Goal: Task Accomplishment & Management: Manage account settings

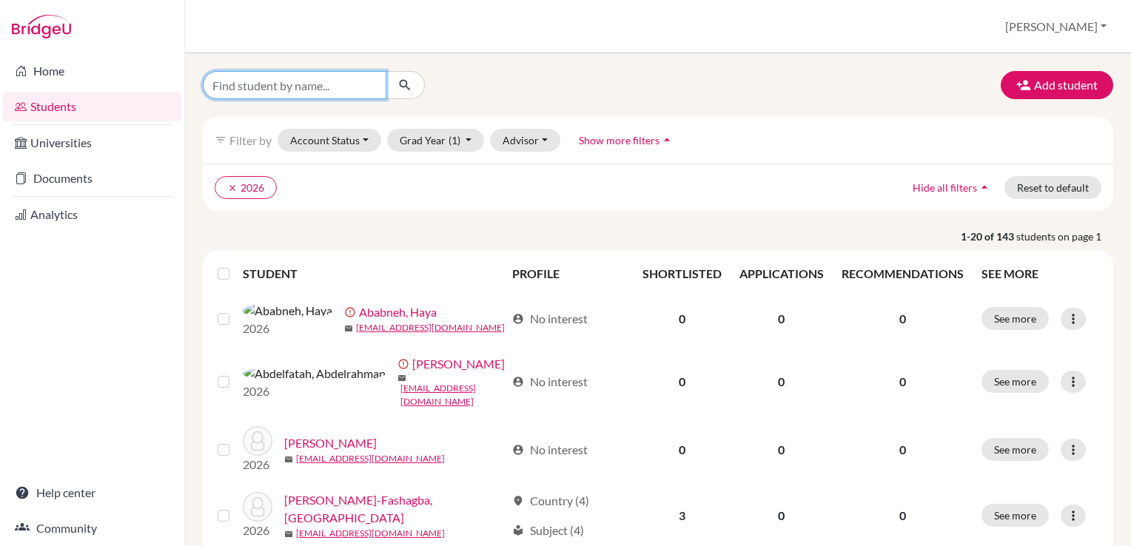
click at [243, 86] on input "Find student by name..." at bounding box center [295, 85] width 184 height 28
type input "sama"
click button "submit" at bounding box center [405, 85] width 39 height 28
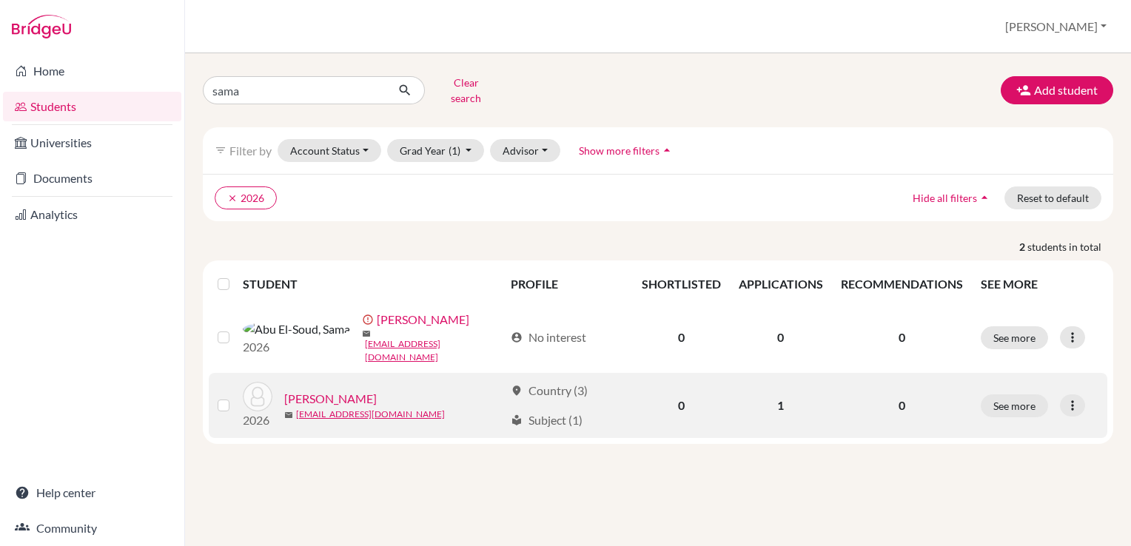
click at [235, 397] on label at bounding box center [235, 397] width 0 height 0
click at [0, 0] on input "checkbox" at bounding box center [0, 0] width 0 height 0
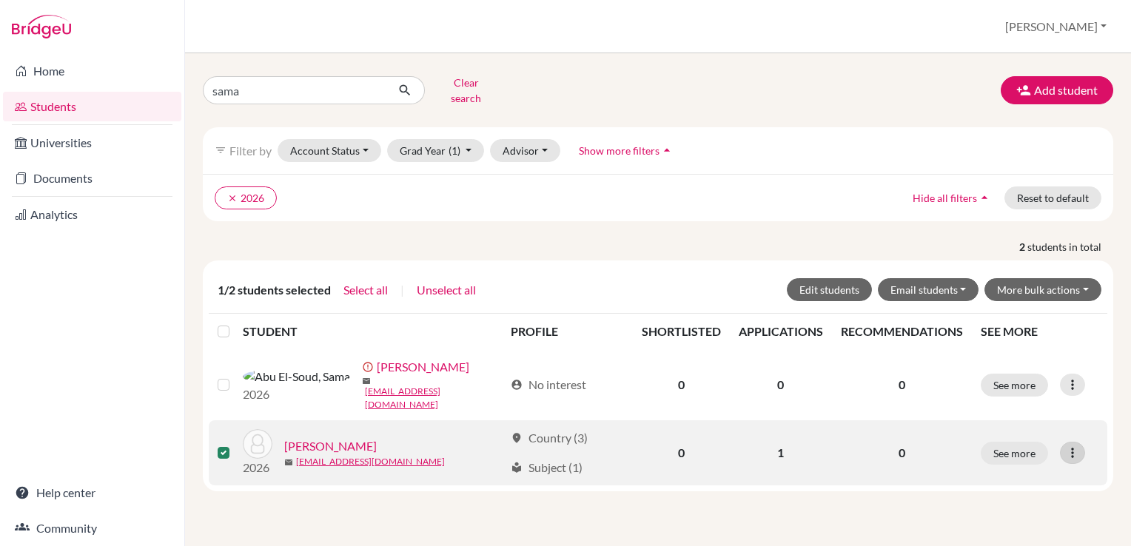
click at [1067, 446] on icon at bounding box center [1072, 453] width 15 height 15
click at [1006, 442] on button "See more" at bounding box center [1014, 453] width 67 height 23
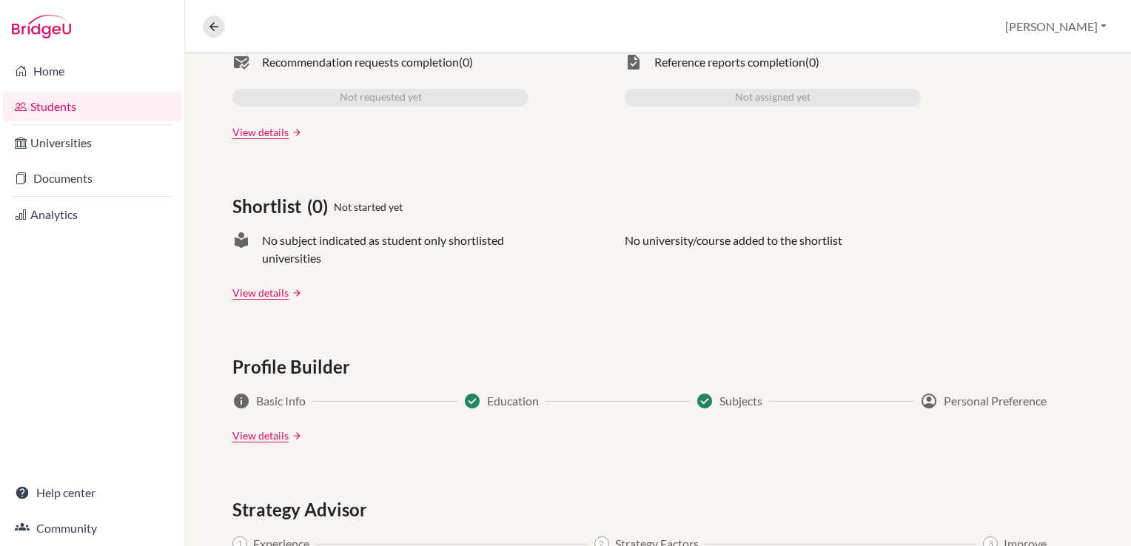
scroll to position [755, 0]
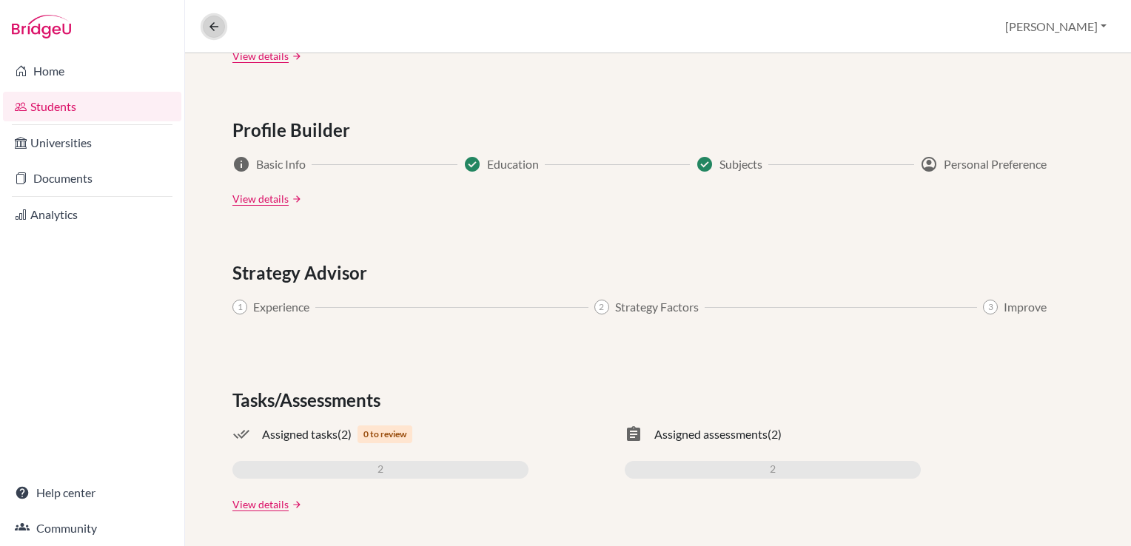
click at [210, 23] on icon at bounding box center [213, 26] width 13 height 13
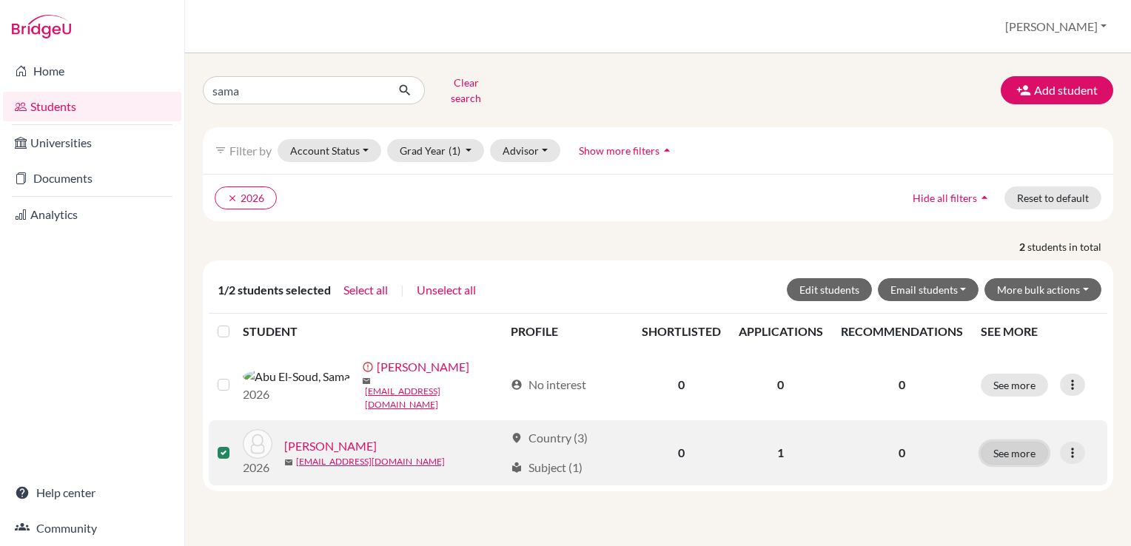
click at [1022, 442] on button "See more" at bounding box center [1014, 453] width 67 height 23
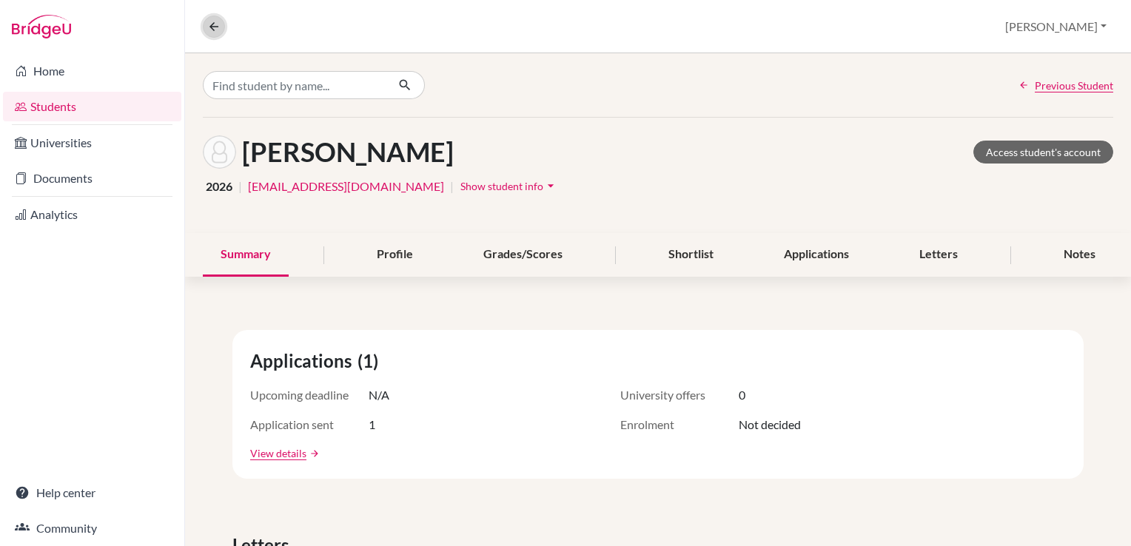
click at [210, 29] on icon at bounding box center [213, 26] width 13 height 13
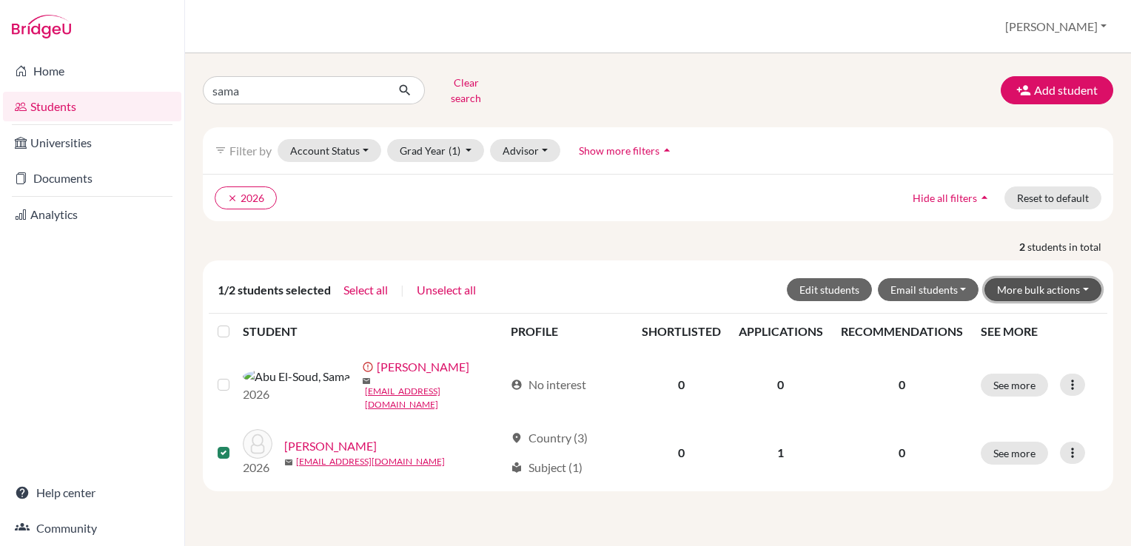
click at [1016, 278] on button "More bulk actions" at bounding box center [1043, 289] width 117 height 23
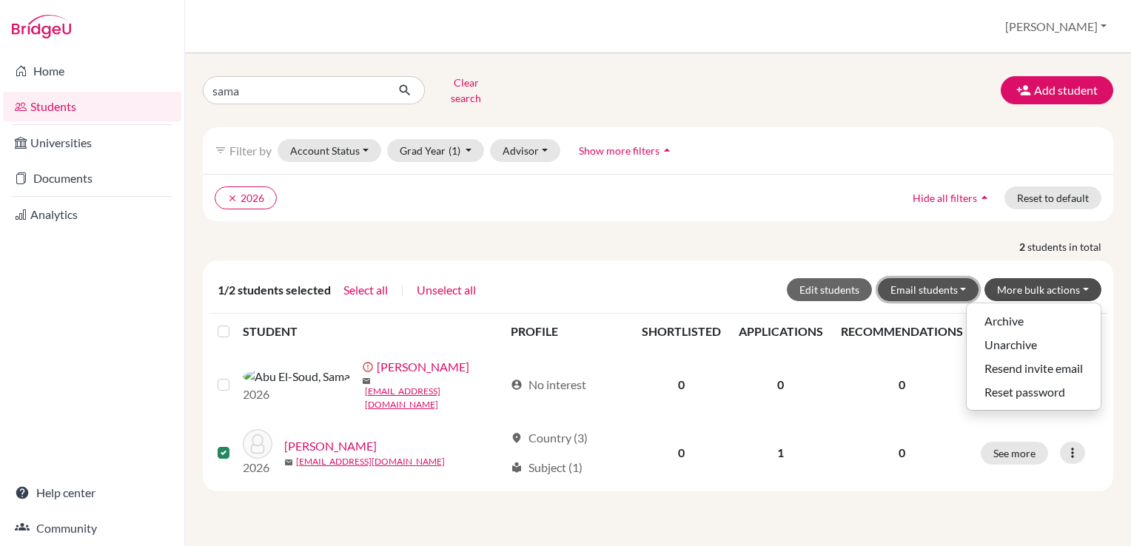
click at [971, 278] on button "Email students" at bounding box center [928, 289] width 101 height 23
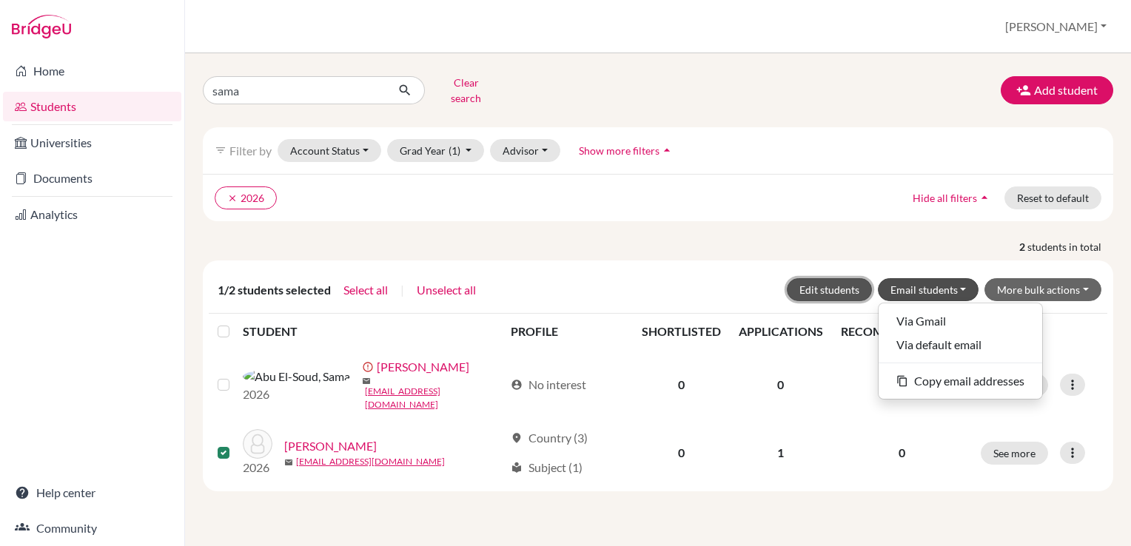
click at [826, 278] on button "Edit students" at bounding box center [829, 289] width 85 height 23
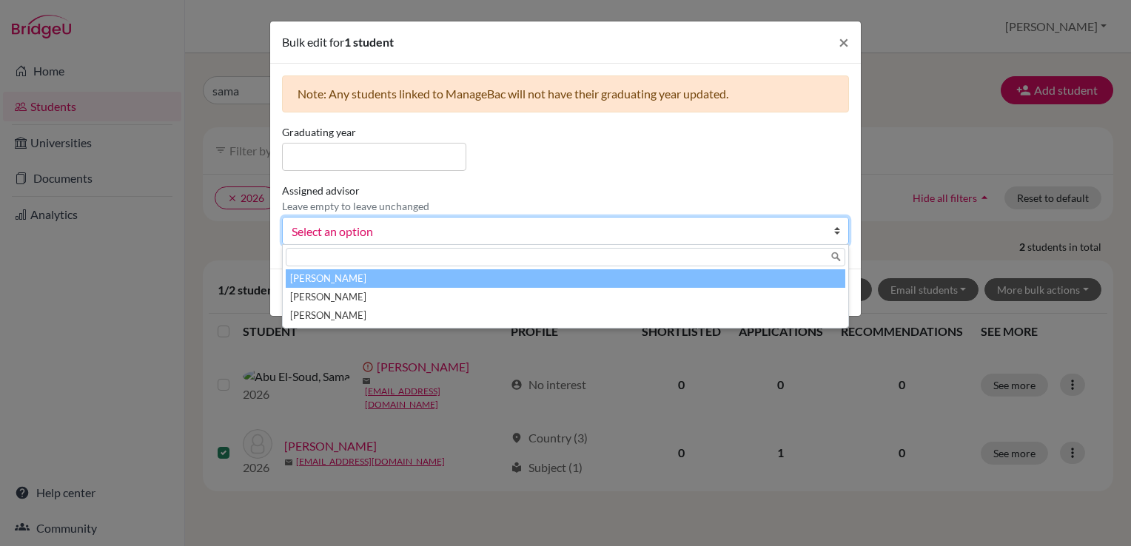
click at [621, 228] on span "Select an option" at bounding box center [556, 231] width 529 height 19
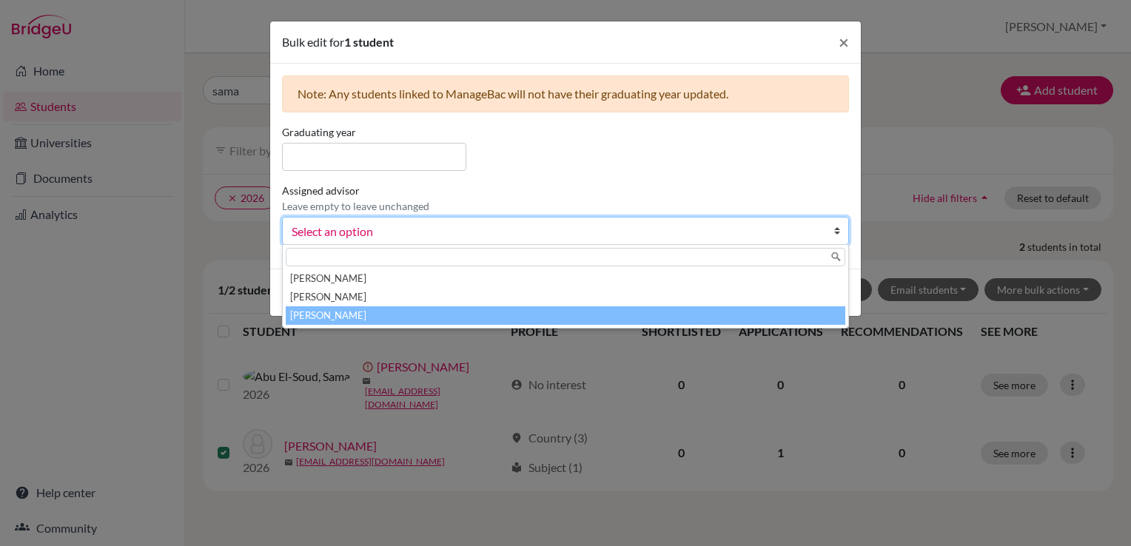
click at [392, 313] on li "Tsepe, Cynthia" at bounding box center [566, 316] width 560 height 19
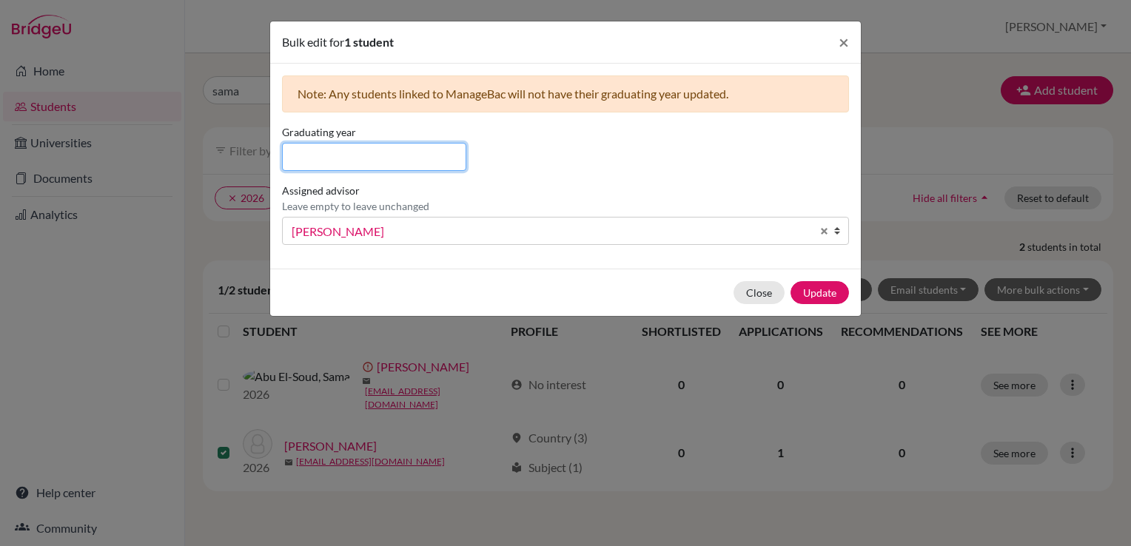
click at [314, 155] on input at bounding box center [374, 157] width 184 height 28
type input "2026"
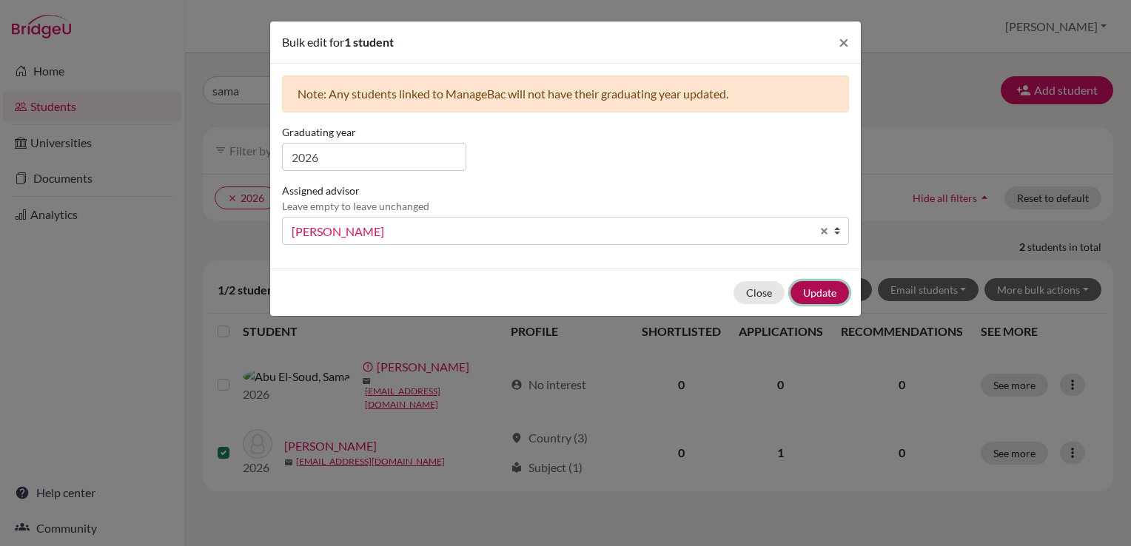
click at [823, 291] on button "Update" at bounding box center [820, 292] width 58 height 23
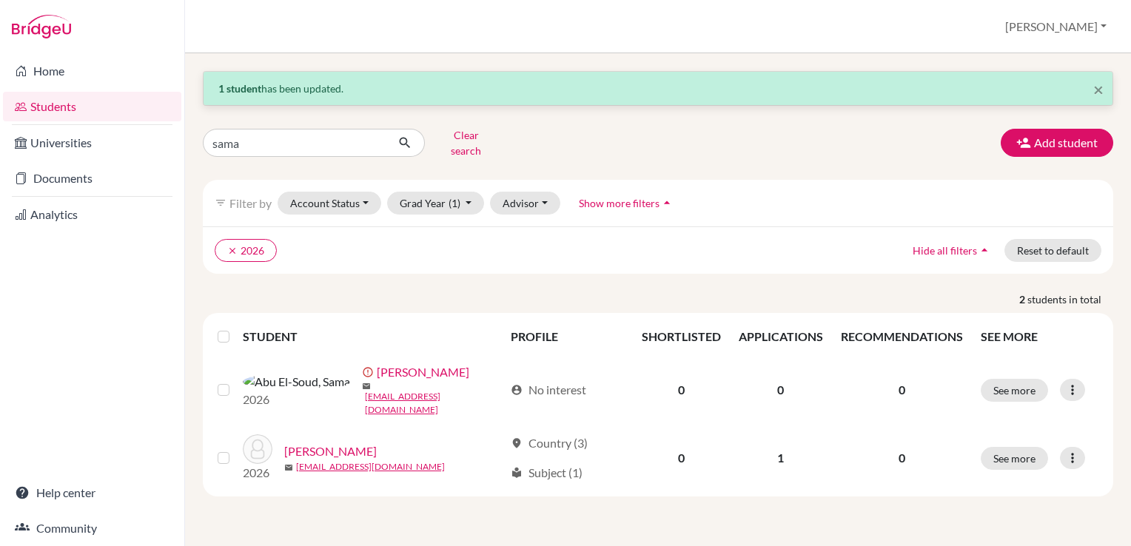
click at [53, 109] on link "Students" at bounding box center [92, 107] width 178 height 30
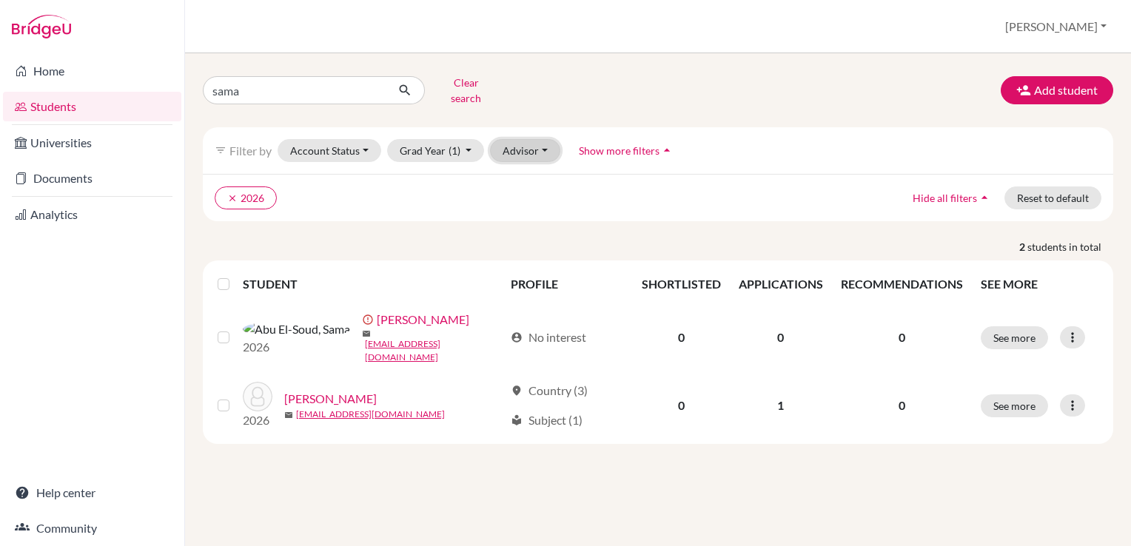
click at [509, 141] on button "Advisor" at bounding box center [525, 150] width 70 height 23
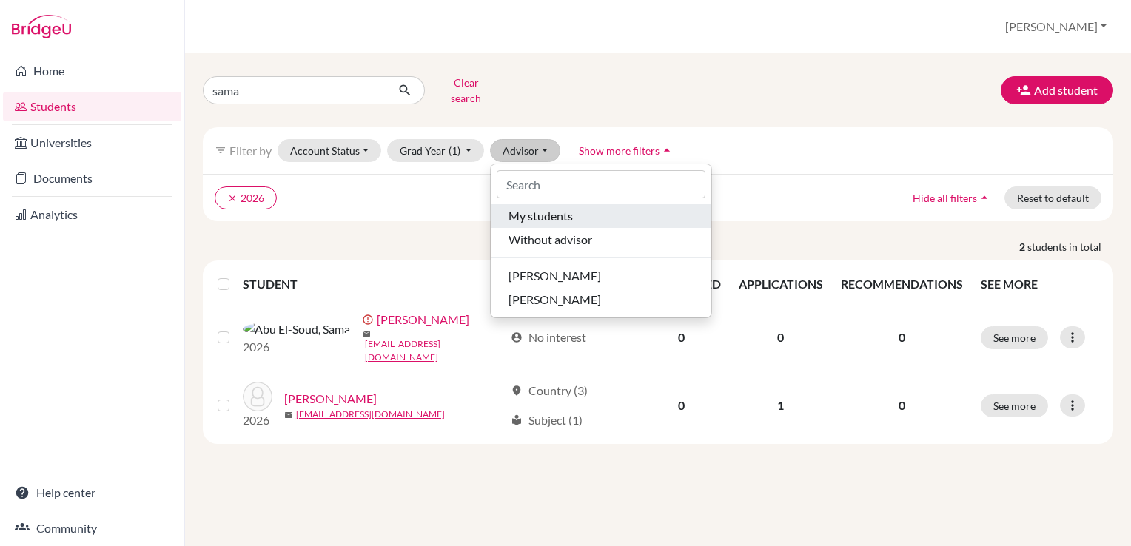
click at [536, 207] on span "My students" at bounding box center [541, 216] width 64 height 18
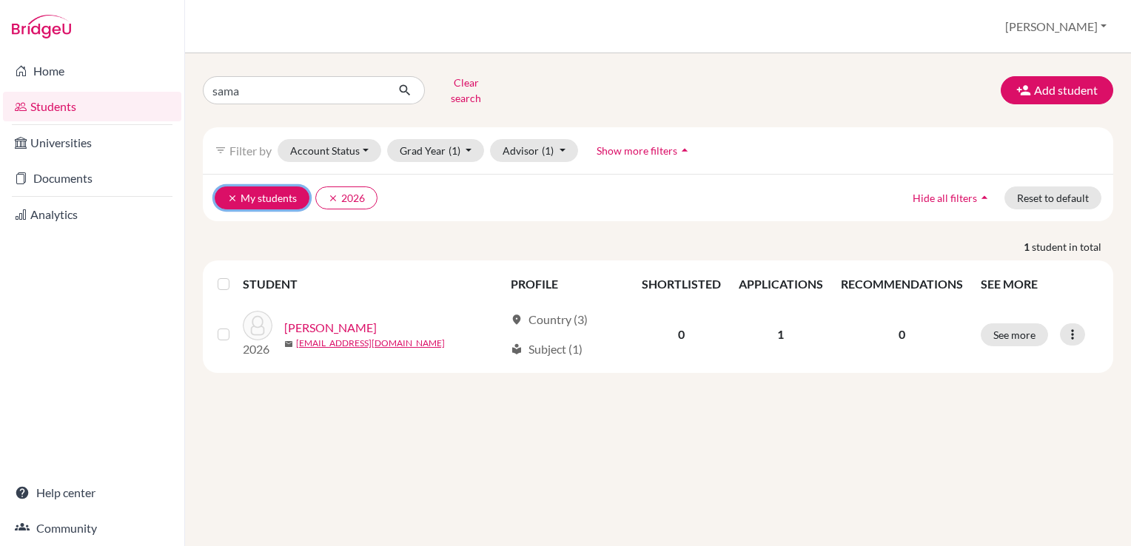
click at [226, 187] on button "clear My students" at bounding box center [262, 198] width 95 height 23
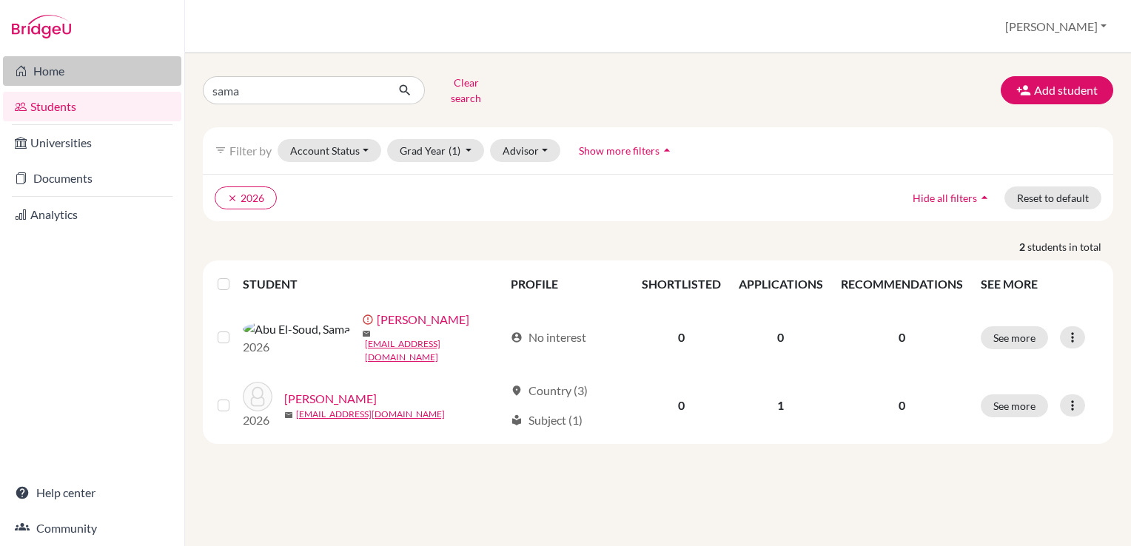
click at [42, 73] on link "Home" at bounding box center [92, 71] width 178 height 30
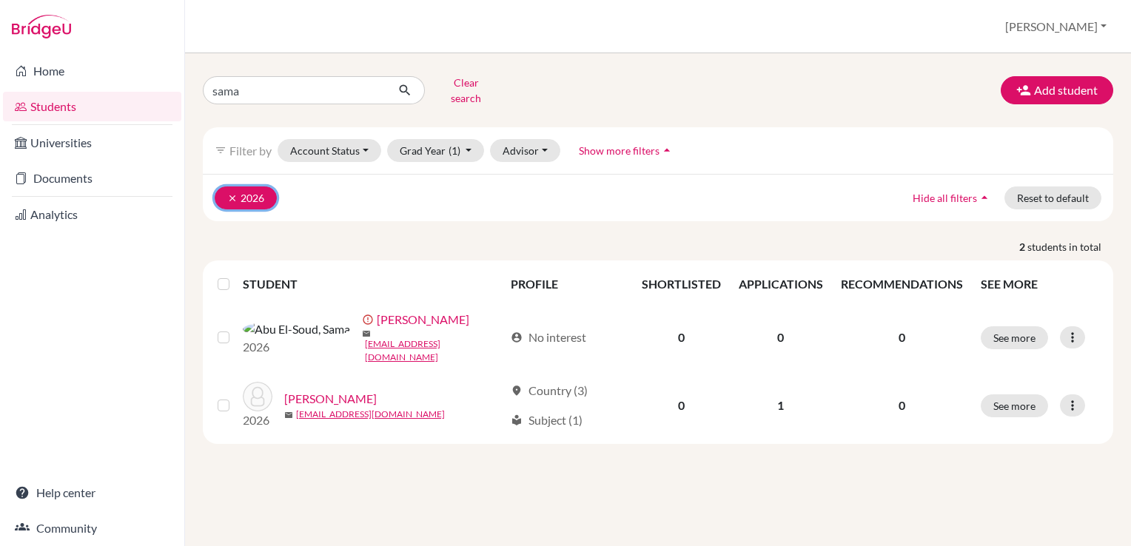
click at [231, 193] on icon "clear" at bounding box center [232, 198] width 10 height 10
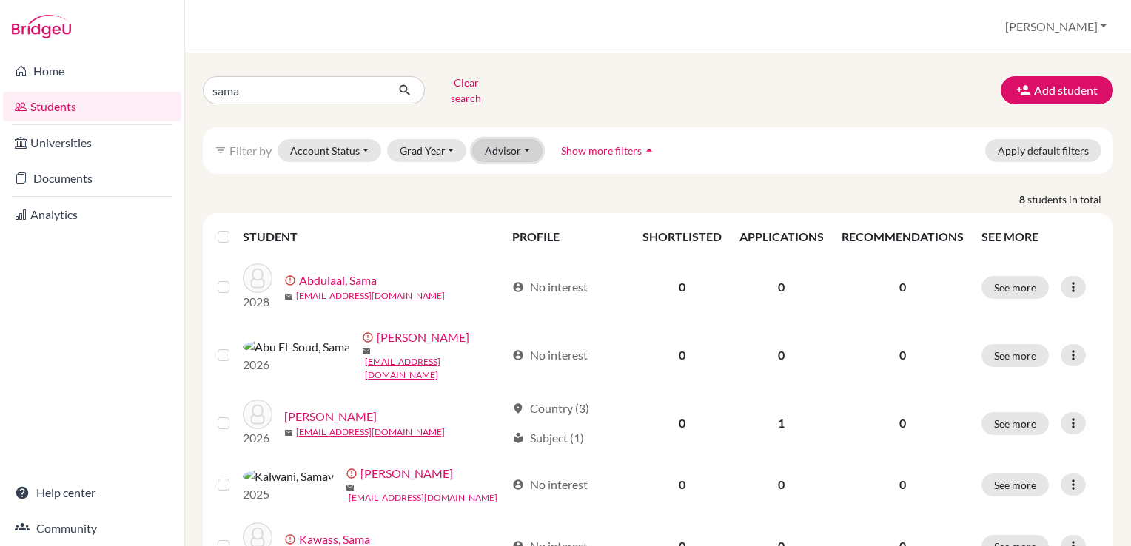
click at [530, 139] on button "Advisor" at bounding box center [507, 150] width 70 height 23
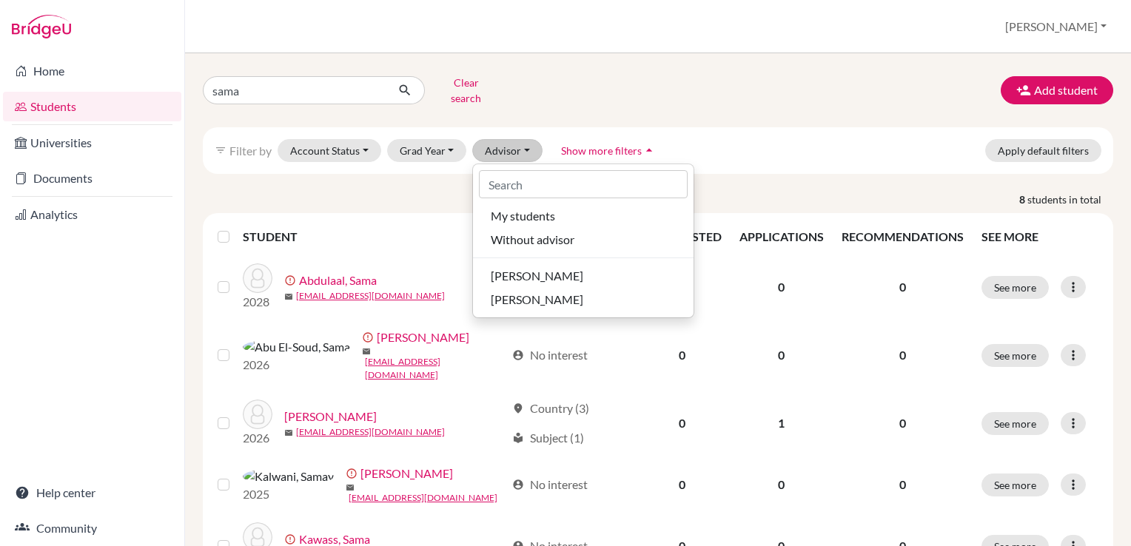
click at [426, 192] on p "8 students in total" at bounding box center [658, 200] width 933 height 16
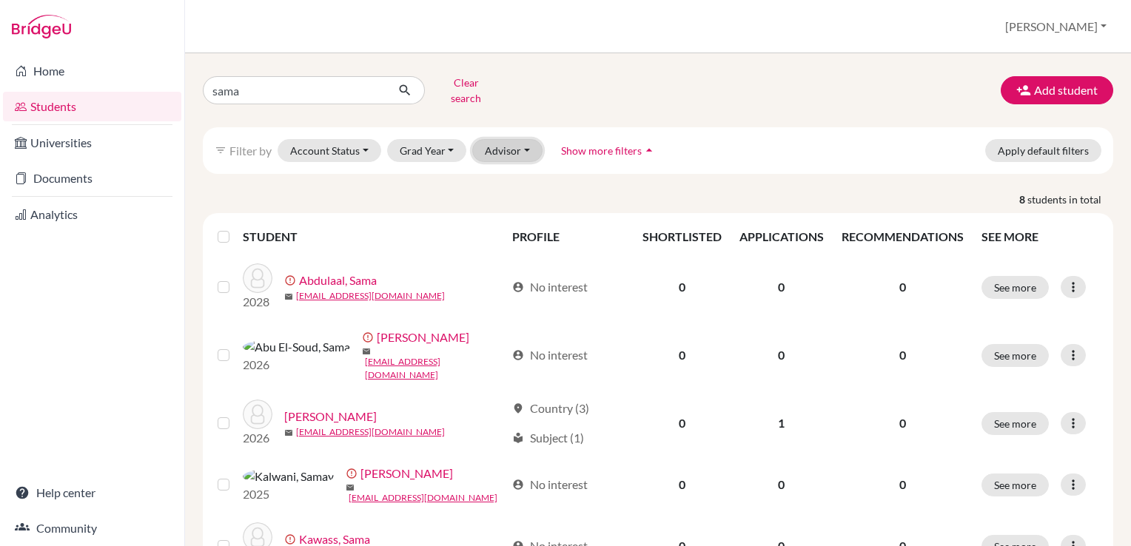
click at [530, 140] on button "Advisor" at bounding box center [507, 150] width 70 height 23
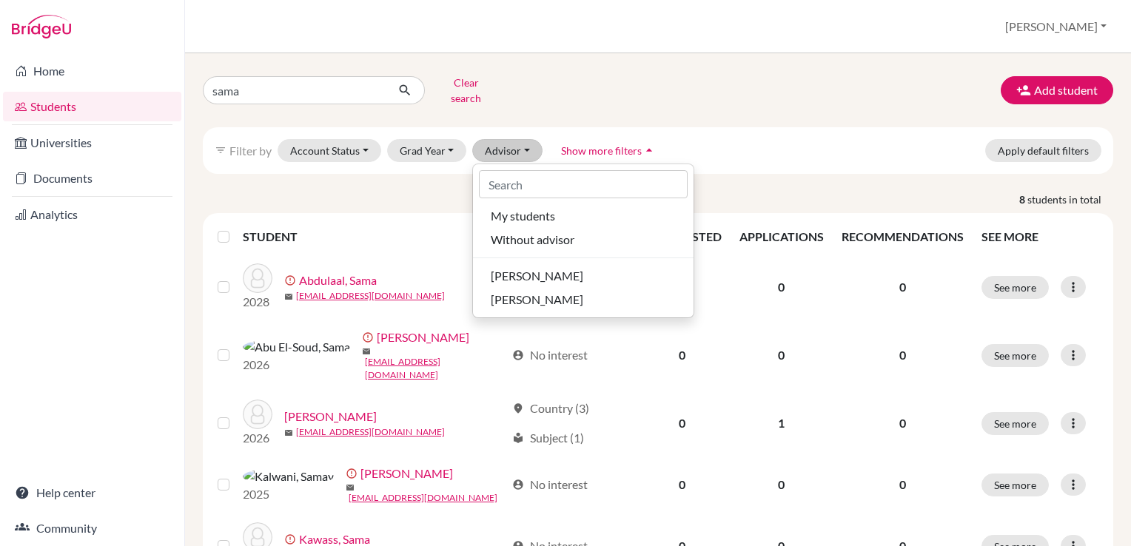
click at [648, 143] on icon "arrow_drop_up" at bounding box center [649, 150] width 15 height 15
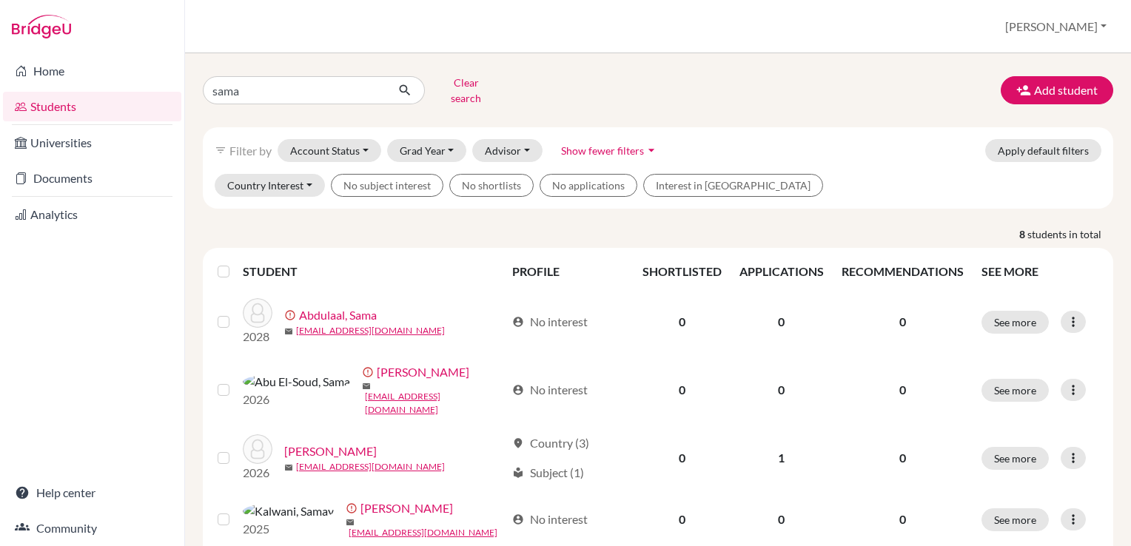
click at [47, 105] on link "Students" at bounding box center [92, 107] width 178 height 30
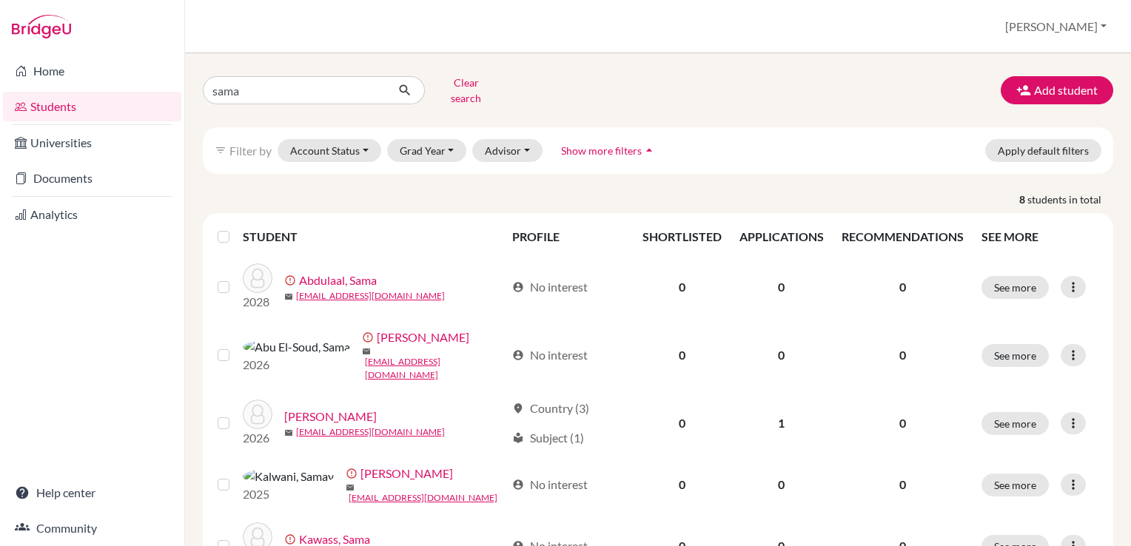
click at [235, 228] on label at bounding box center [235, 228] width 0 height 0
click at [0, 0] on input "checkbox" at bounding box center [0, 0] width 0 height 0
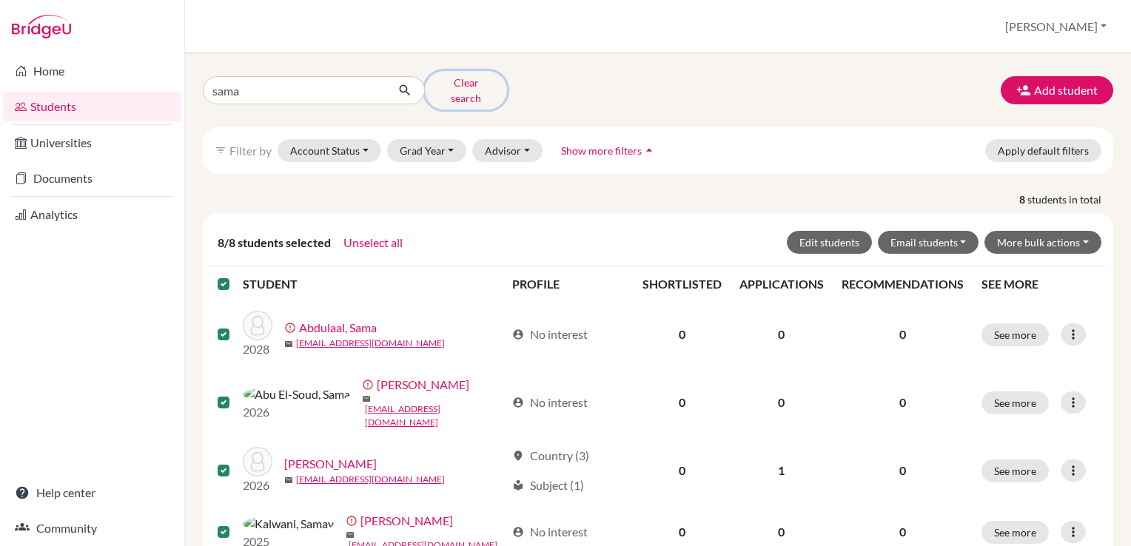
click at [456, 84] on button "Clear search" at bounding box center [466, 90] width 82 height 39
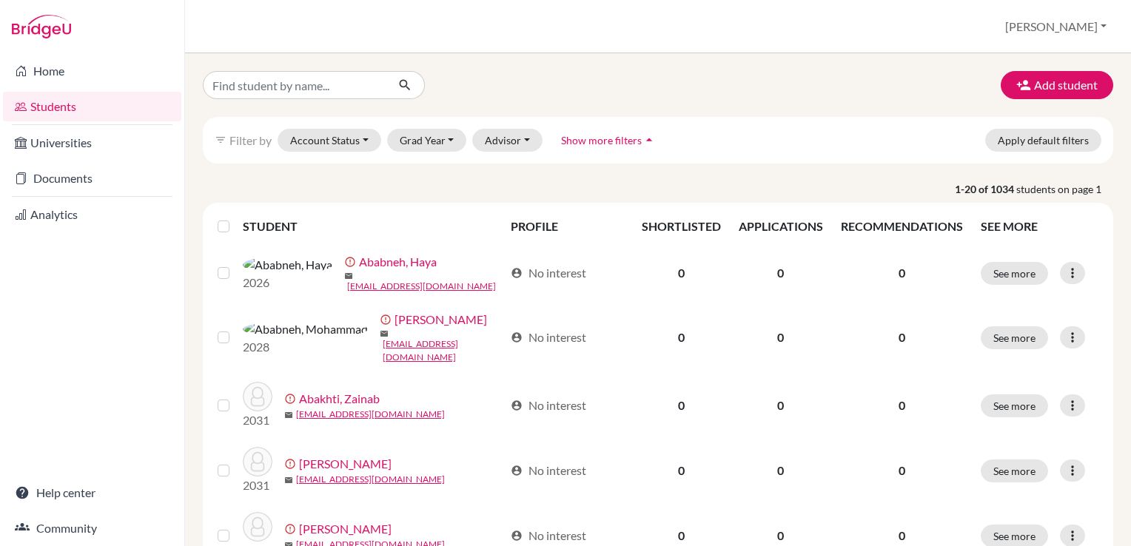
click at [235, 218] on label at bounding box center [235, 218] width 0 height 0
click at [0, 0] on input "checkbox" at bounding box center [0, 0] width 0 height 0
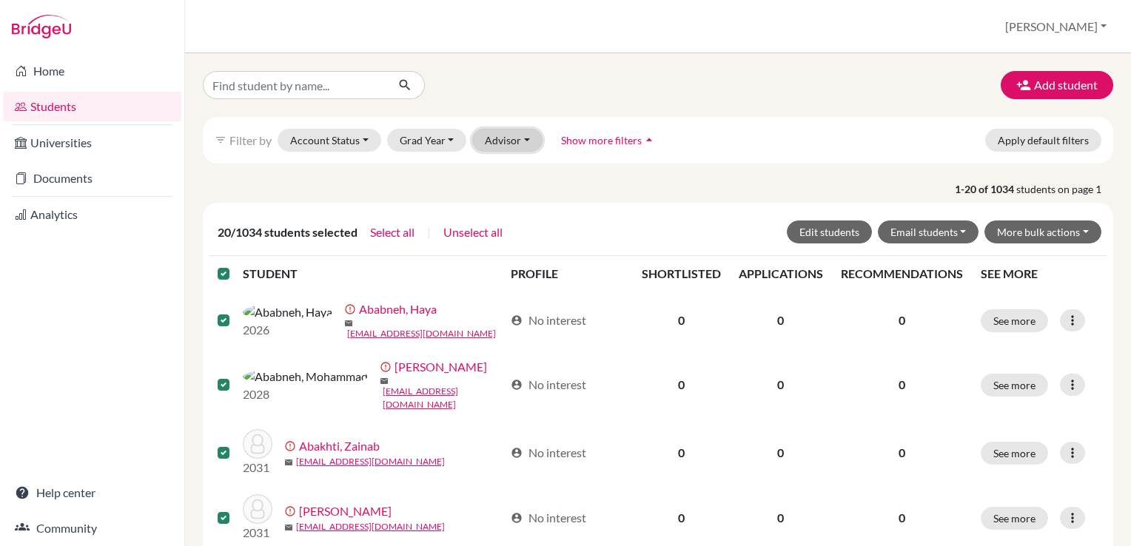
click at [517, 141] on button "Advisor" at bounding box center [507, 140] width 70 height 23
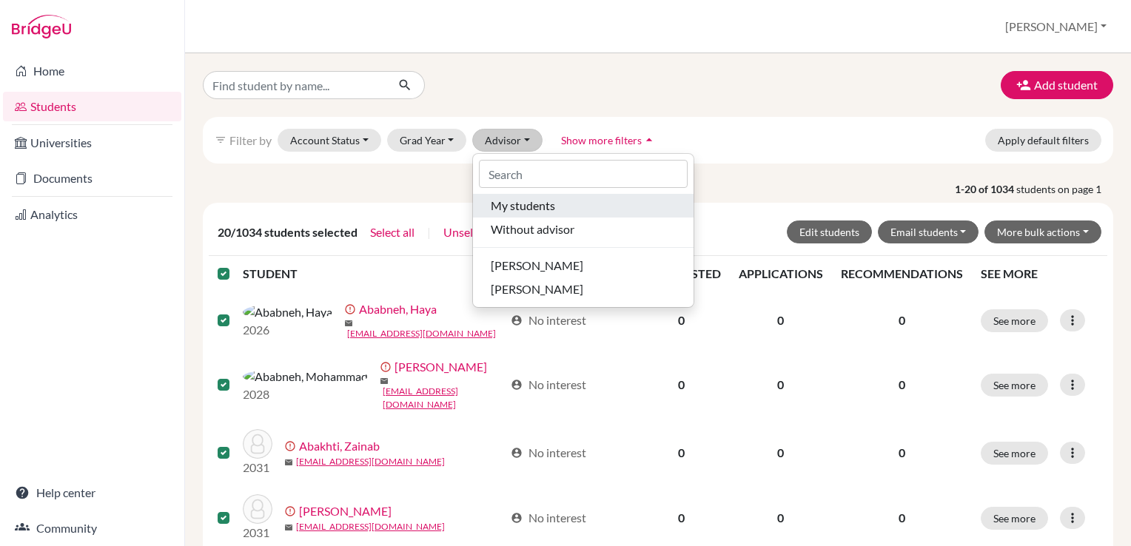
click at [515, 206] on span "My students" at bounding box center [523, 206] width 64 height 18
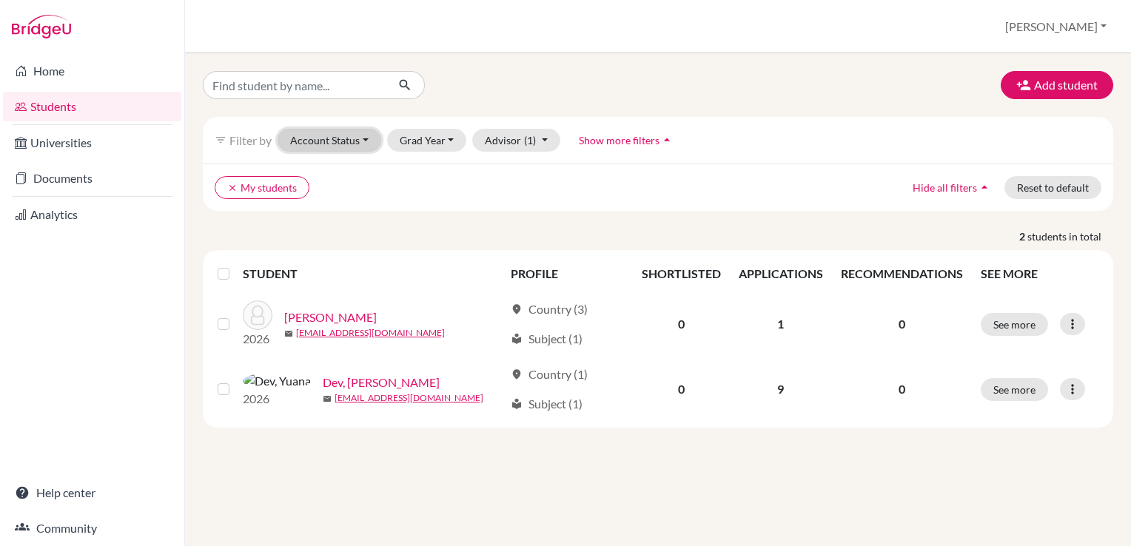
click at [338, 147] on button "Account Status" at bounding box center [330, 140] width 104 height 23
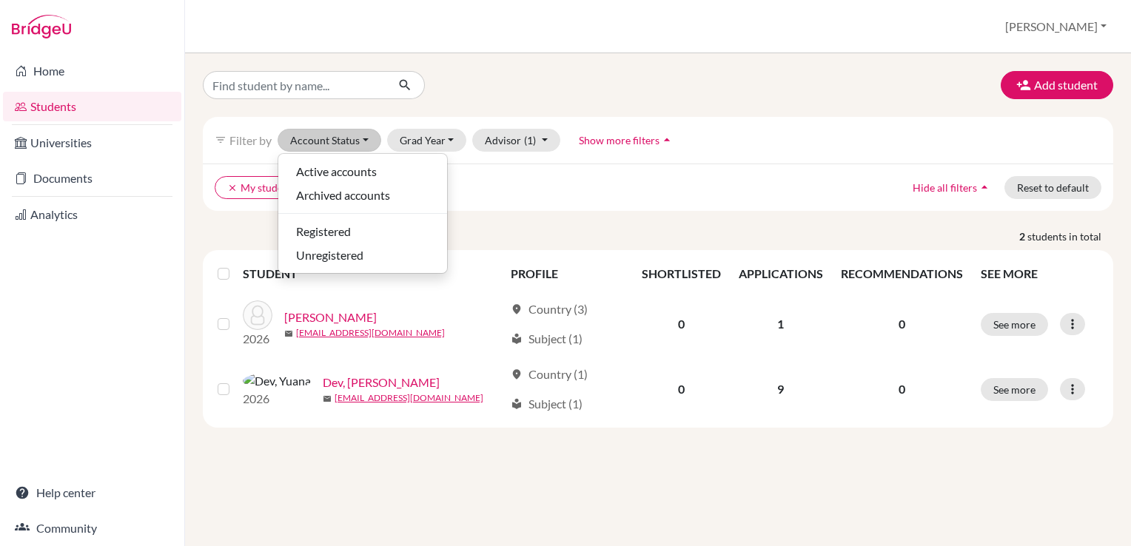
click at [475, 196] on ul "clear My students" at bounding box center [548, 187] width 666 height 23
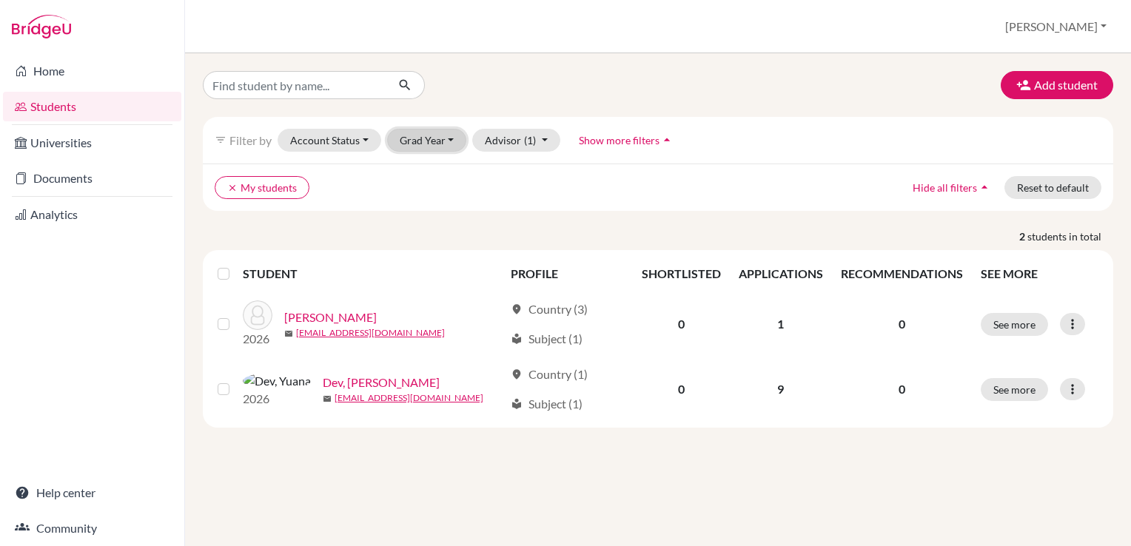
click at [446, 144] on button "Grad Year" at bounding box center [427, 140] width 80 height 23
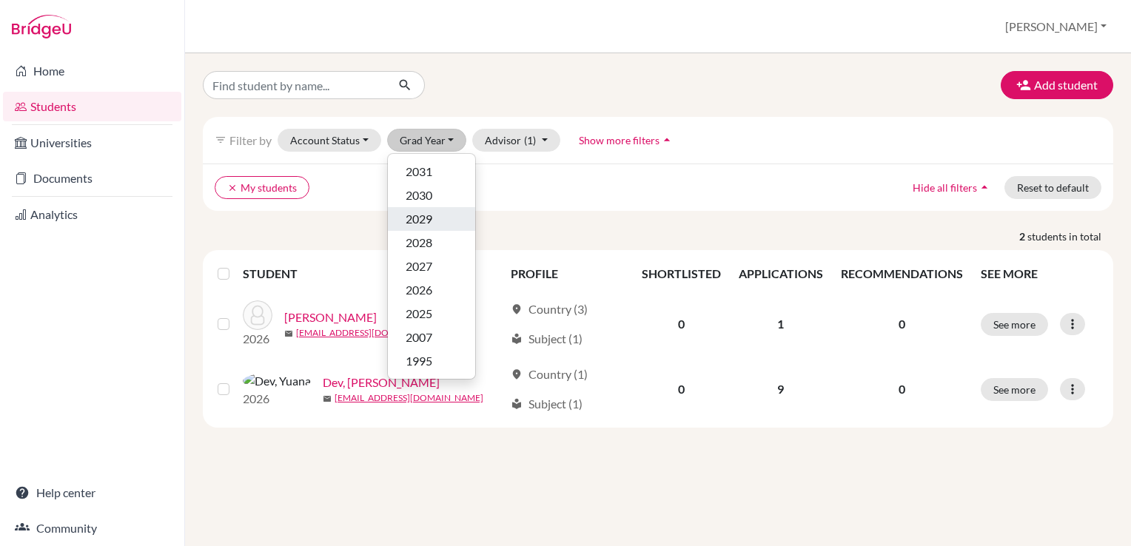
click at [432, 220] on div "2029" at bounding box center [432, 219] width 52 height 18
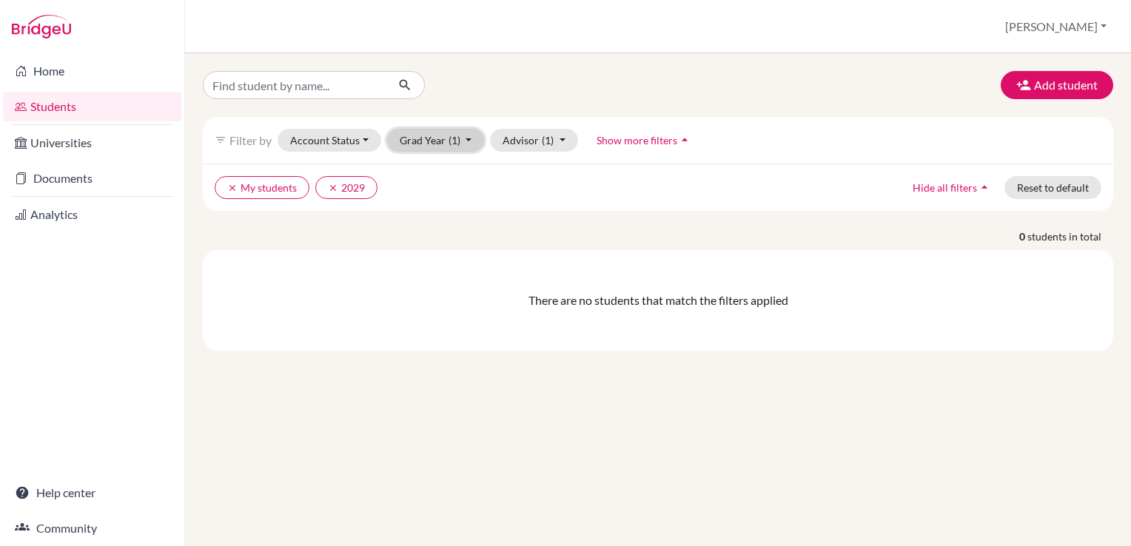
click at [438, 133] on button "Grad Year (1)" at bounding box center [436, 140] width 98 height 23
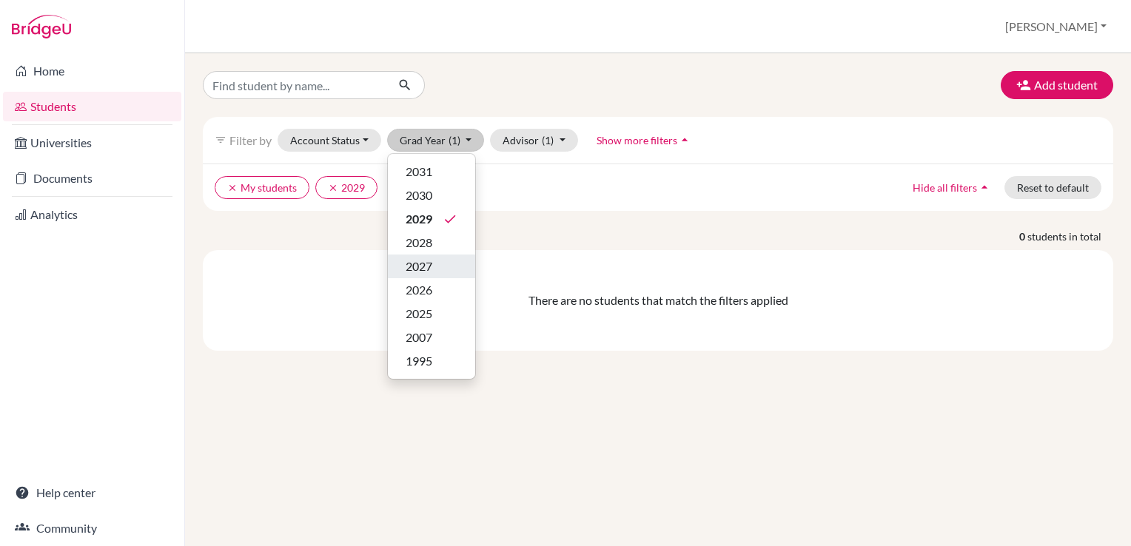
click at [427, 270] on span "2027" at bounding box center [419, 267] width 27 height 18
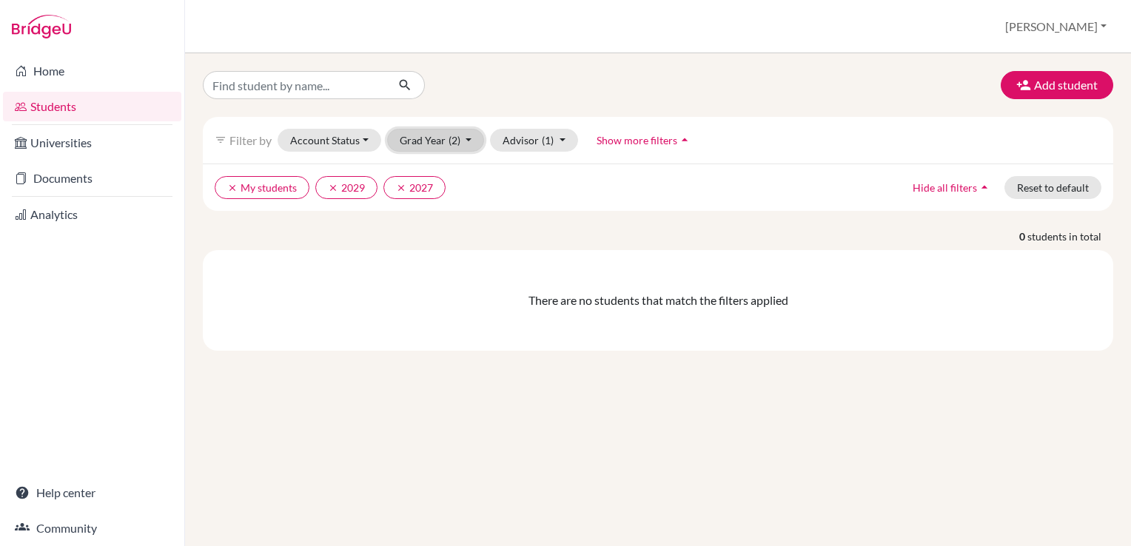
click at [429, 150] on button "Grad Year (2)" at bounding box center [436, 140] width 98 height 23
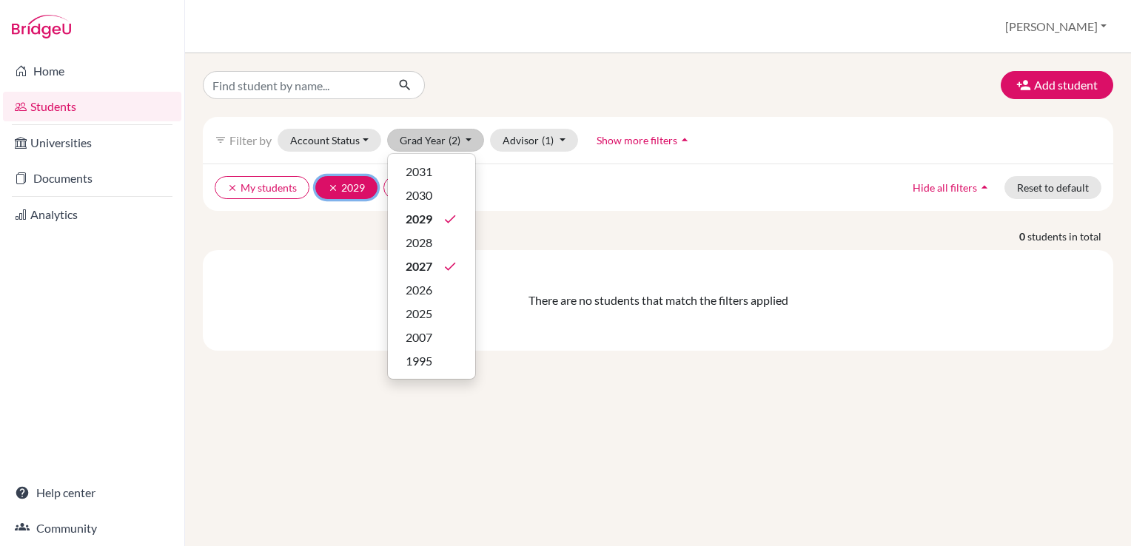
click at [334, 187] on icon "clear" at bounding box center [333, 188] width 10 height 10
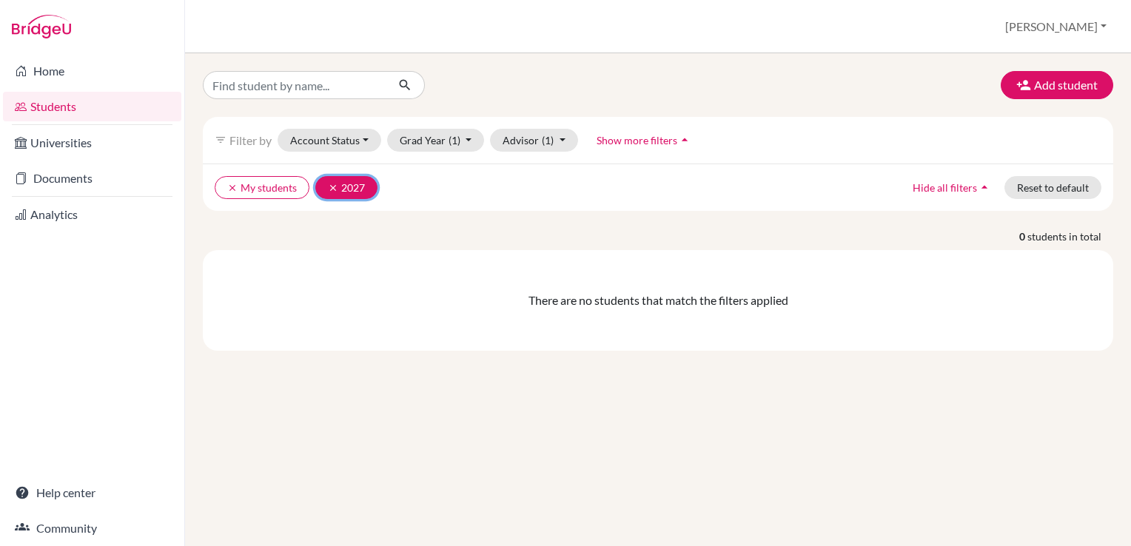
click at [329, 186] on icon "clear" at bounding box center [333, 188] width 10 height 10
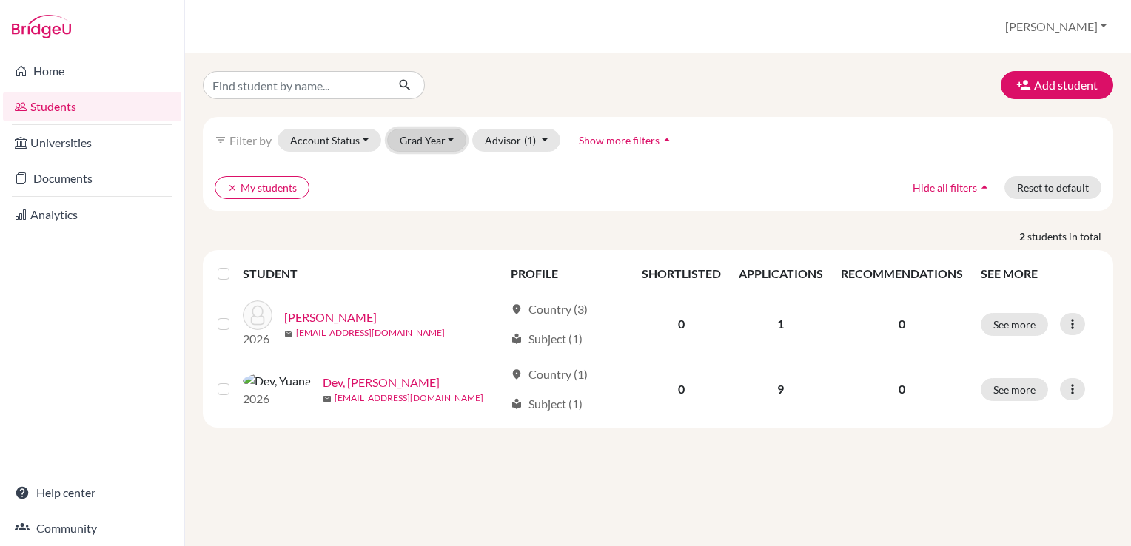
click at [448, 146] on button "Grad Year" at bounding box center [427, 140] width 80 height 23
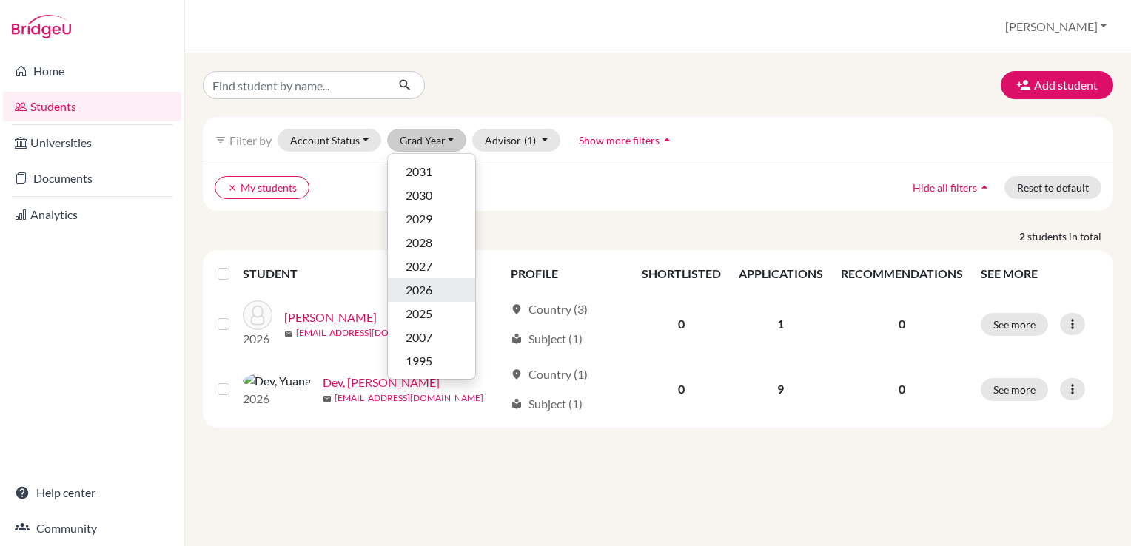
click at [441, 278] on button "2026" at bounding box center [431, 290] width 87 height 24
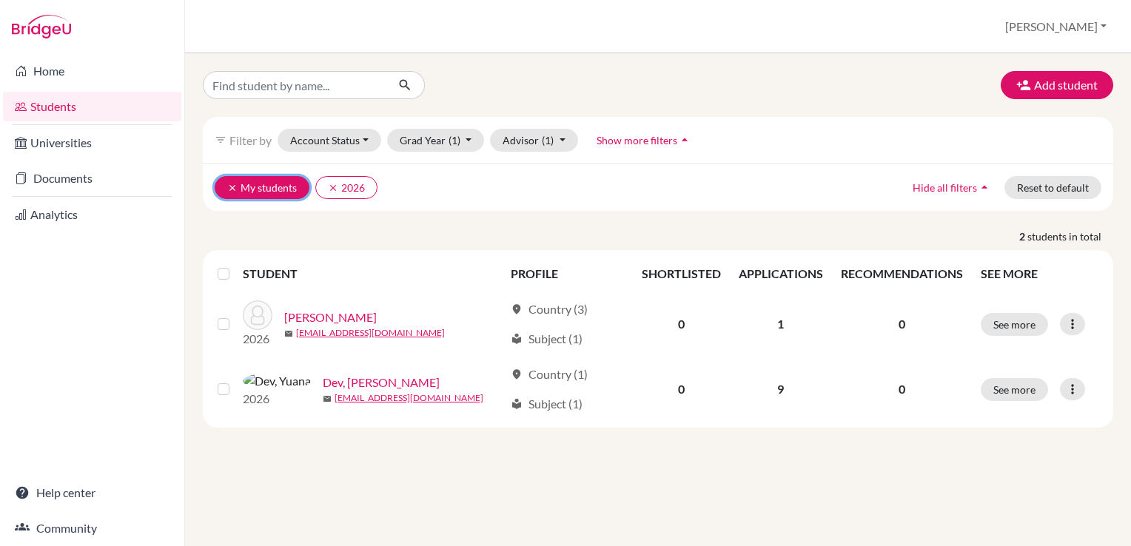
click at [230, 188] on icon "clear" at bounding box center [232, 188] width 10 height 10
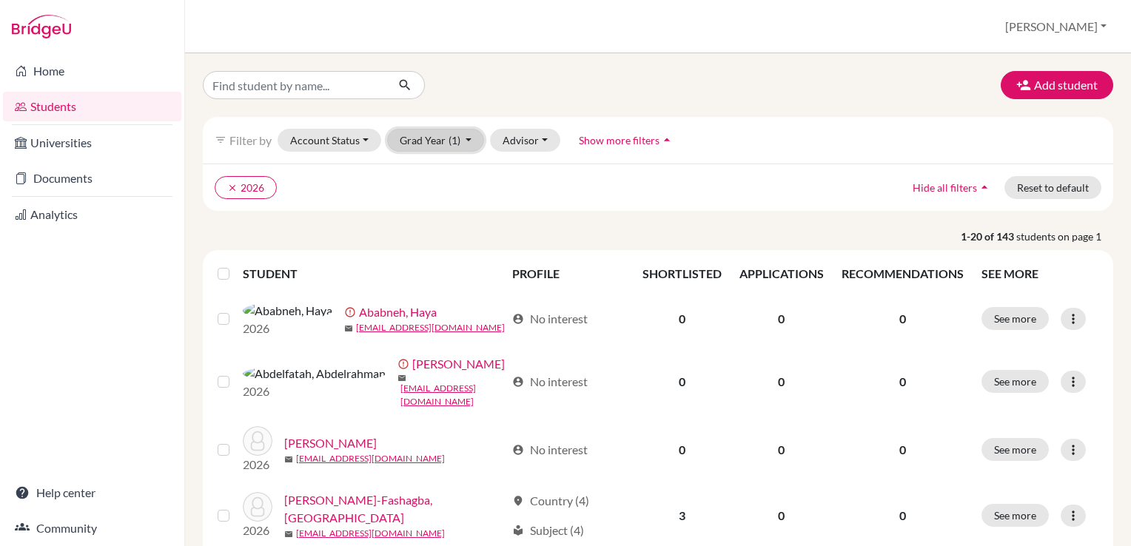
click at [442, 143] on button "Grad Year (1)" at bounding box center [436, 140] width 98 height 23
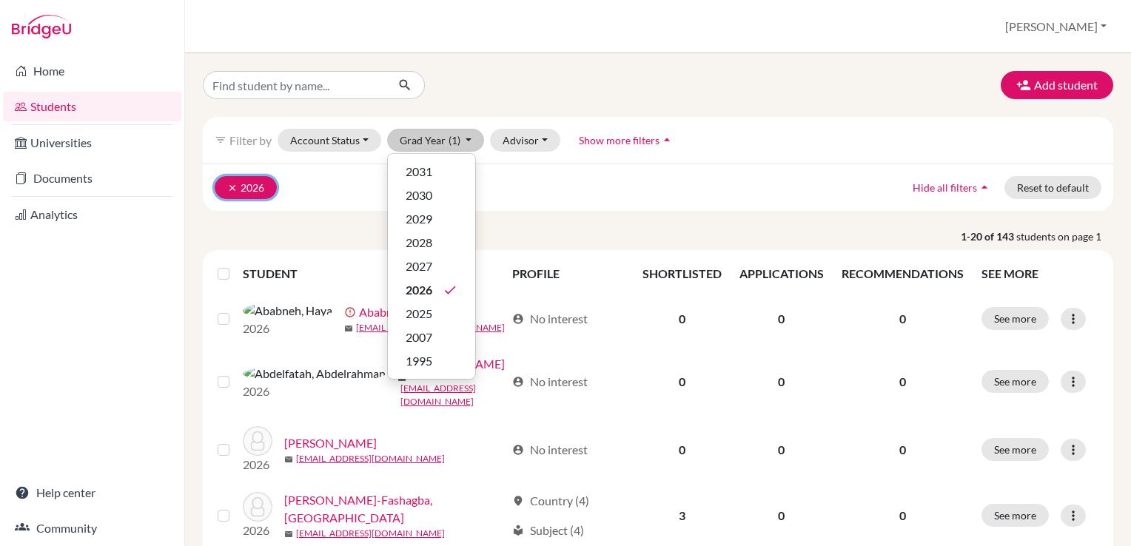
click at [224, 182] on button "clear 2026" at bounding box center [246, 187] width 62 height 23
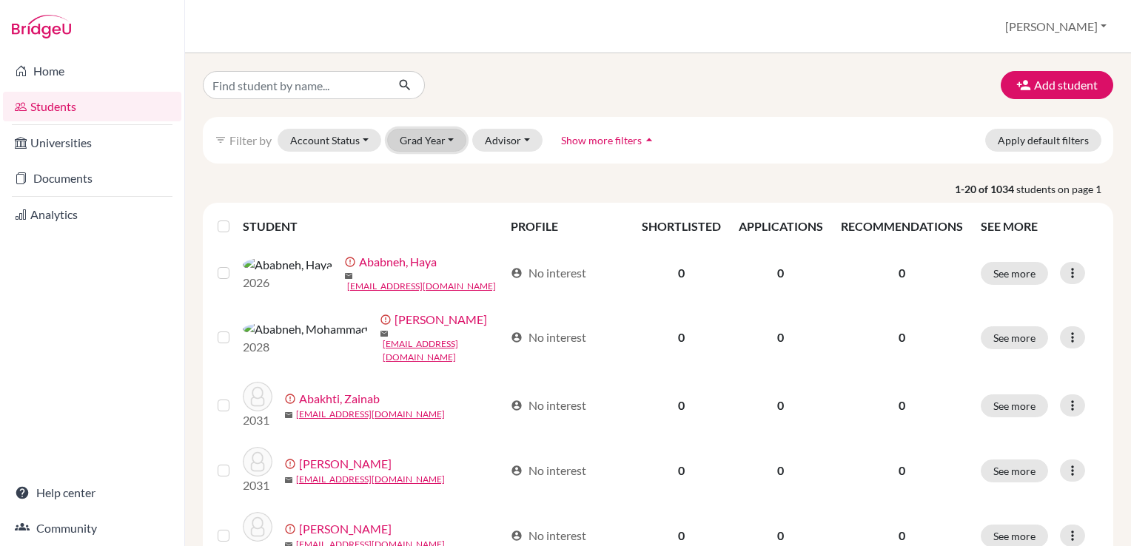
click at [449, 141] on button "Grad Year" at bounding box center [427, 140] width 80 height 23
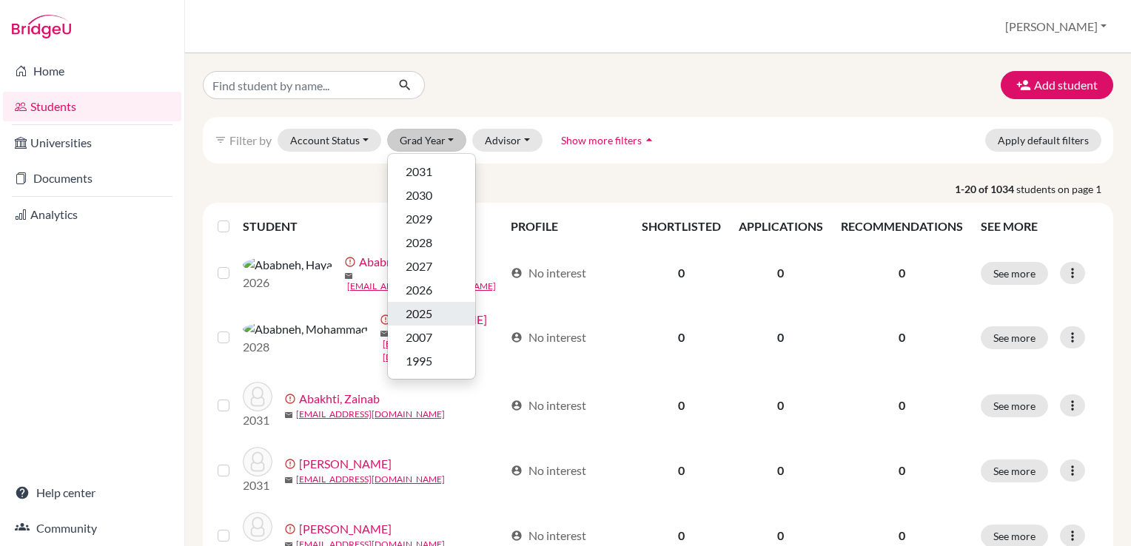
click at [434, 307] on div "2025" at bounding box center [432, 314] width 52 height 18
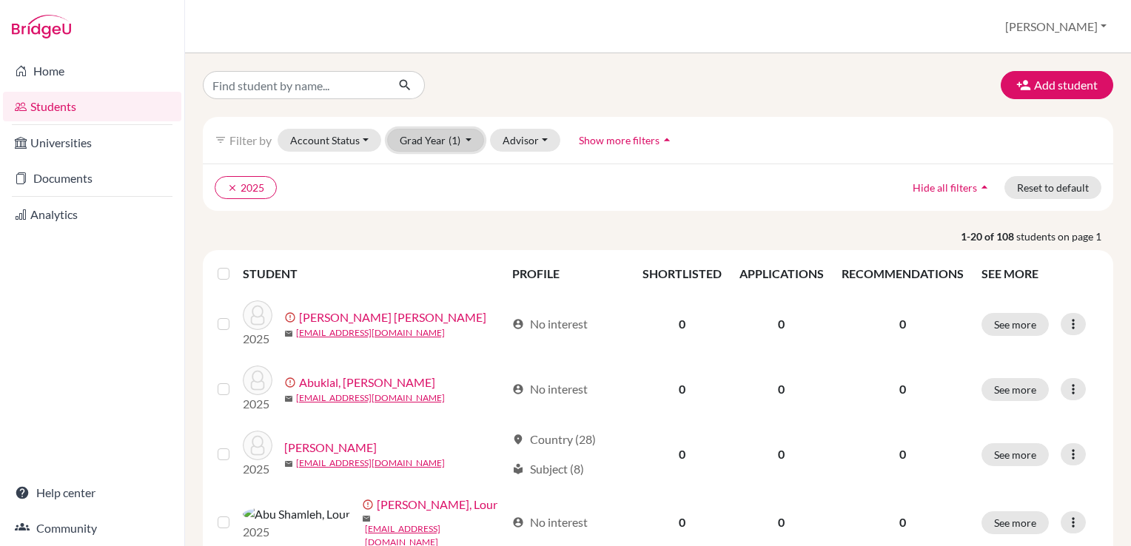
click at [426, 147] on button "Grad Year (1)" at bounding box center [436, 140] width 98 height 23
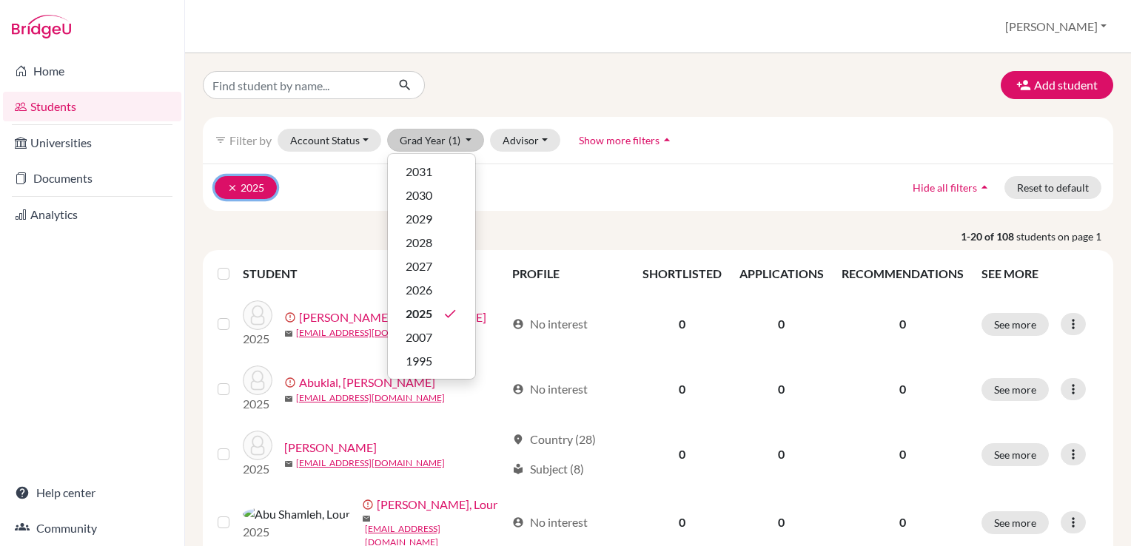
click at [235, 190] on icon "clear" at bounding box center [232, 188] width 10 height 10
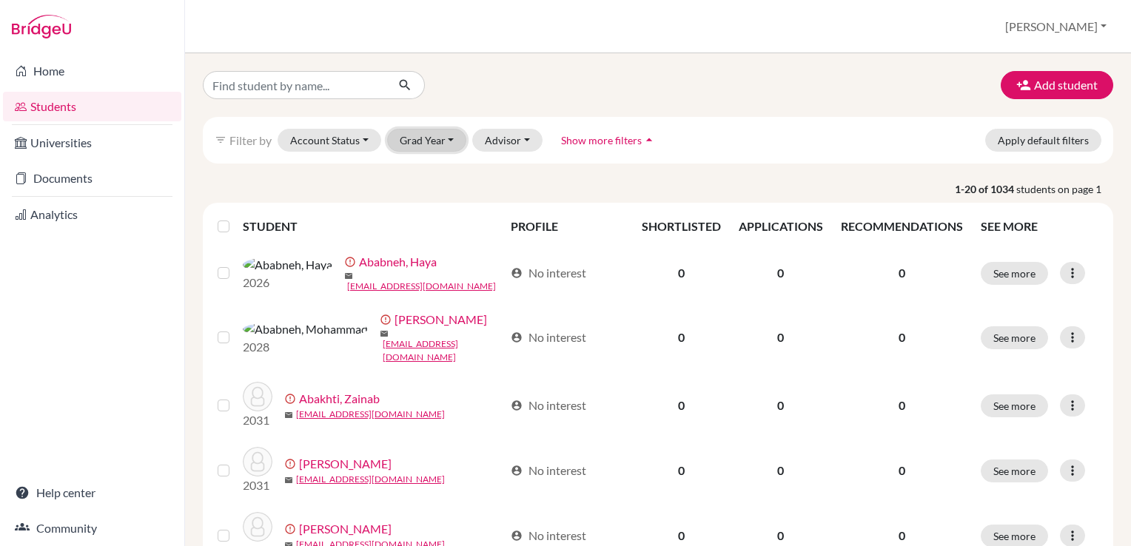
click at [442, 144] on button "Grad Year" at bounding box center [427, 140] width 80 height 23
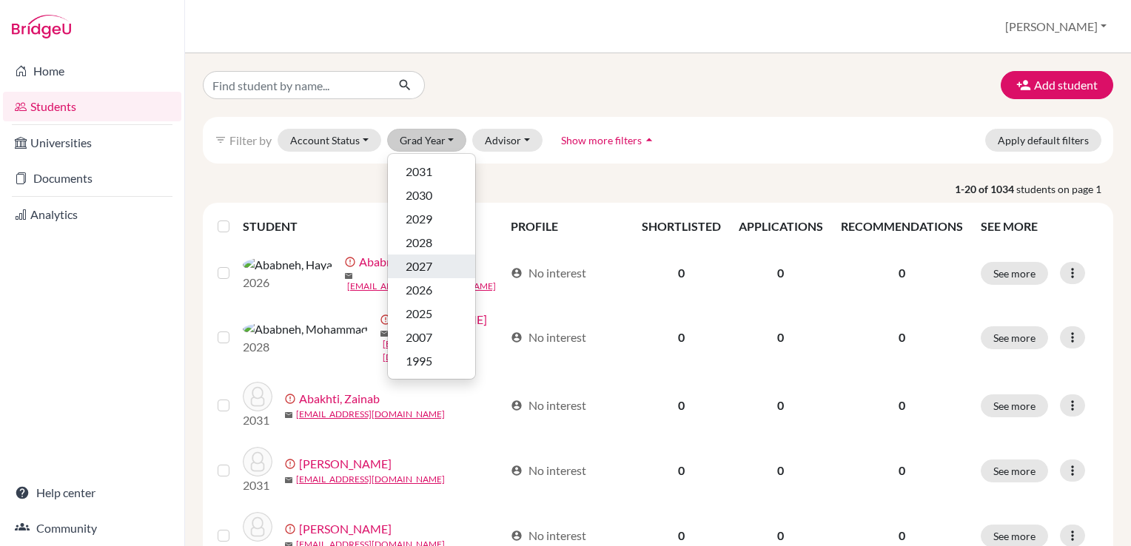
click at [415, 267] on span "2027" at bounding box center [419, 267] width 27 height 18
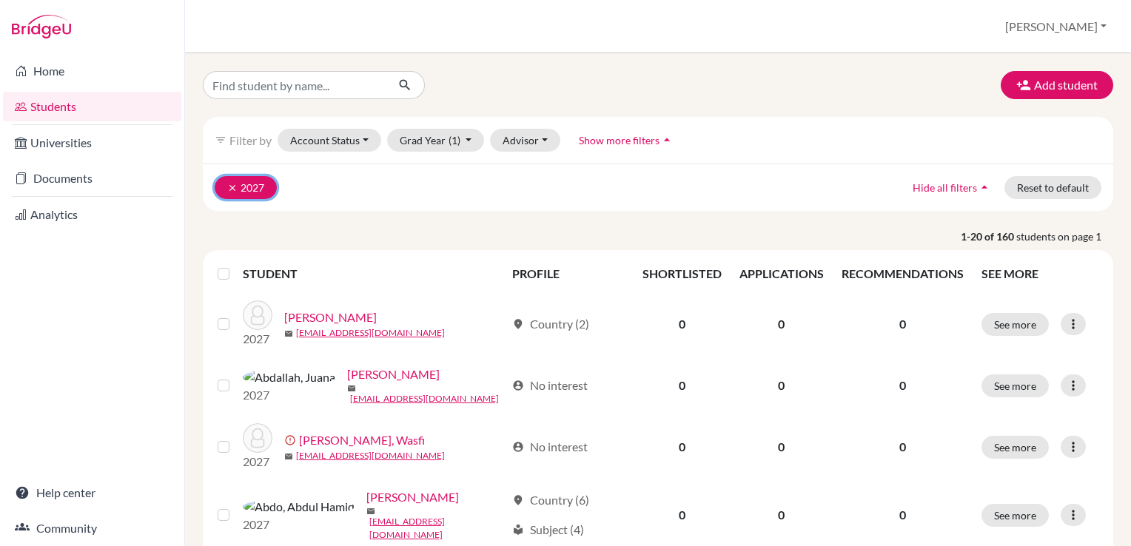
click at [237, 187] on button "clear 2027" at bounding box center [246, 187] width 62 height 23
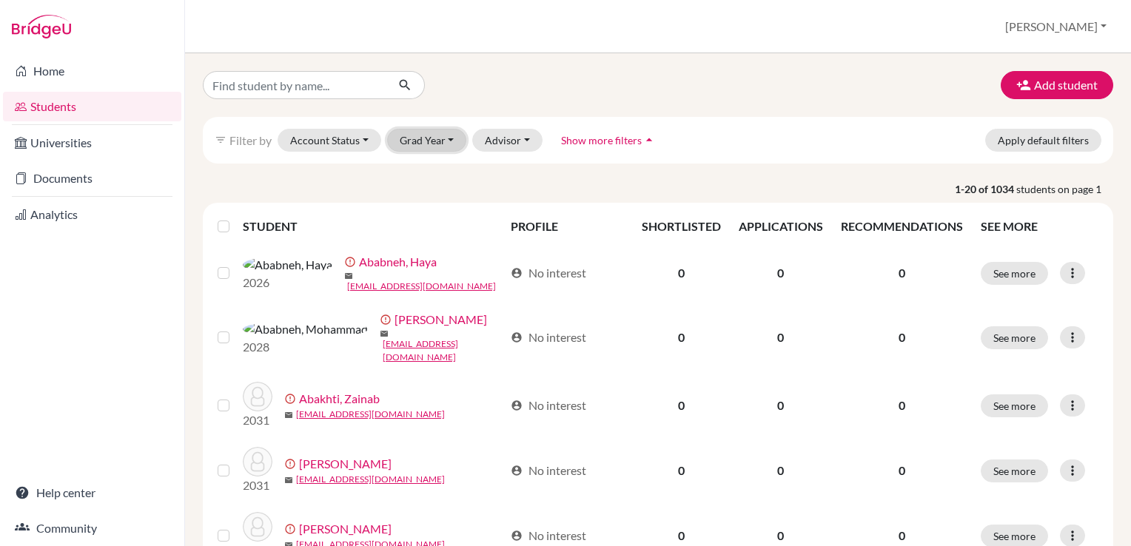
click at [438, 144] on button "Grad Year" at bounding box center [427, 140] width 80 height 23
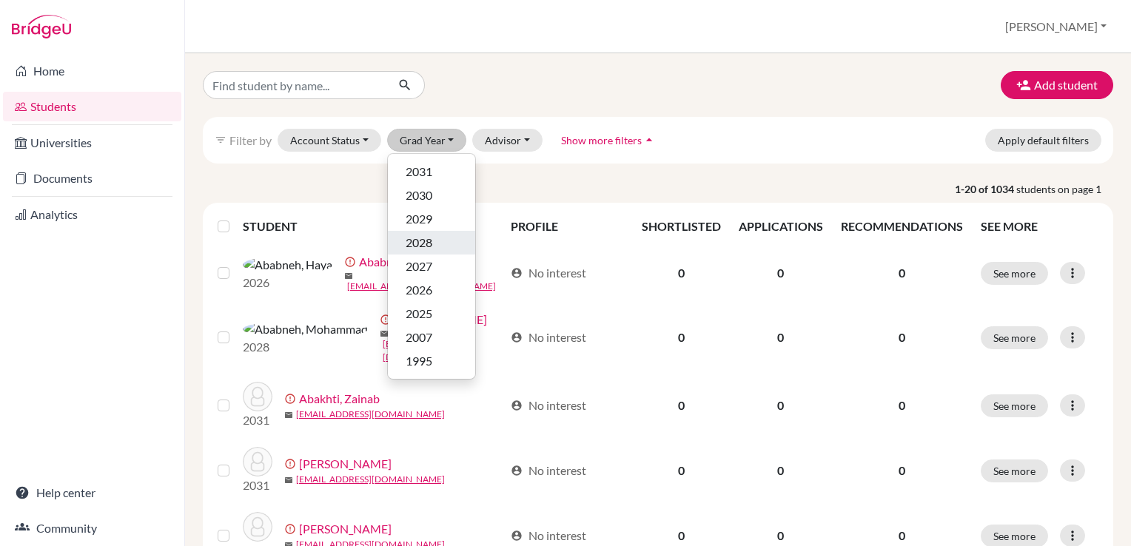
click at [424, 234] on span "2028" at bounding box center [419, 243] width 27 height 18
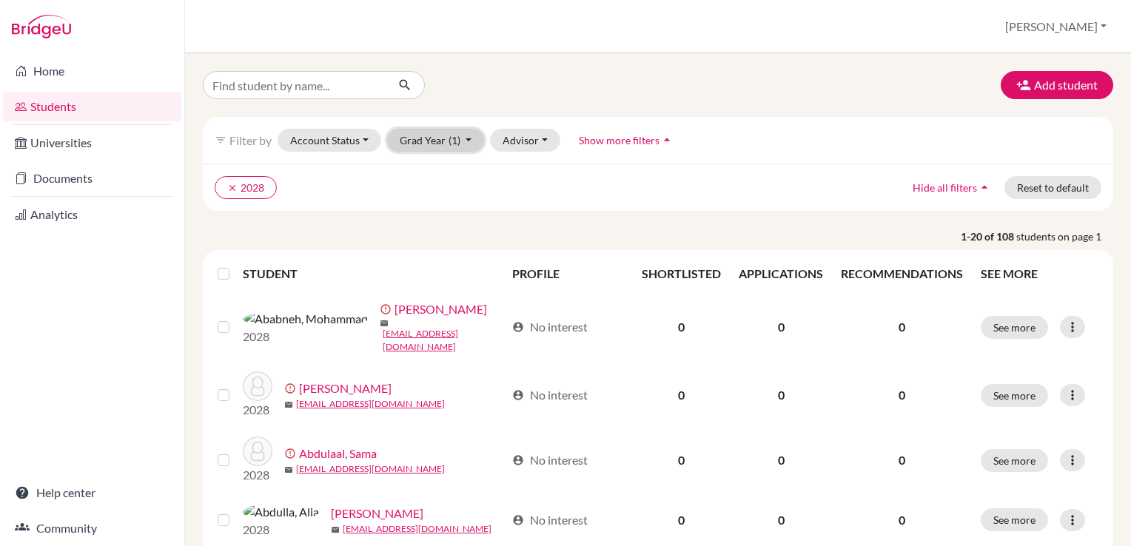
click at [475, 144] on button "Grad Year (1)" at bounding box center [436, 140] width 98 height 23
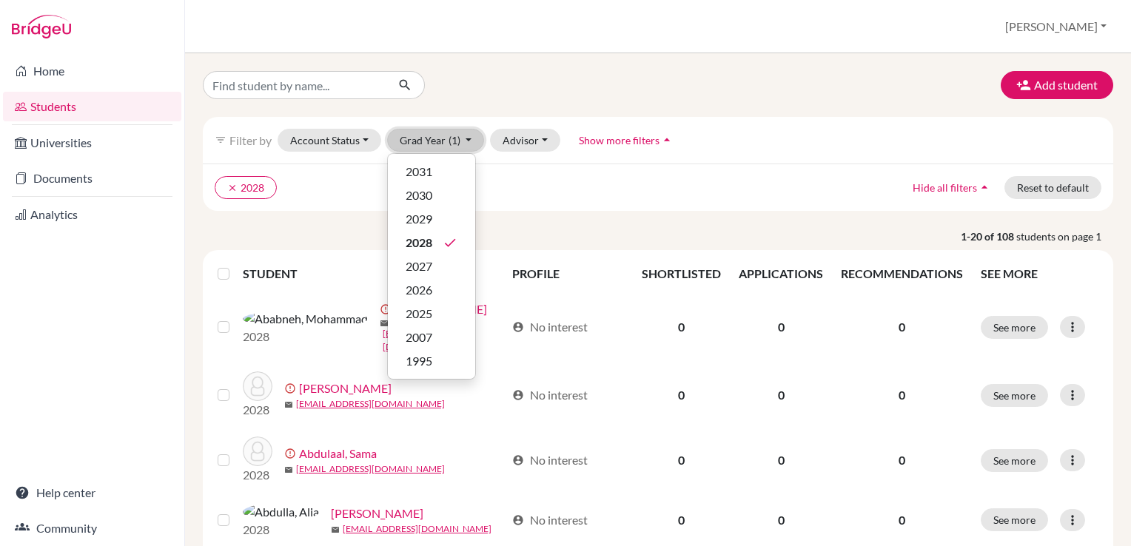
drag, startPoint x: 451, startPoint y: 141, endPoint x: 541, endPoint y: 220, distance: 119.1
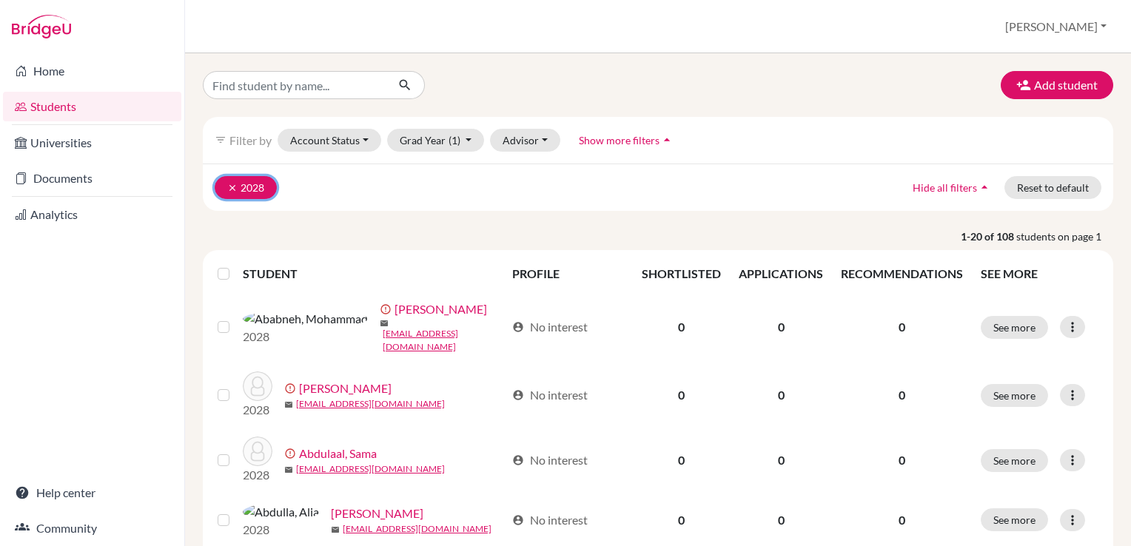
click at [230, 186] on icon "clear" at bounding box center [232, 188] width 10 height 10
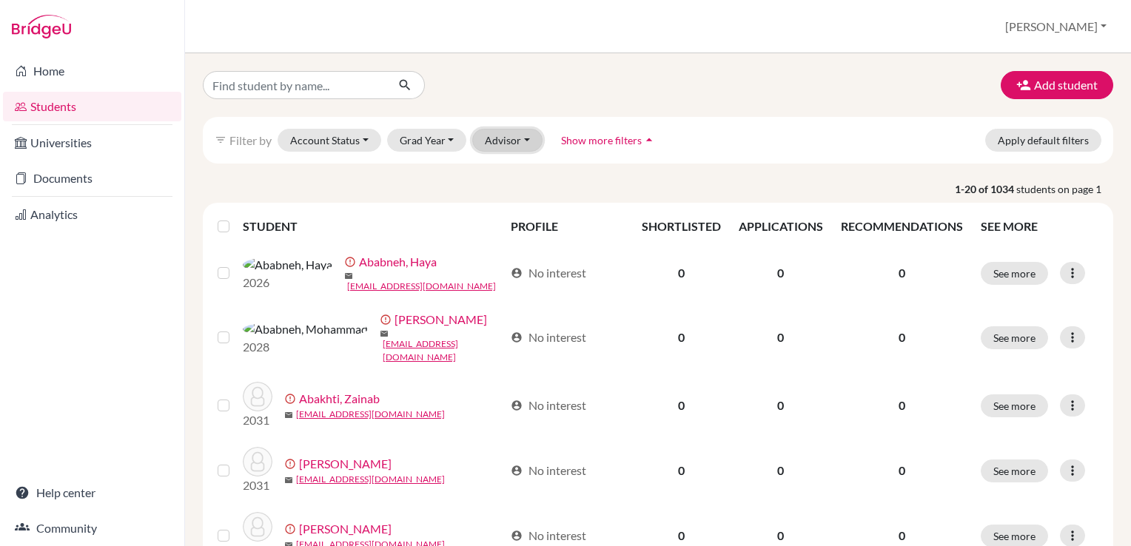
click at [515, 146] on button "Advisor" at bounding box center [507, 140] width 70 height 23
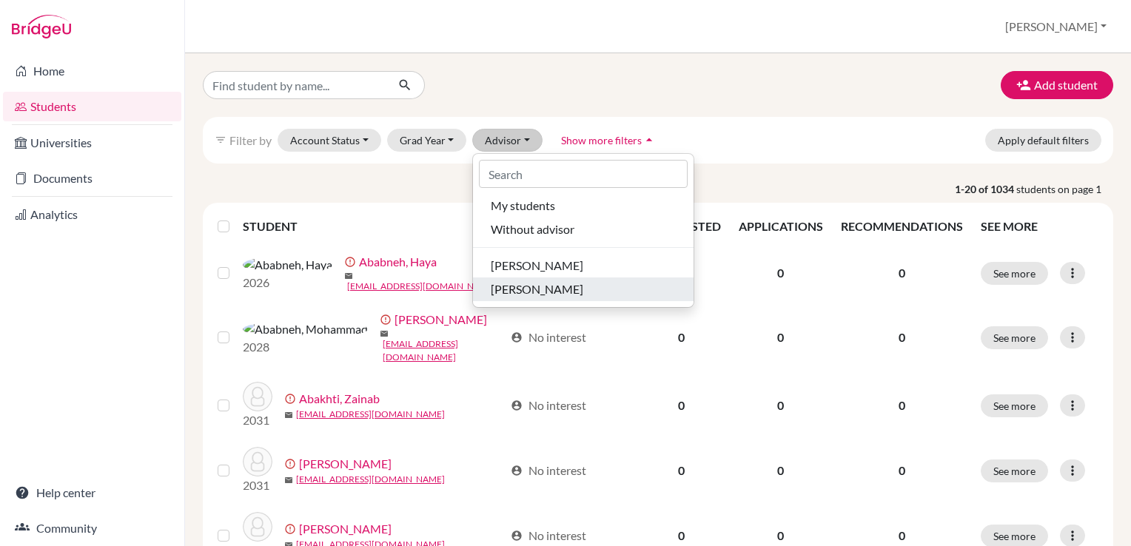
click at [528, 289] on span "Burke, Tameka" at bounding box center [537, 290] width 93 height 18
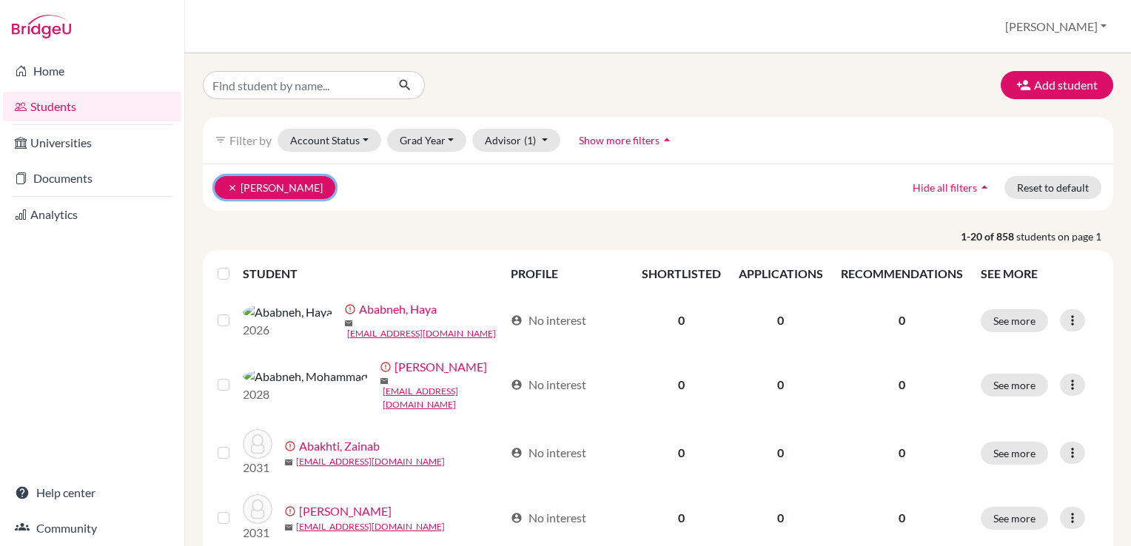
click at [235, 185] on icon "clear" at bounding box center [232, 188] width 10 height 10
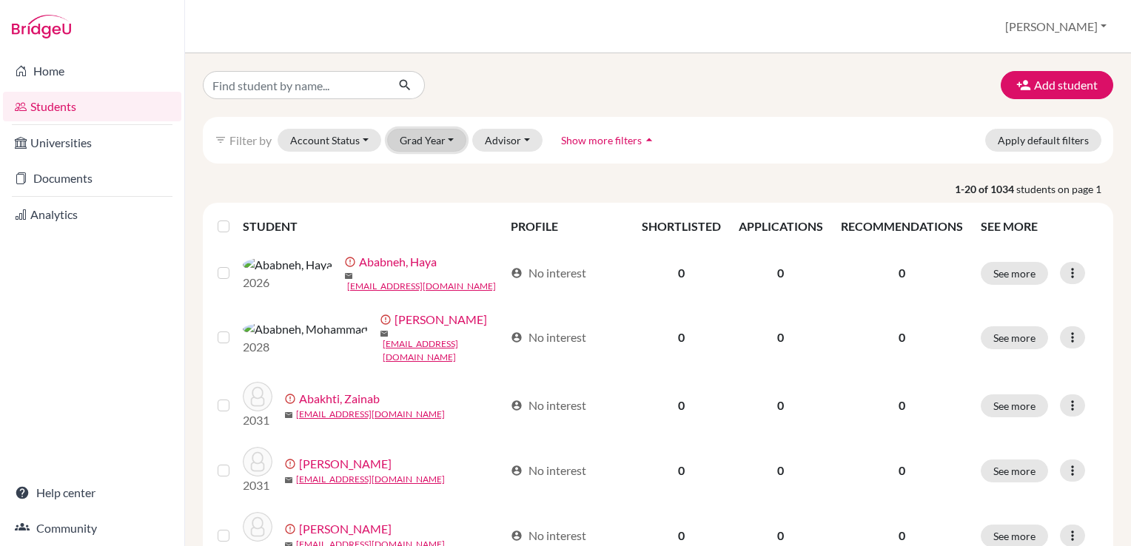
click at [446, 139] on button "Grad Year" at bounding box center [427, 140] width 80 height 23
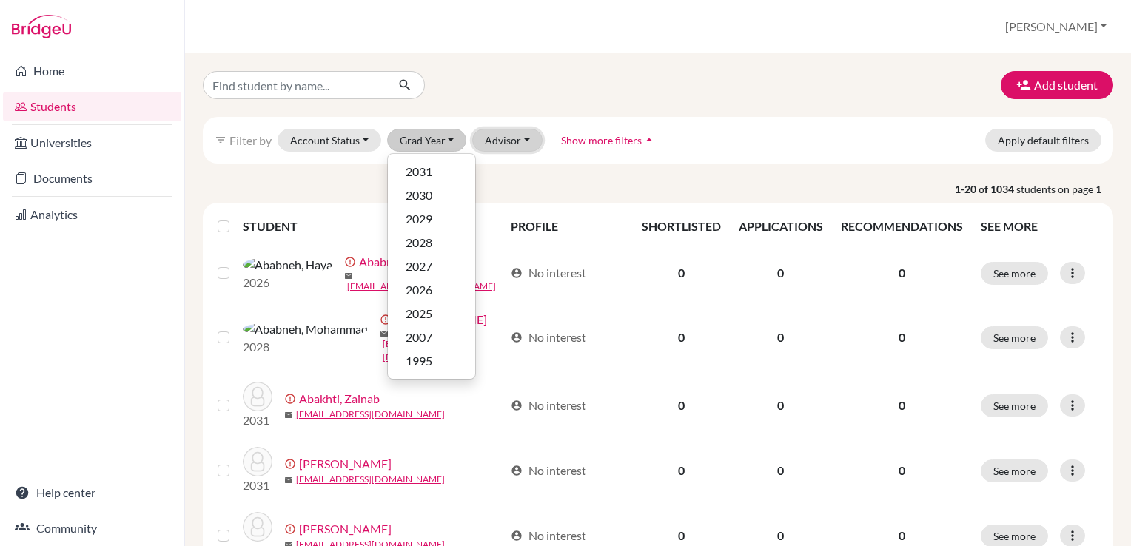
click at [523, 138] on button "Advisor" at bounding box center [507, 140] width 70 height 23
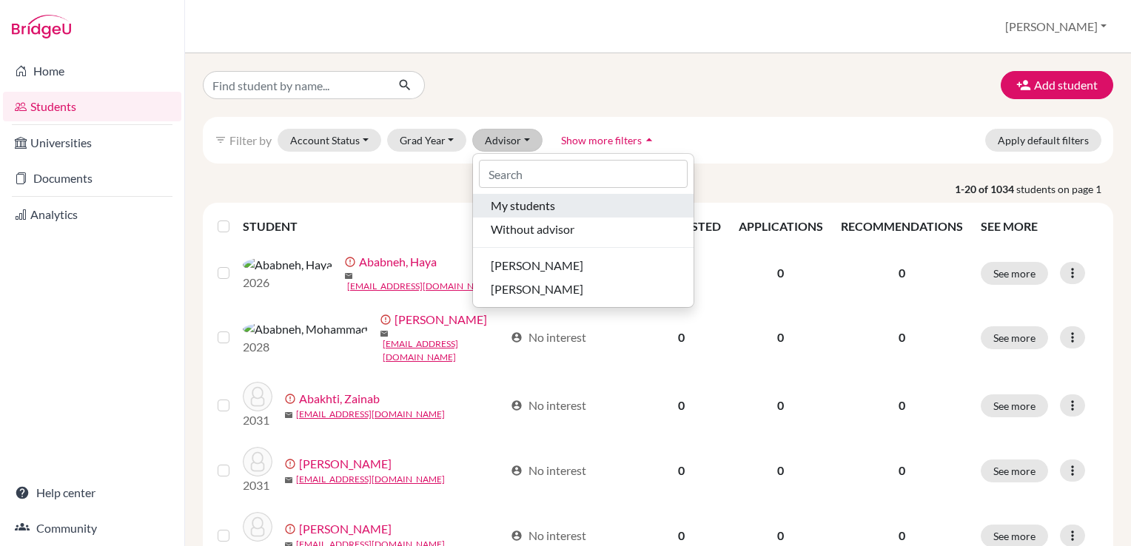
click at [526, 212] on span "My students" at bounding box center [523, 206] width 64 height 18
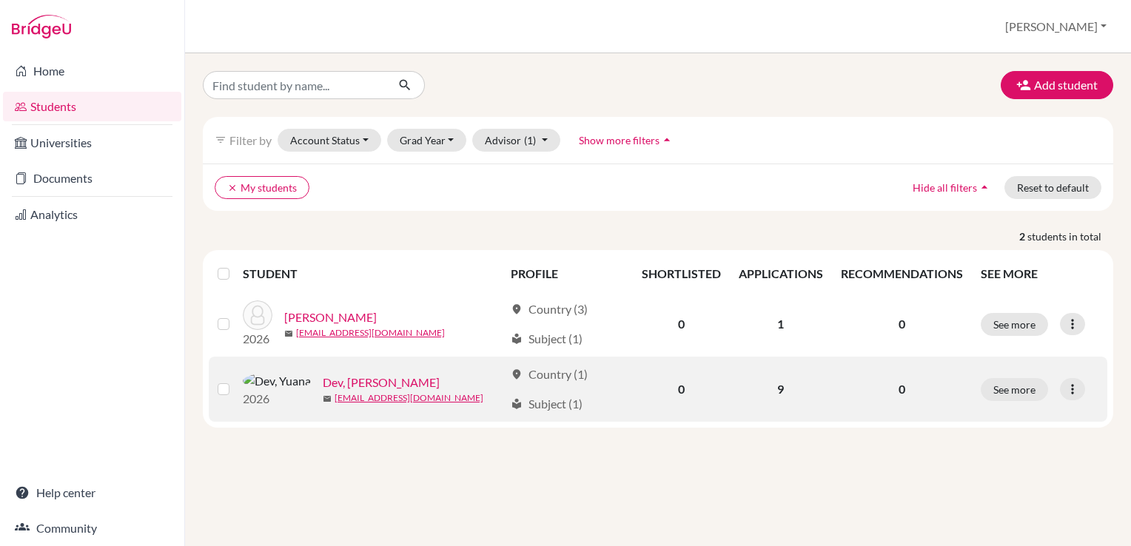
click at [323, 384] on link "Dev, Yuana" at bounding box center [381, 383] width 117 height 18
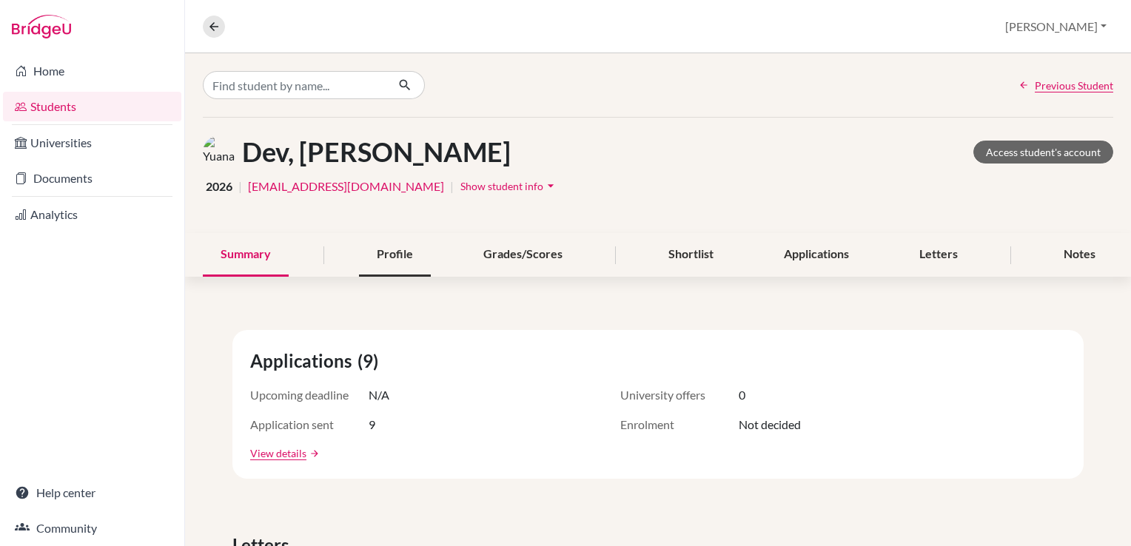
click at [398, 244] on div "Profile" at bounding box center [395, 255] width 72 height 44
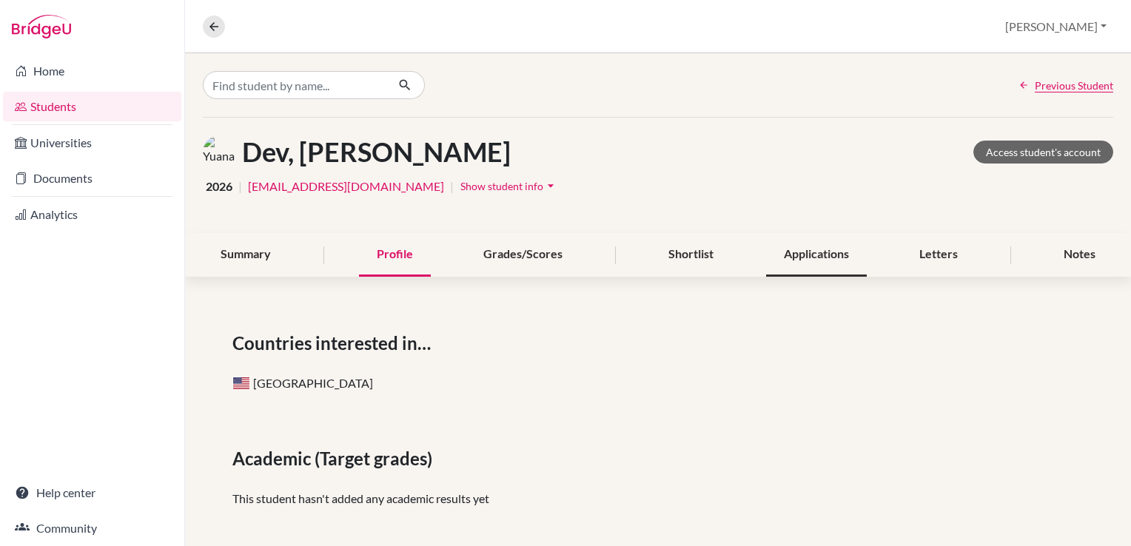
click at [807, 259] on div "Applications" at bounding box center [816, 255] width 101 height 44
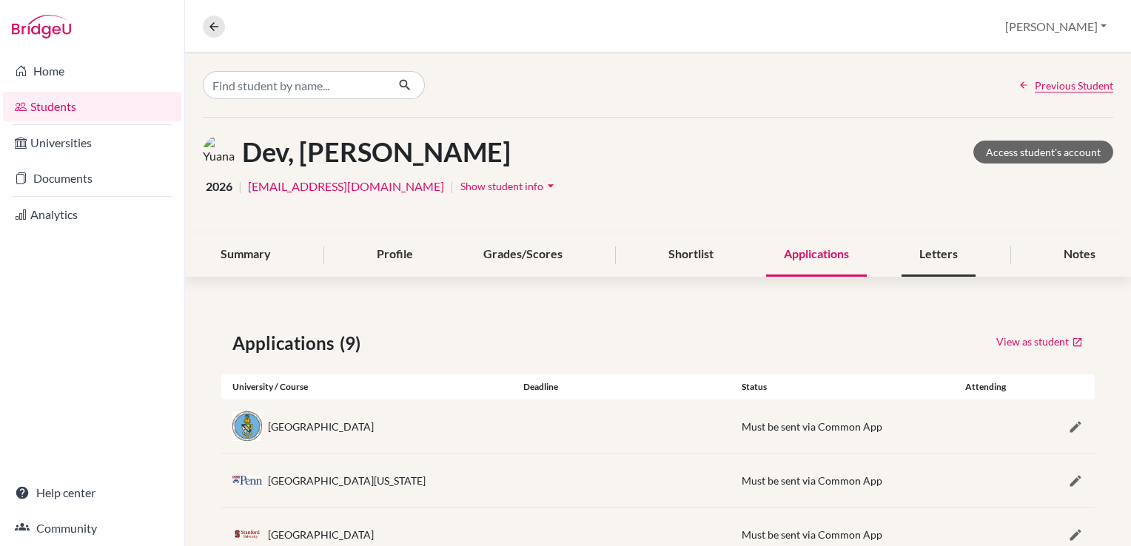
click at [928, 252] on div "Letters" at bounding box center [939, 255] width 74 height 44
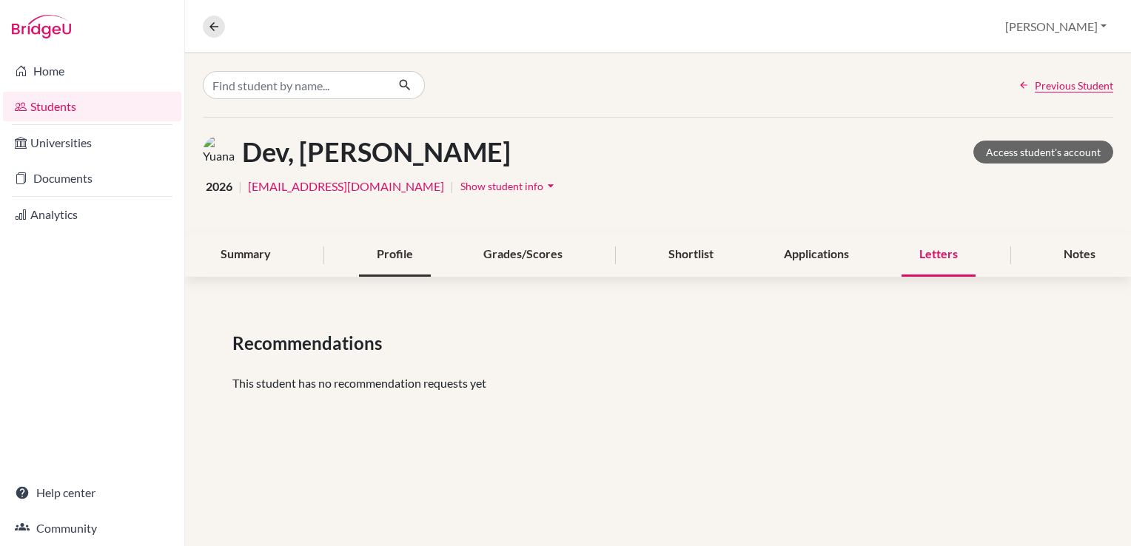
click at [391, 255] on div "Profile" at bounding box center [395, 255] width 72 height 44
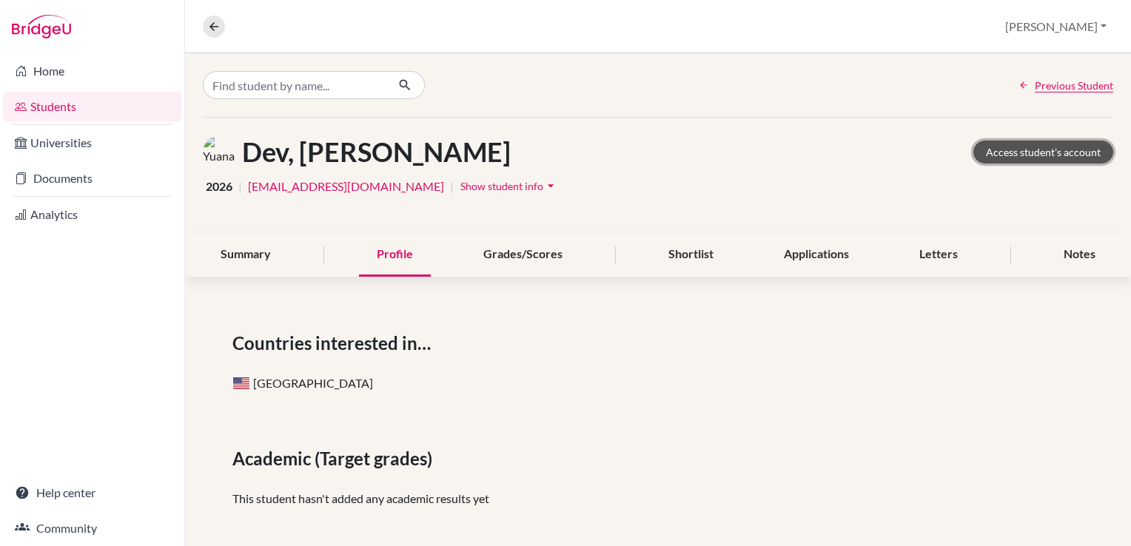
click at [1031, 153] on link "Access student's account" at bounding box center [1044, 152] width 140 height 23
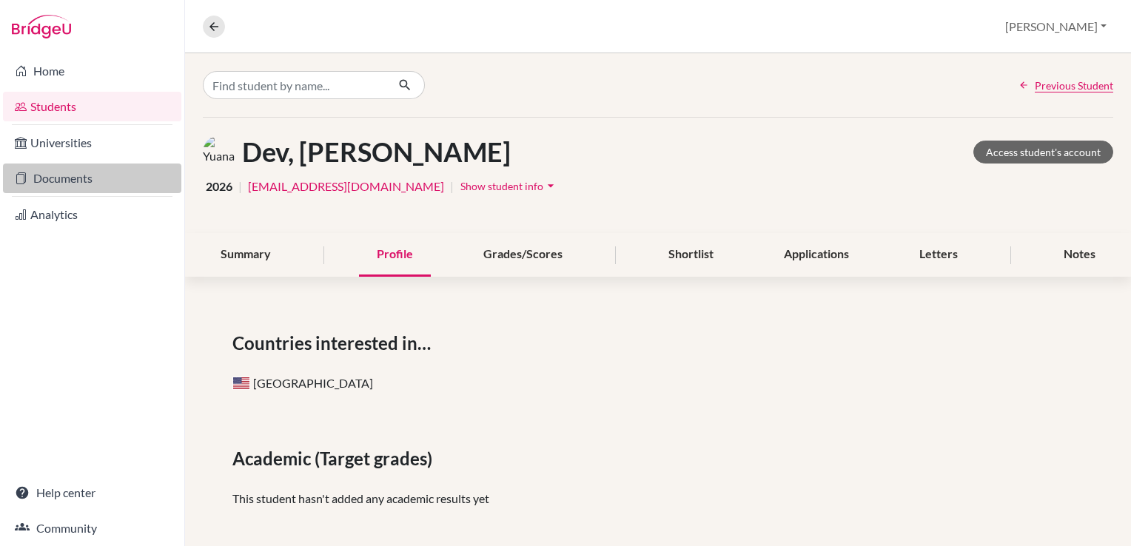
click at [92, 167] on link "Documents" at bounding box center [92, 179] width 178 height 30
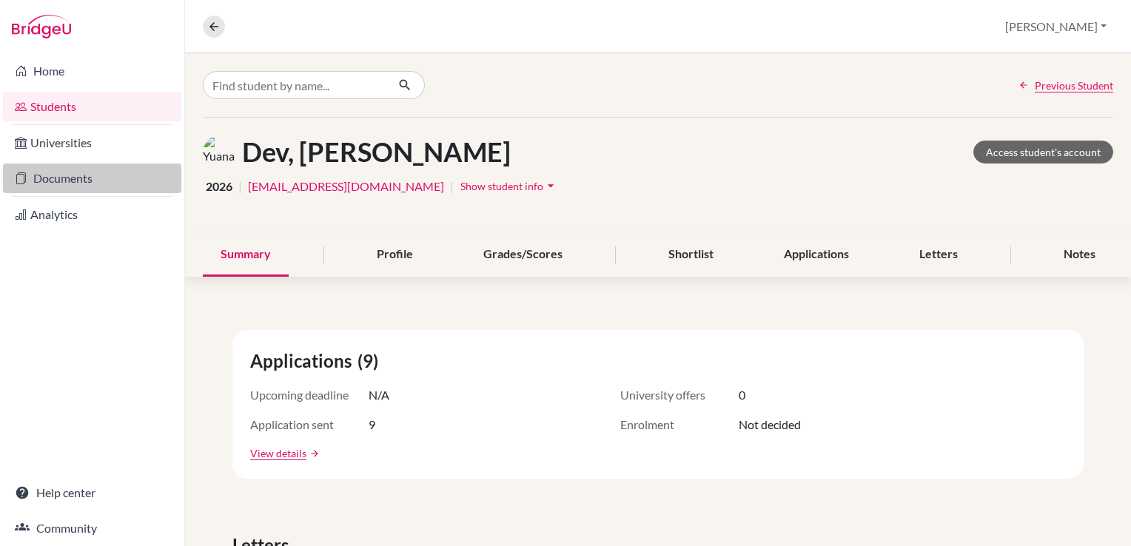
click at [68, 183] on link "Documents" at bounding box center [92, 179] width 178 height 30
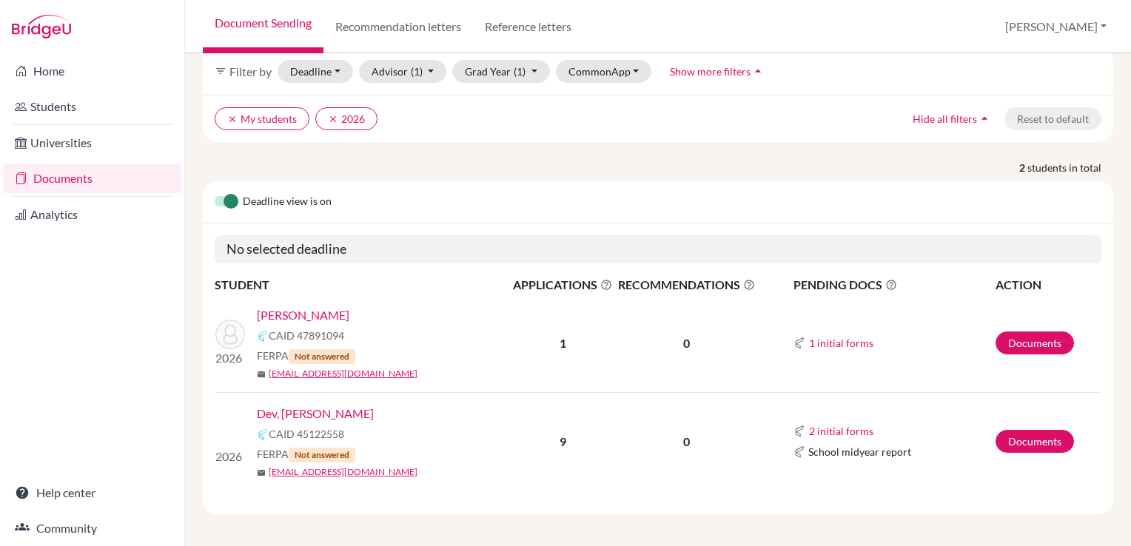
scroll to position [68, 0]
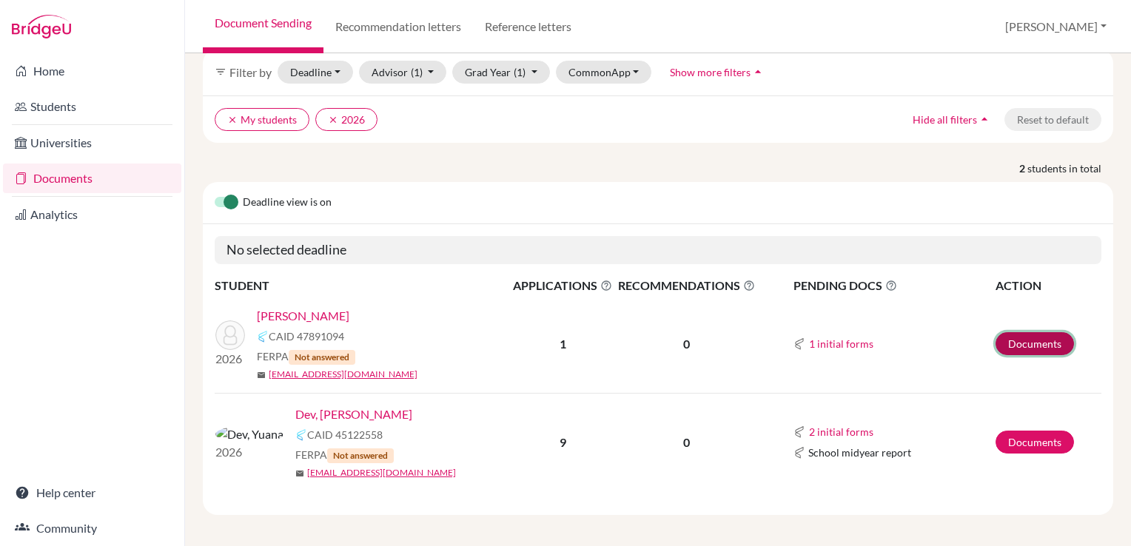
click at [1010, 342] on link "Documents" at bounding box center [1035, 343] width 78 height 23
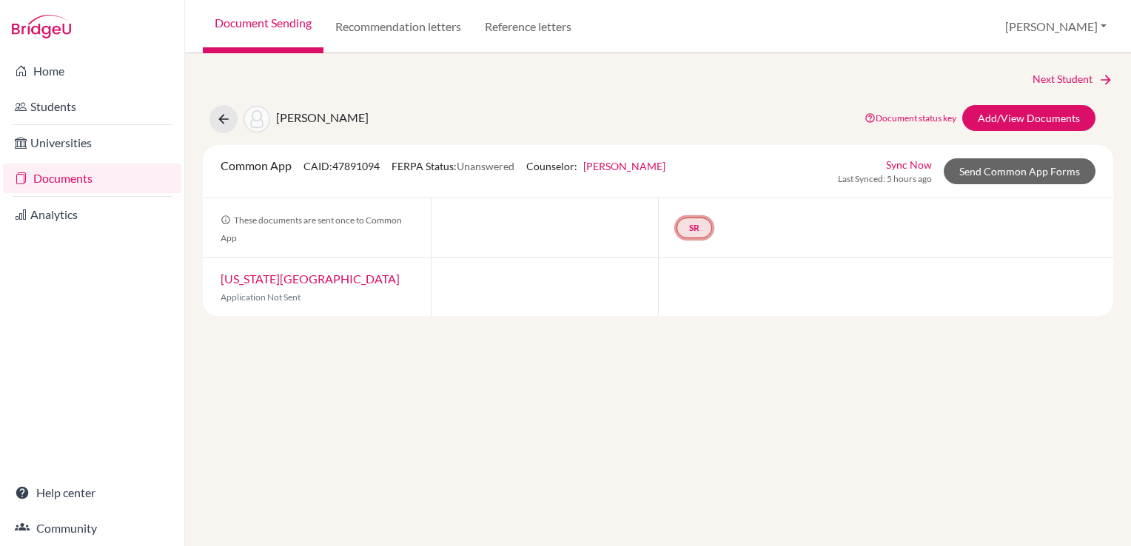
click at [696, 228] on link "SR" at bounding box center [695, 228] width 36 height 21
click at [684, 184] on link "School report" at bounding box center [694, 184] width 63 height 13
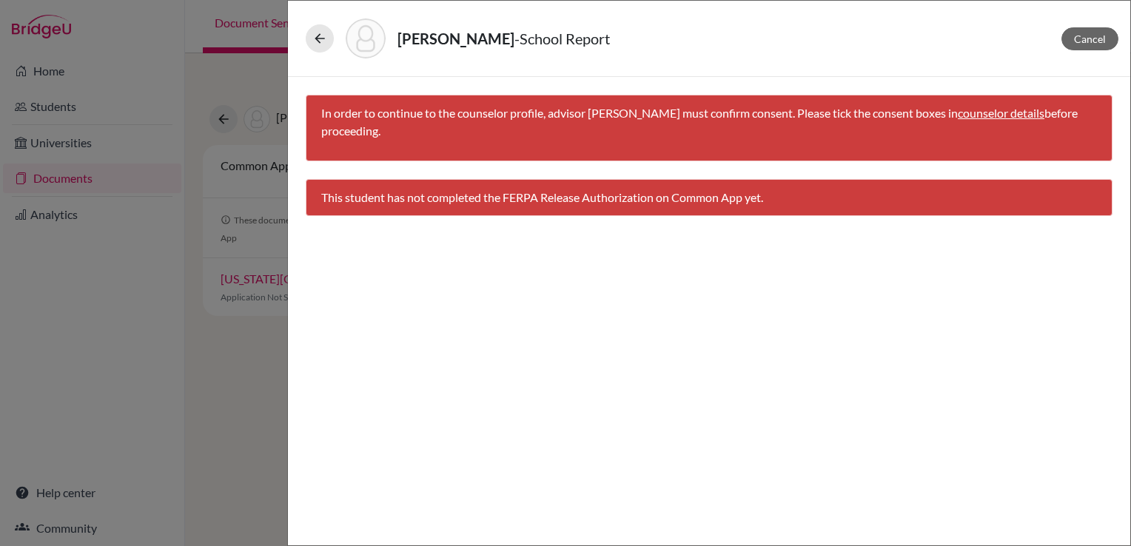
click at [988, 115] on link "counselor details" at bounding box center [1001, 113] width 87 height 14
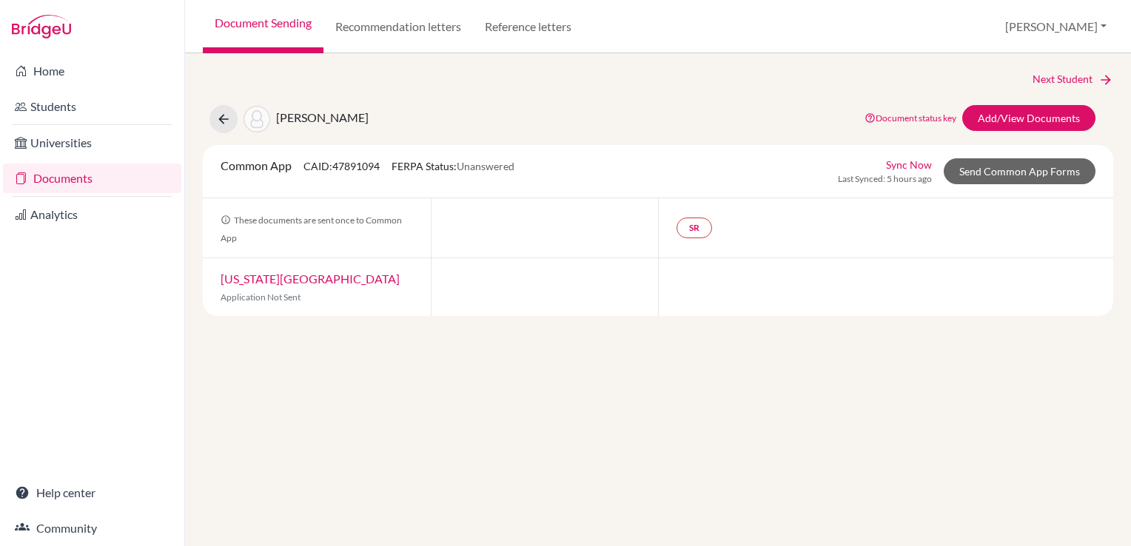
select select "465728"
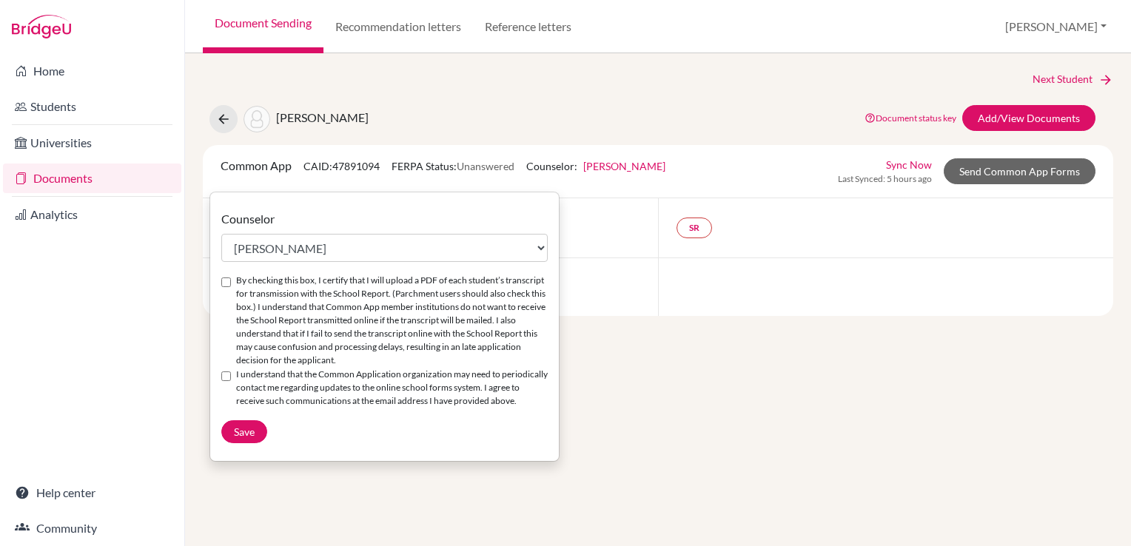
click at [227, 283] on input "By checking this box, I certify that I will upload a PDF of each student’s tran…" at bounding box center [226, 283] width 10 height 10
checkbox input "true"
click at [224, 375] on input "I understand that the Common Application organization may need to periodically …" at bounding box center [226, 377] width 10 height 10
checkbox input "true"
click at [250, 438] on span "Save" at bounding box center [244, 432] width 21 height 13
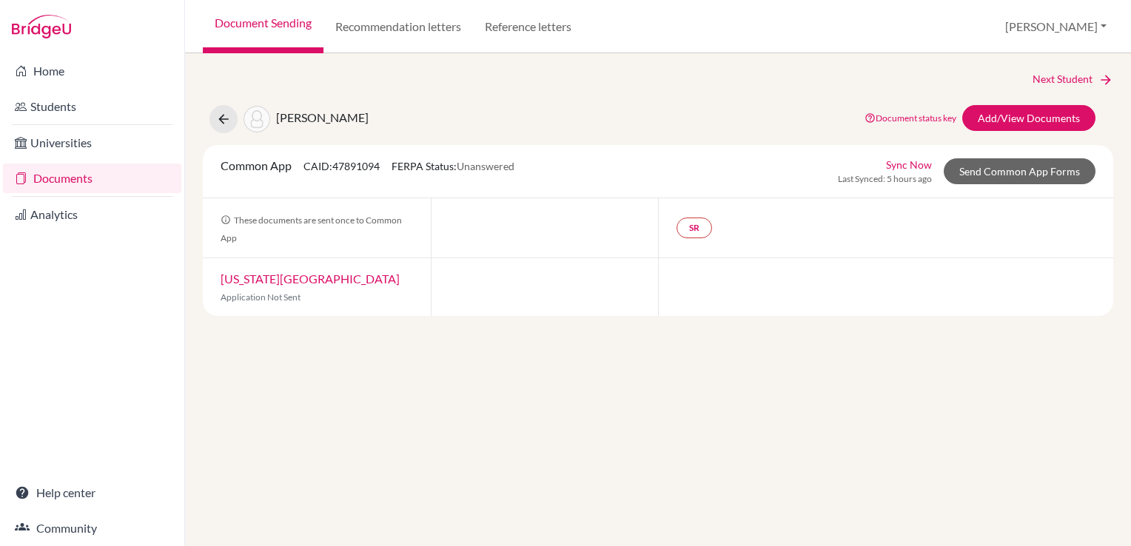
select select "465728"
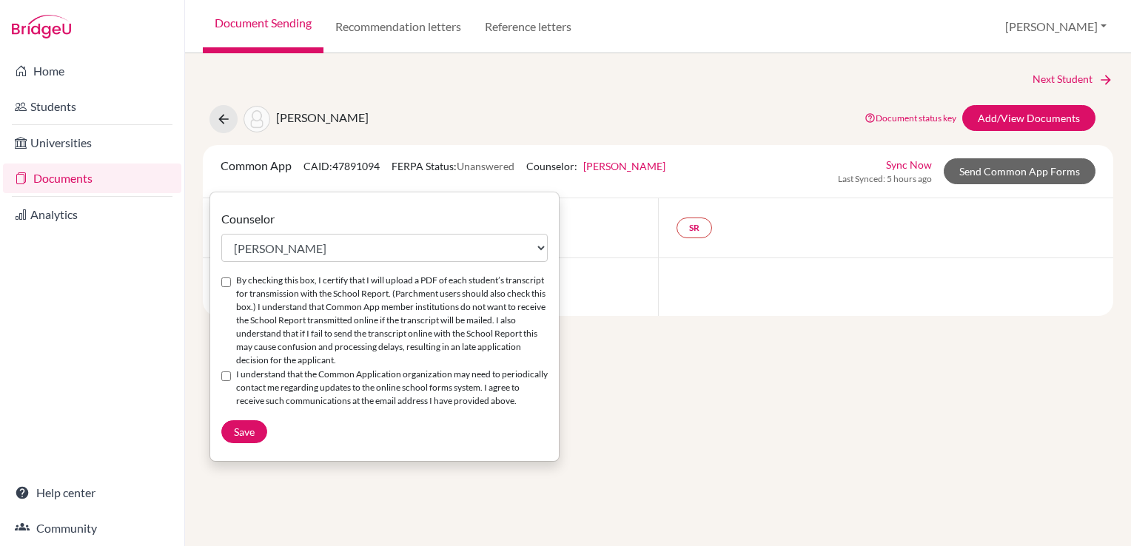
click at [228, 281] on input "By checking this box, I certify that I will upload a PDF of each student’s tran…" at bounding box center [226, 283] width 10 height 10
checkbox input "true"
click at [227, 384] on div "I understand that the Common Application organization may need to periodically …" at bounding box center [384, 388] width 327 height 41
click at [225, 377] on input "I understand that the Common Application organization may need to periodically …" at bounding box center [226, 377] width 10 height 10
checkbox input "true"
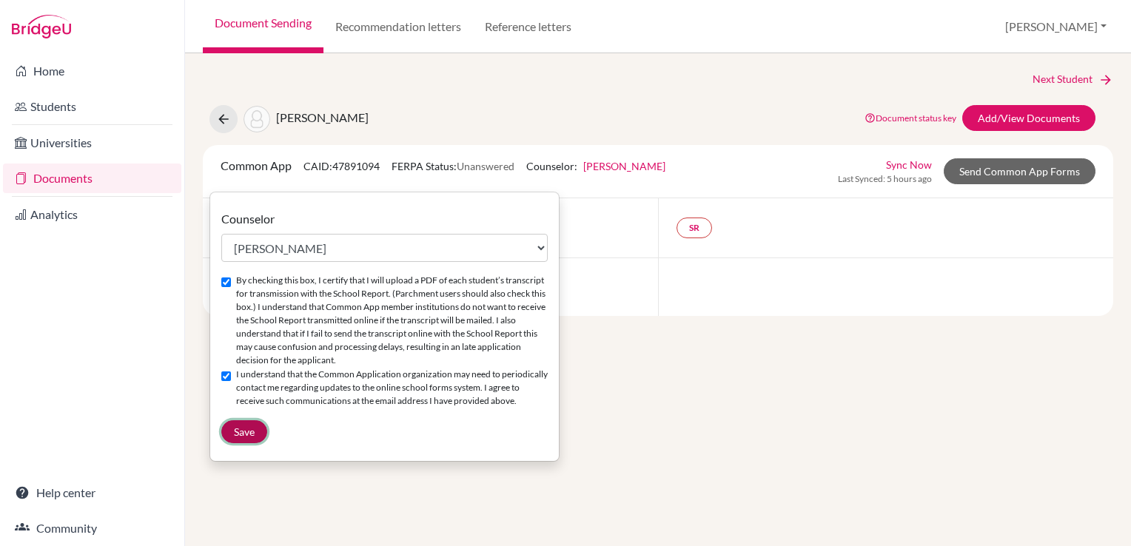
click at [235, 438] on span "Save" at bounding box center [244, 432] width 21 height 13
click at [380, 31] on link "Recommendation letters" at bounding box center [399, 26] width 150 height 53
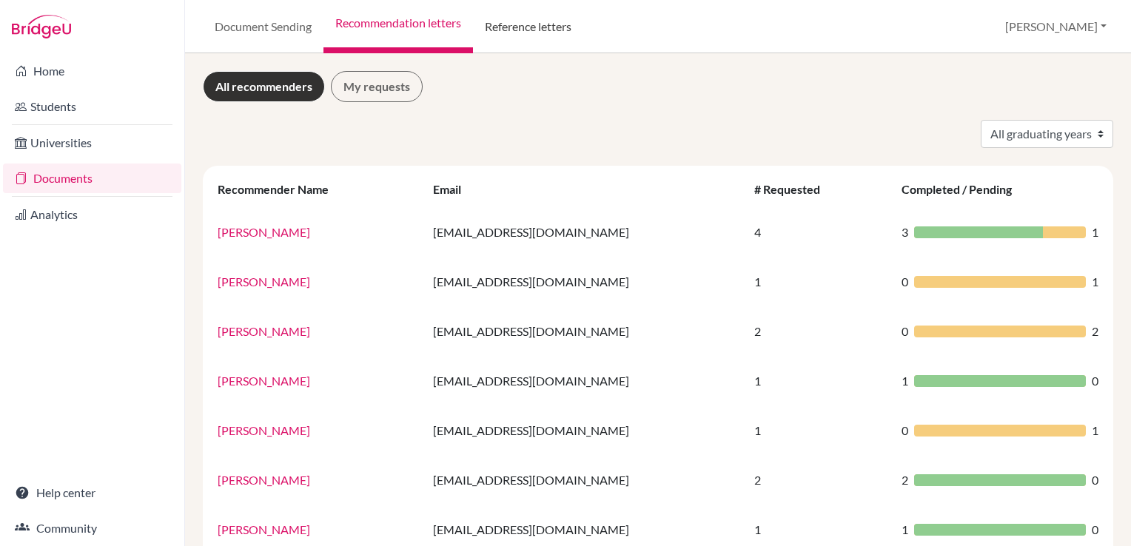
click at [538, 34] on link "Reference letters" at bounding box center [528, 26] width 110 height 53
click at [534, 22] on link "Reference letters" at bounding box center [528, 26] width 110 height 53
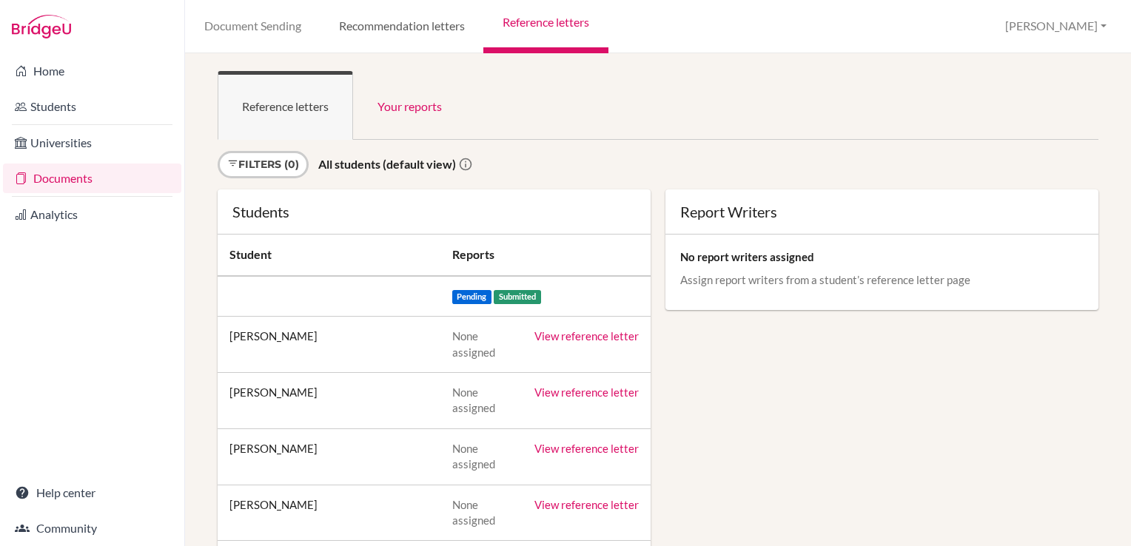
click at [395, 25] on link "Recommendation letters" at bounding box center [402, 26] width 164 height 53
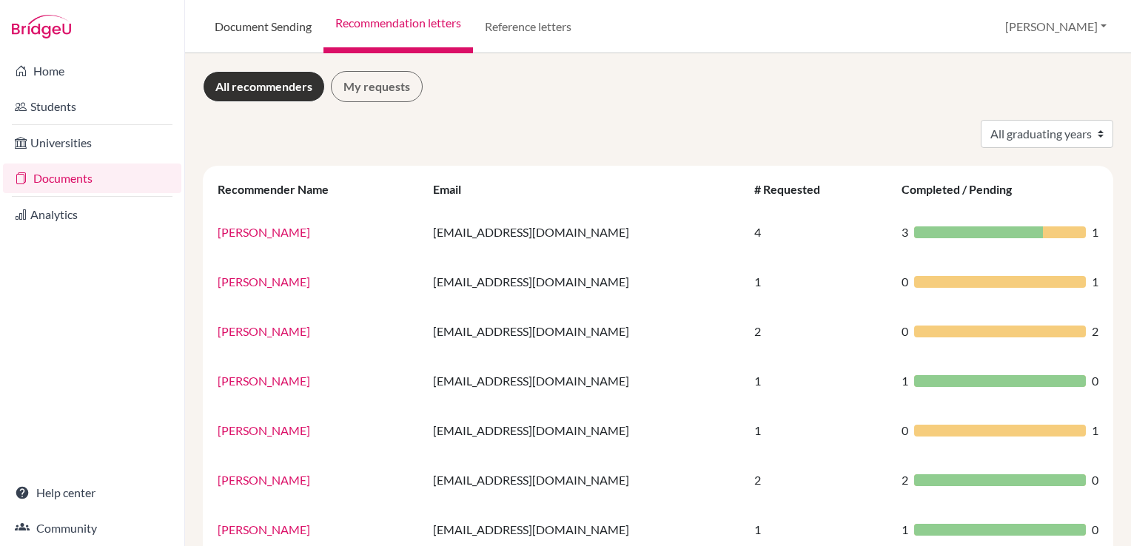
click at [235, 31] on link "Document Sending" at bounding box center [263, 26] width 121 height 53
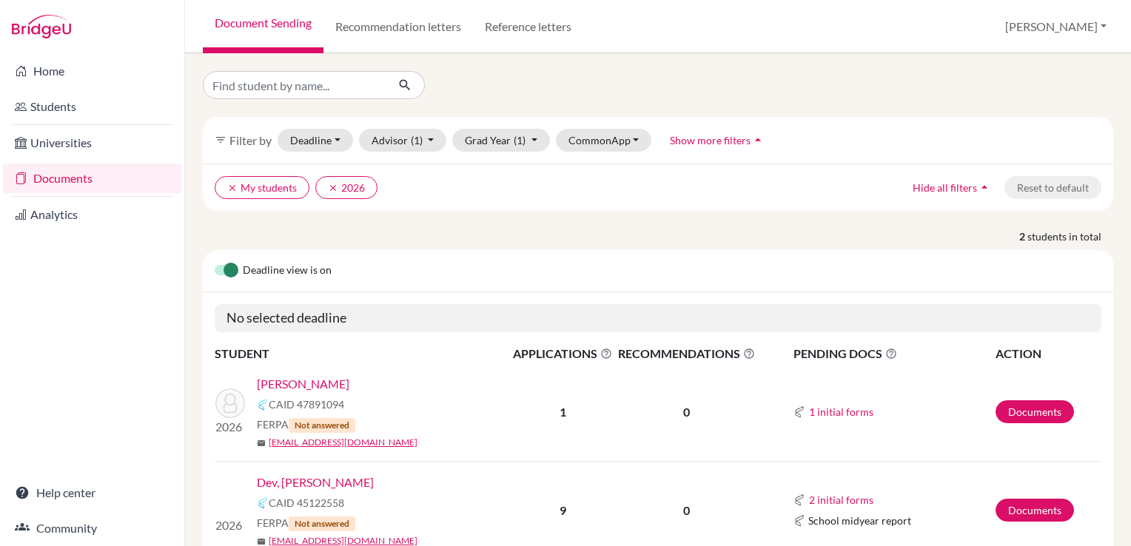
scroll to position [69, 0]
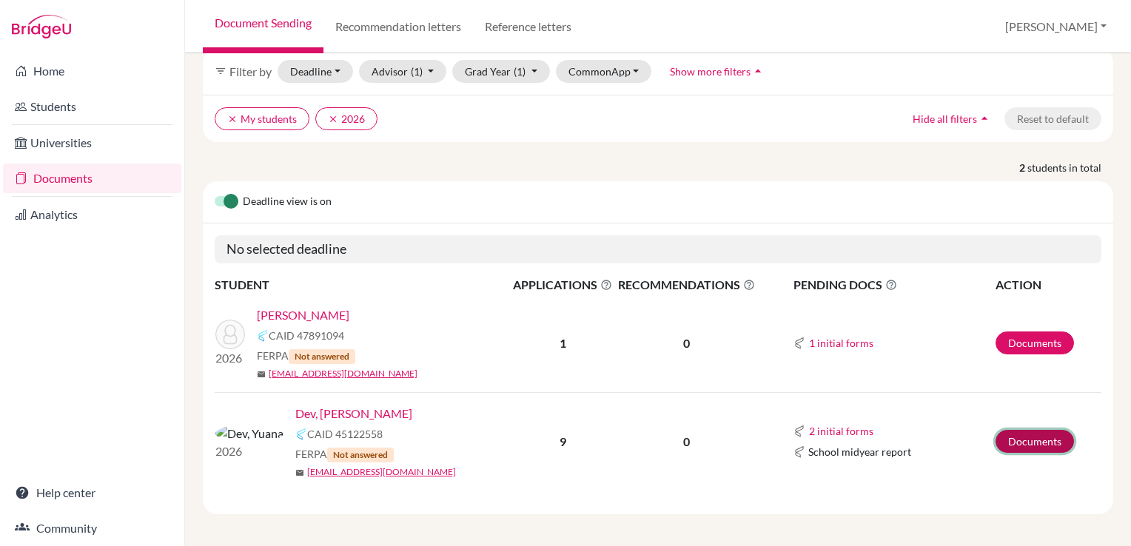
click at [1030, 433] on link "Documents" at bounding box center [1035, 441] width 78 height 23
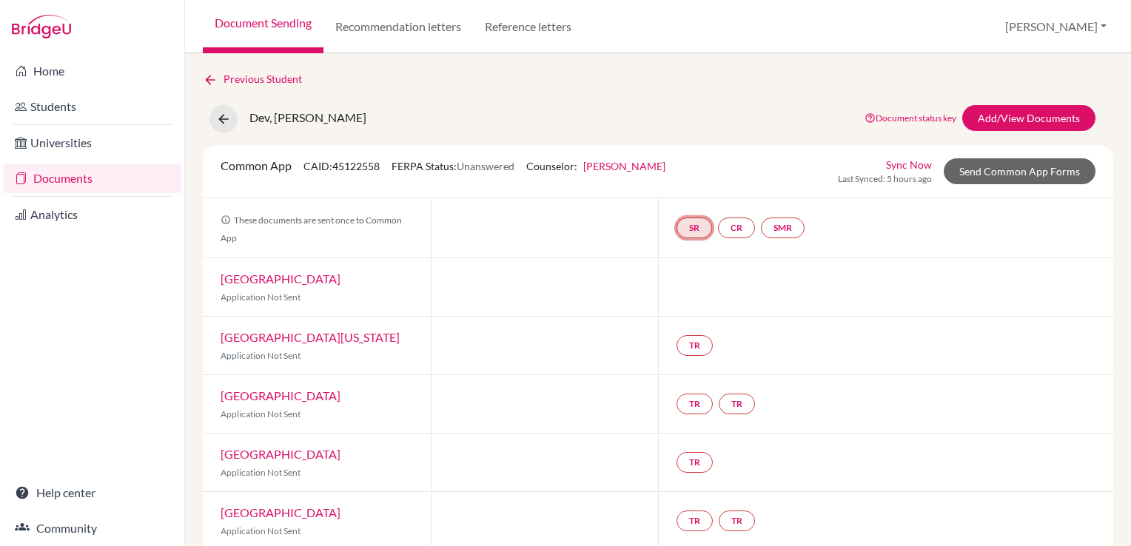
click at [687, 225] on link "SR" at bounding box center [695, 228] width 36 height 21
click at [693, 180] on link "School report" at bounding box center [694, 184] width 63 height 13
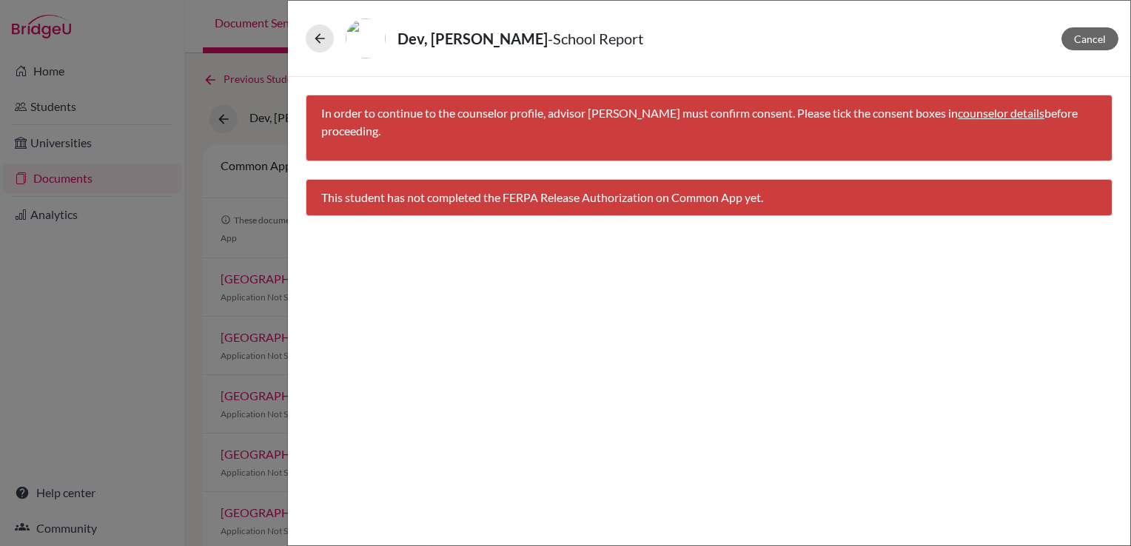
click at [998, 110] on link "counselor details" at bounding box center [1001, 113] width 87 height 14
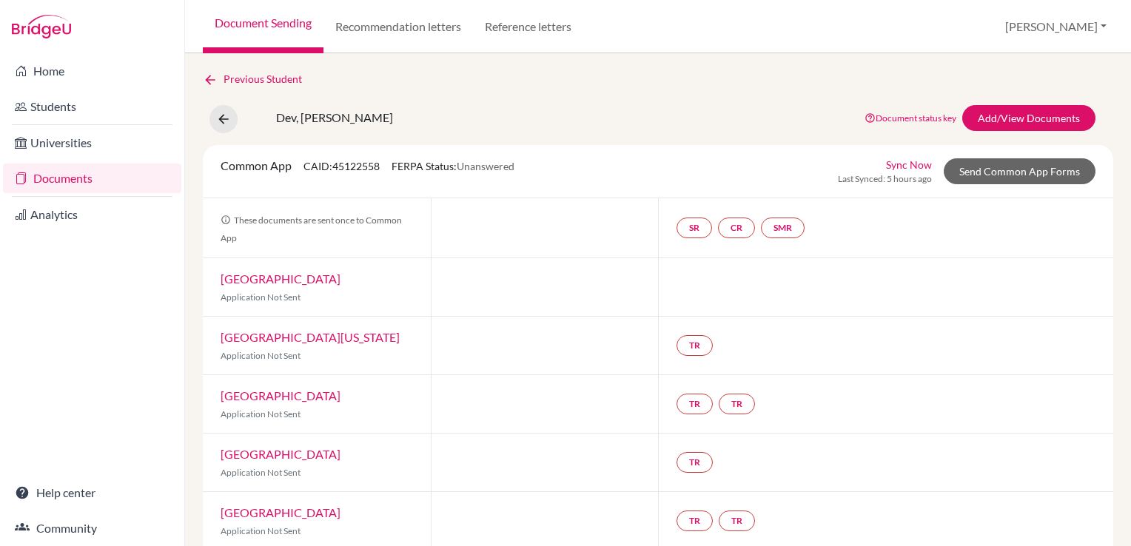
select select "465728"
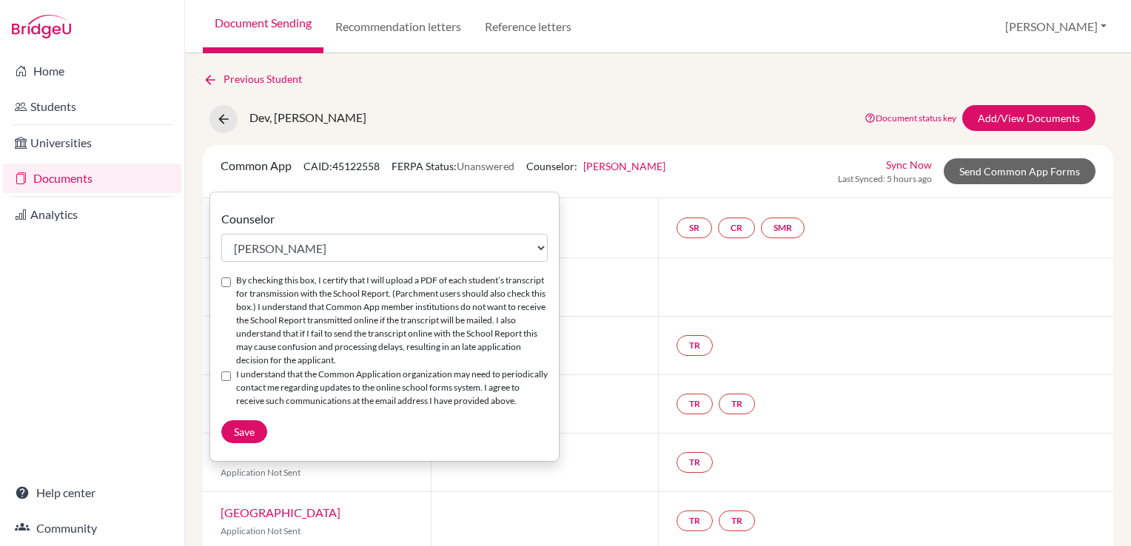
click at [223, 283] on input "By checking this box, I certify that I will upload a PDF of each student’s tran…" at bounding box center [226, 283] width 10 height 10
checkbox input "true"
click at [230, 378] on input "I understand that the Common Application organization may need to periodically …" at bounding box center [226, 377] width 10 height 10
checkbox input "true"
click at [247, 438] on span "Save" at bounding box center [244, 432] width 21 height 13
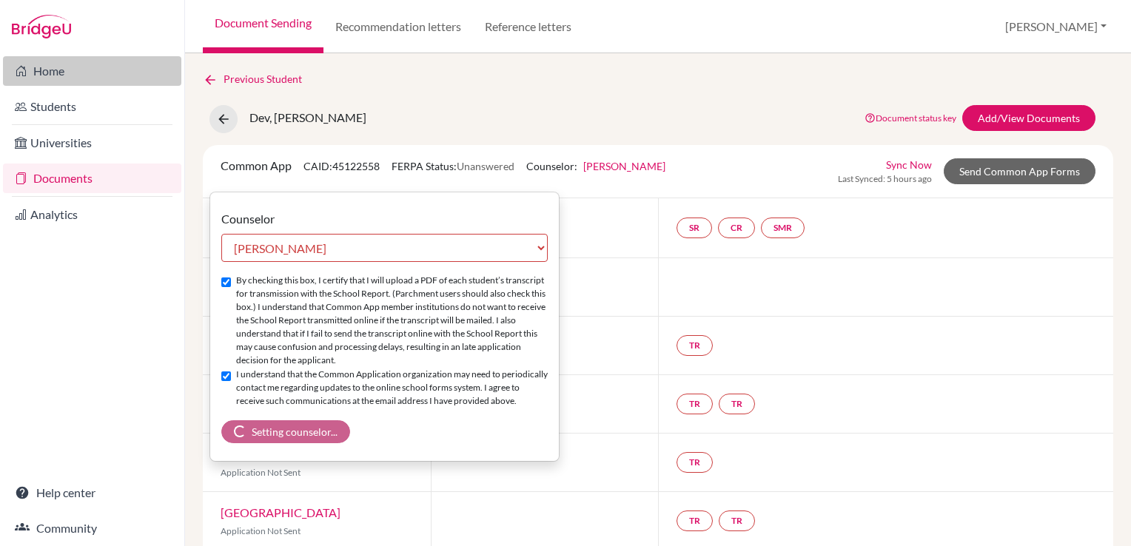
click at [67, 77] on link "Home" at bounding box center [92, 71] width 178 height 30
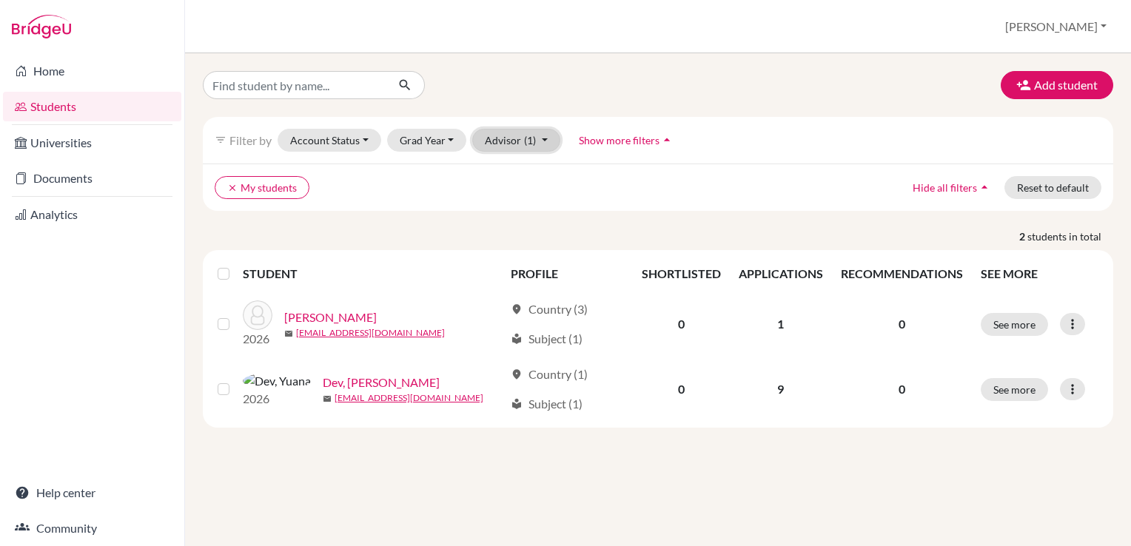
click at [506, 136] on button "Advisor (1)" at bounding box center [516, 140] width 88 height 23
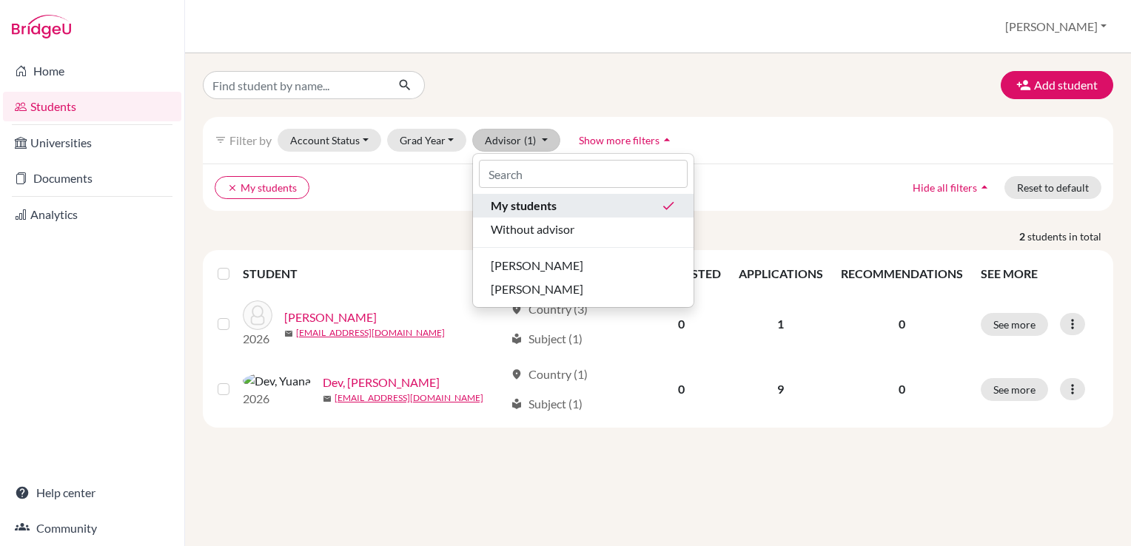
click at [539, 206] on span "My students" at bounding box center [524, 206] width 66 height 18
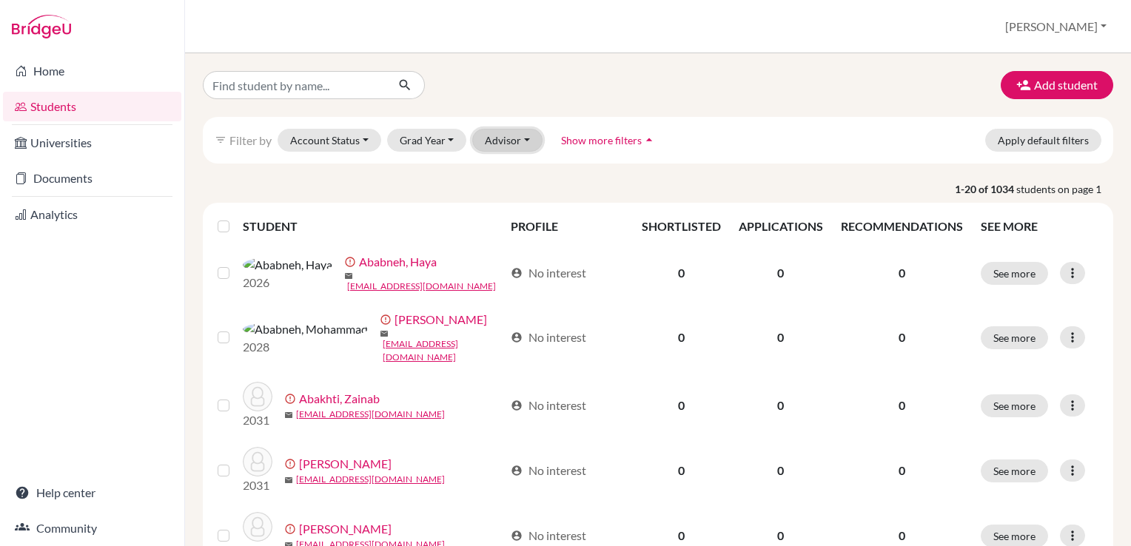
click at [529, 136] on button "Advisor" at bounding box center [507, 140] width 70 height 23
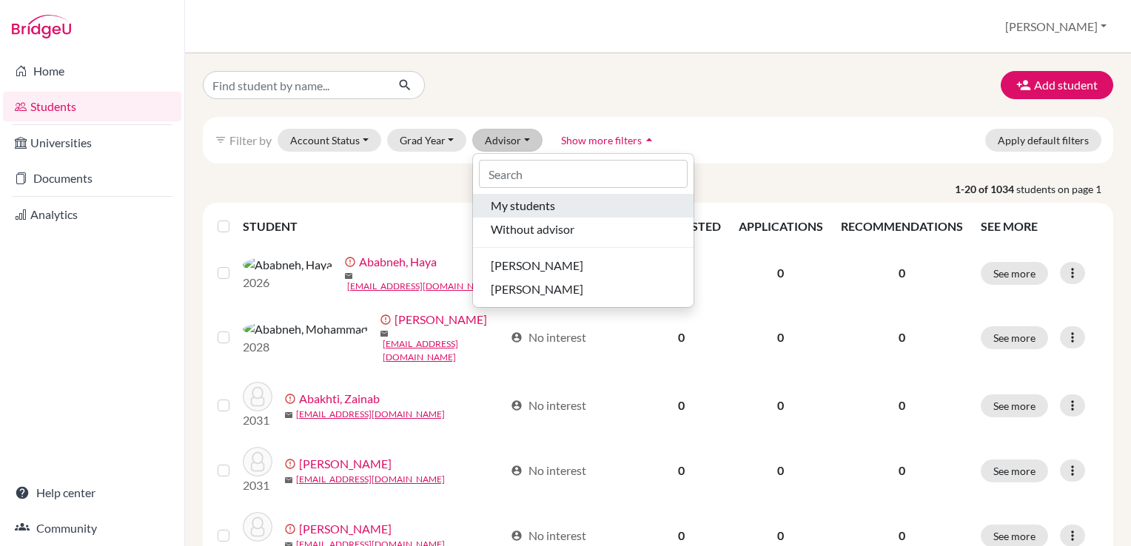
click at [525, 204] on span "My students" at bounding box center [523, 206] width 64 height 18
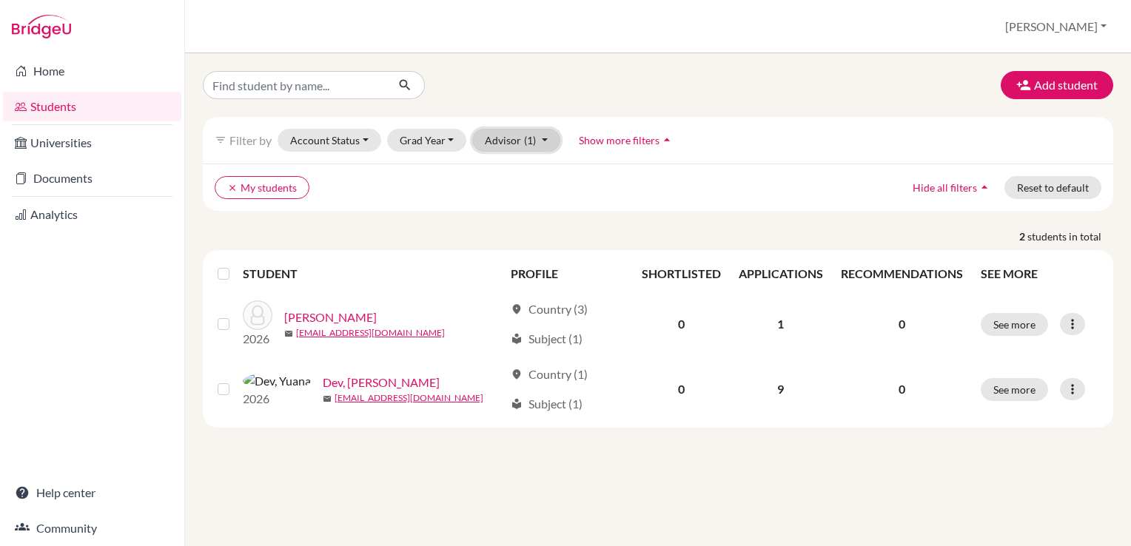
click at [549, 138] on button "Advisor (1)" at bounding box center [516, 140] width 88 height 23
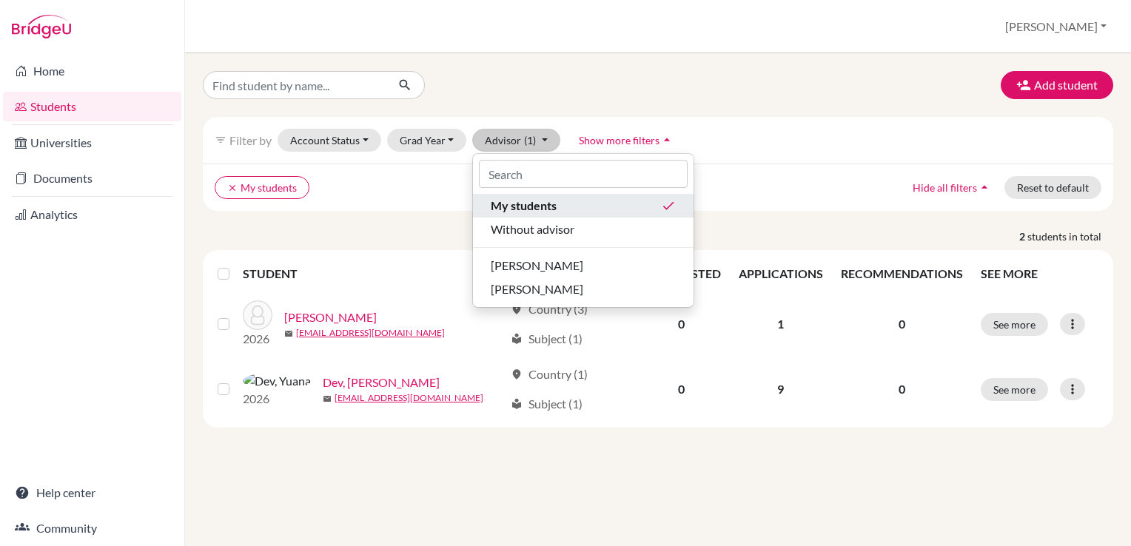
click at [521, 202] on span "My students" at bounding box center [524, 206] width 66 height 18
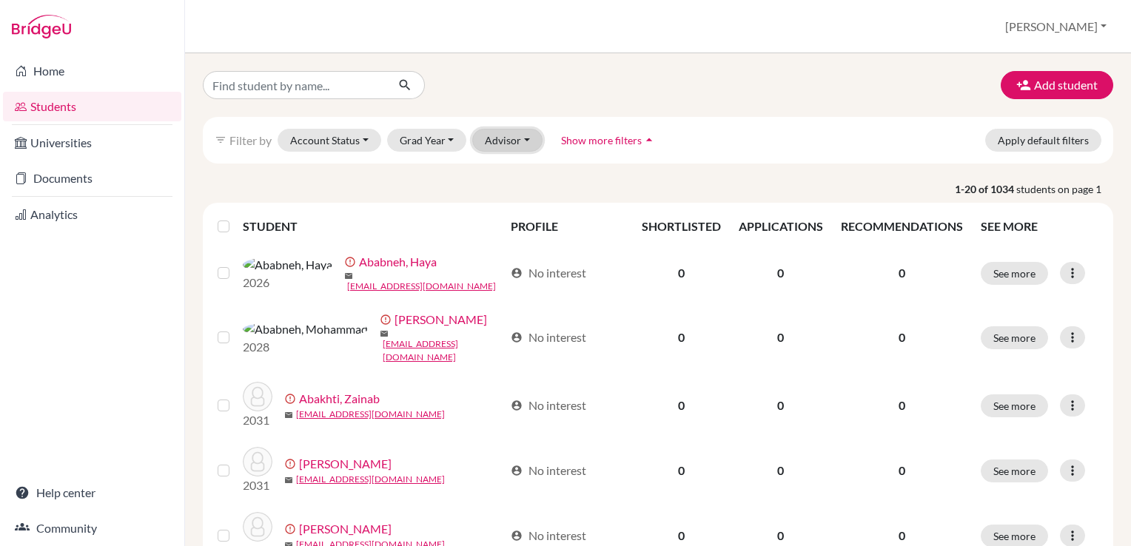
click at [512, 144] on button "Advisor" at bounding box center [507, 140] width 70 height 23
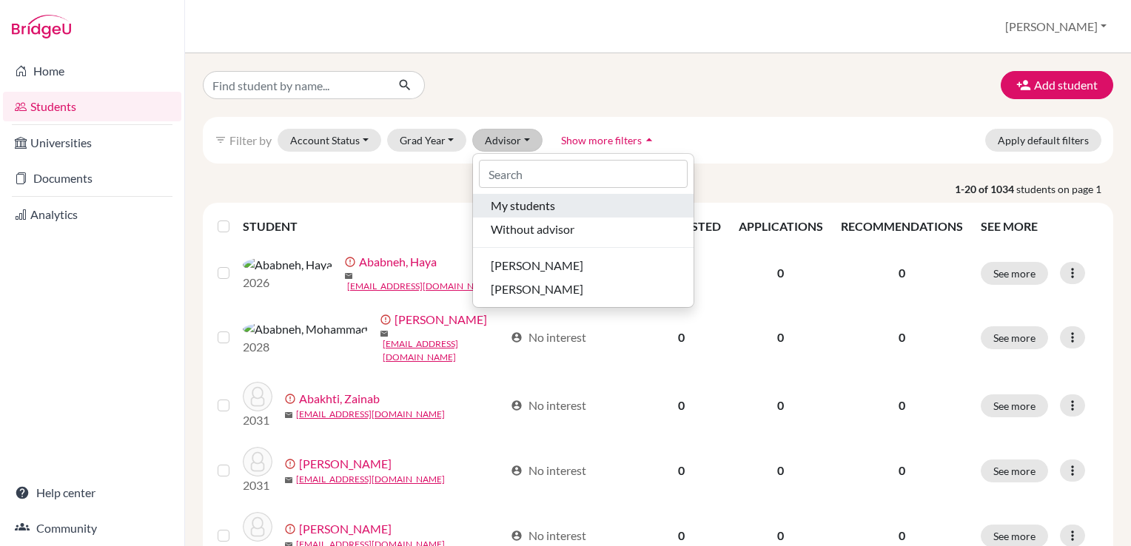
click at [515, 214] on span "My students" at bounding box center [523, 206] width 64 height 18
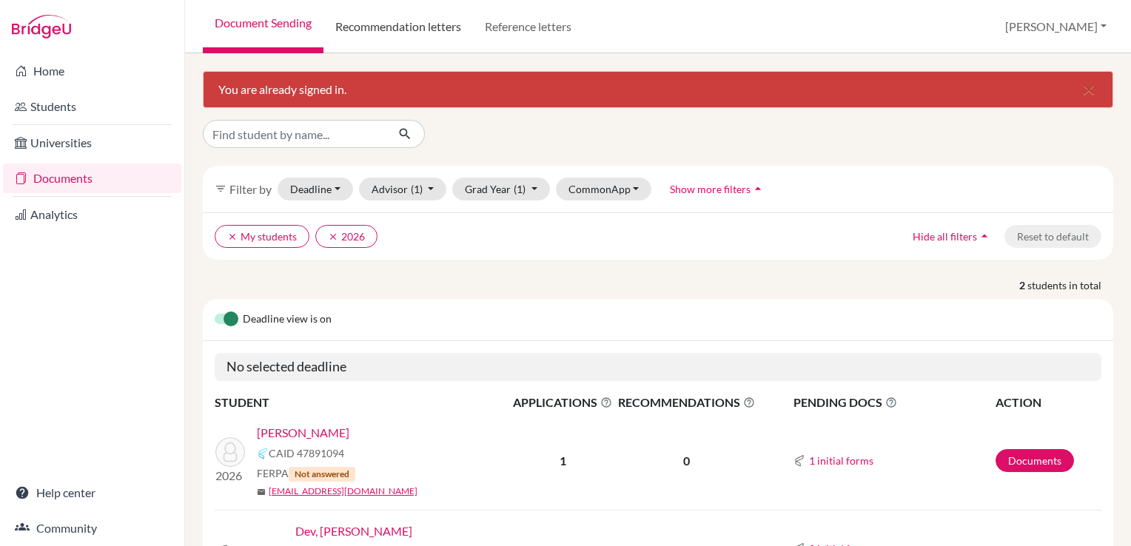
click at [441, 26] on link "Recommendation letters" at bounding box center [399, 26] width 150 height 53
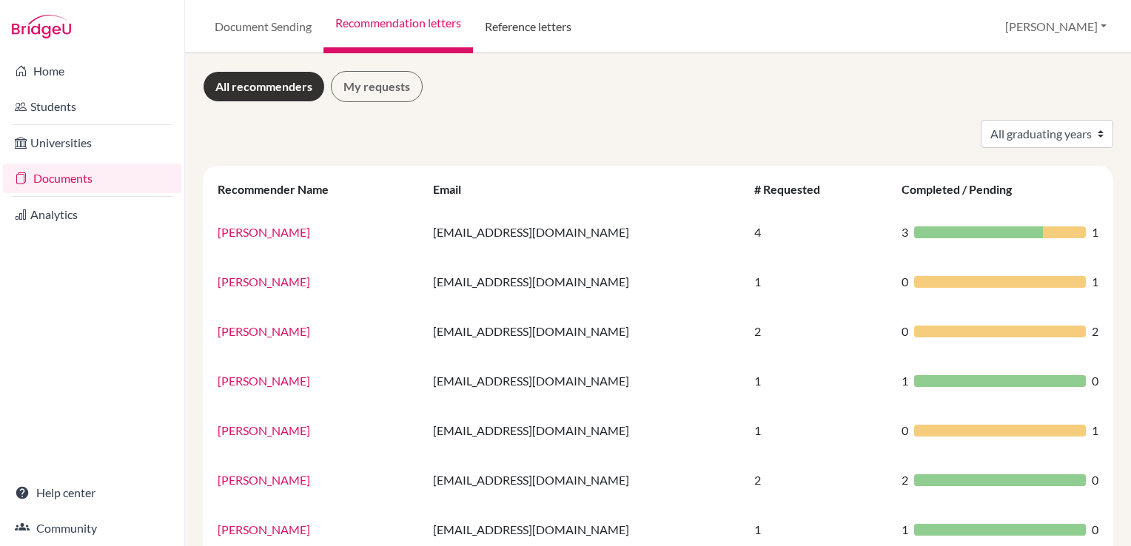
click at [509, 29] on link "Reference letters" at bounding box center [528, 26] width 110 height 53
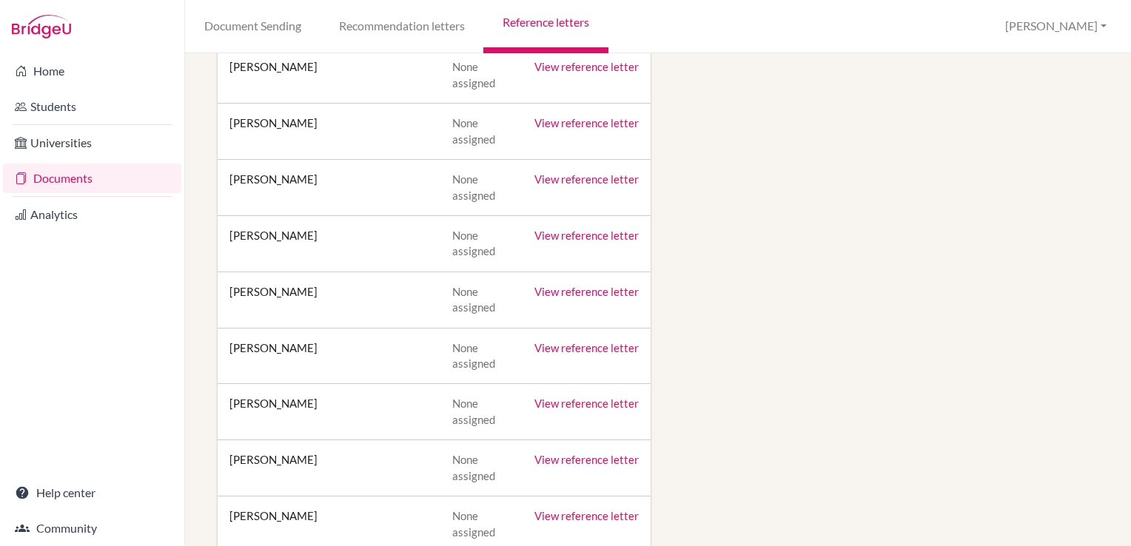
scroll to position [890, 0]
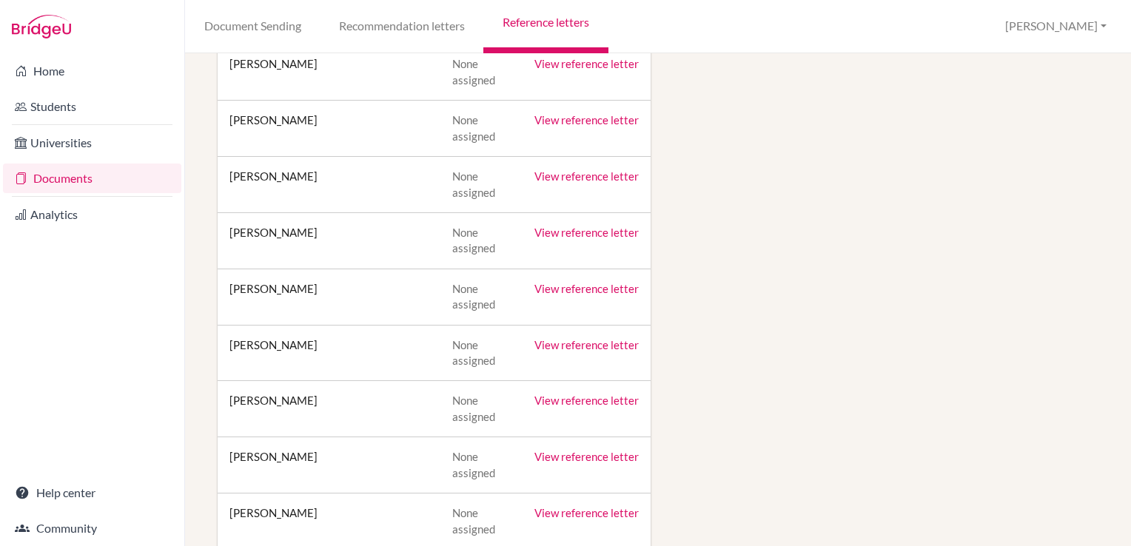
click at [581, 284] on link "View reference letter" at bounding box center [587, 288] width 104 height 13
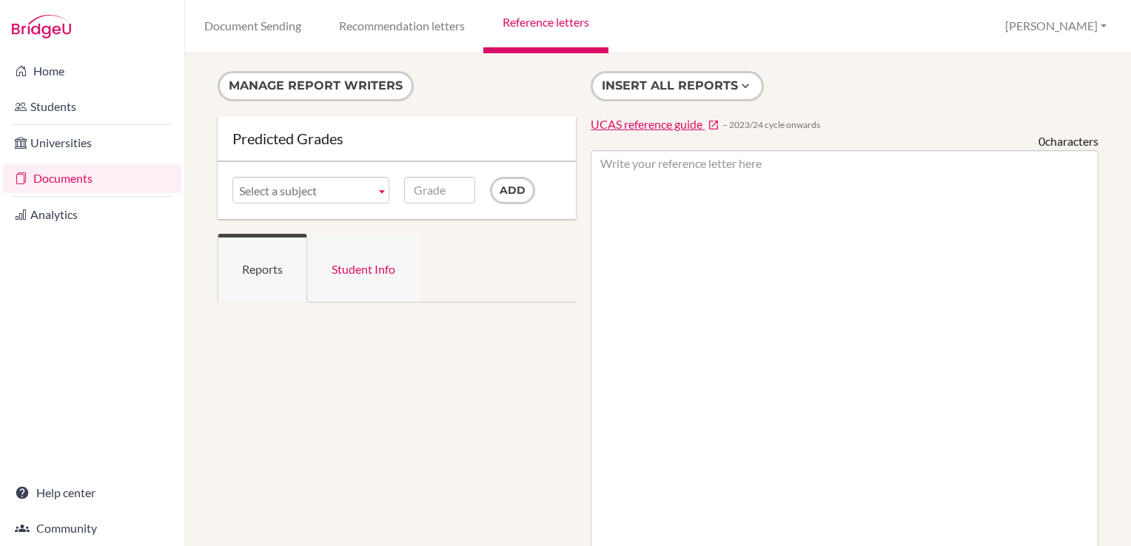
click at [359, 265] on link "Student Info" at bounding box center [363, 268] width 113 height 69
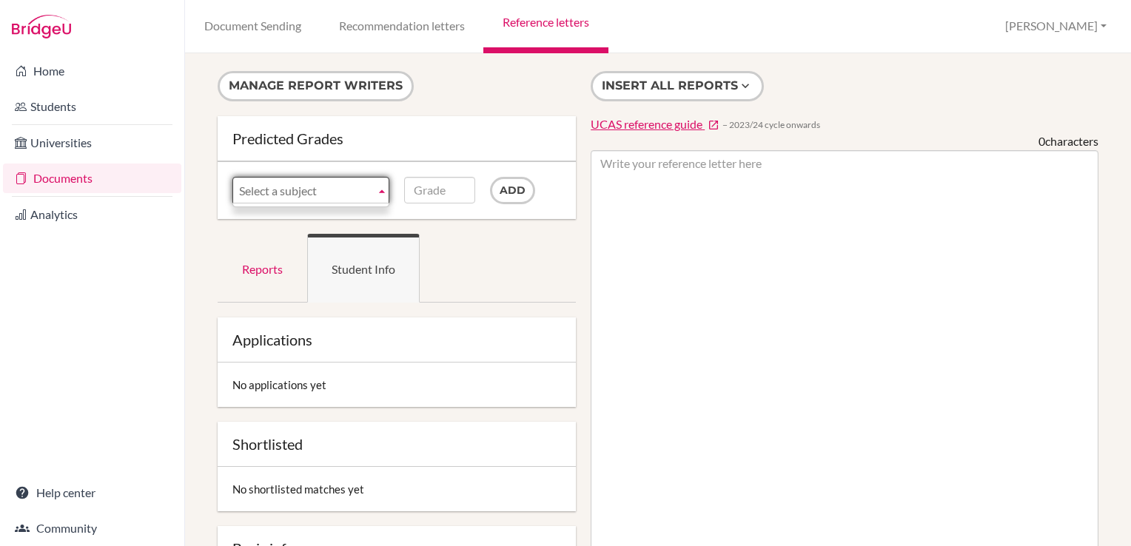
click at [376, 193] on b at bounding box center [381, 190] width 13 height 25
click at [250, 24] on link "Document Sending" at bounding box center [252, 26] width 135 height 53
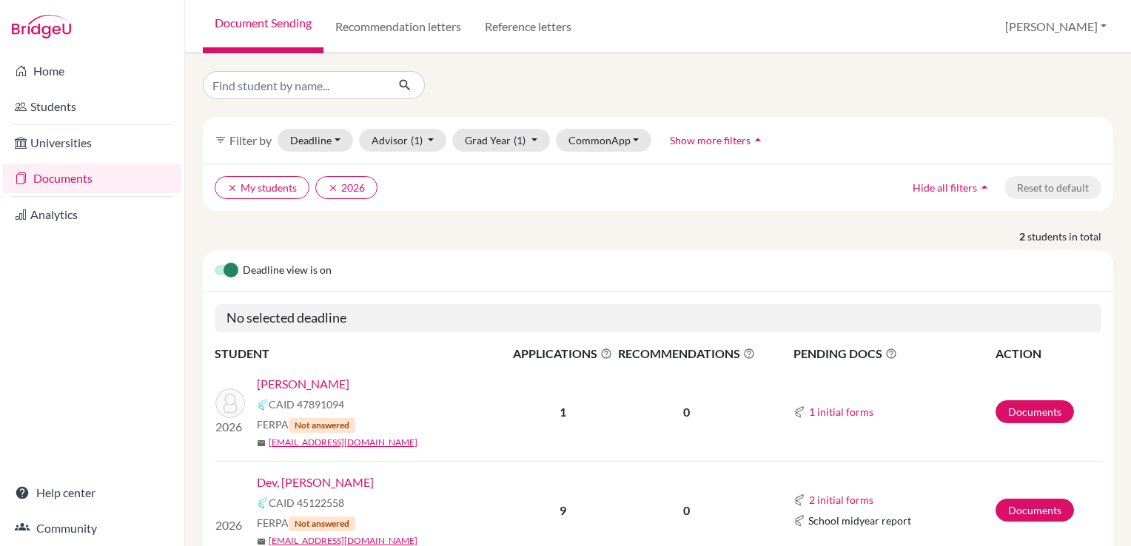
scroll to position [69, 0]
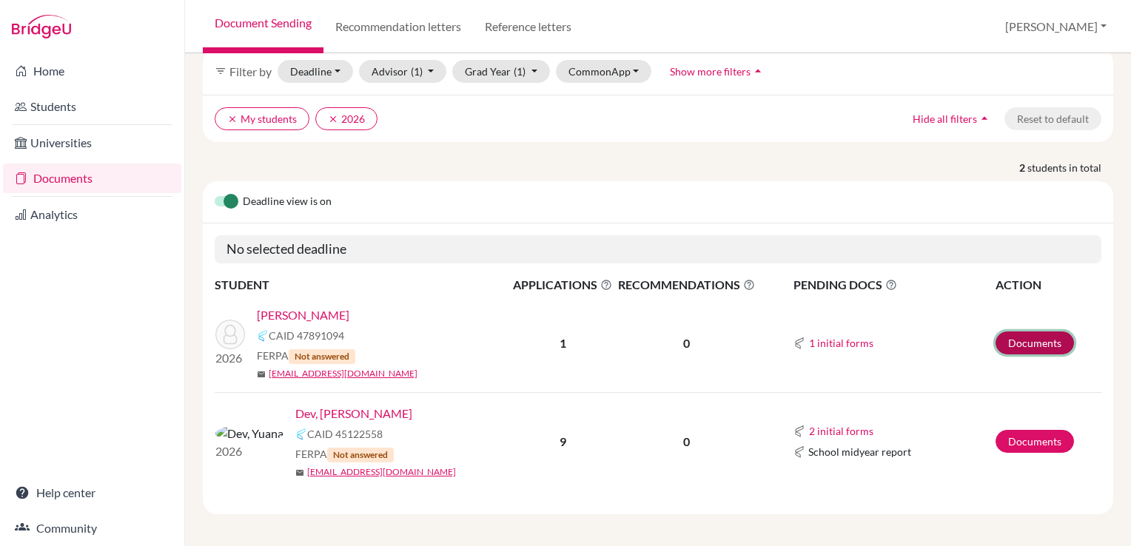
click at [1020, 345] on link "Documents" at bounding box center [1035, 343] width 78 height 23
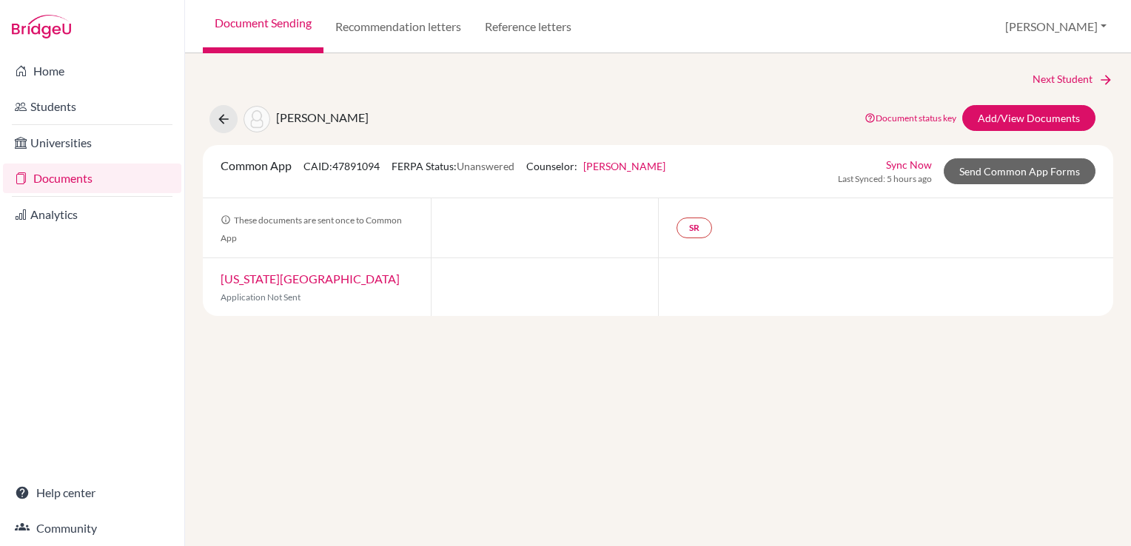
click at [229, 274] on link "New York University" at bounding box center [310, 279] width 179 height 14
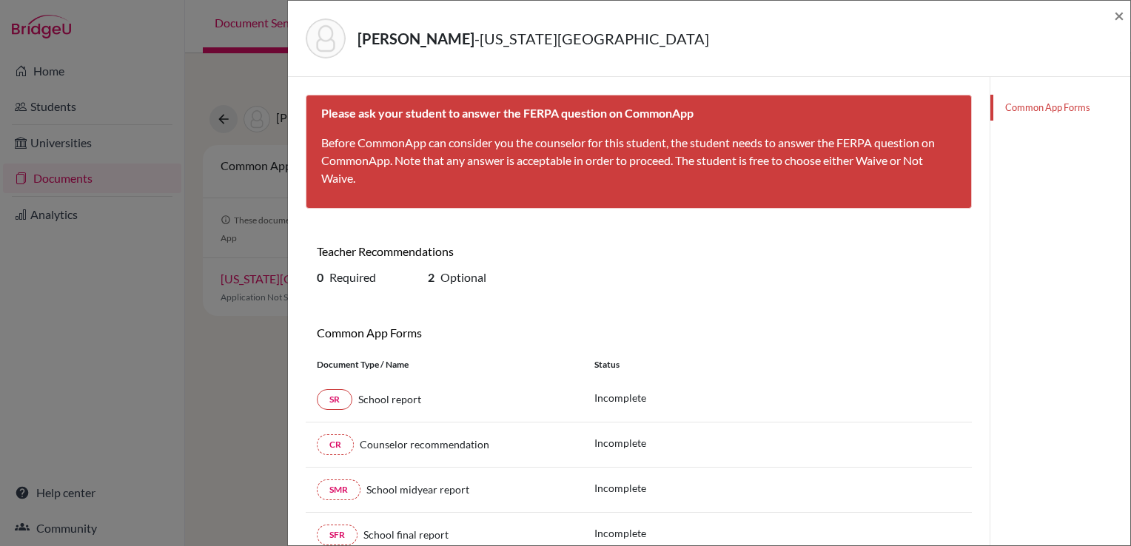
click at [622, 256] on h6 "Teacher Recommendations" at bounding box center [472, 251] width 311 height 14
click at [1118, 19] on span "×" at bounding box center [1119, 14] width 10 height 21
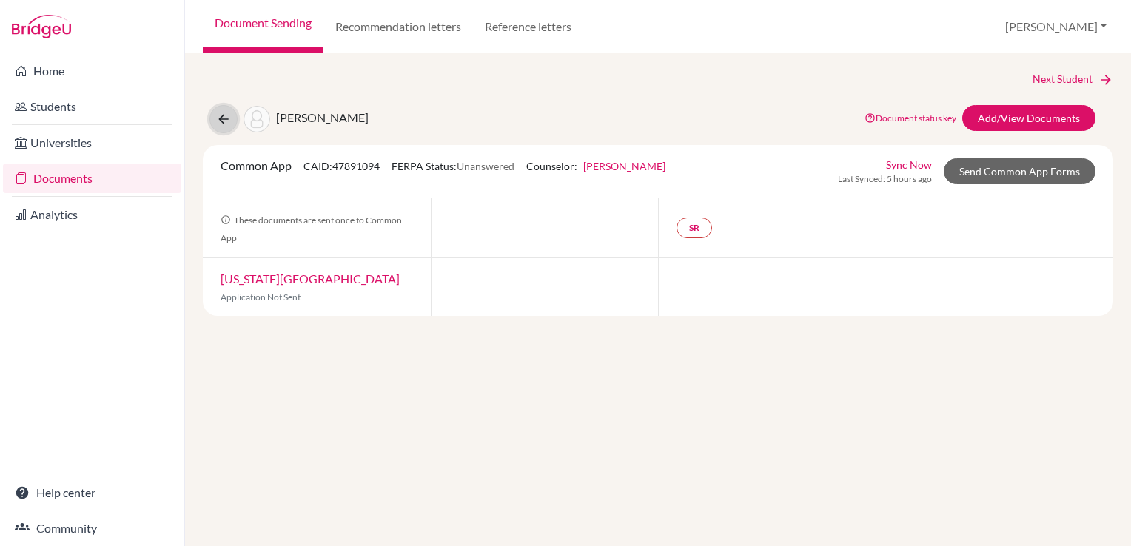
click at [219, 113] on icon at bounding box center [223, 119] width 15 height 15
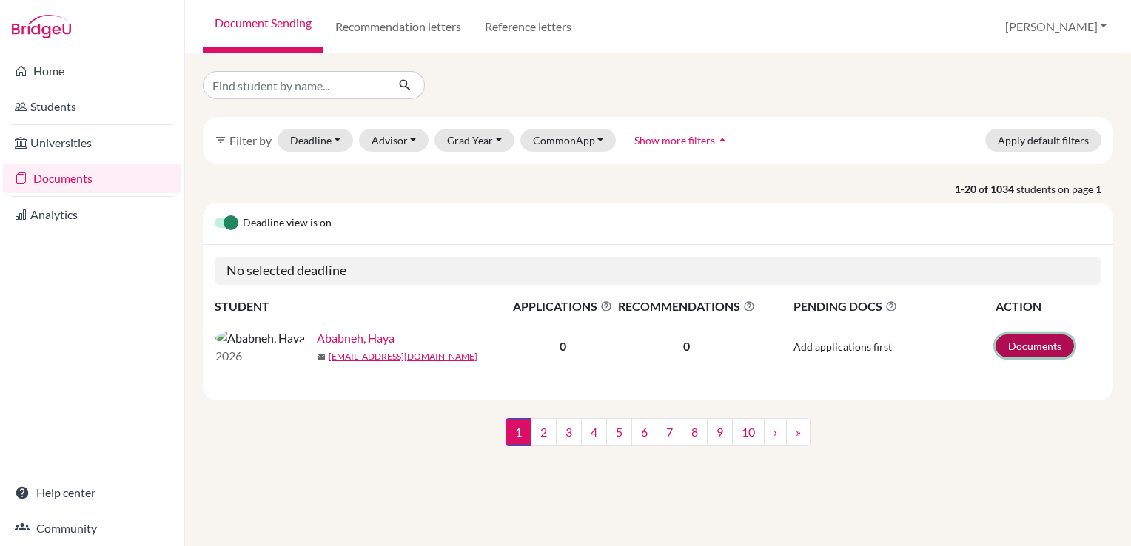
click at [1023, 355] on link "Documents" at bounding box center [1035, 346] width 78 height 23
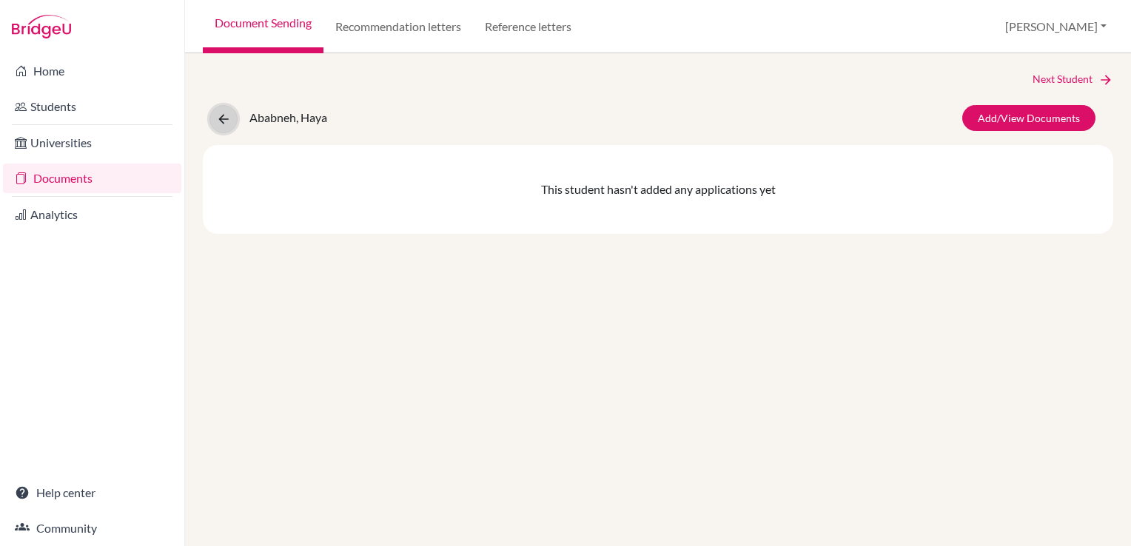
click at [224, 123] on icon at bounding box center [223, 119] width 15 height 15
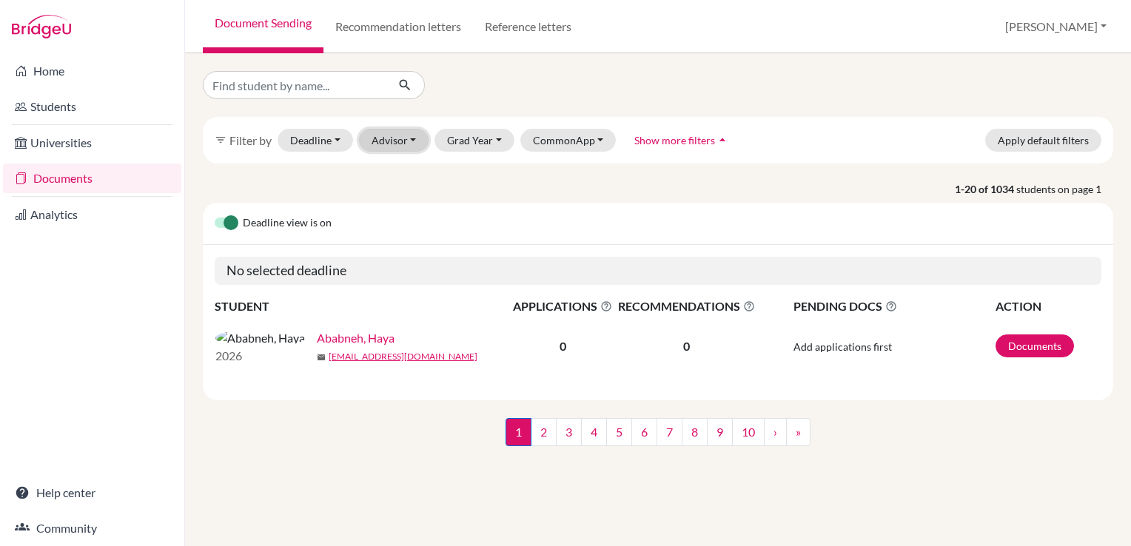
click at [419, 136] on button "Advisor" at bounding box center [394, 140] width 70 height 23
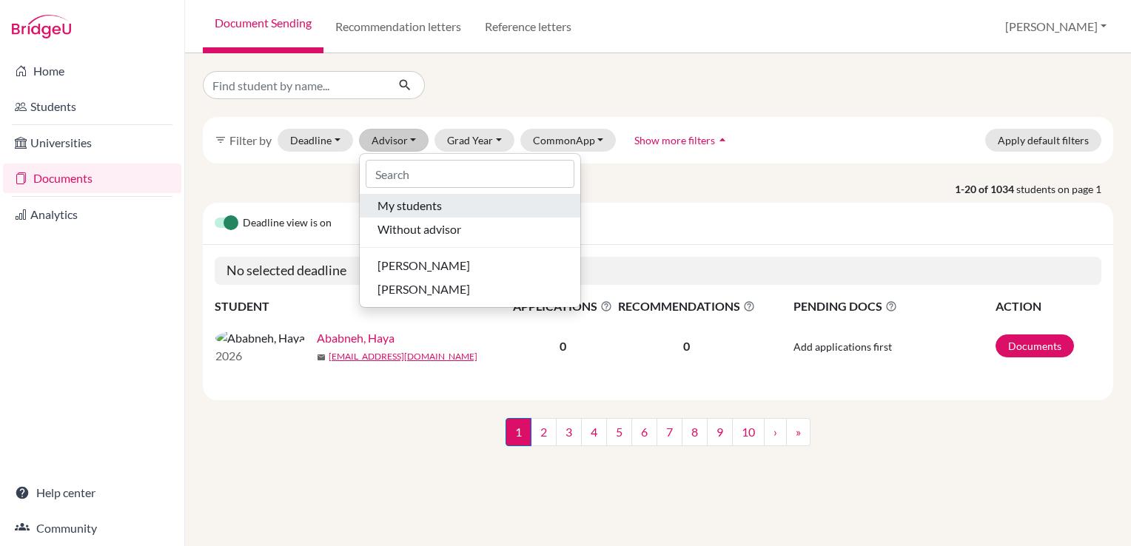
click at [400, 209] on span "My students" at bounding box center [410, 206] width 64 height 18
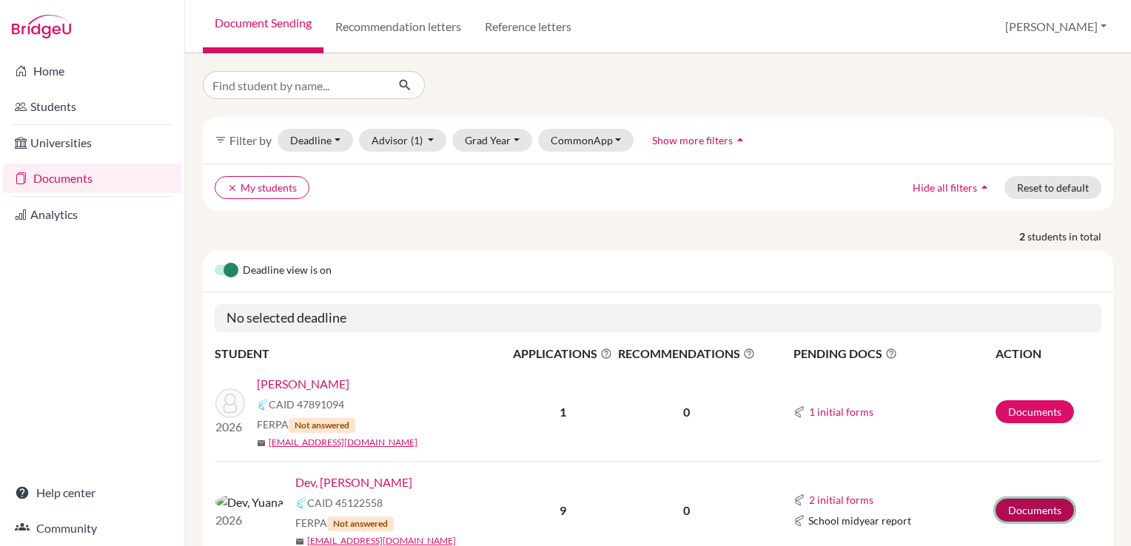
click at [1000, 514] on link "Documents" at bounding box center [1035, 510] width 78 height 23
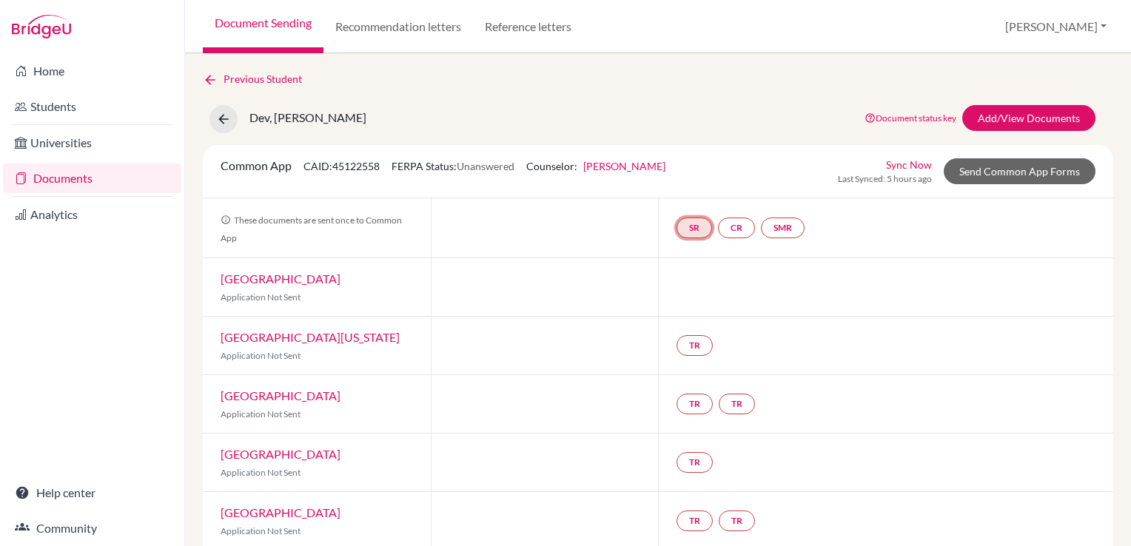
click at [697, 224] on link "SR" at bounding box center [695, 228] width 36 height 21
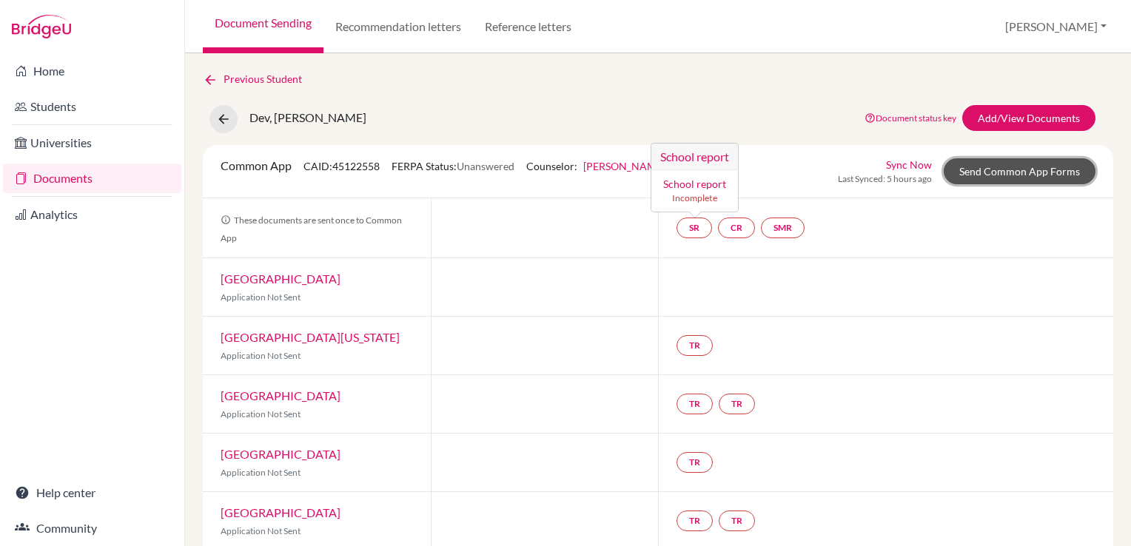
click at [991, 173] on link "Send Common App Forms" at bounding box center [1020, 171] width 152 height 26
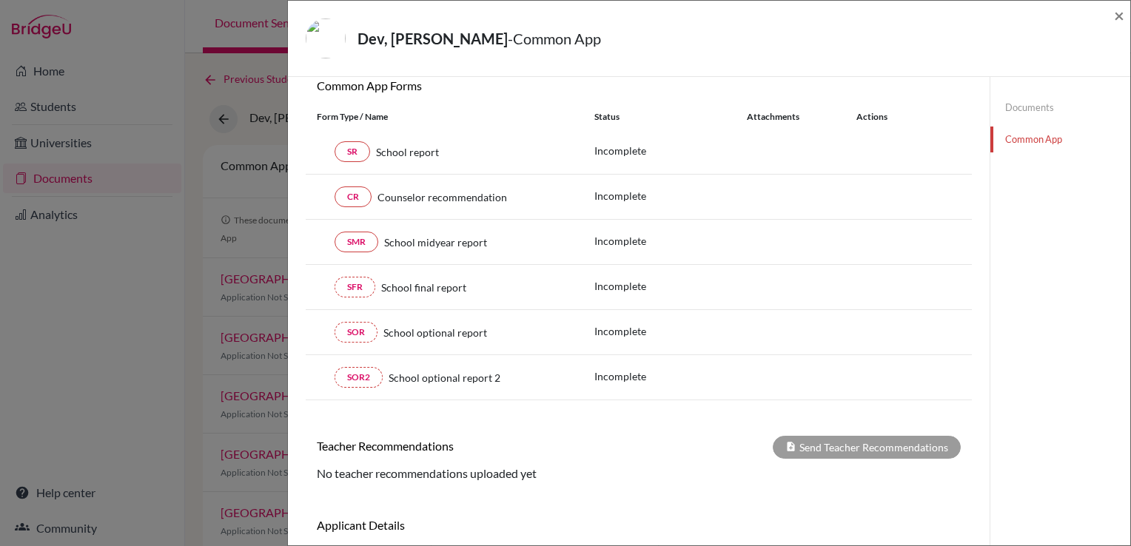
scroll to position [168, 0]
click at [1121, 18] on span "×" at bounding box center [1119, 14] width 10 height 21
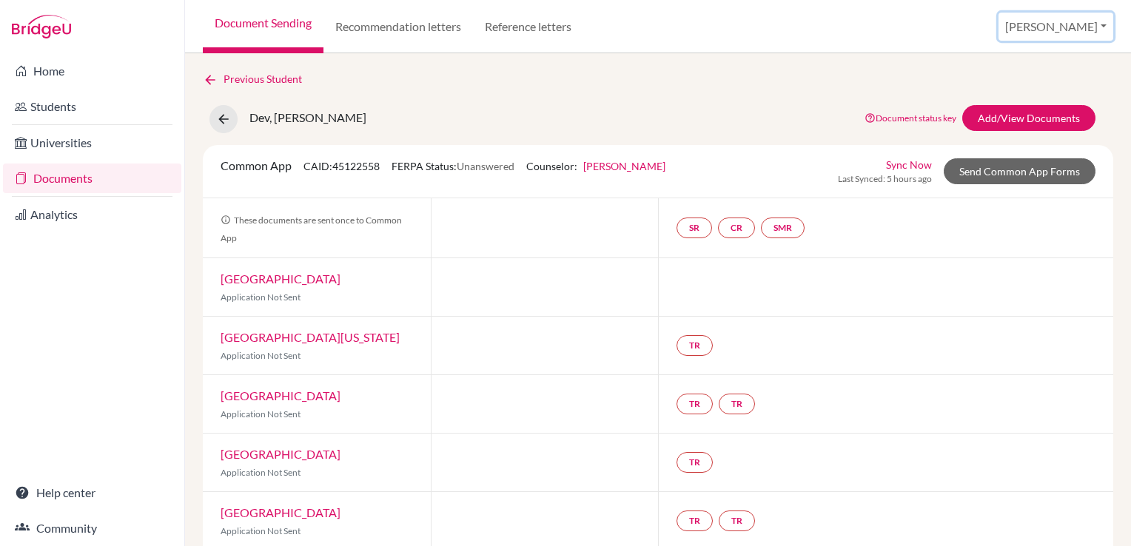
click at [1077, 33] on button "[PERSON_NAME]" at bounding box center [1056, 27] width 115 height 28
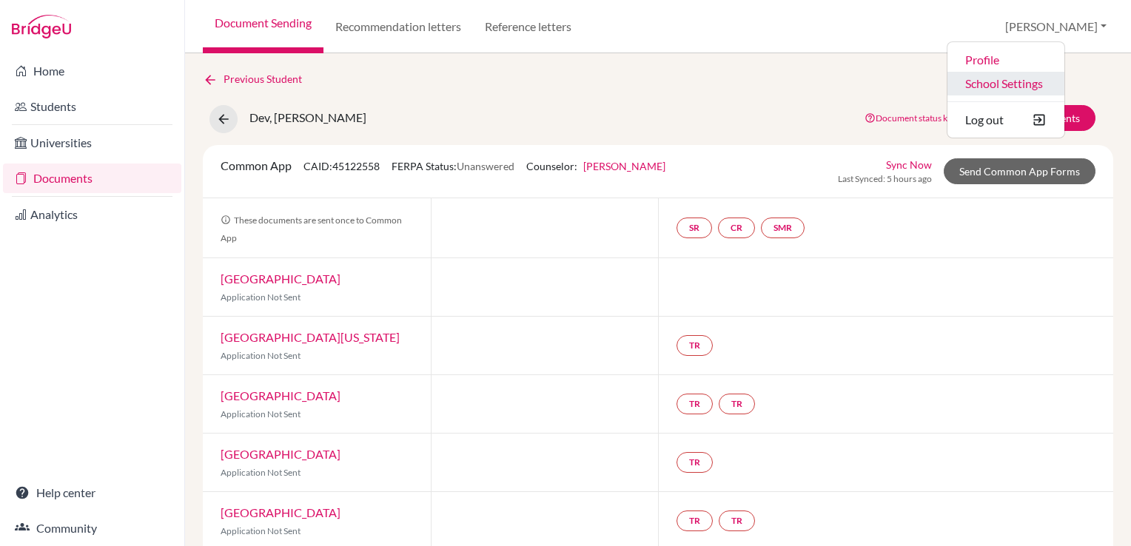
click at [1047, 84] on link "School Settings" at bounding box center [1006, 84] width 117 height 24
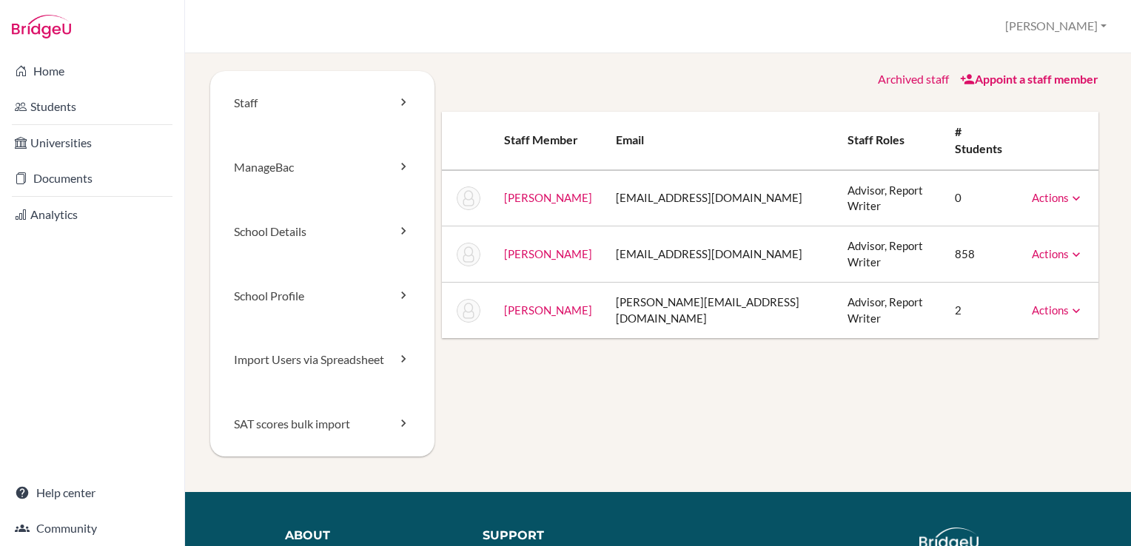
click at [1069, 247] on icon at bounding box center [1076, 254] width 15 height 15
click at [666, 421] on div "Staff ManageBac School Details School Profile Import Users via Spreadsheet SAT …" at bounding box center [658, 281] width 896 height 421
click at [1032, 304] on link "Actions" at bounding box center [1058, 310] width 52 height 13
click at [976, 84] on link "Appoint a staff member" at bounding box center [1029, 79] width 138 height 14
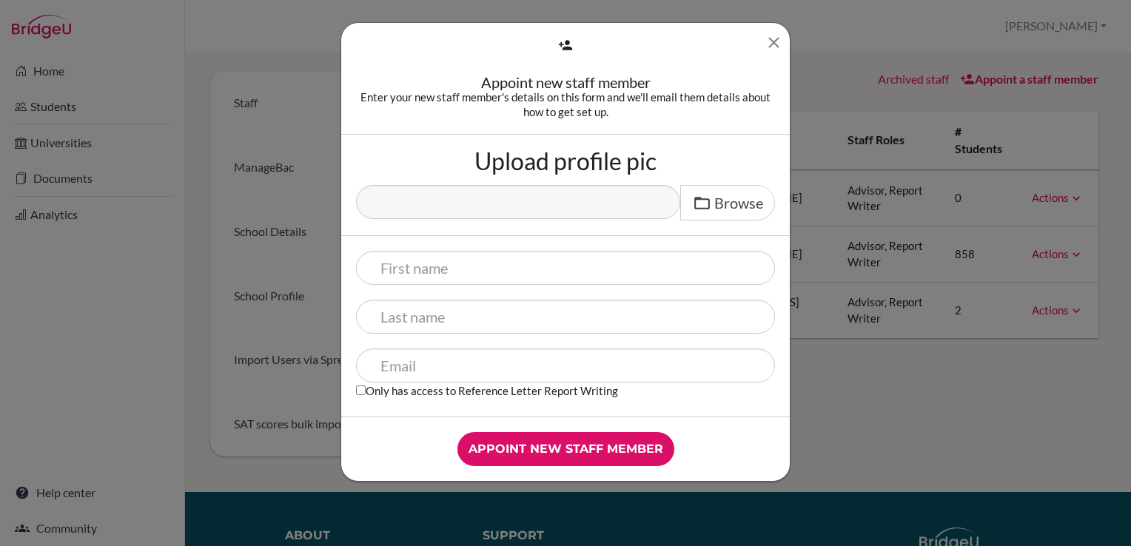
click at [773, 37] on icon "Close" at bounding box center [774, 42] width 19 height 19
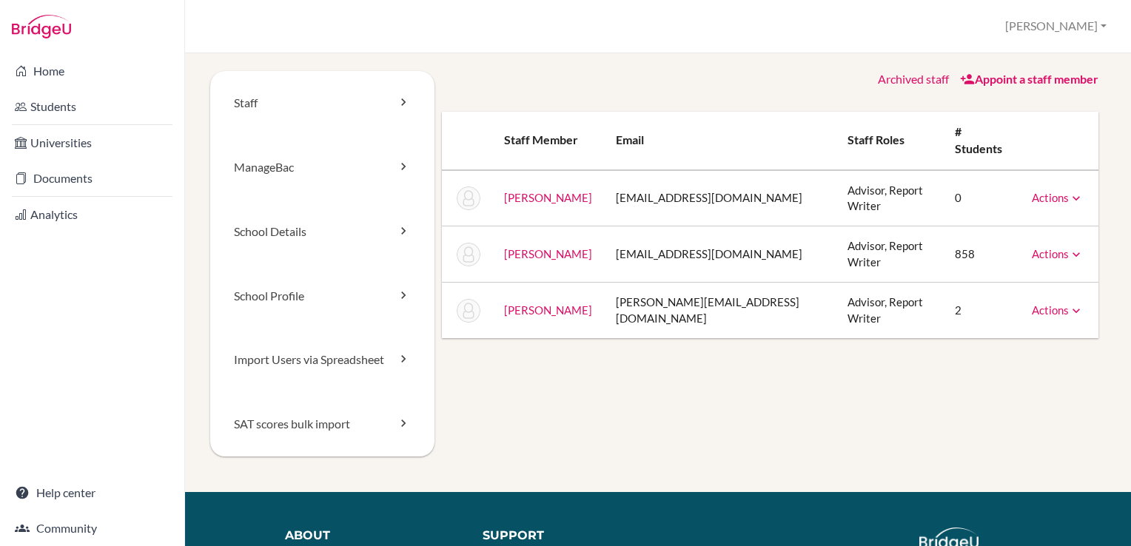
click at [891, 81] on link "Archived staff" at bounding box center [913, 79] width 71 height 14
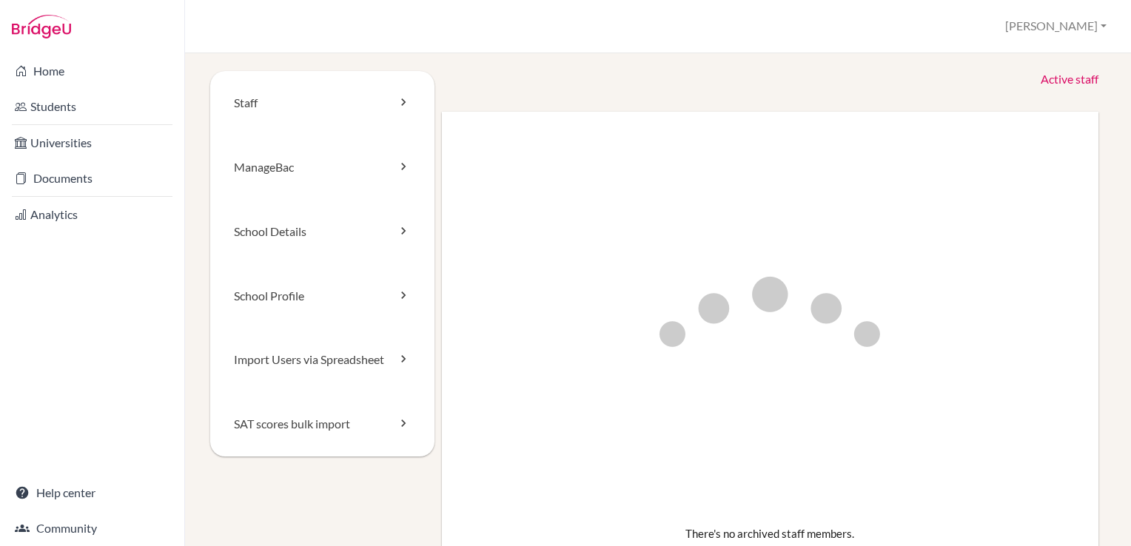
click at [1065, 84] on link "Active staff" at bounding box center [1070, 79] width 58 height 17
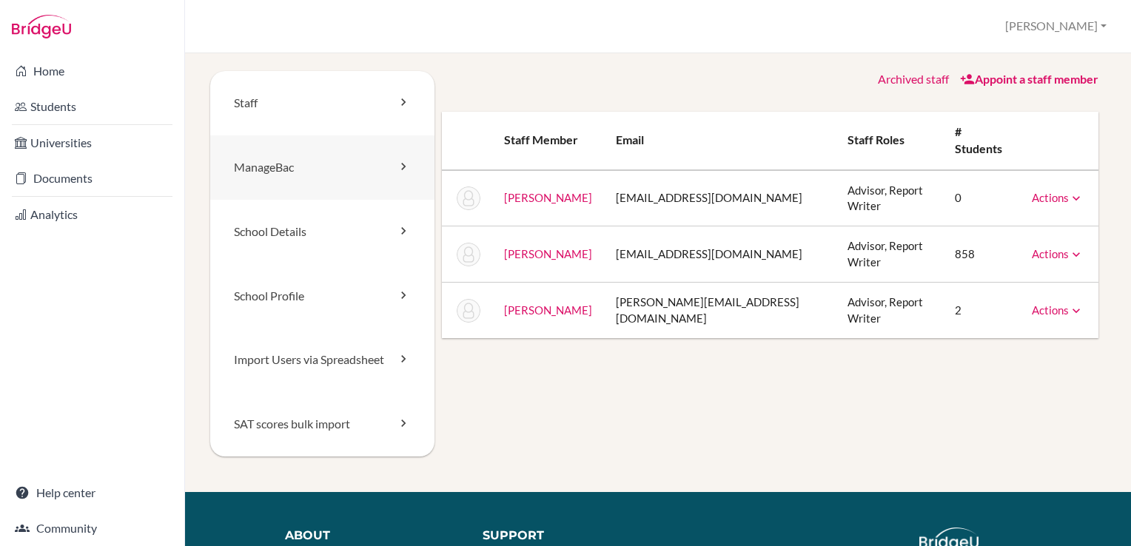
click at [367, 174] on link "ManageBac" at bounding box center [322, 168] width 224 height 64
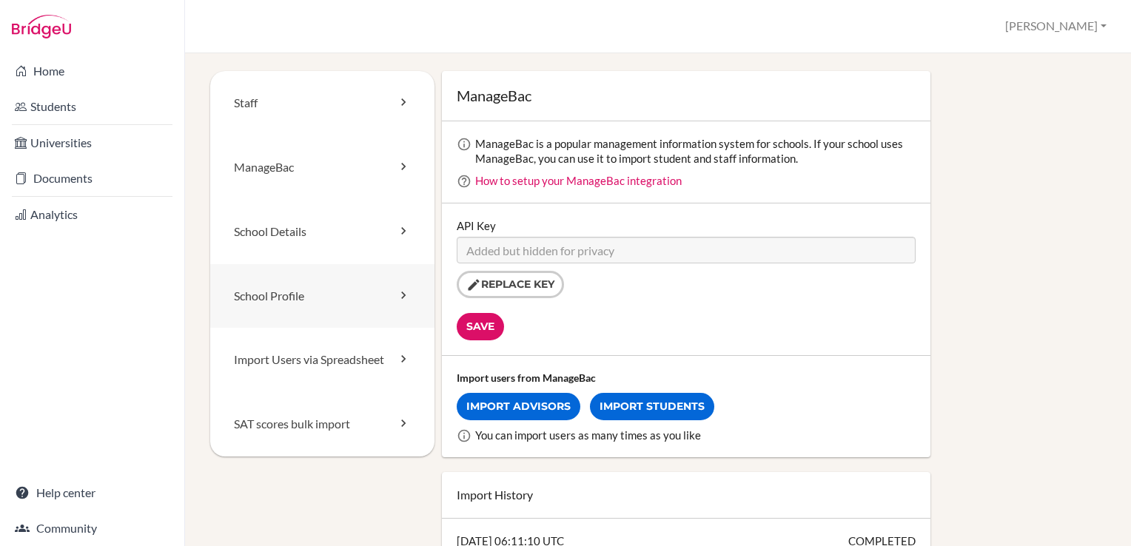
click at [314, 301] on link "School Profile" at bounding box center [322, 296] width 224 height 64
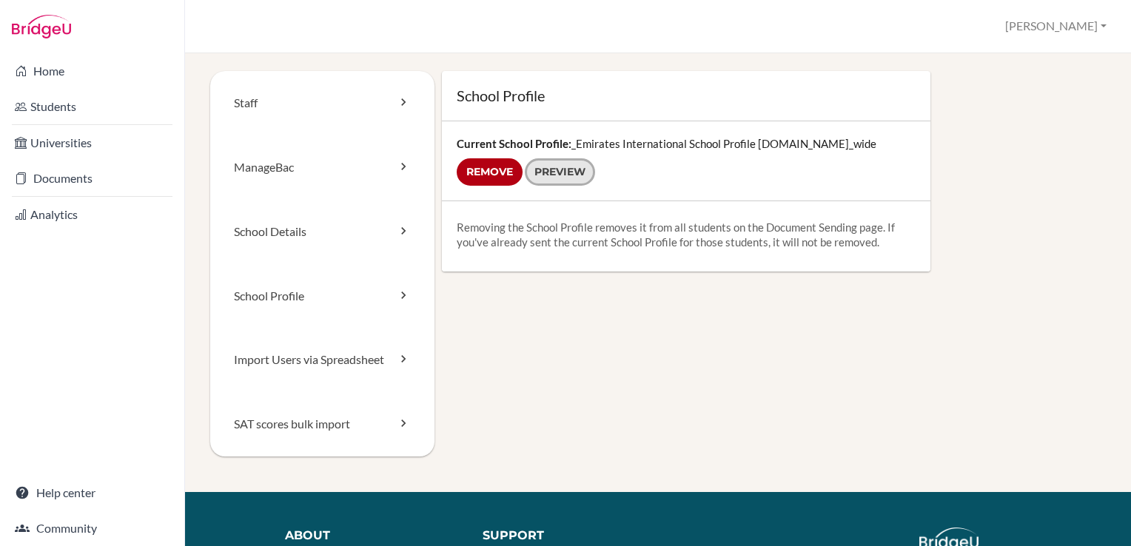
click at [559, 173] on link "Preview" at bounding box center [560, 171] width 70 height 27
click at [302, 428] on link "SAT scores bulk import" at bounding box center [322, 424] width 224 height 64
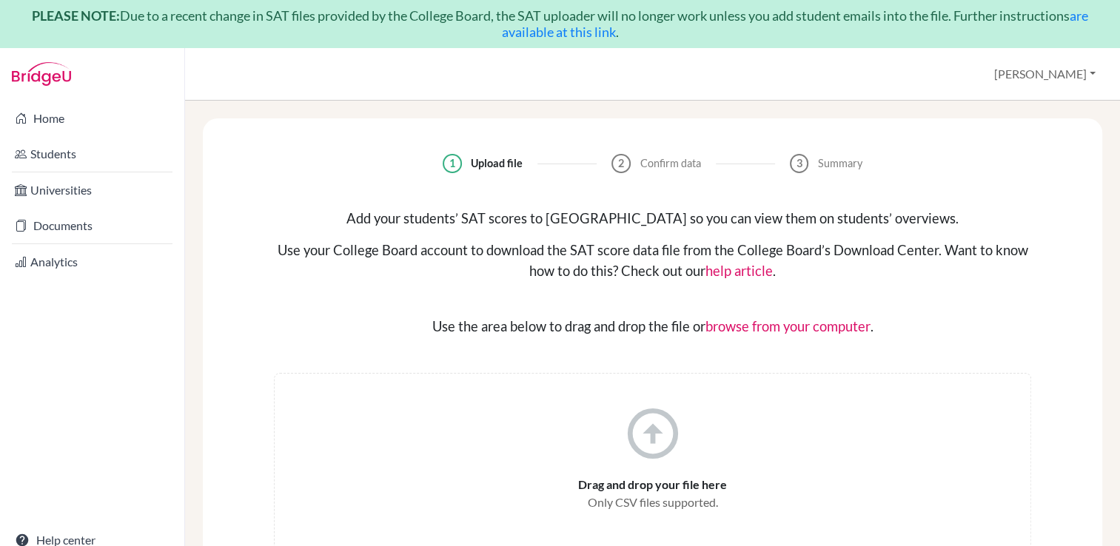
scroll to position [47, 0]
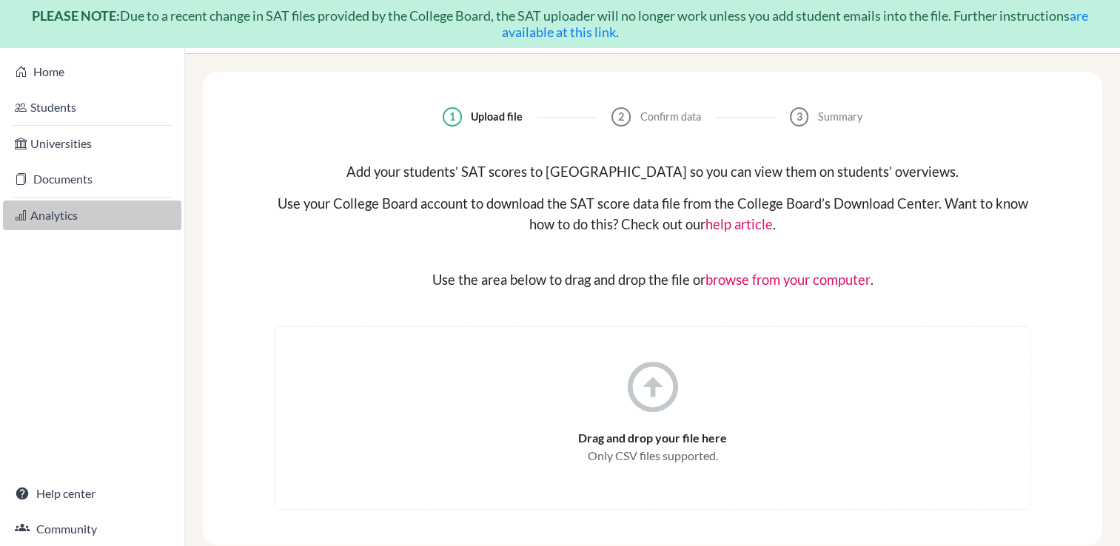
click at [44, 215] on link "Analytics" at bounding box center [92, 216] width 178 height 30
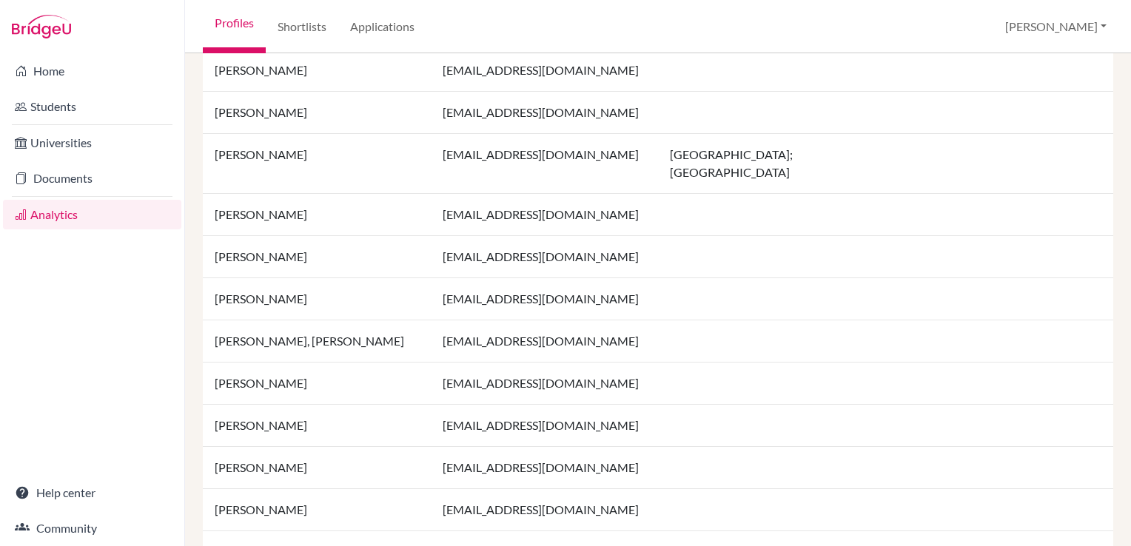
scroll to position [563, 0]
click at [1096, 20] on button "[PERSON_NAME]" at bounding box center [1056, 27] width 115 height 28
click at [1025, 56] on link "Profile" at bounding box center [1006, 60] width 117 height 24
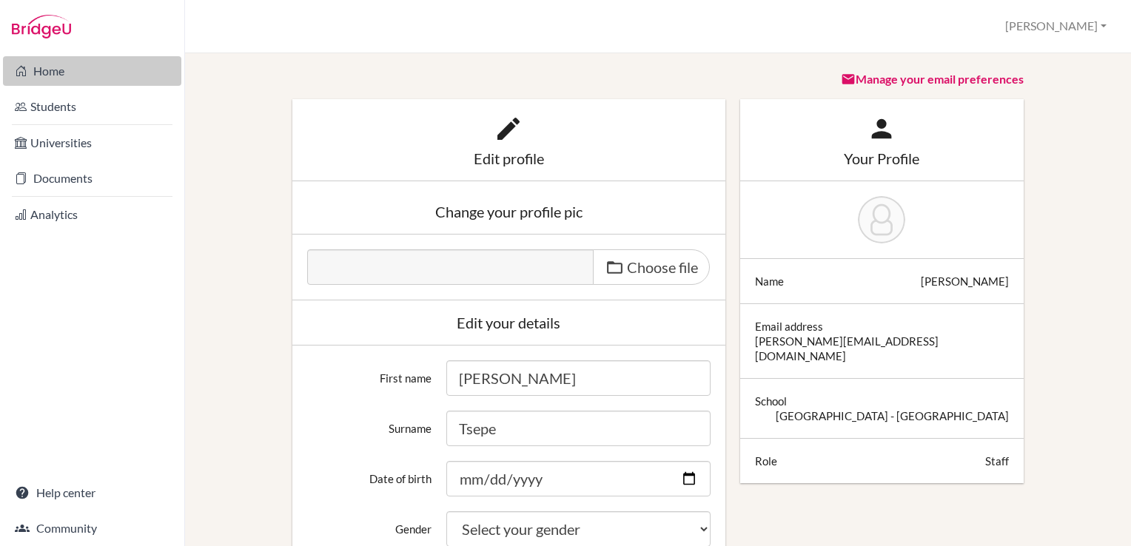
click at [66, 83] on link "Home" at bounding box center [92, 71] width 178 height 30
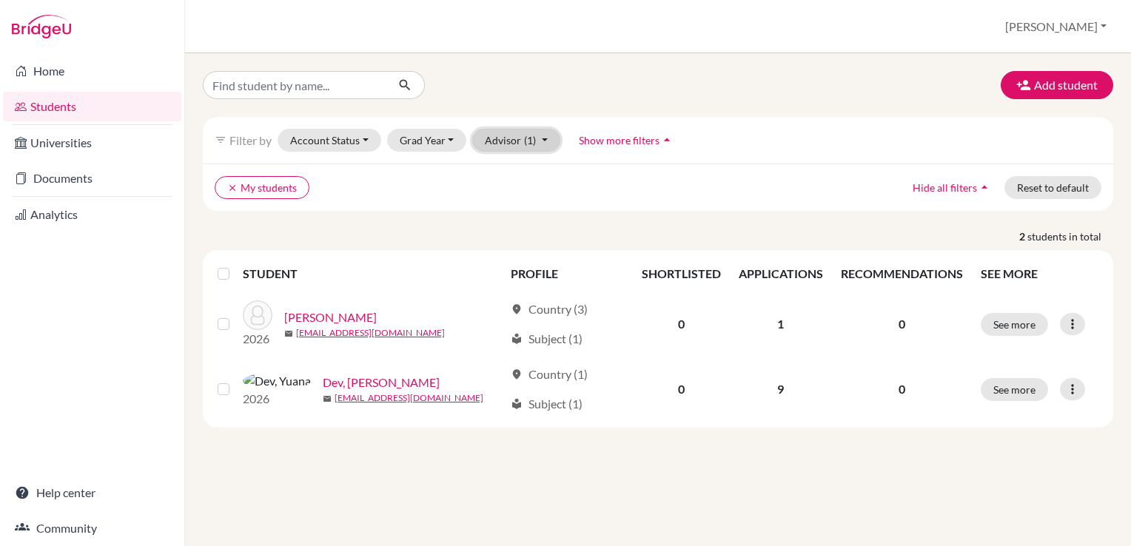
click at [497, 138] on button "Advisor (1)" at bounding box center [516, 140] width 88 height 23
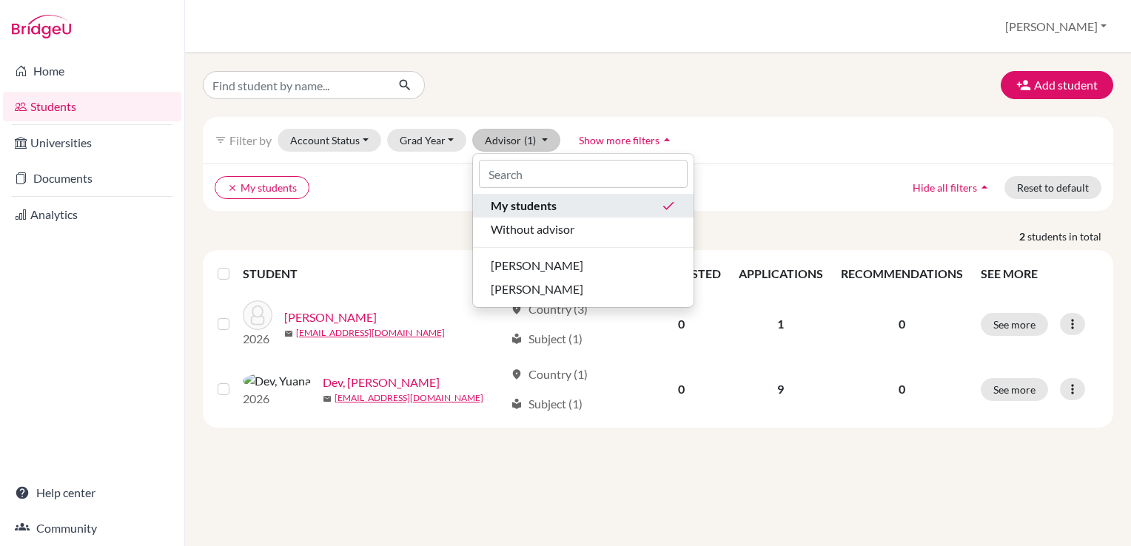
click at [517, 206] on span "My students" at bounding box center [524, 206] width 66 height 18
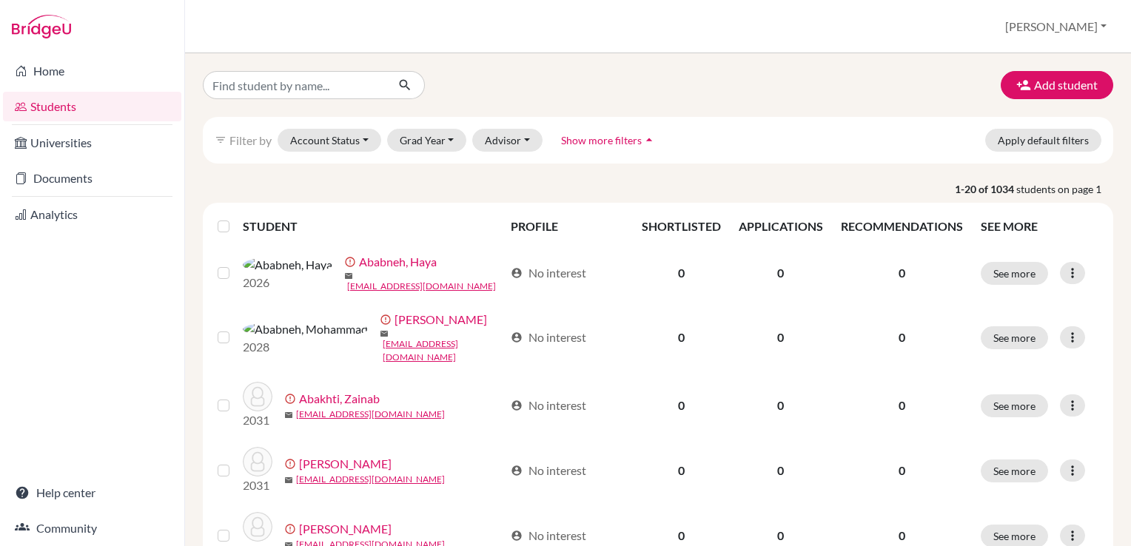
click at [235, 218] on label at bounding box center [235, 218] width 0 height 0
click at [0, 0] on input "checkbox" at bounding box center [0, 0] width 0 height 0
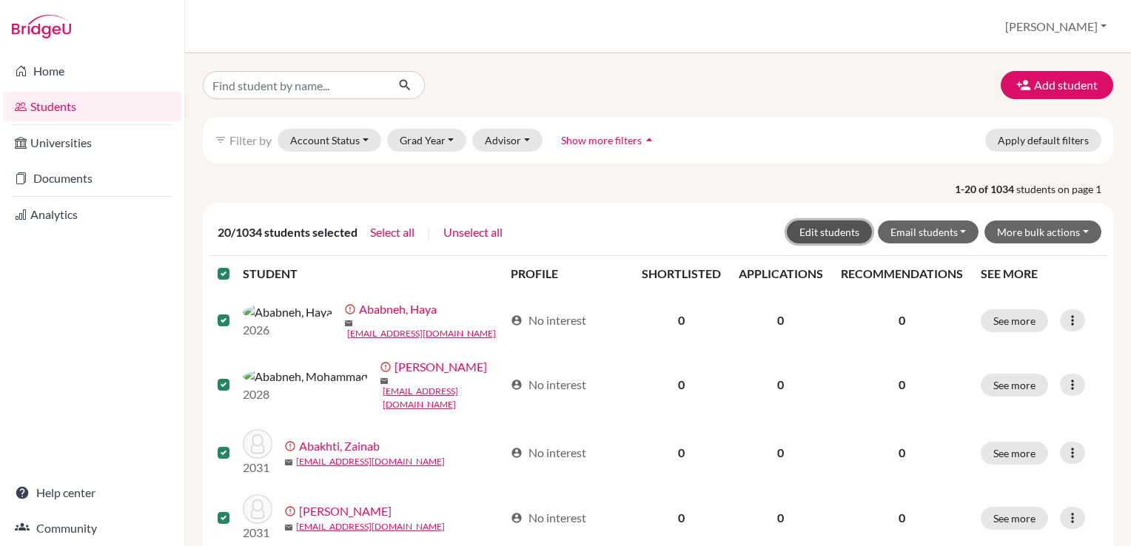
click at [797, 230] on button "Edit students" at bounding box center [829, 232] width 85 height 23
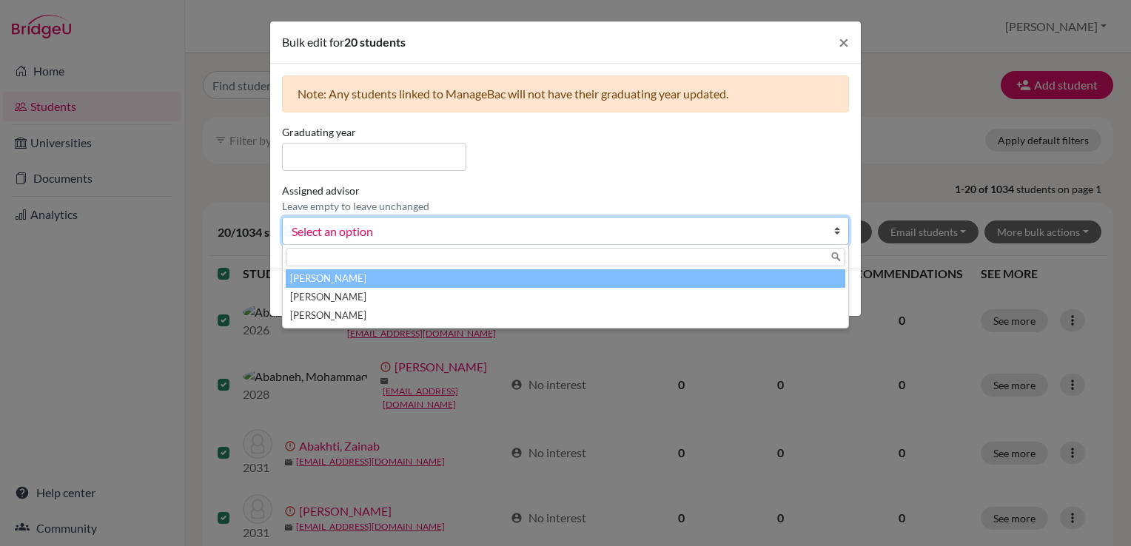
click at [832, 227] on link "Select an option" at bounding box center [565, 231] width 567 height 28
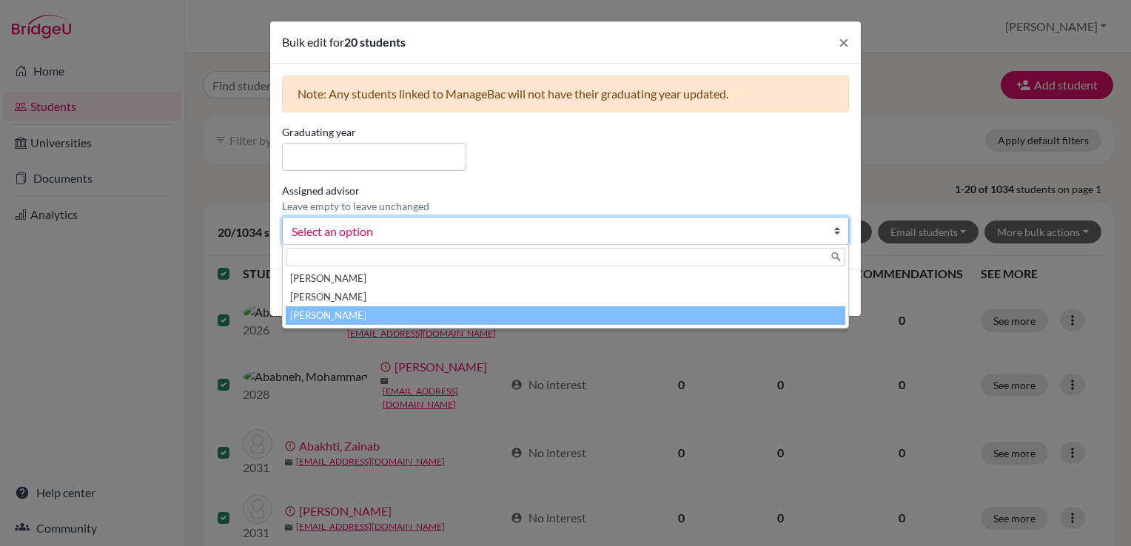
click at [335, 315] on li "[PERSON_NAME]" at bounding box center [566, 316] width 560 height 19
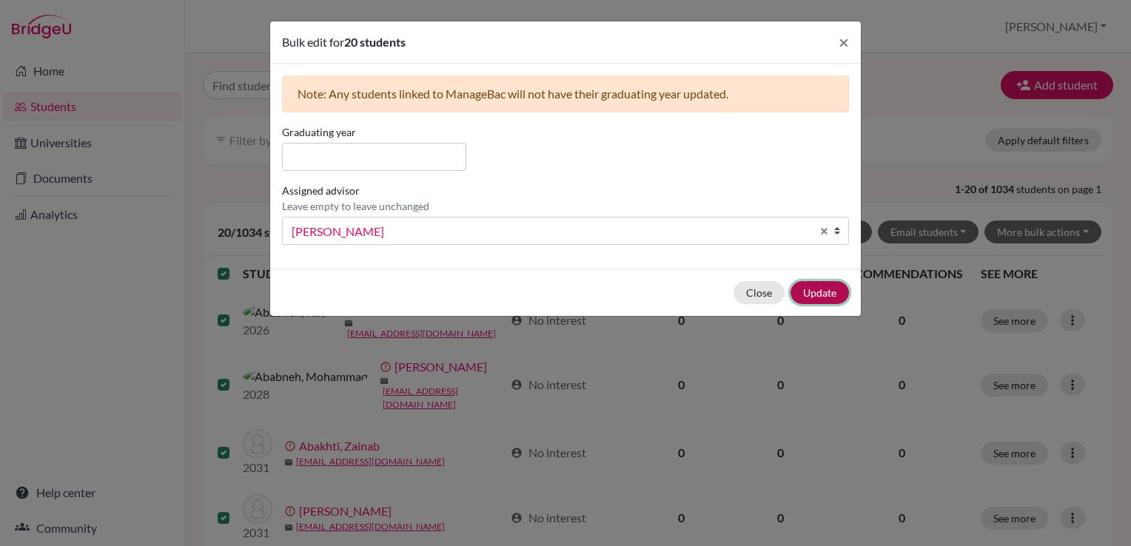
click at [825, 289] on button "Update" at bounding box center [820, 292] width 58 height 23
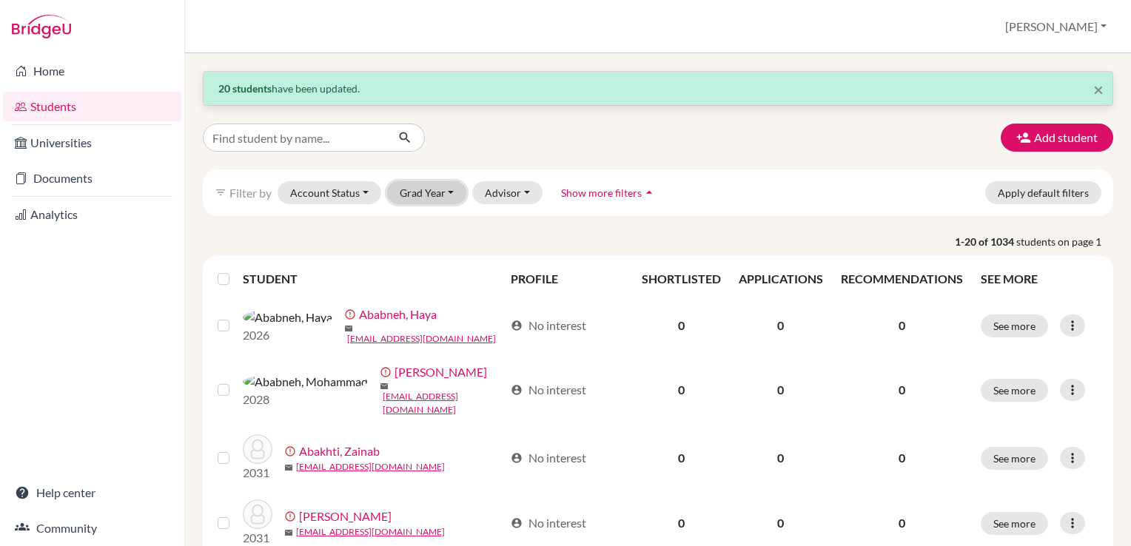
click at [429, 188] on button "Grad Year" at bounding box center [427, 192] width 80 height 23
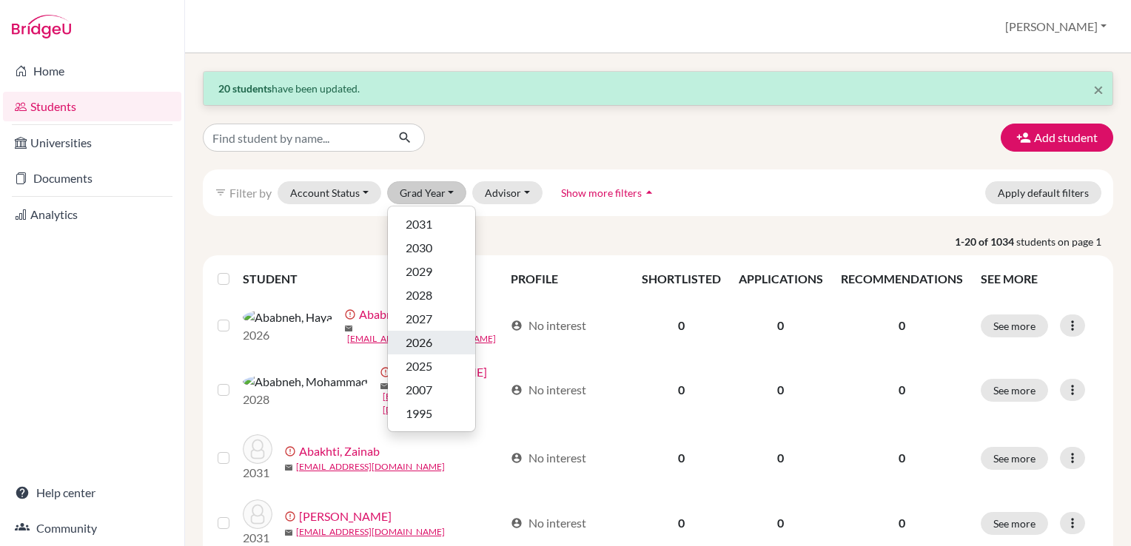
click at [414, 340] on span "2026" at bounding box center [419, 343] width 27 height 18
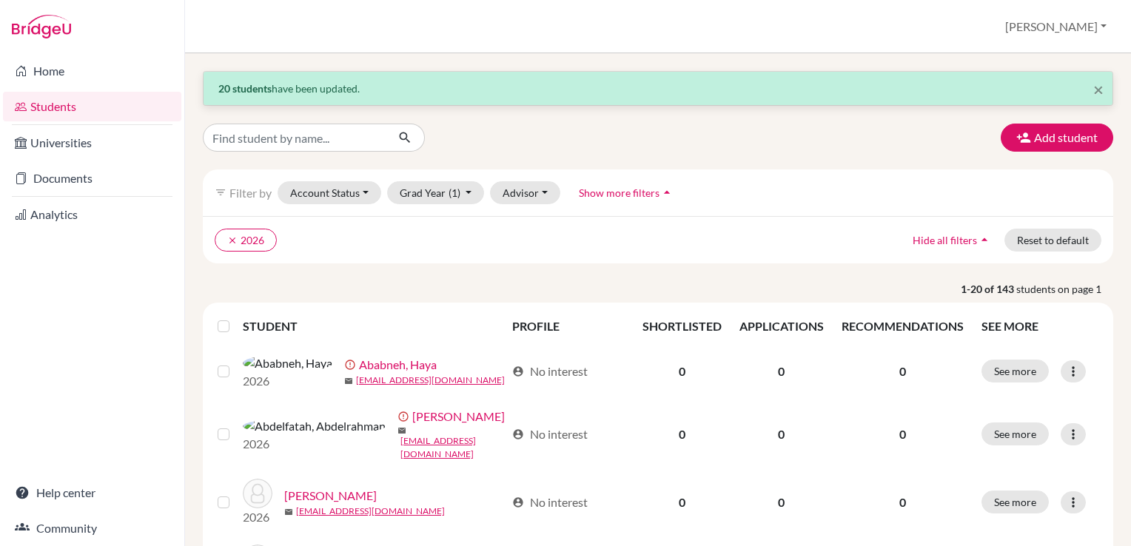
click at [235, 318] on label at bounding box center [235, 318] width 0 height 0
click at [0, 0] on input "checkbox" at bounding box center [0, 0] width 0 height 0
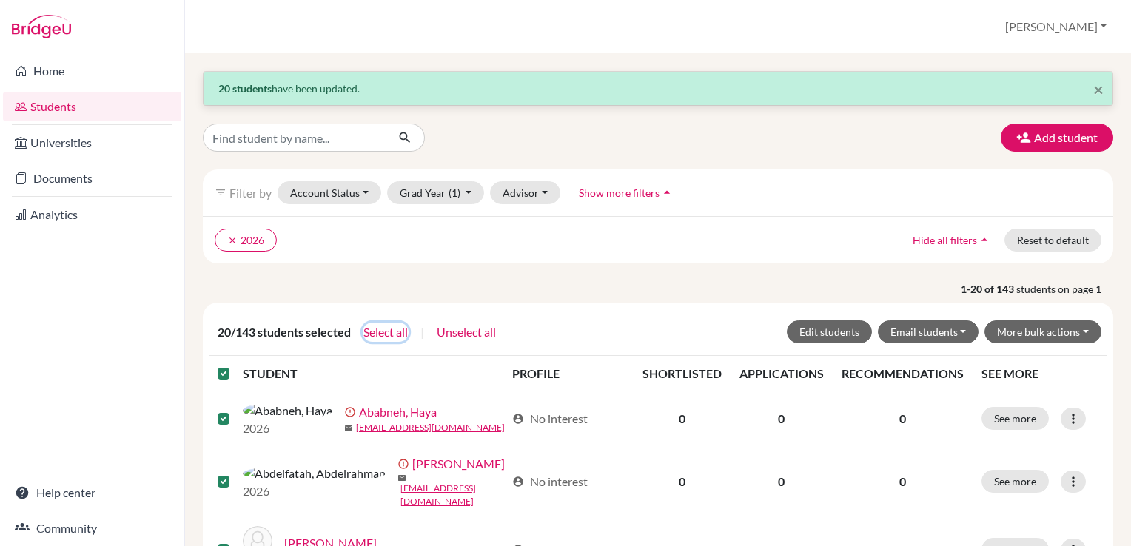
click at [382, 330] on button "Select all" at bounding box center [386, 332] width 46 height 19
click at [806, 330] on button "Edit students" at bounding box center [829, 332] width 85 height 23
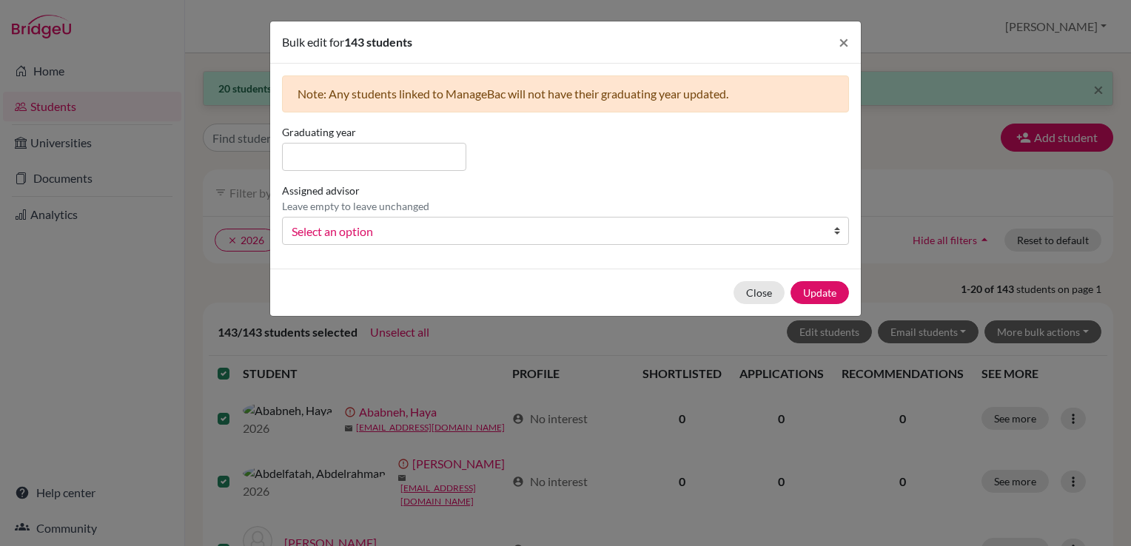
click at [471, 228] on span "Select an option" at bounding box center [556, 231] width 529 height 19
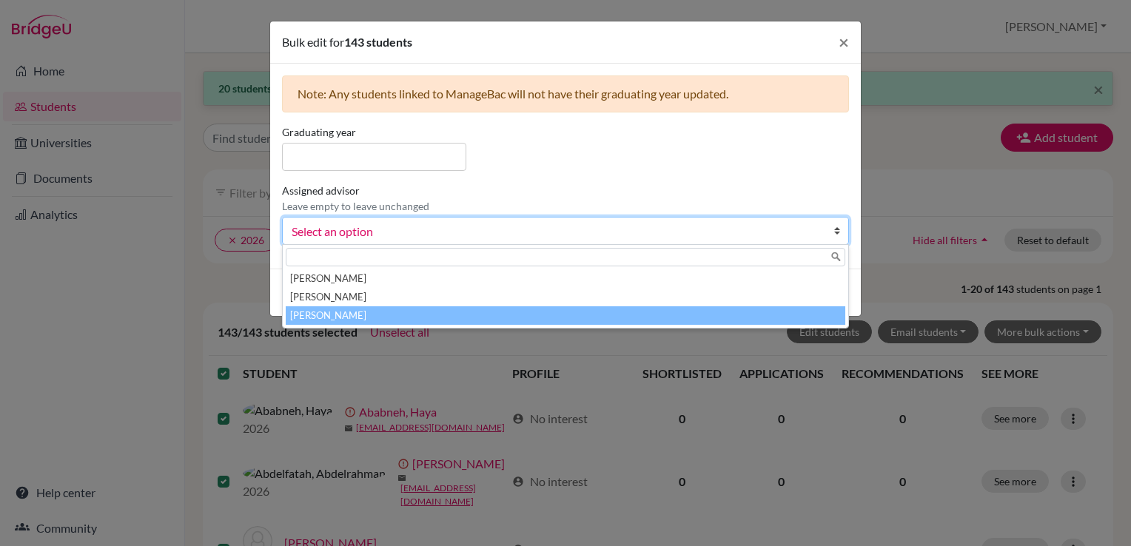
click at [364, 313] on li "Tsepe, Cynthia" at bounding box center [566, 316] width 560 height 19
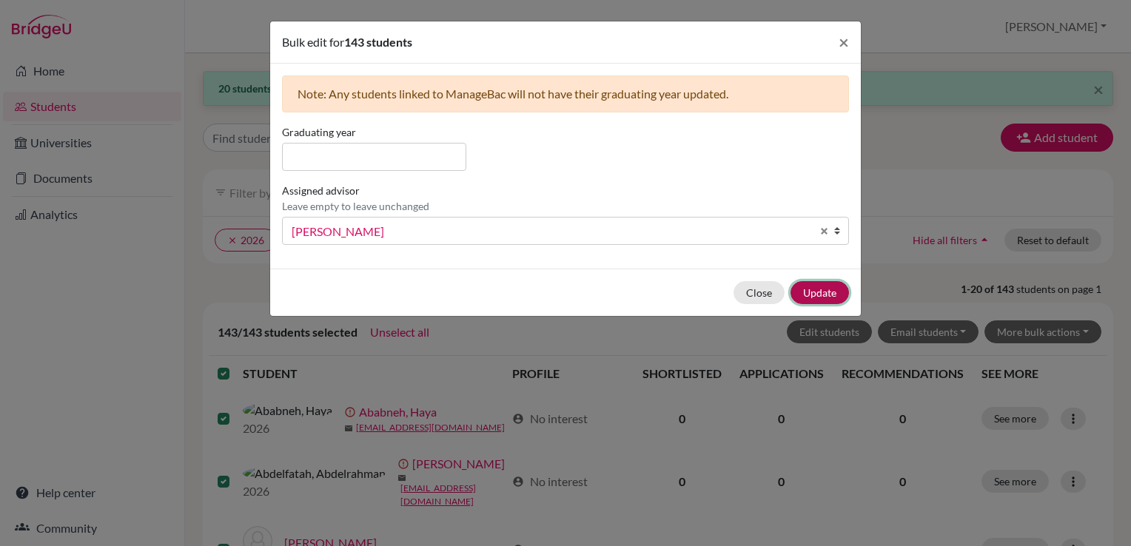
click at [811, 288] on button "Update" at bounding box center [820, 292] width 58 height 23
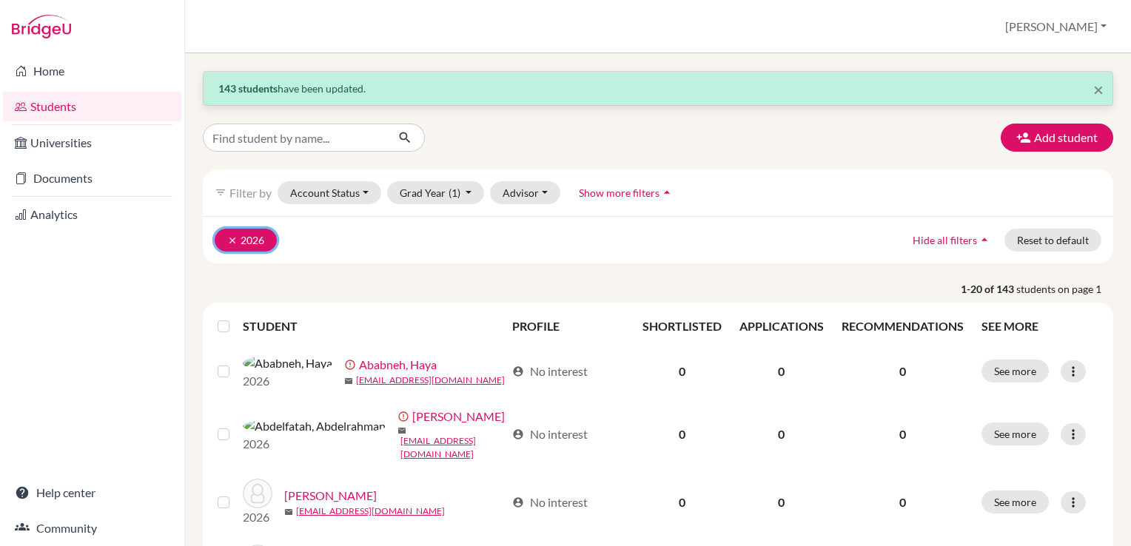
click at [230, 238] on icon "clear" at bounding box center [232, 240] width 10 height 10
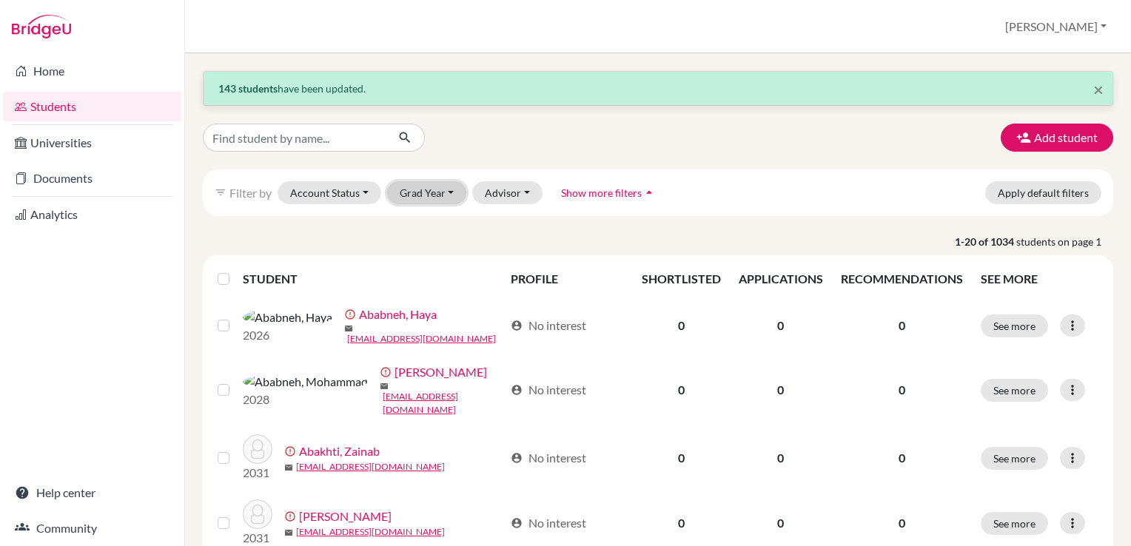
click at [411, 192] on button "Grad Year" at bounding box center [427, 192] width 80 height 23
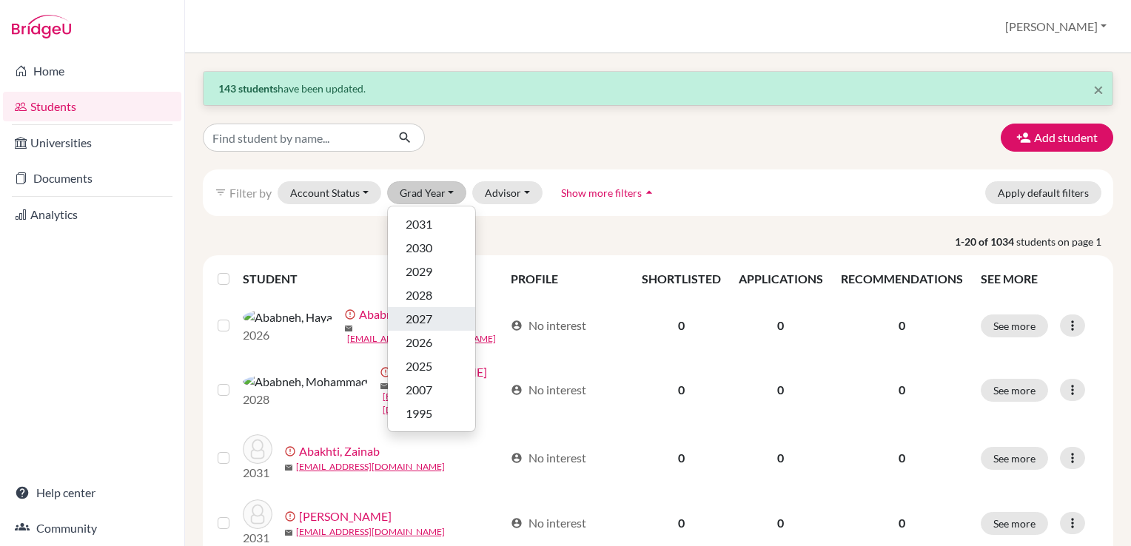
click at [433, 315] on div "2027" at bounding box center [432, 319] width 52 height 18
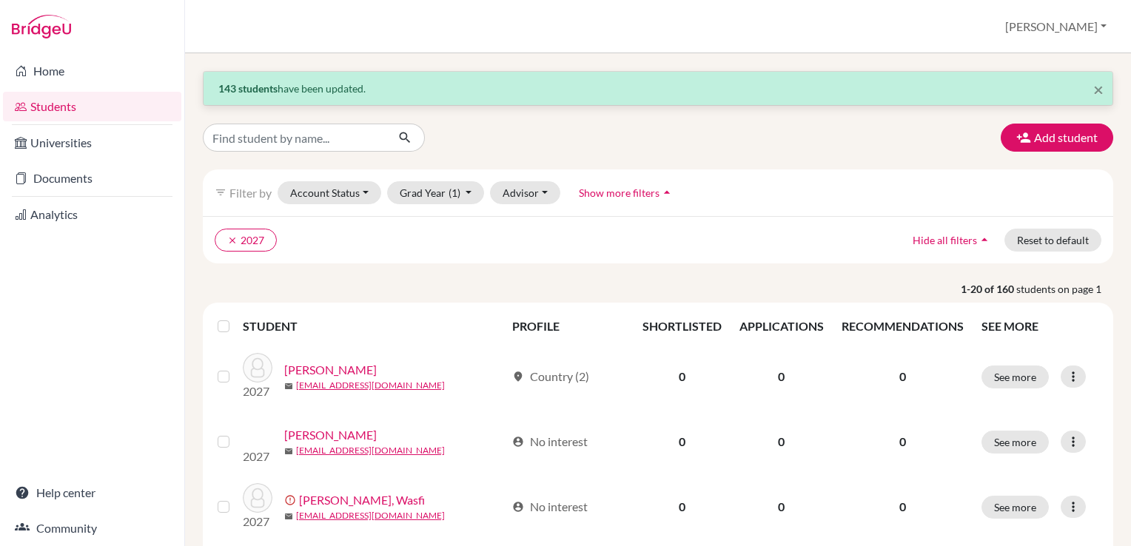
click at [235, 318] on label at bounding box center [235, 318] width 0 height 0
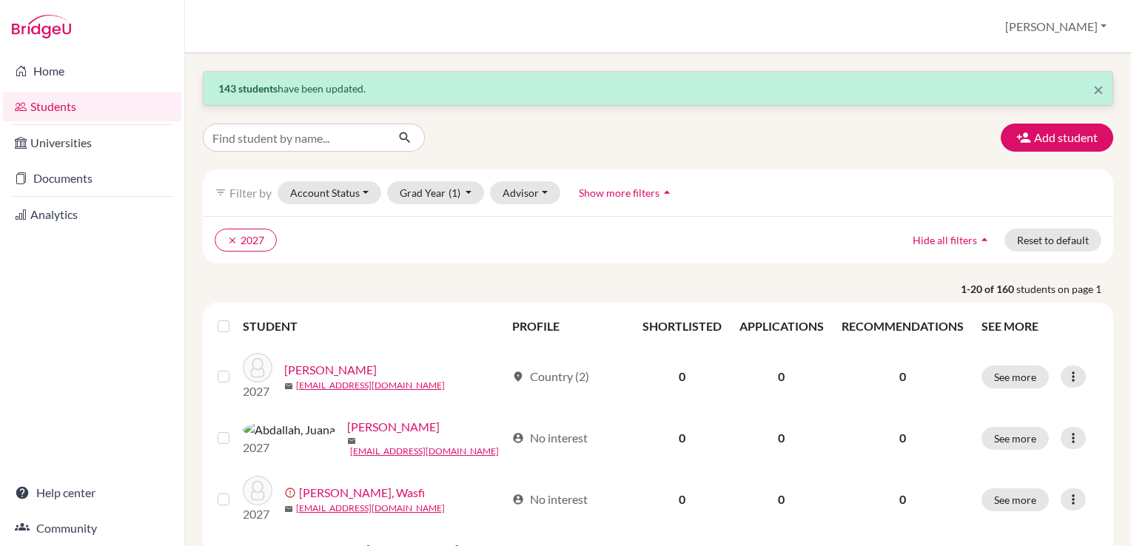
click at [0, 0] on input "checkbox" at bounding box center [0, 0] width 0 height 0
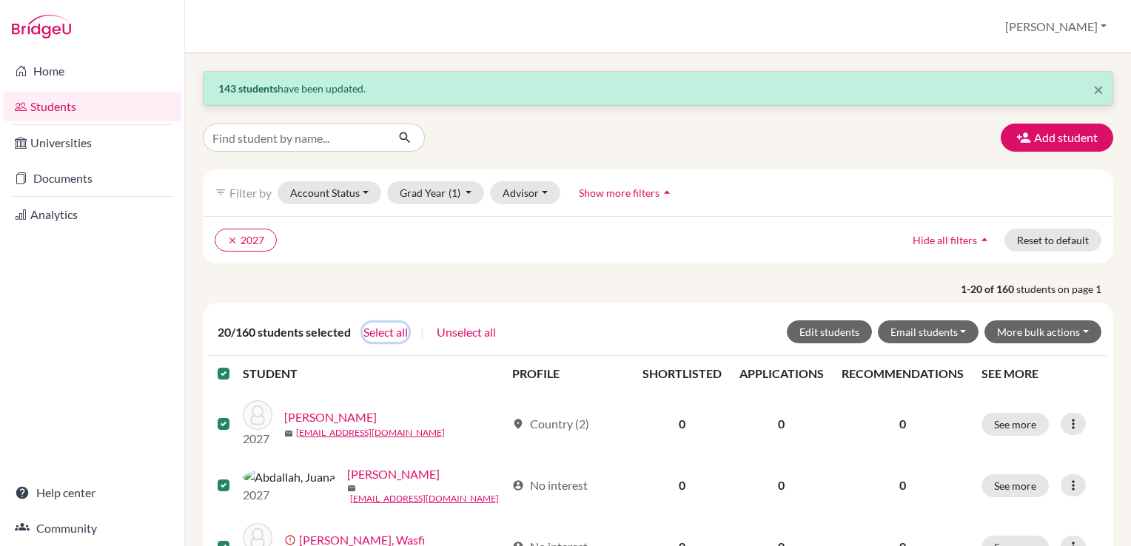
click at [382, 329] on button "Select all" at bounding box center [386, 332] width 46 height 19
click at [929, 328] on button "Email students" at bounding box center [928, 332] width 101 height 23
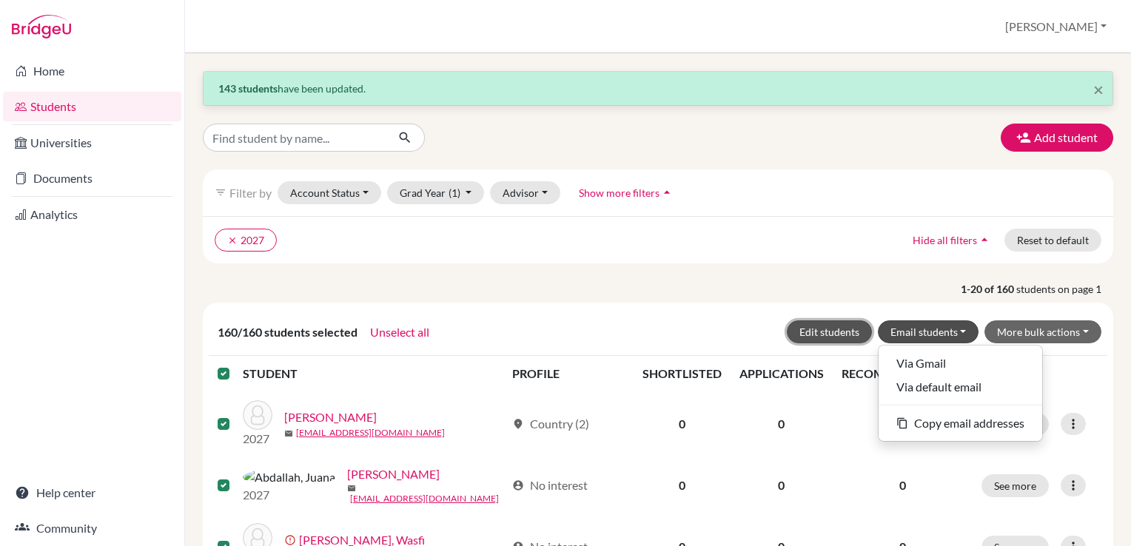
click at [824, 330] on button "Edit students" at bounding box center [829, 332] width 85 height 23
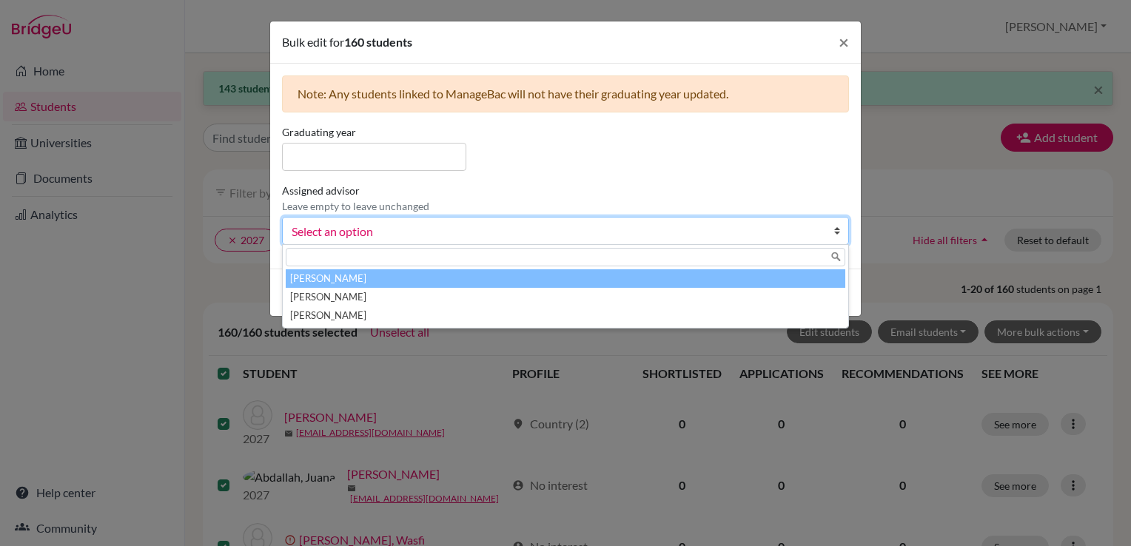
click at [408, 227] on span "Select an option" at bounding box center [556, 231] width 529 height 19
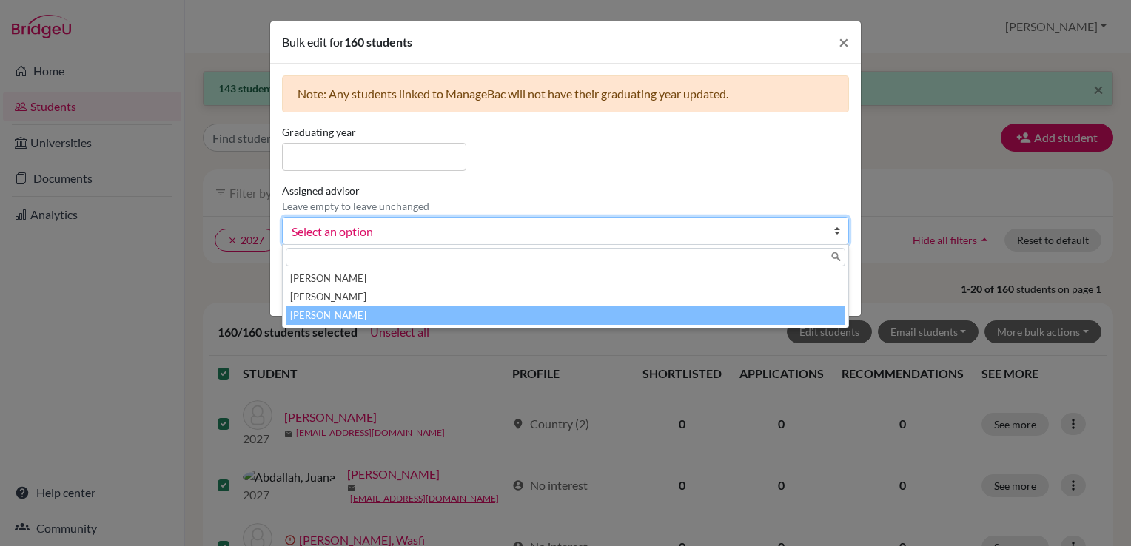
click at [356, 315] on li "Tsepe, Cynthia" at bounding box center [566, 316] width 560 height 19
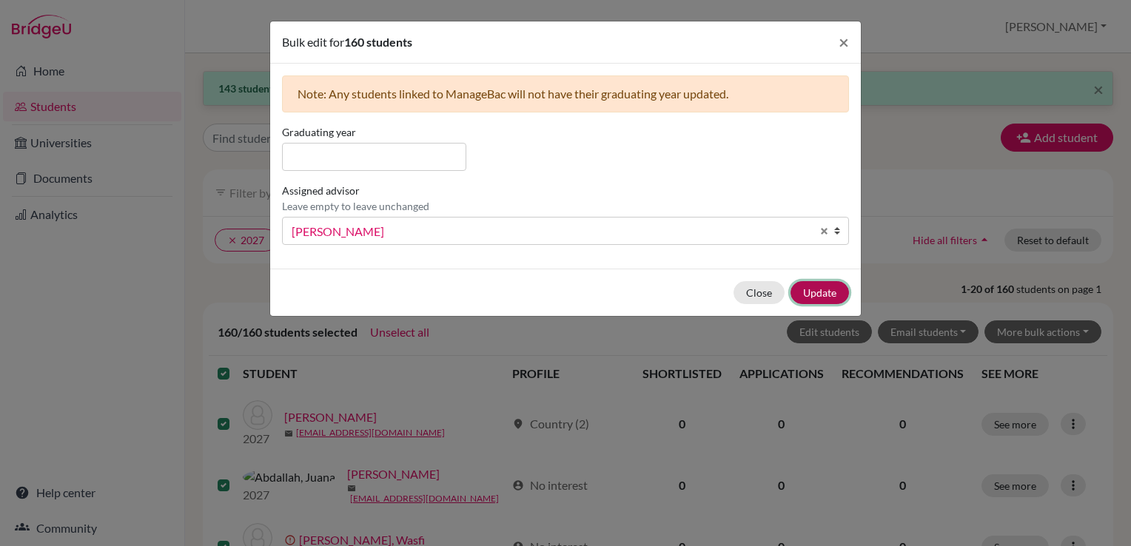
click at [834, 293] on button "Update" at bounding box center [820, 292] width 58 height 23
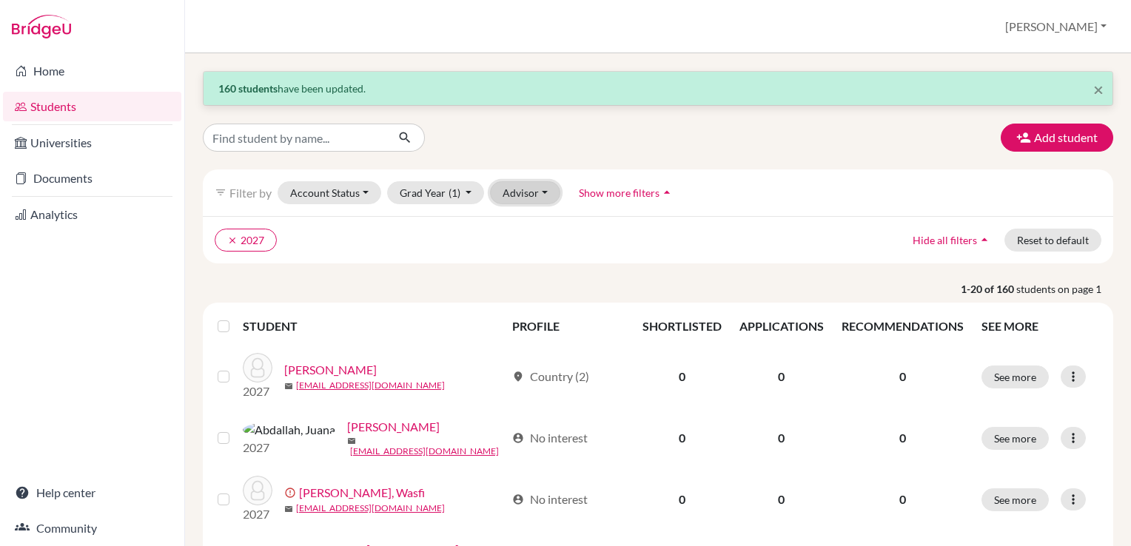
click at [515, 201] on button "Advisor" at bounding box center [525, 192] width 70 height 23
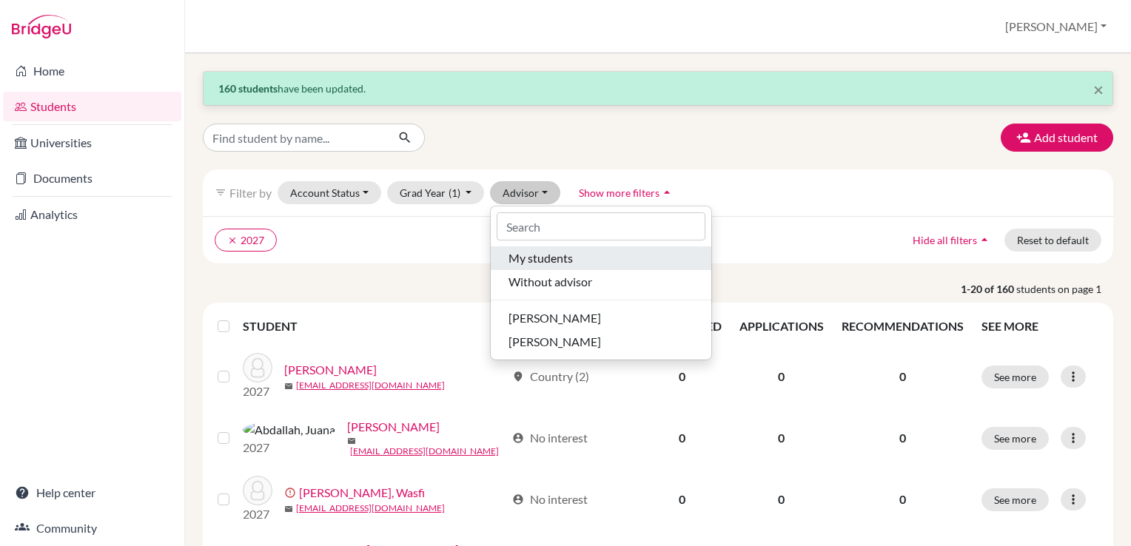
click at [520, 257] on span "My students" at bounding box center [541, 259] width 64 height 18
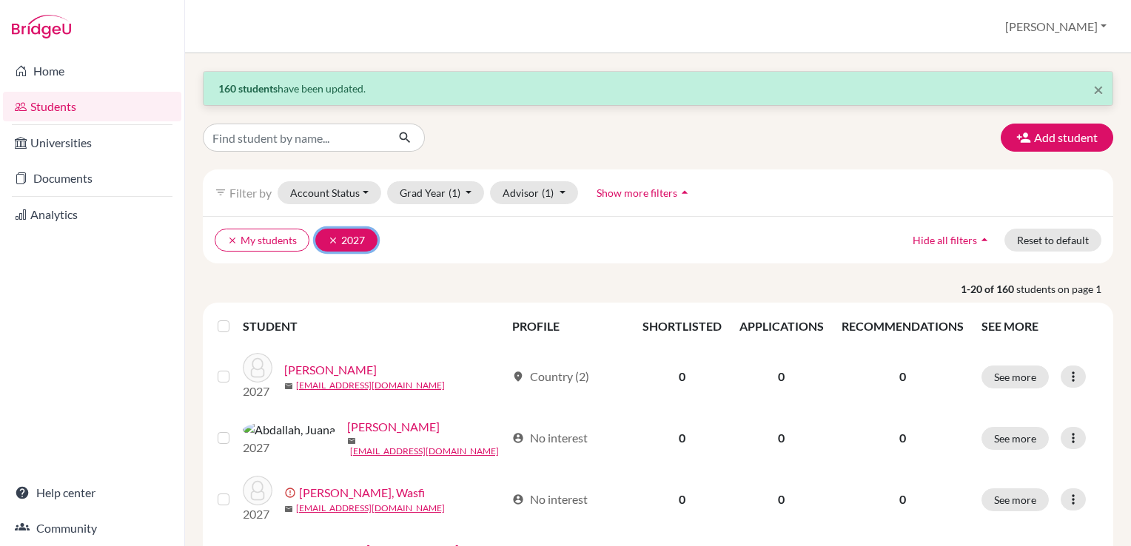
click at [333, 238] on icon "clear" at bounding box center [333, 240] width 10 height 10
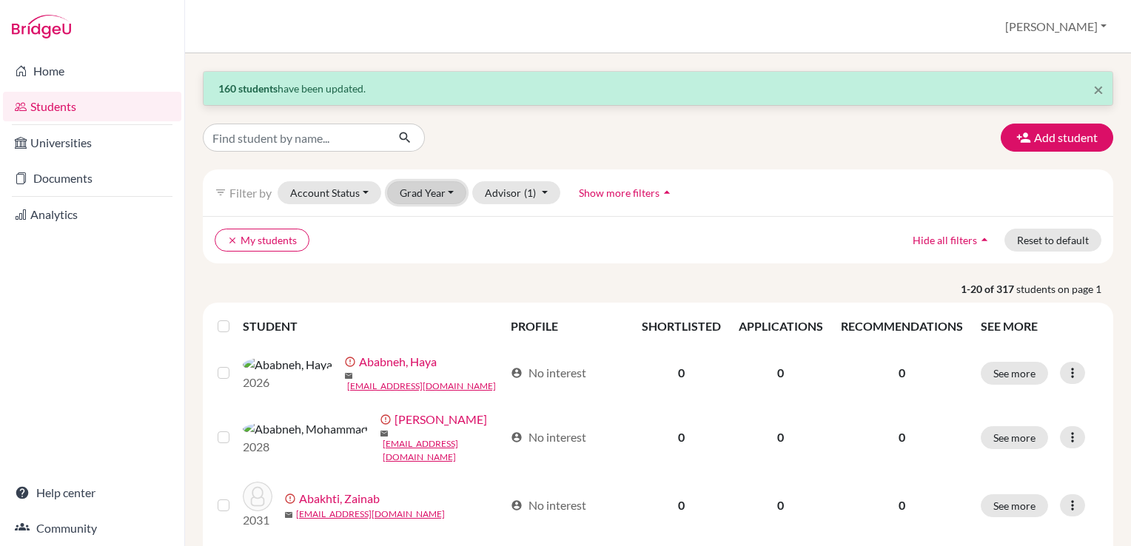
click at [428, 194] on button "Grad Year" at bounding box center [427, 192] width 80 height 23
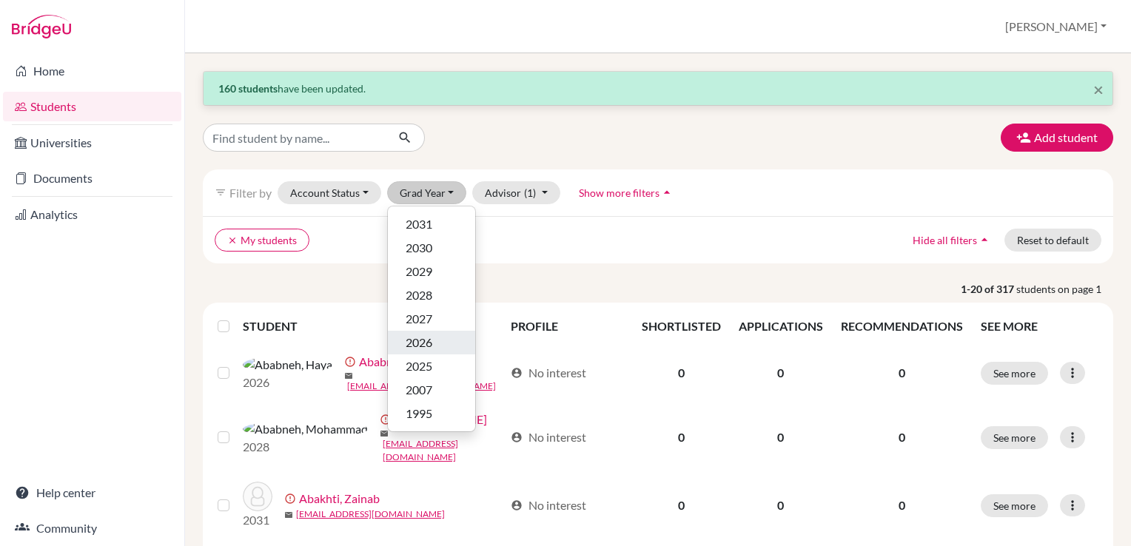
click at [421, 337] on span "2026" at bounding box center [419, 343] width 27 height 18
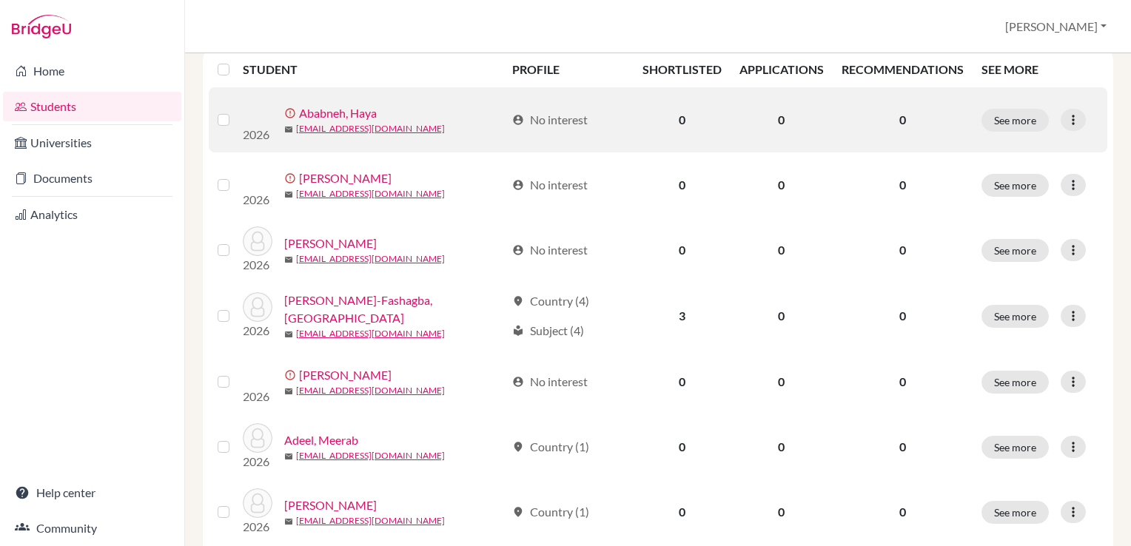
scroll to position [260, 0]
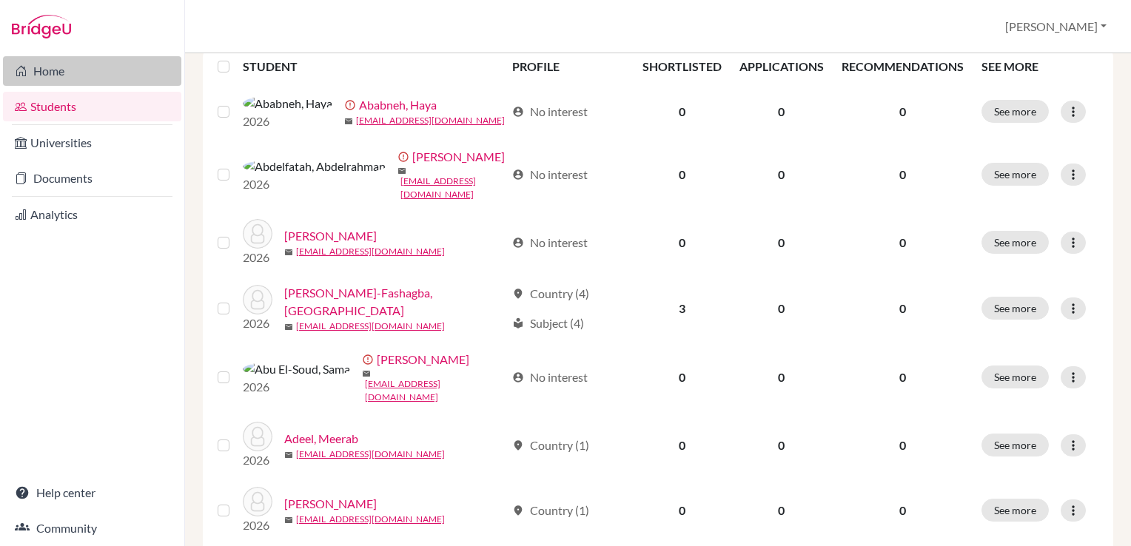
click at [43, 70] on link "Home" at bounding box center [92, 71] width 178 height 30
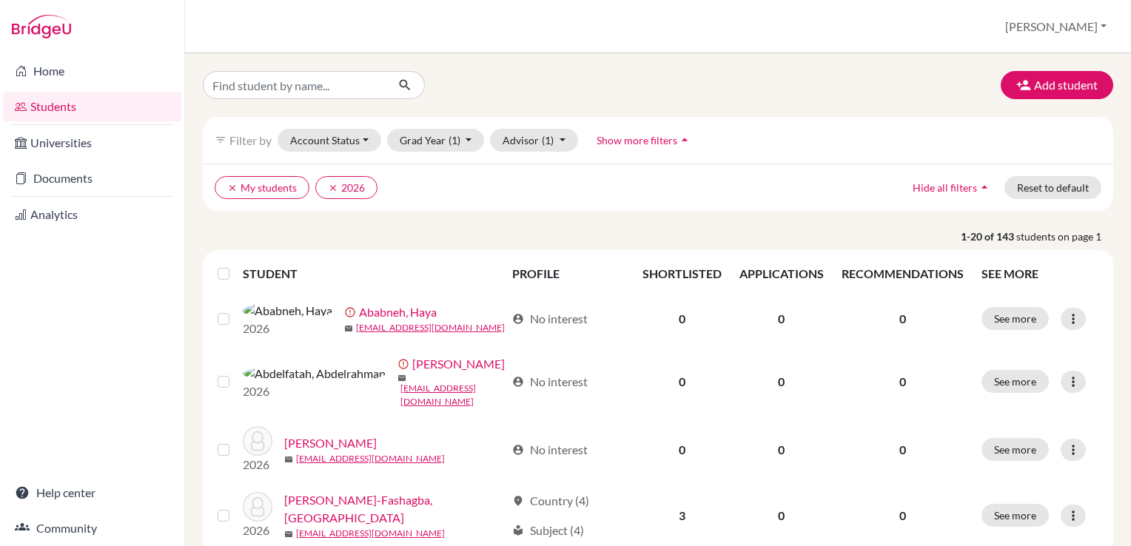
click at [64, 144] on link "Universities" at bounding box center [92, 143] width 178 height 30
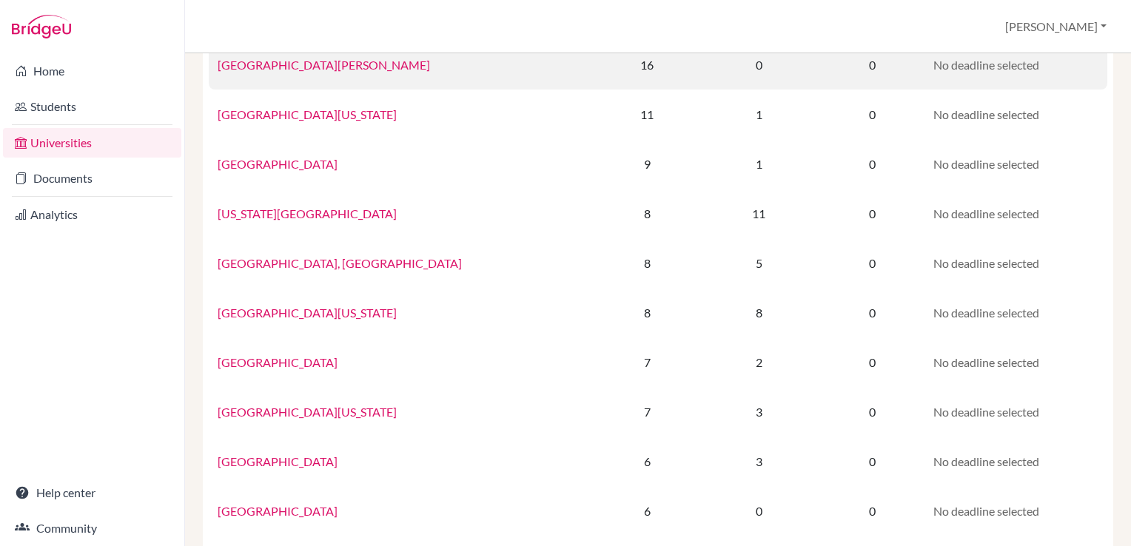
scroll to position [151, 0]
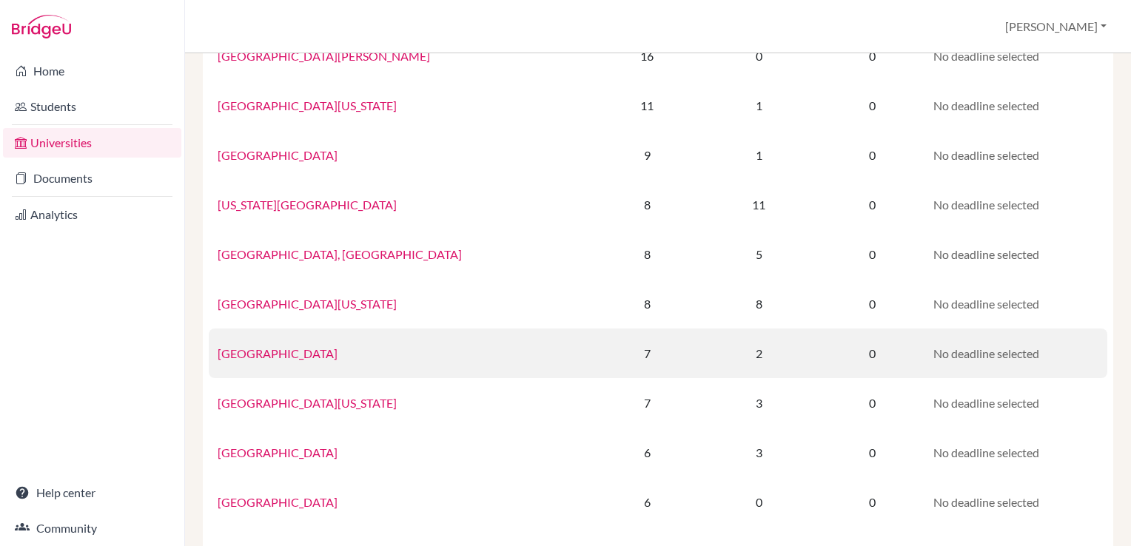
click at [249, 354] on link "[GEOGRAPHIC_DATA]" at bounding box center [278, 354] width 120 height 14
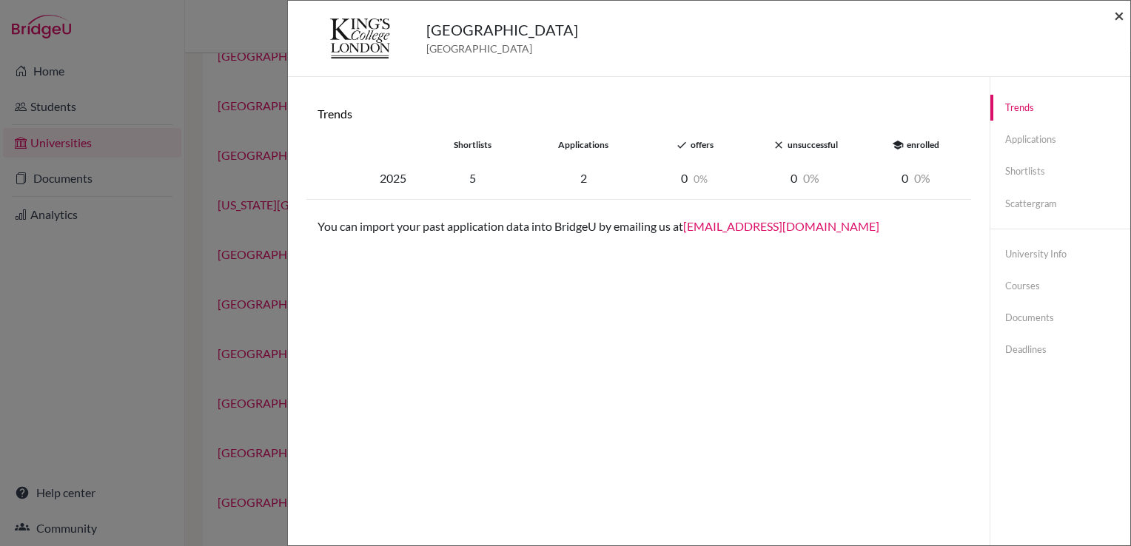
click at [1120, 18] on span "×" at bounding box center [1119, 14] width 10 height 21
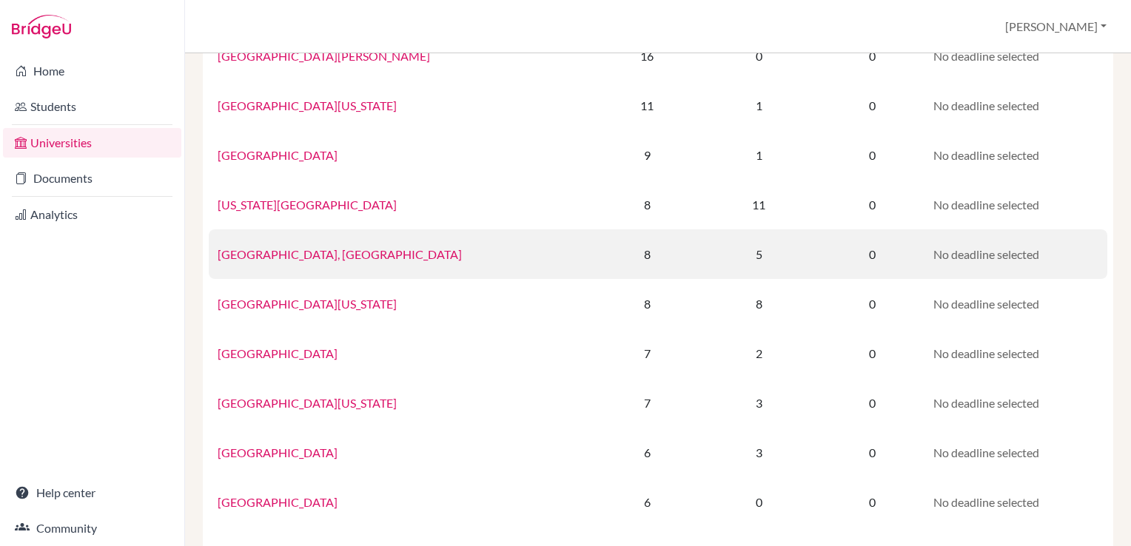
scroll to position [0, 0]
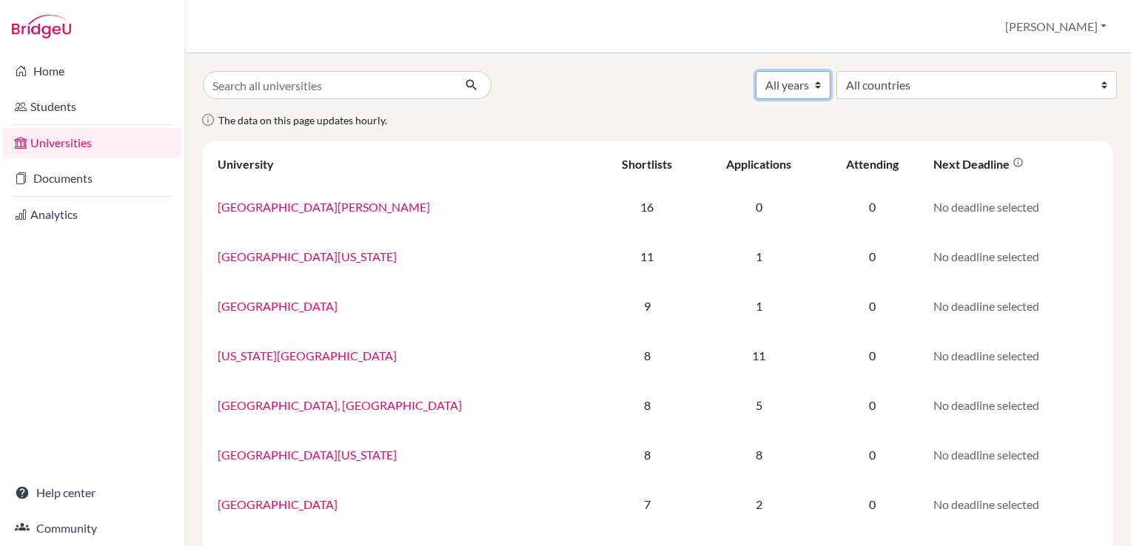
click at [831, 84] on select "All years 2031 2030 2029 2028 2027 2026 2025 2007 1995" at bounding box center [793, 85] width 75 height 28
select select "2026"
click at [831, 71] on select "All years 2031 2030 2029 2028 2027 2026 2025 2007 1995" at bounding box center [793, 85] width 75 height 28
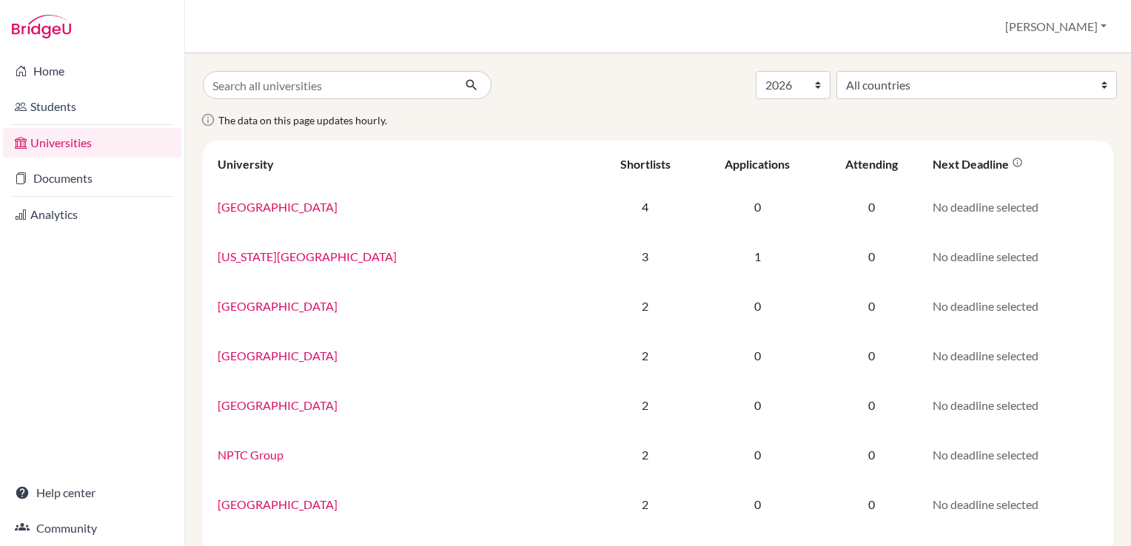
select select "2026"
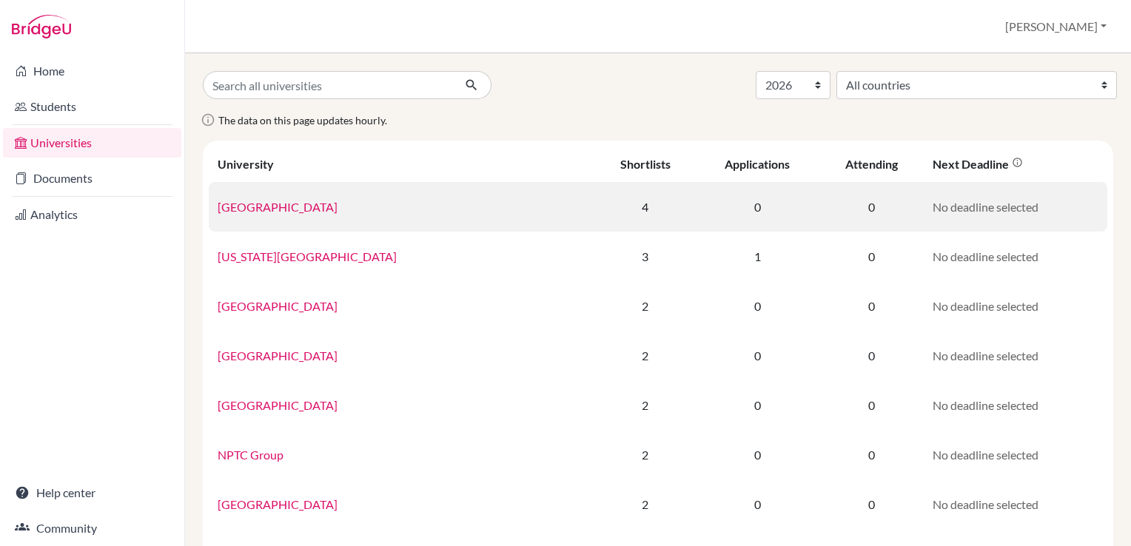
click at [308, 207] on link "University of Oxford" at bounding box center [278, 207] width 120 height 14
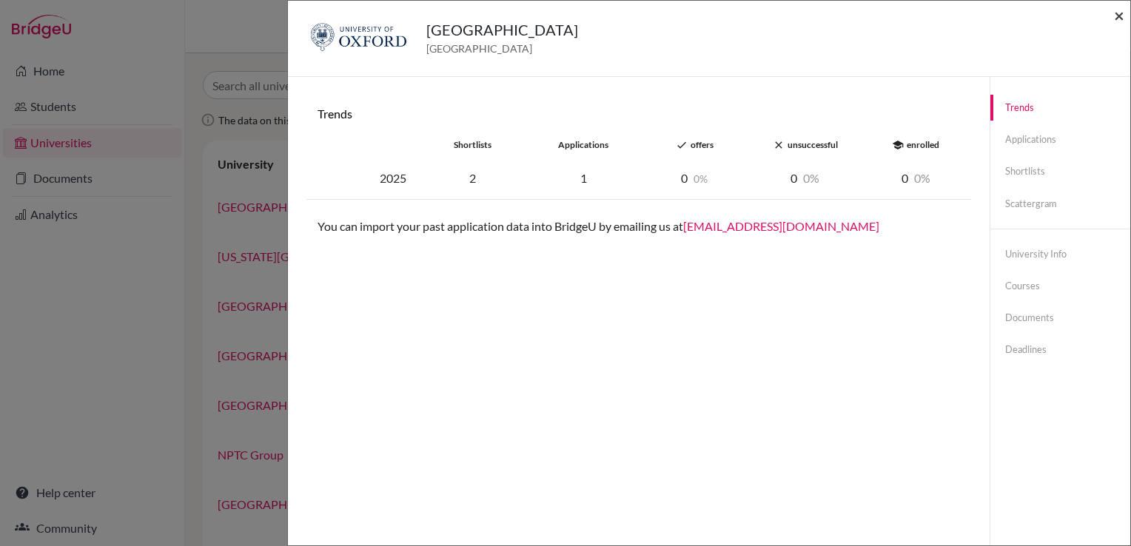
click at [1120, 13] on span "×" at bounding box center [1119, 14] width 10 height 21
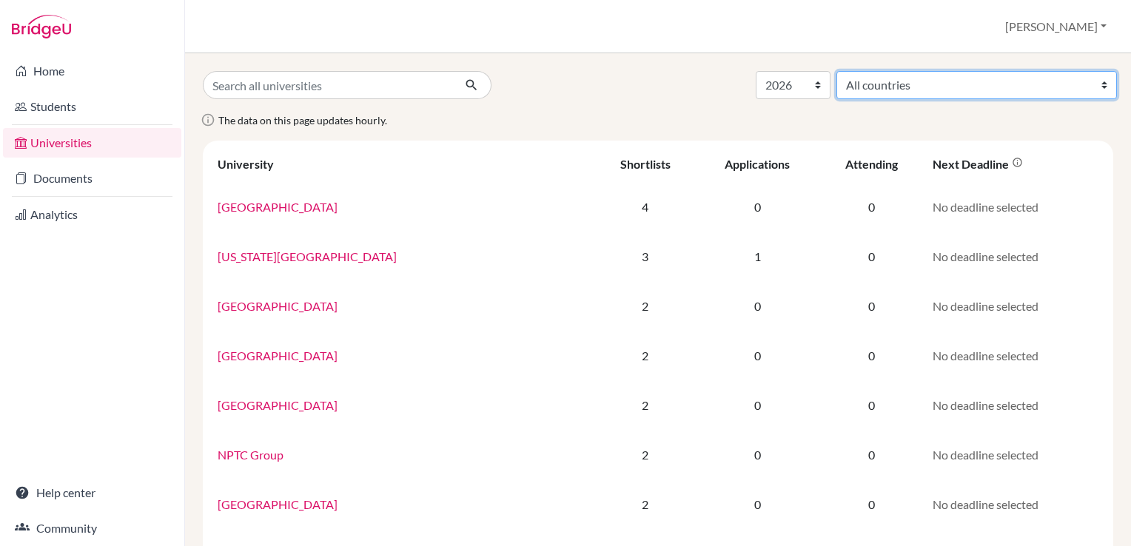
click at [988, 88] on select "All countries Australia Austria Canada China Germany Hong Kong (China) Ireland …" at bounding box center [977, 85] width 281 height 28
click at [946, 71] on select "All countries Australia Austria Canada China Germany Hong Kong (China) Ireland …" at bounding box center [977, 85] width 281 height 28
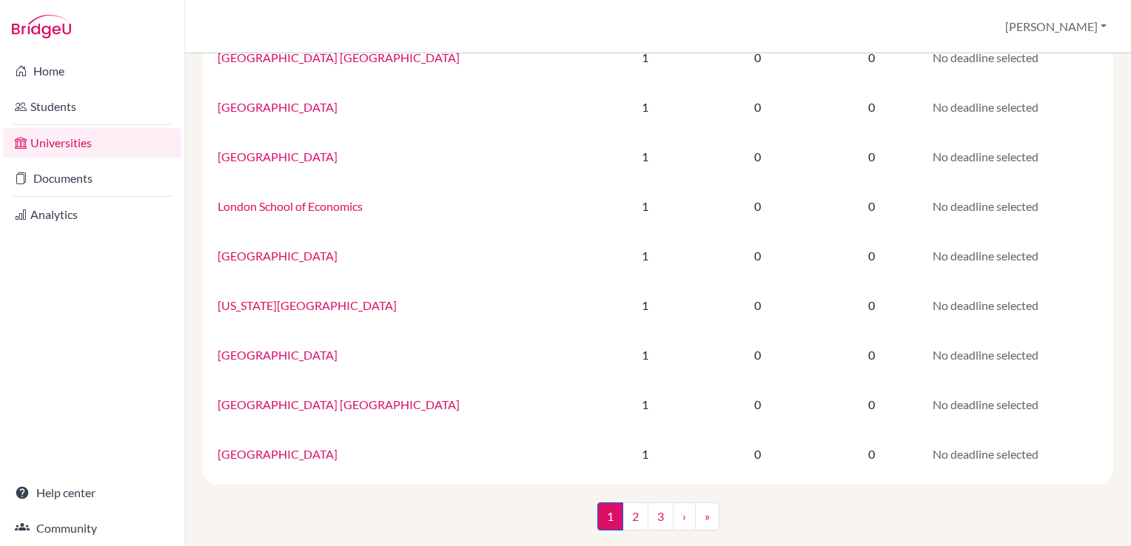
scroll to position [957, 0]
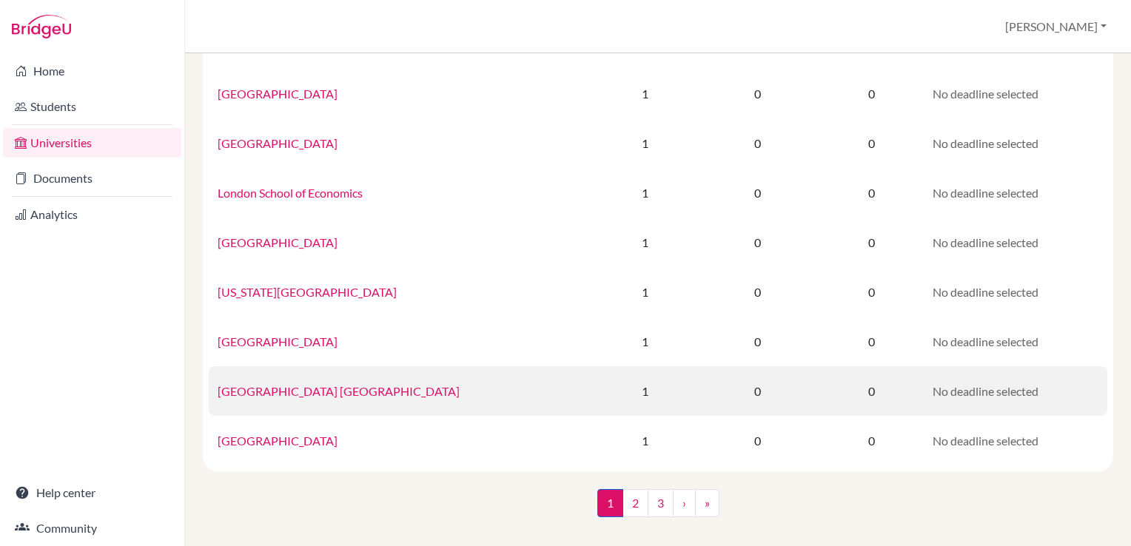
click at [302, 392] on link "Middlesex University Dubai" at bounding box center [339, 391] width 242 height 14
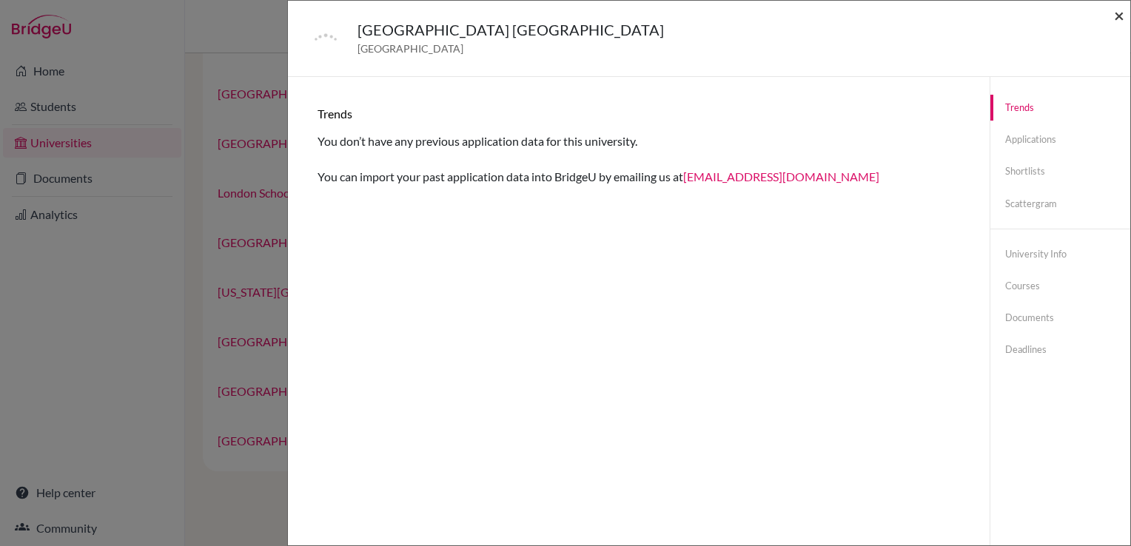
click at [1120, 14] on span "×" at bounding box center [1119, 14] width 10 height 21
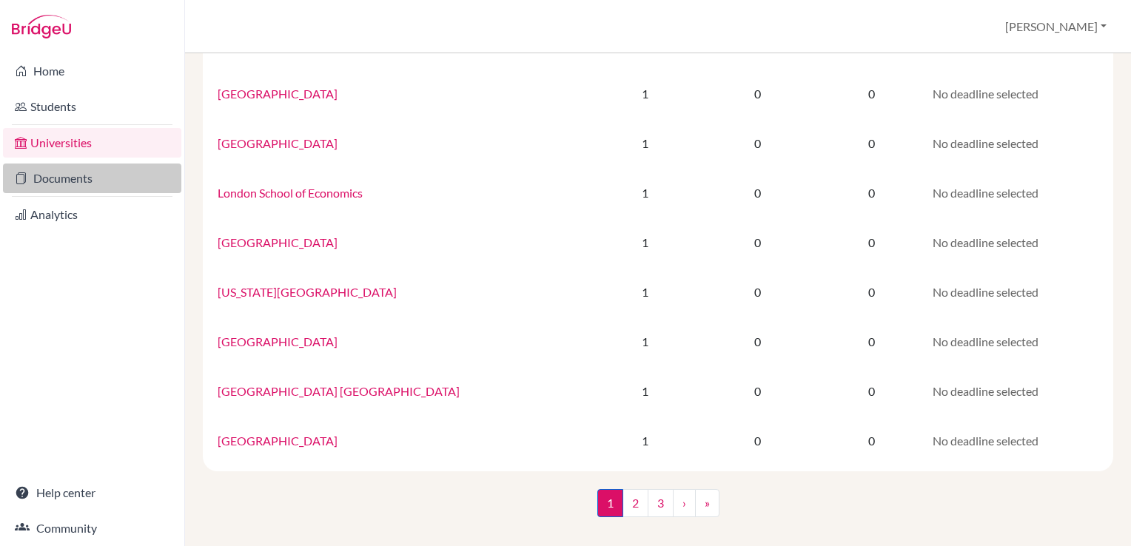
click at [50, 185] on link "Documents" at bounding box center [92, 179] width 178 height 30
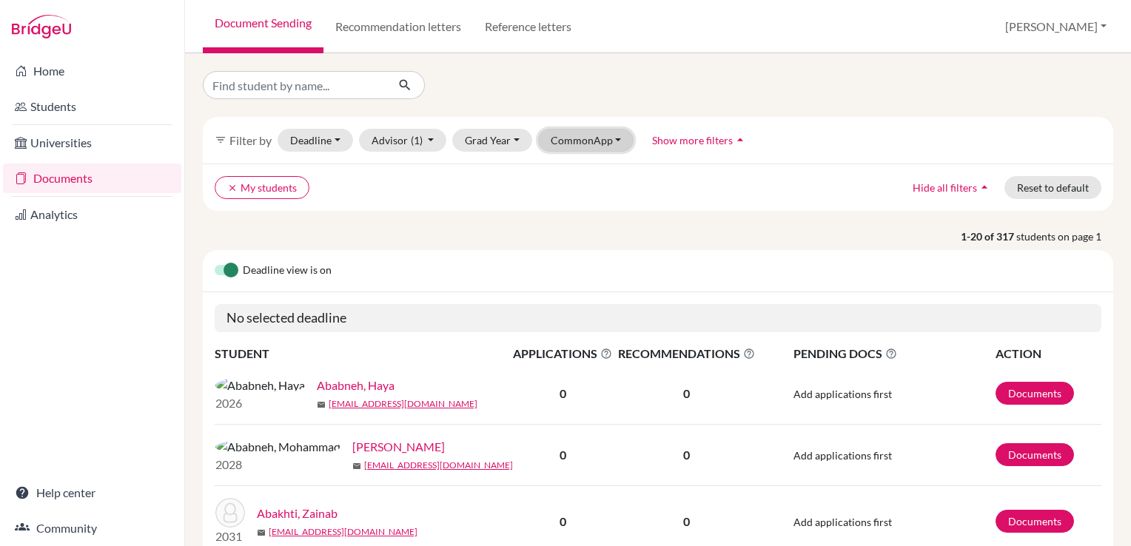
click at [613, 136] on button "CommonApp" at bounding box center [586, 140] width 96 height 23
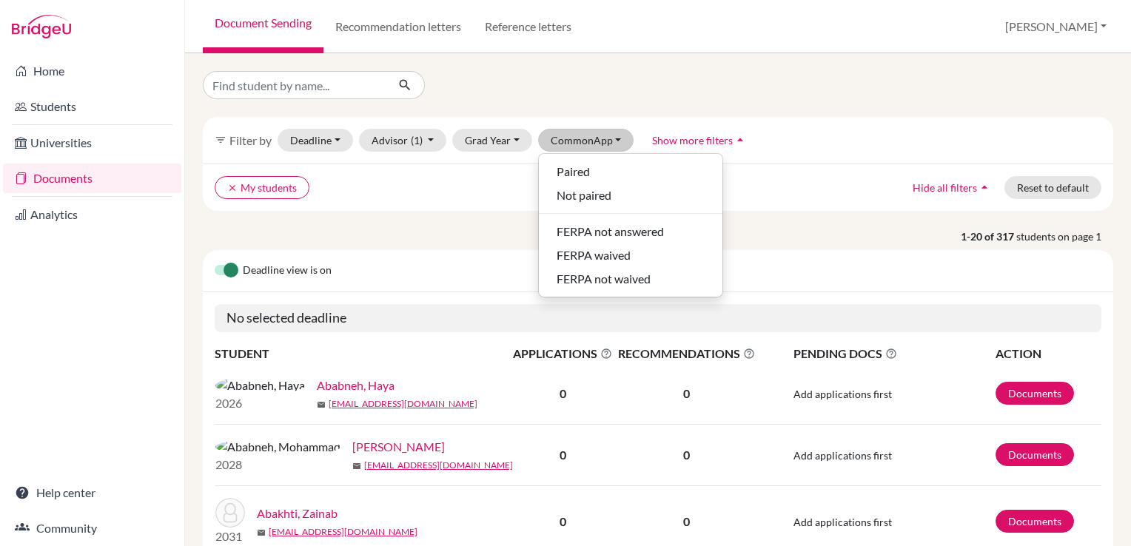
click at [696, 144] on span "Show more filters" at bounding box center [692, 140] width 81 height 13
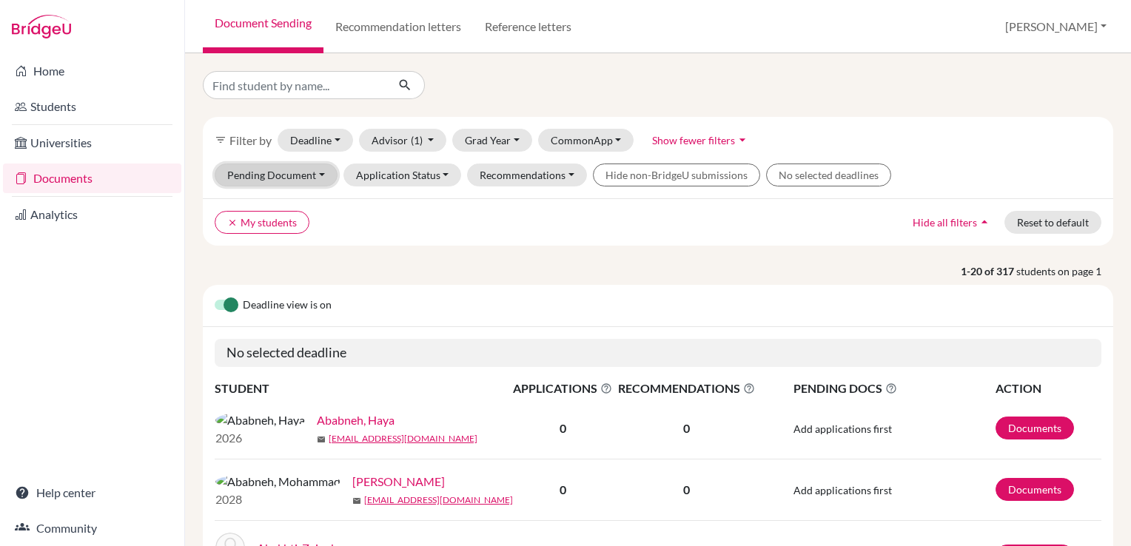
click at [293, 171] on button "Pending Document" at bounding box center [276, 175] width 123 height 23
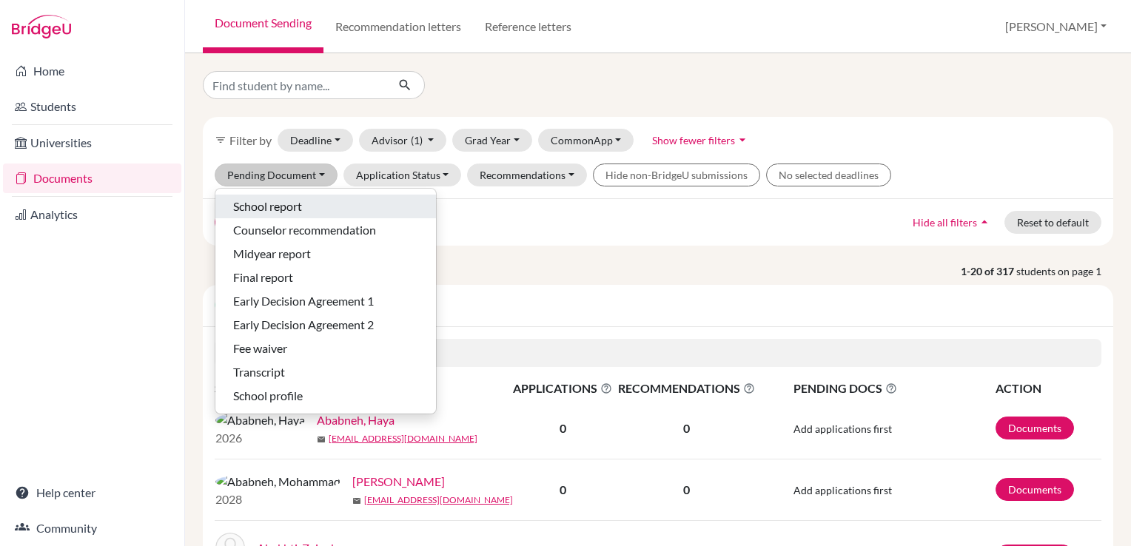
click at [267, 205] on span "School report" at bounding box center [267, 207] width 69 height 18
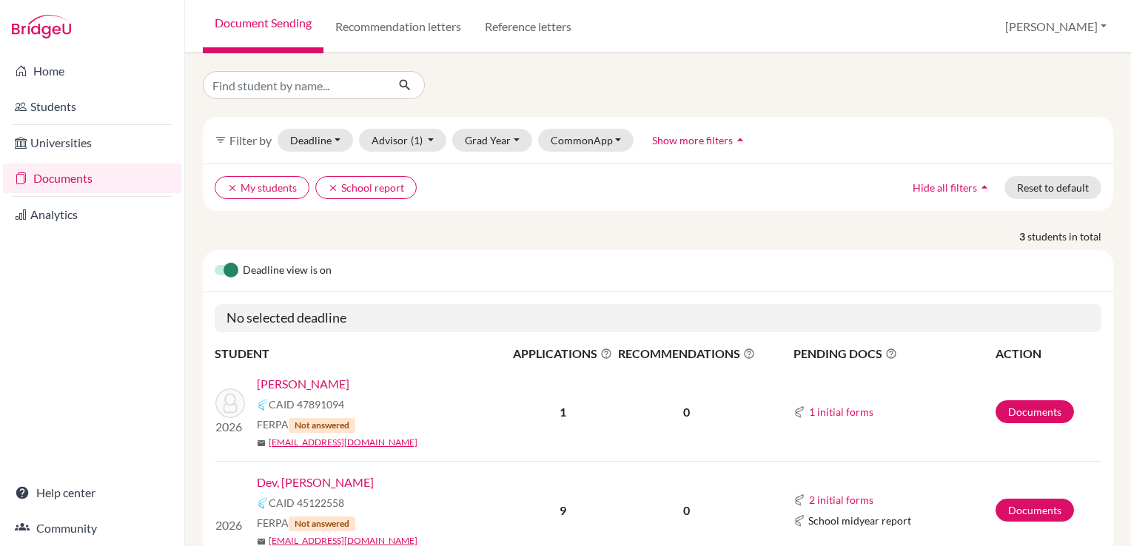
scroll to position [167, 0]
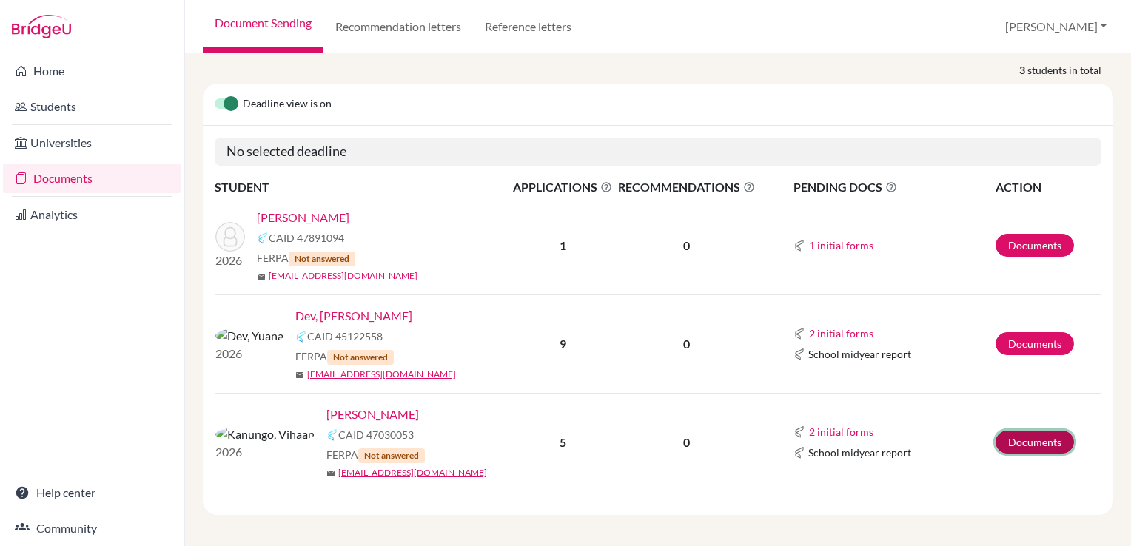
click at [1020, 437] on link "Documents" at bounding box center [1035, 442] width 78 height 23
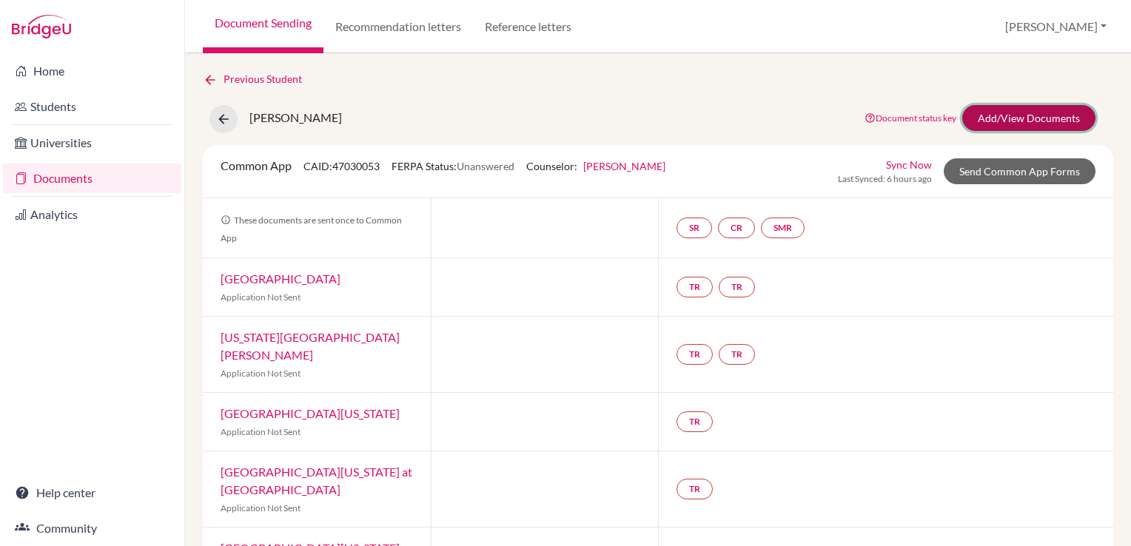
click at [1005, 114] on link "Add/View Documents" at bounding box center [1029, 118] width 133 height 26
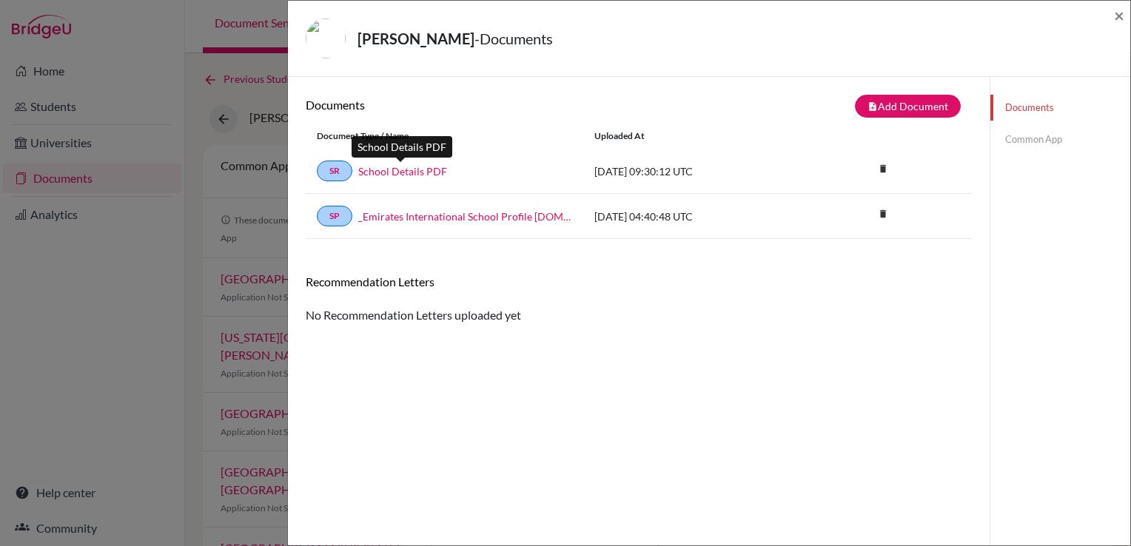
click at [401, 169] on link "School Details PDF" at bounding box center [402, 172] width 89 height 16
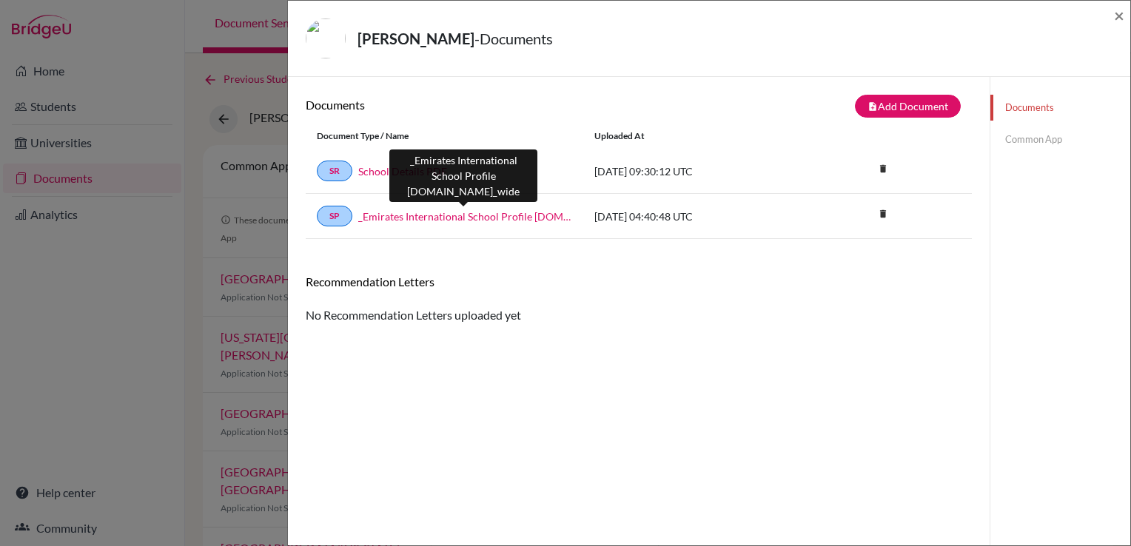
click at [450, 212] on link "_Emirates International School Profile [DOMAIN_NAME]_wide" at bounding box center [465, 217] width 214 height 16
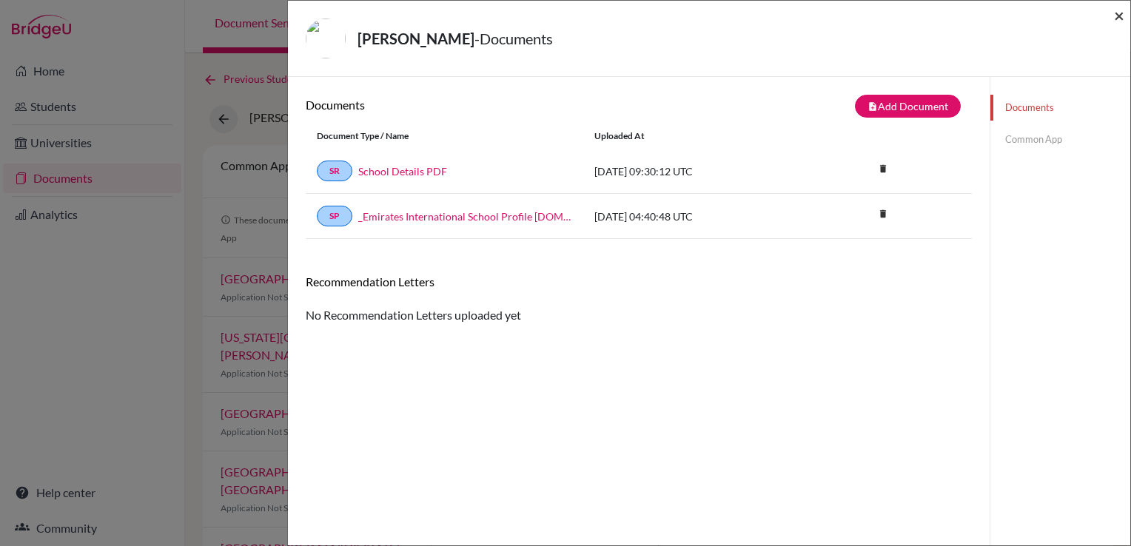
click at [1119, 15] on span "×" at bounding box center [1119, 14] width 10 height 21
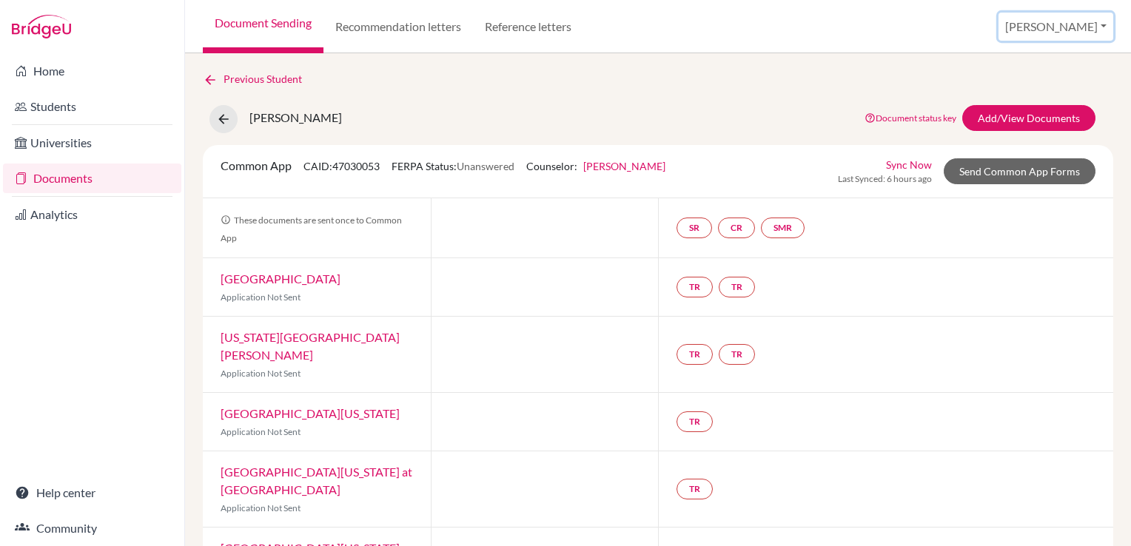
click at [1102, 30] on button "[PERSON_NAME]" at bounding box center [1056, 27] width 115 height 28
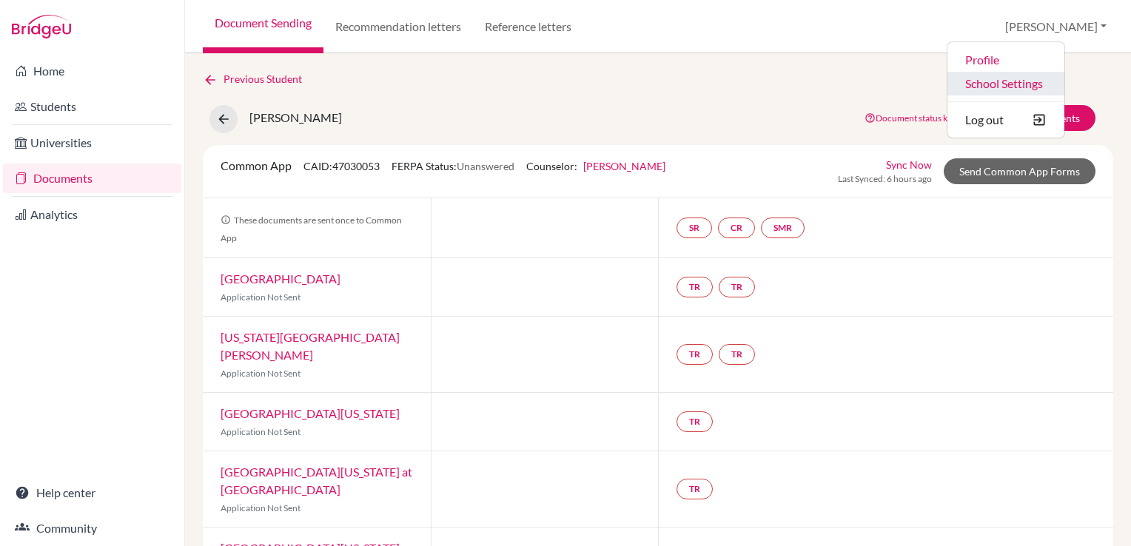
click at [1043, 81] on link "School Settings" at bounding box center [1006, 84] width 117 height 24
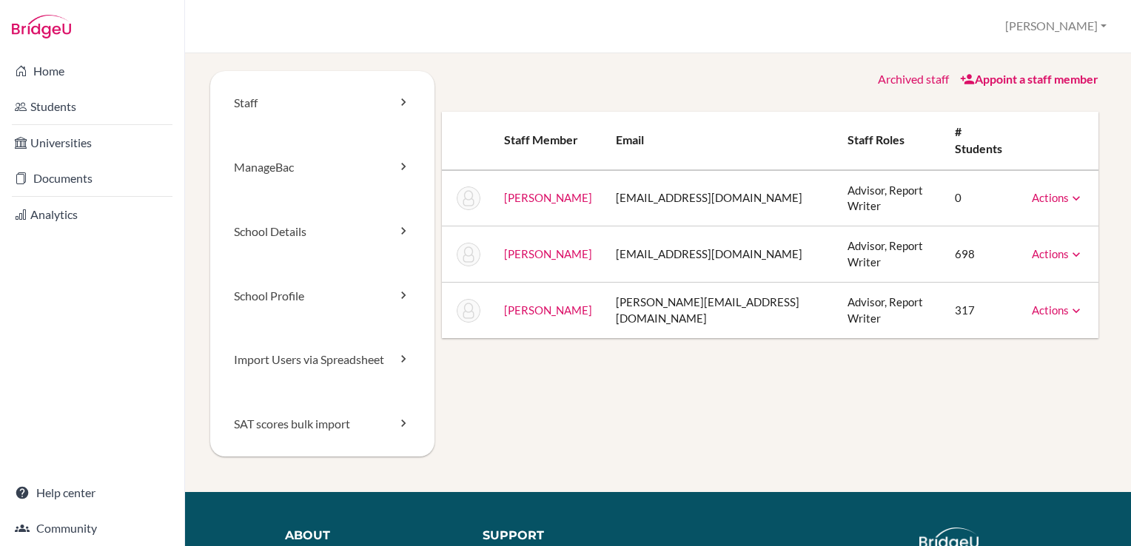
click at [1041, 304] on link "Actions" at bounding box center [1058, 310] width 52 height 13
click at [291, 300] on link "School Profile" at bounding box center [322, 296] width 224 height 64
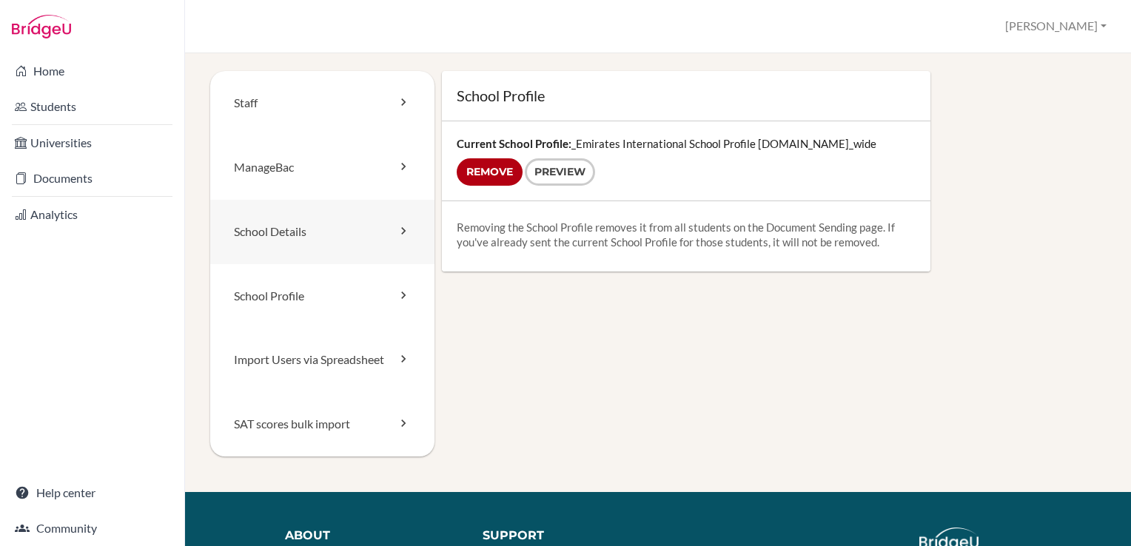
click at [287, 234] on link "School Details" at bounding box center [322, 232] width 224 height 64
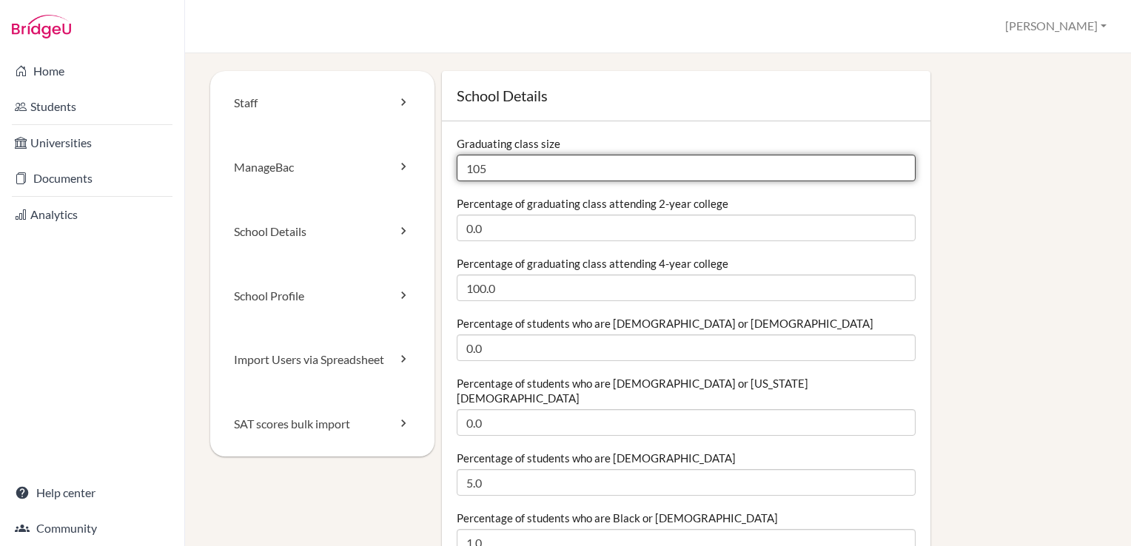
click at [492, 164] on input "105" at bounding box center [687, 168] width 460 height 27
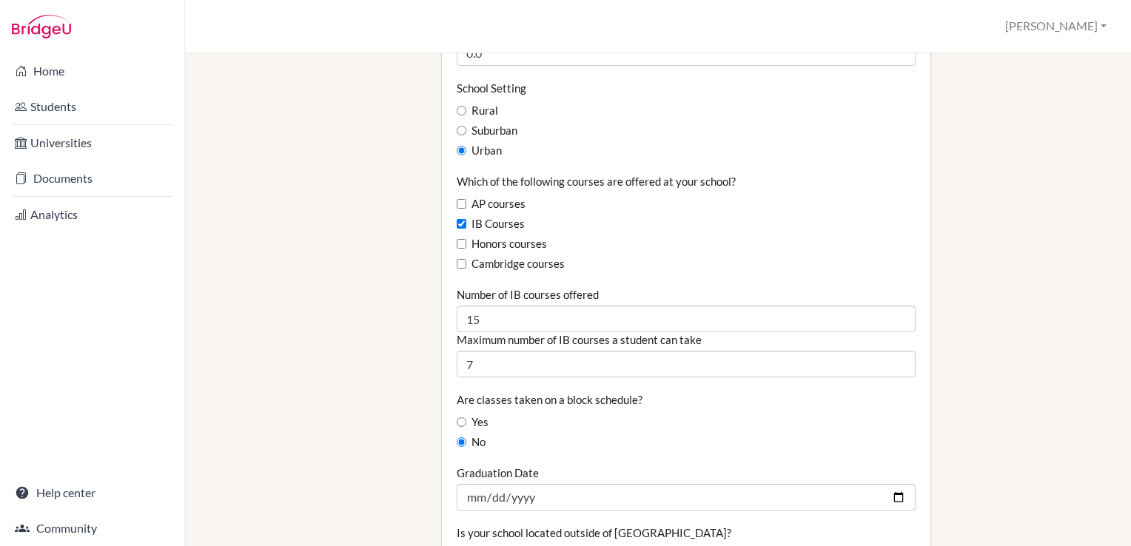
scroll to position [948, 0]
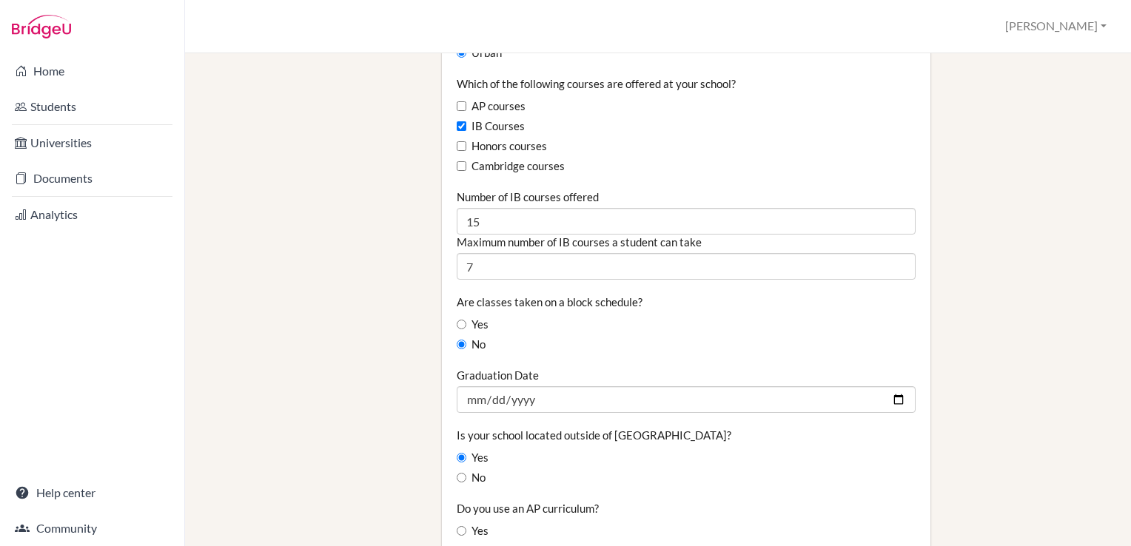
type input "143"
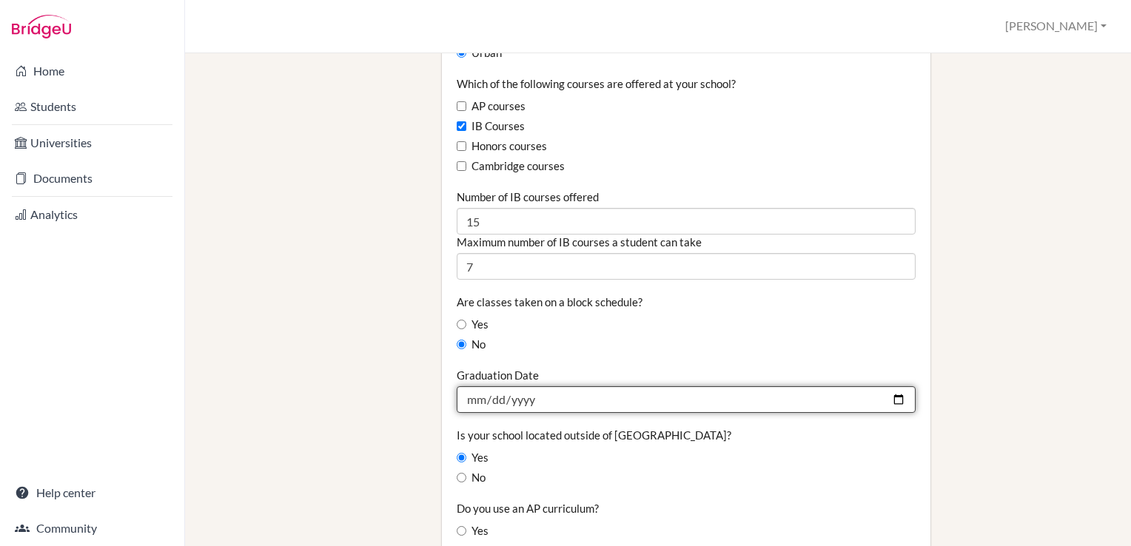
click at [541, 387] on input "[DATE]" at bounding box center [687, 400] width 460 height 27
click at [891, 387] on input "[DATE]" at bounding box center [687, 400] width 460 height 27
type input "[DATE]"
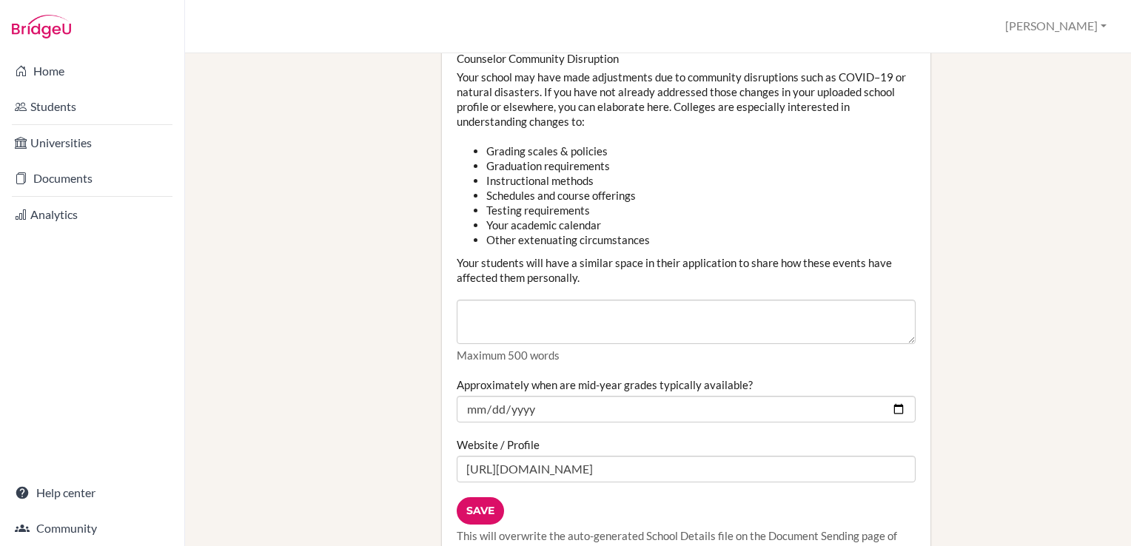
scroll to position [1616, 0]
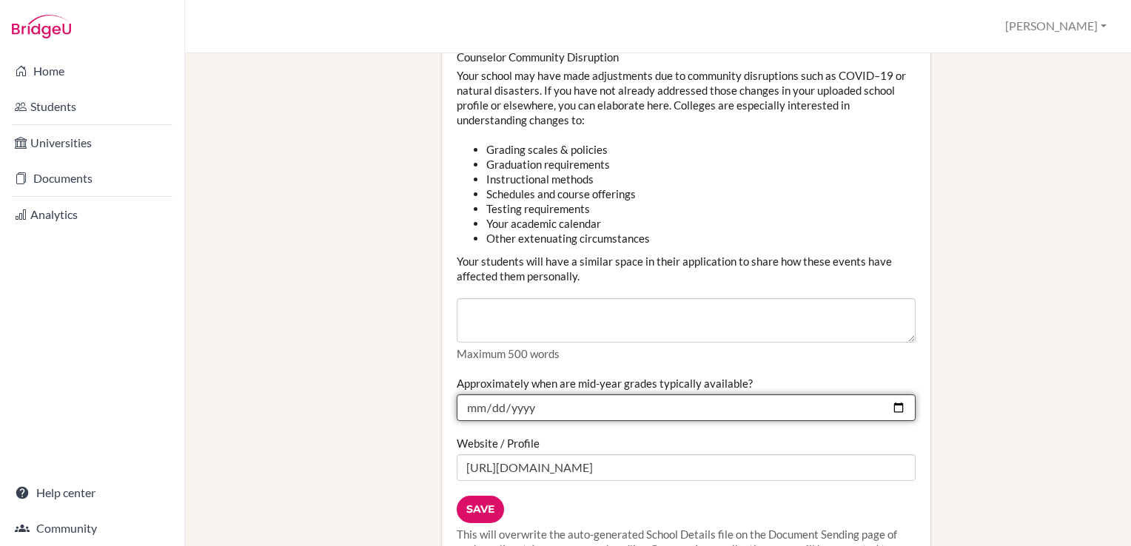
click at [559, 395] on input "Approximately when are mid-year grades typically available?" at bounding box center [687, 408] width 460 height 27
click at [891, 395] on input "Approximately when are mid-year grades typically available?" at bounding box center [687, 408] width 460 height 27
type input "[DATE]"
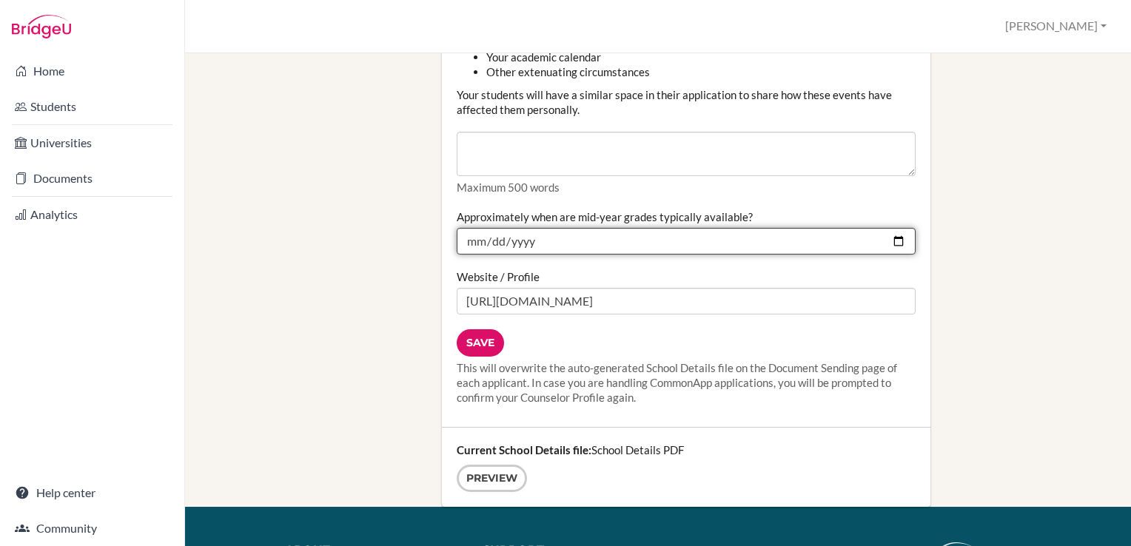
scroll to position [1791, 0]
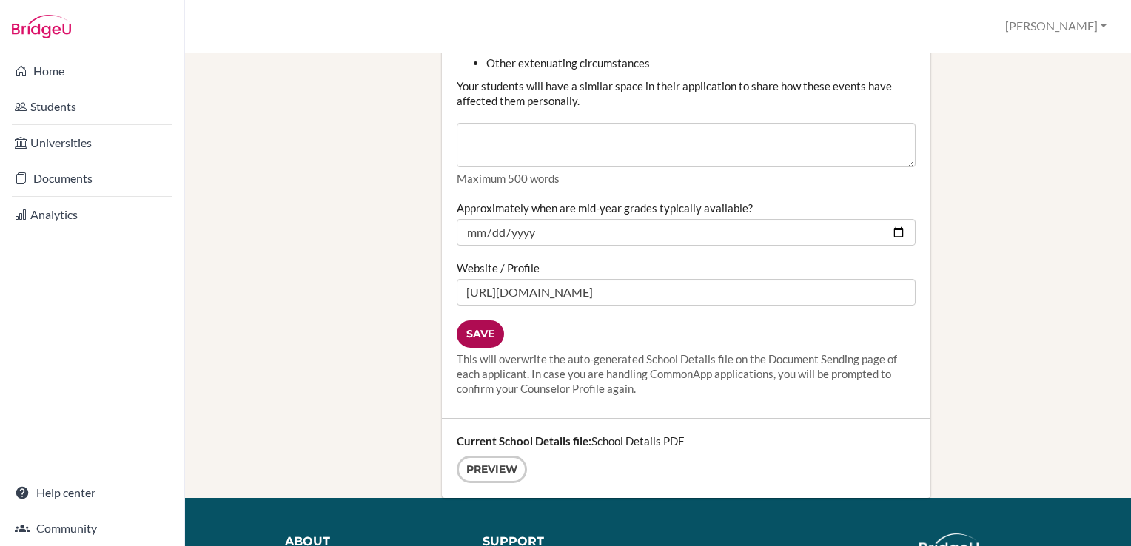
click at [486, 321] on input "Save" at bounding box center [480, 334] width 47 height 27
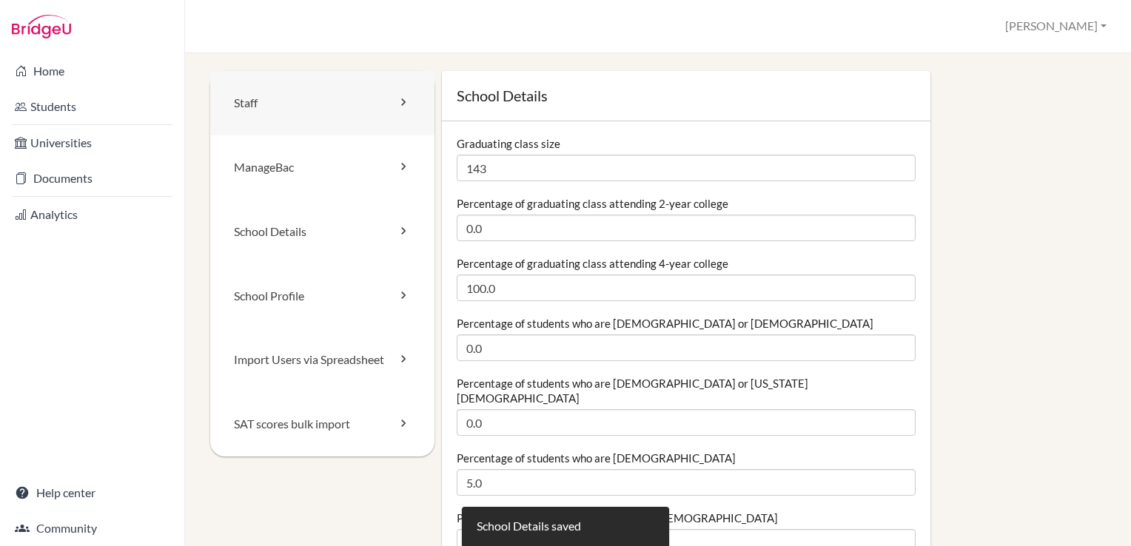
click at [281, 103] on link "Staff" at bounding box center [322, 103] width 224 height 64
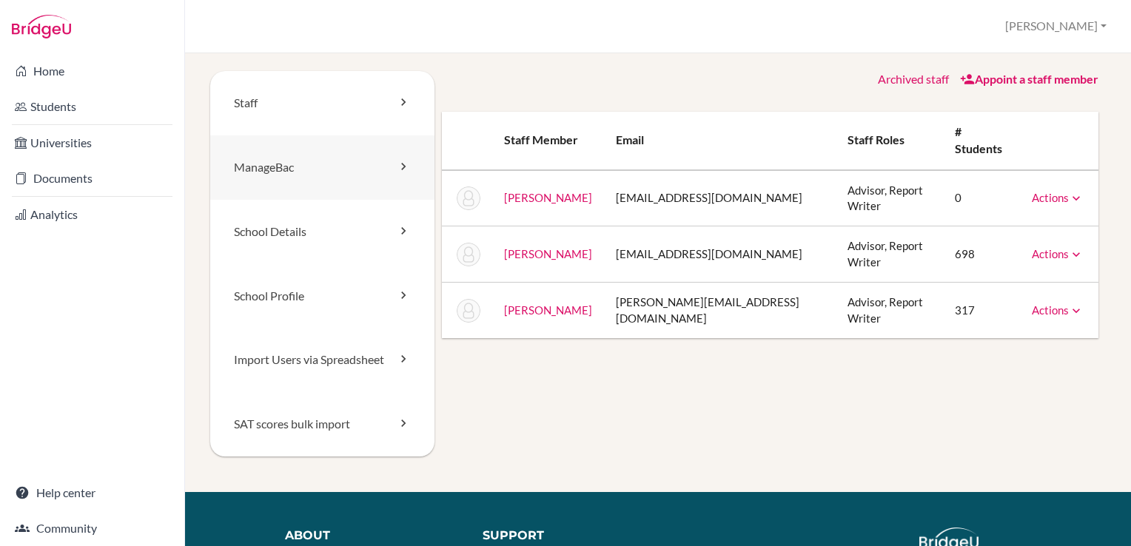
click at [292, 167] on link "ManageBac" at bounding box center [322, 168] width 224 height 64
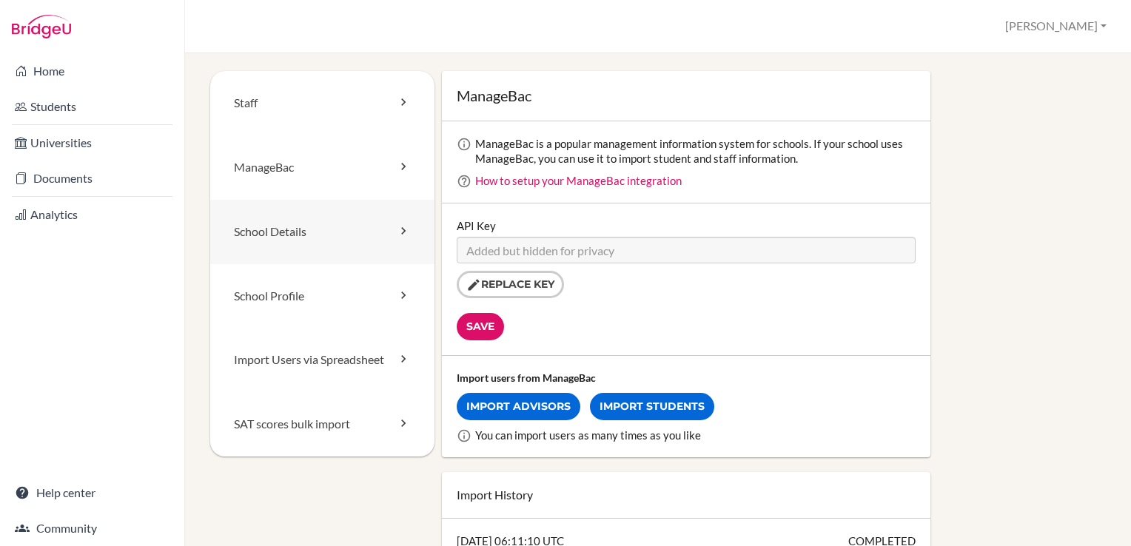
click at [245, 230] on link "School Details" at bounding box center [322, 232] width 224 height 64
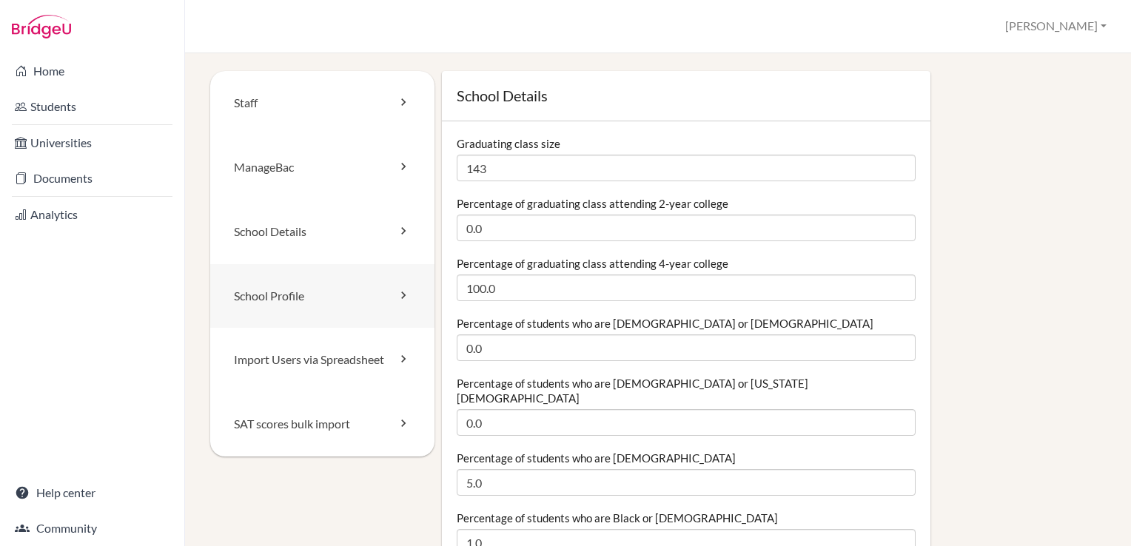
click at [278, 298] on link "School Profile" at bounding box center [322, 296] width 224 height 64
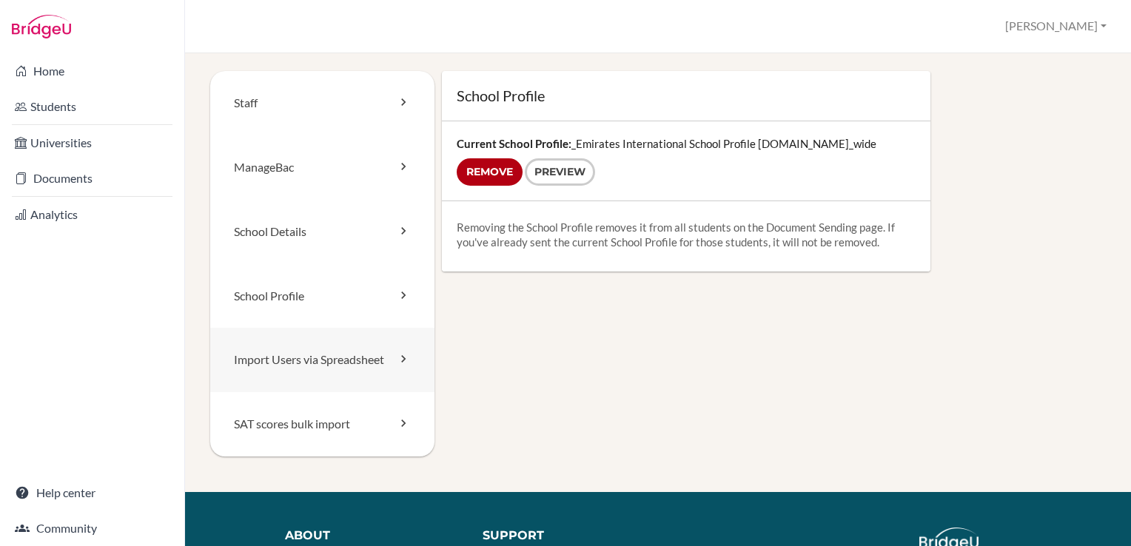
click at [243, 360] on link "Import Users via Spreadsheet" at bounding box center [322, 360] width 224 height 64
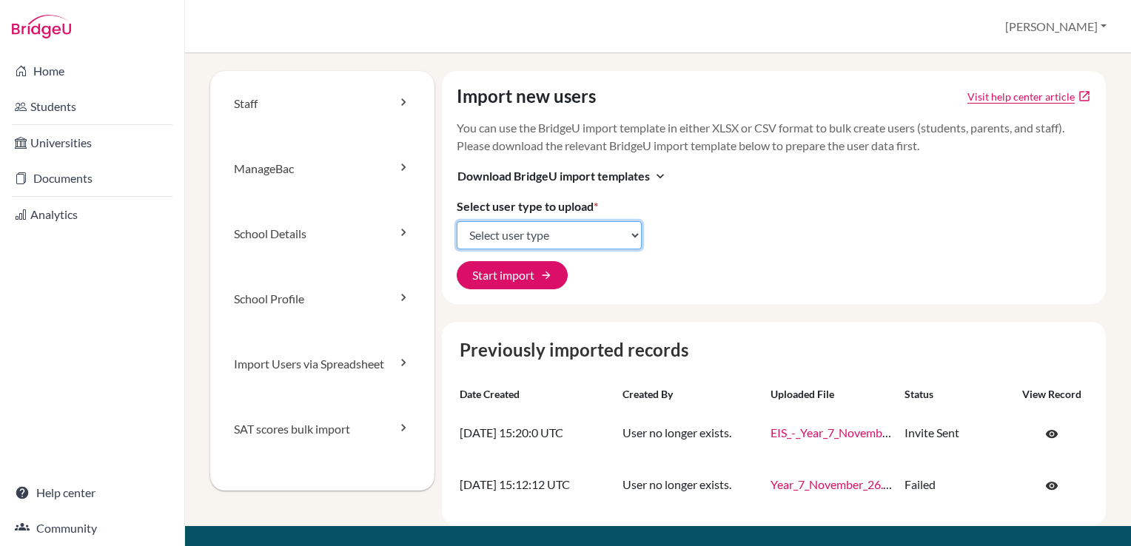
click at [602, 241] on select "Select user type Students Students and parents Parents Advisors Report writers" at bounding box center [549, 235] width 185 height 28
select select "students"
click at [457, 221] on select "Select user type Students Students and parents Parents Advisors Report writers" at bounding box center [549, 235] width 185 height 28
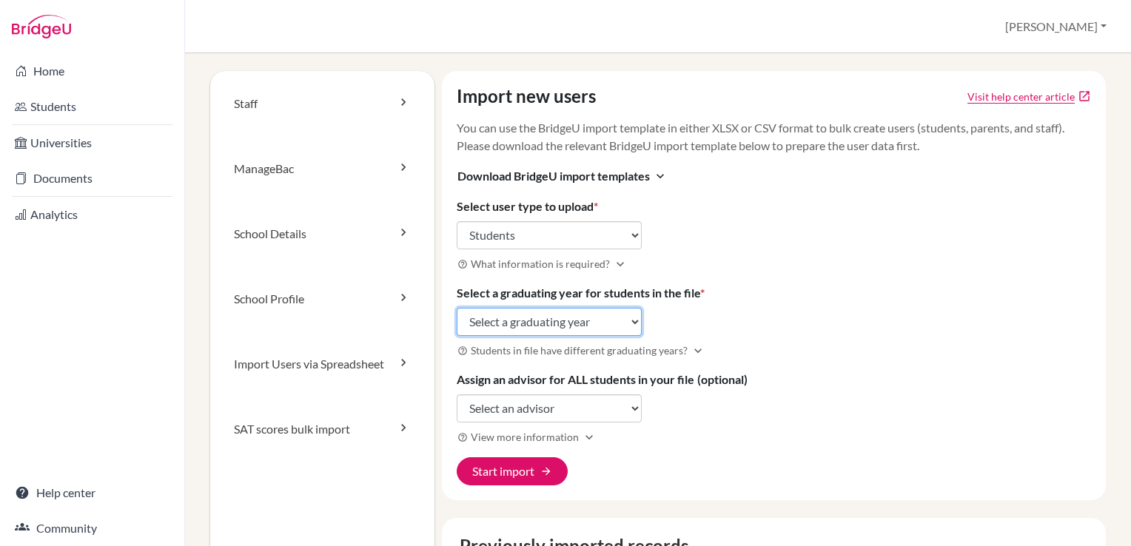
click at [581, 318] on select "Select a graduating year 2024 2025 2026 2027 2028 2029" at bounding box center [549, 322] width 185 height 28
select select "2026"
click at [457, 308] on select "Select a graduating year 2024 2025 2026 2027 2028 2029" at bounding box center [549, 322] width 185 height 28
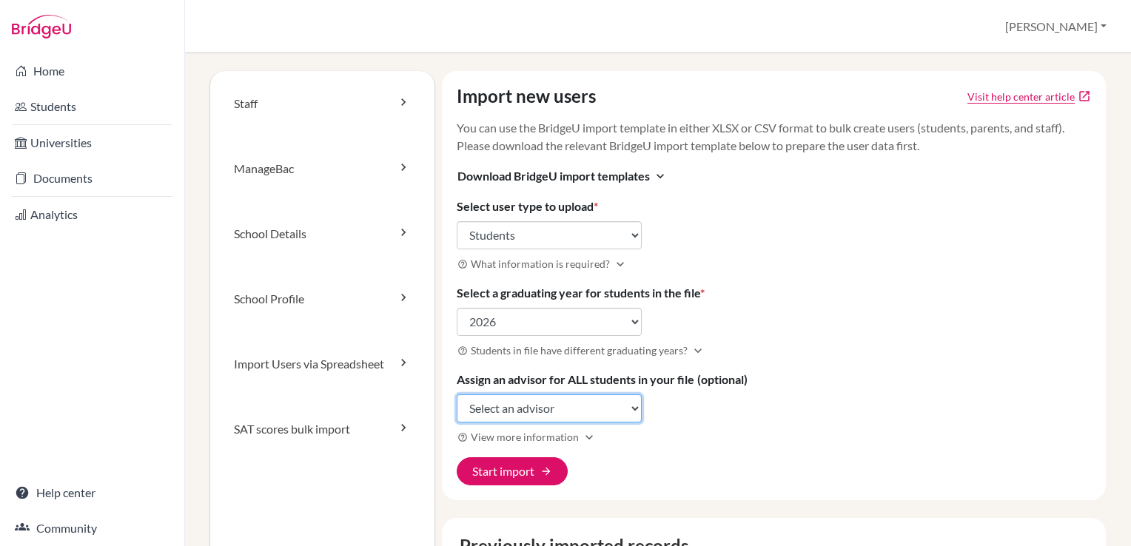
click at [605, 406] on select "Select an advisor Nausheen Arif Tameka Burke Cynthia Tsepe" at bounding box center [549, 409] width 185 height 28
select select "465728"
click at [457, 395] on select "Select an advisor Nausheen Arif Tameka Burke Cynthia Tsepe" at bounding box center [549, 409] width 185 height 28
click at [261, 111] on link "Staff" at bounding box center [322, 103] width 224 height 65
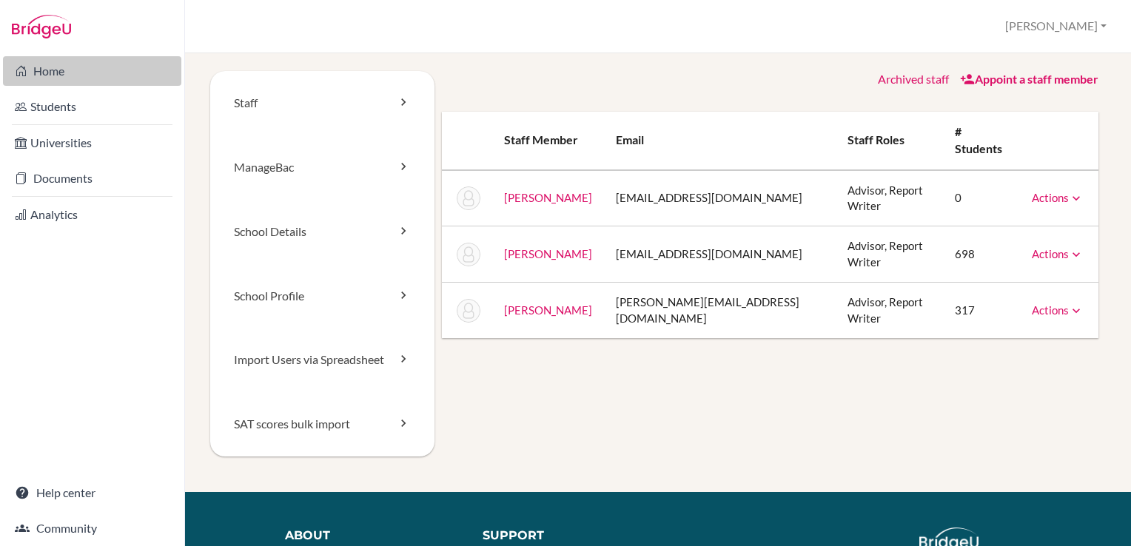
click at [52, 71] on link "Home" at bounding box center [92, 71] width 178 height 30
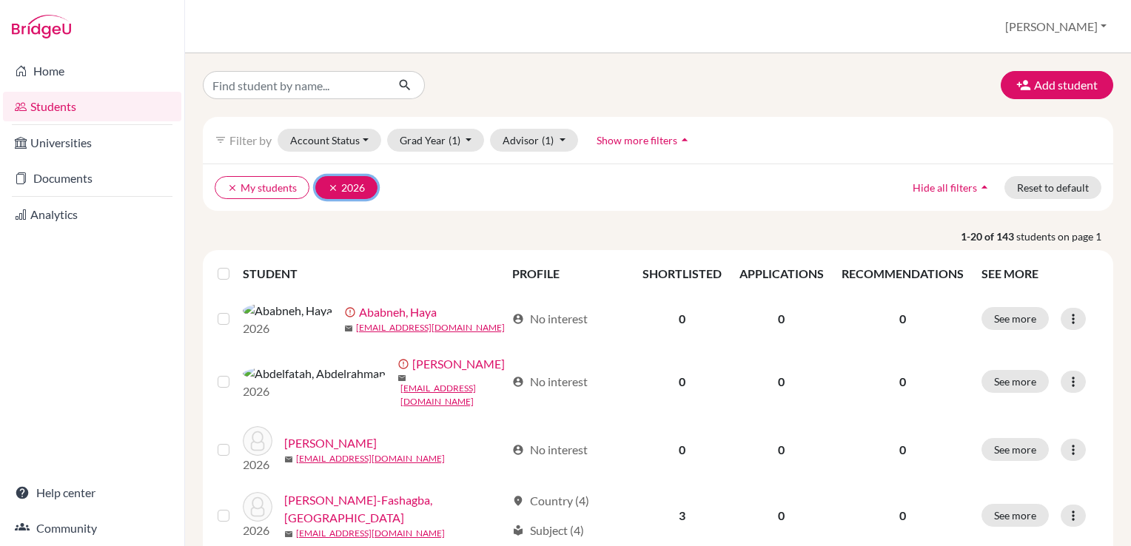
click at [331, 187] on icon "clear" at bounding box center [333, 188] width 10 height 10
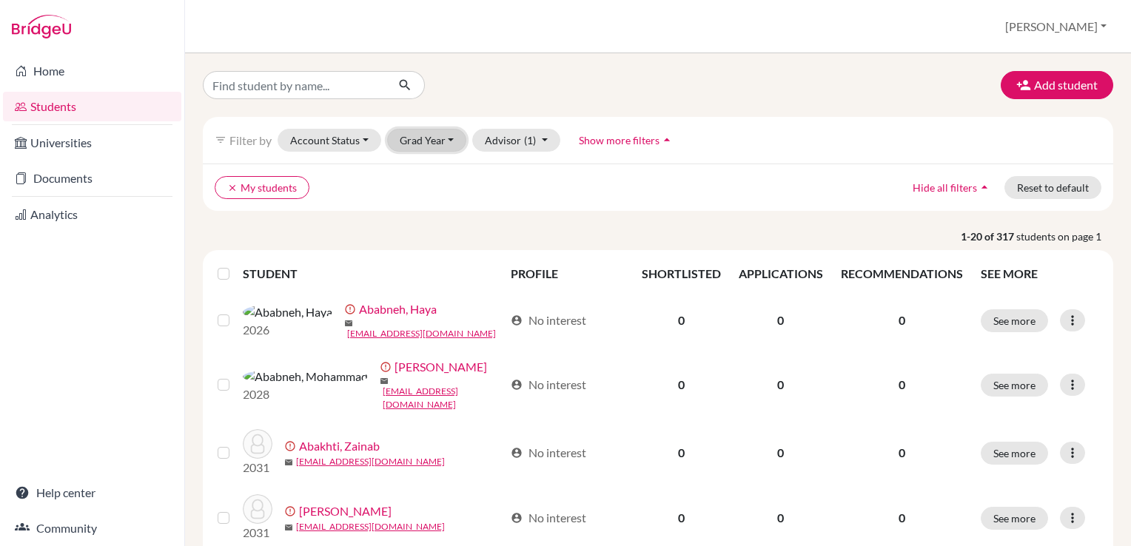
click at [438, 141] on button "Grad Year" at bounding box center [427, 140] width 80 height 23
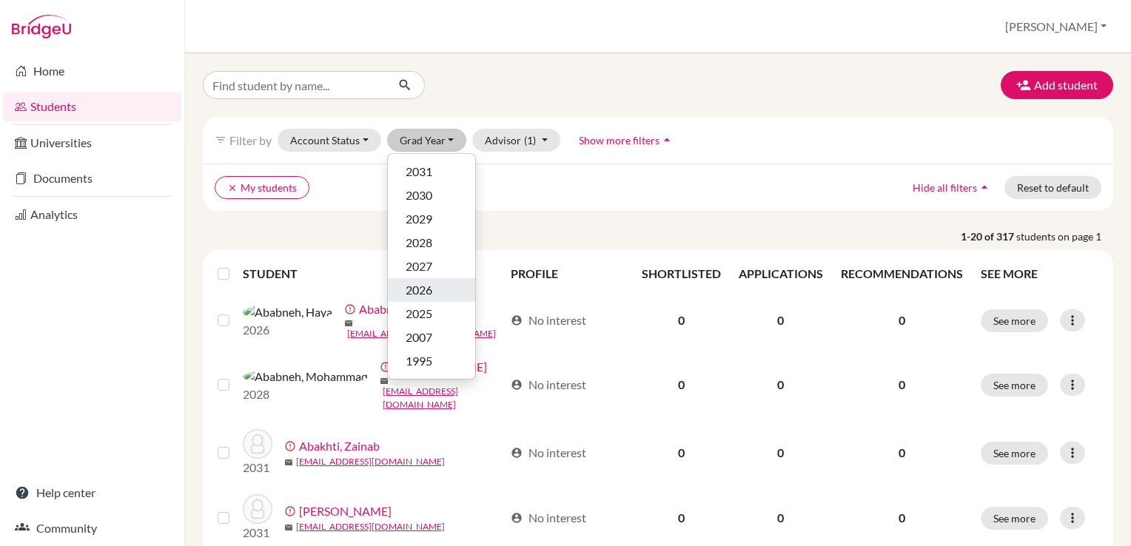
click at [419, 292] on span "2026" at bounding box center [419, 290] width 27 height 18
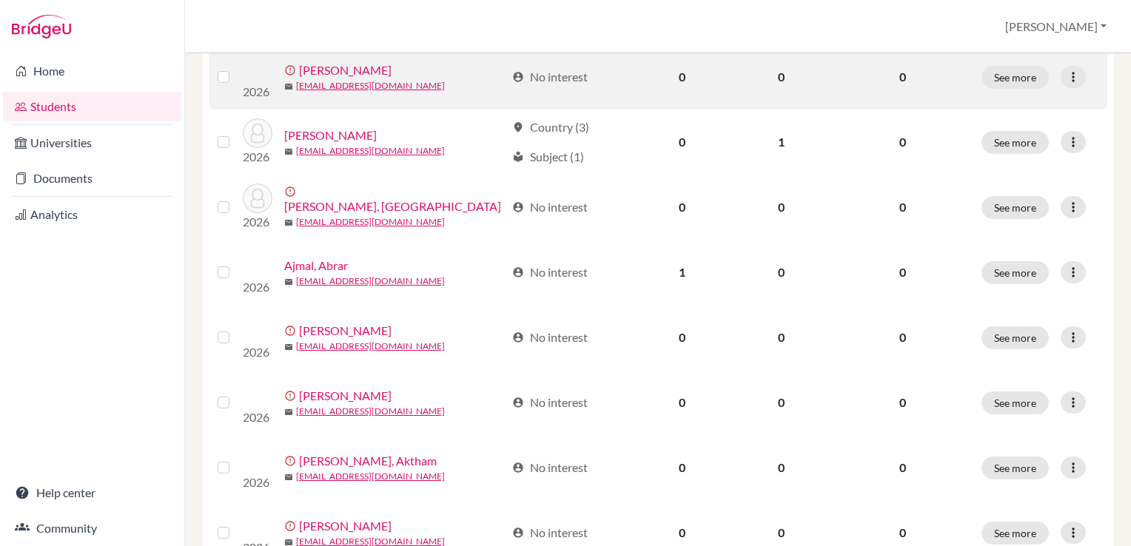
scroll to position [705, 0]
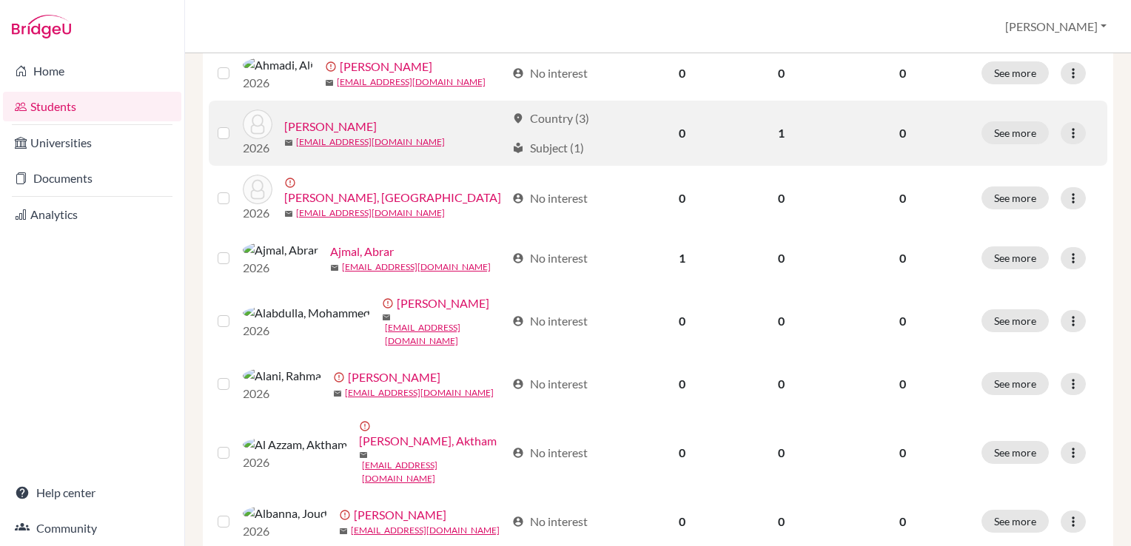
click at [345, 133] on link "[PERSON_NAME]" at bounding box center [330, 127] width 93 height 18
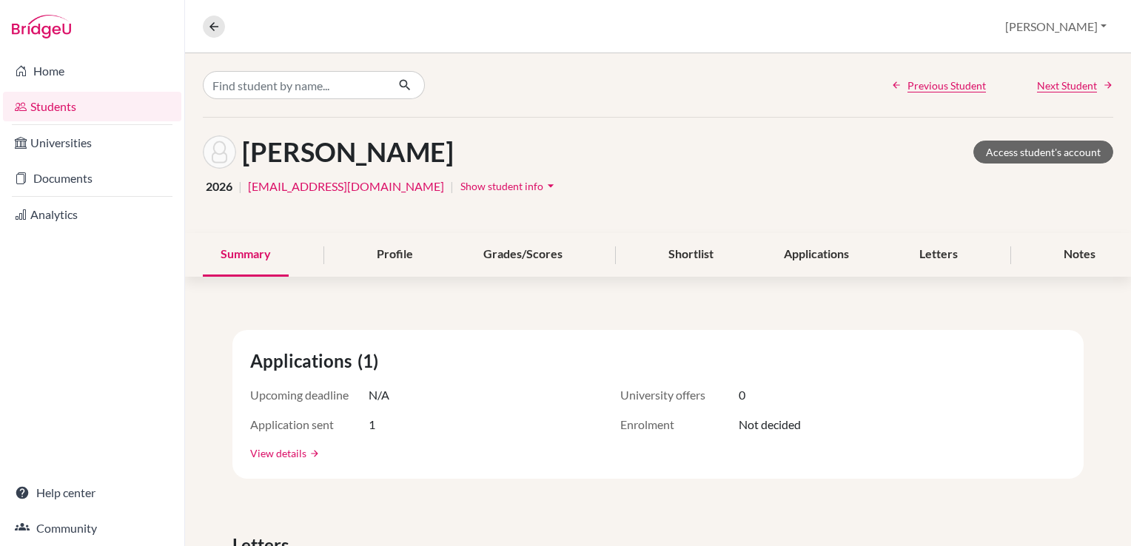
click at [272, 449] on link "View details" at bounding box center [278, 454] width 56 height 16
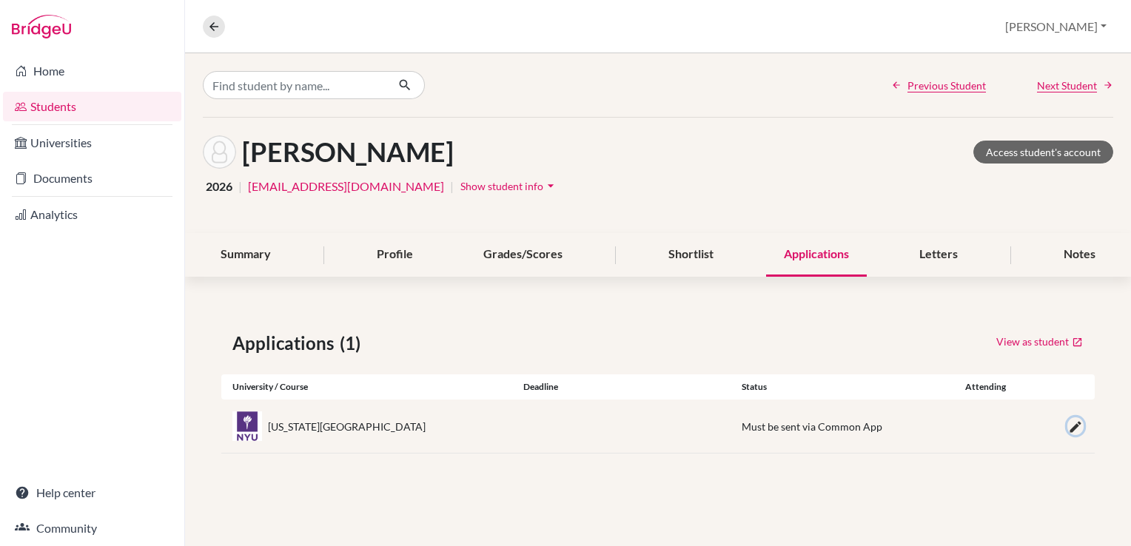
click at [1075, 428] on icon "button" at bounding box center [1075, 427] width 15 height 15
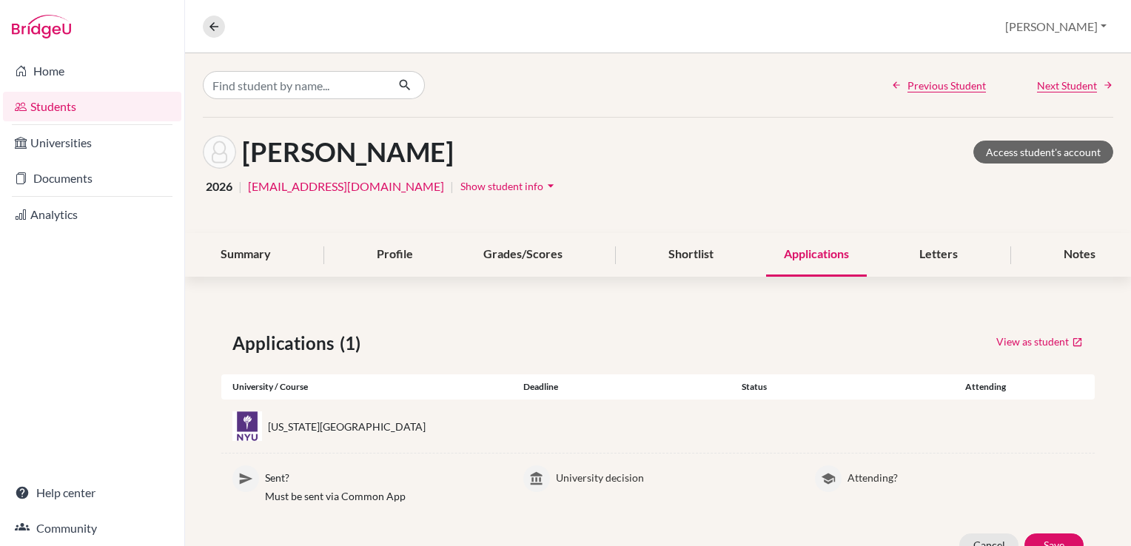
scroll to position [56, 0]
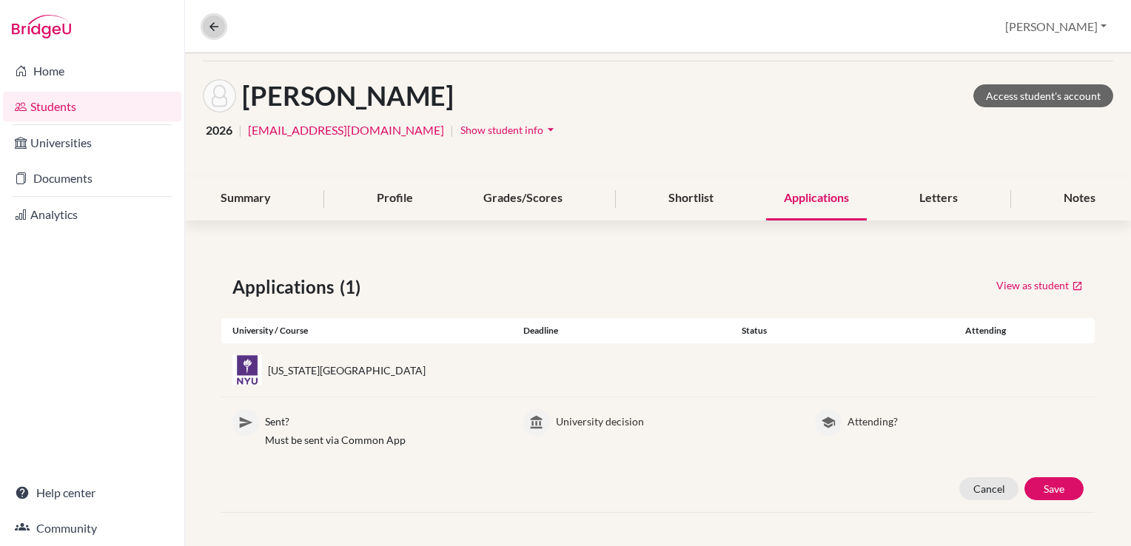
click at [218, 24] on icon at bounding box center [213, 26] width 13 height 13
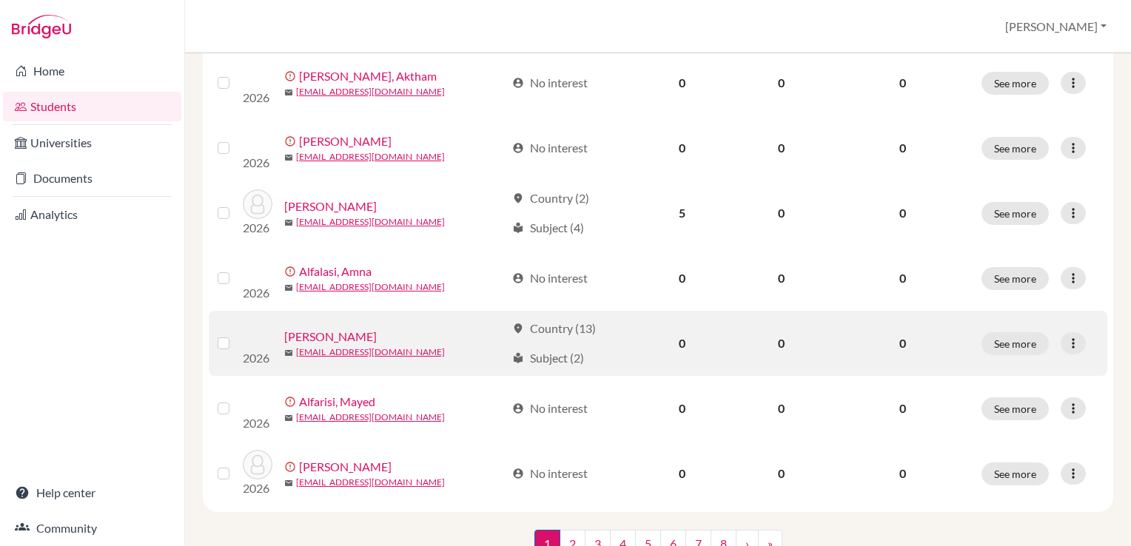
scroll to position [1146, 0]
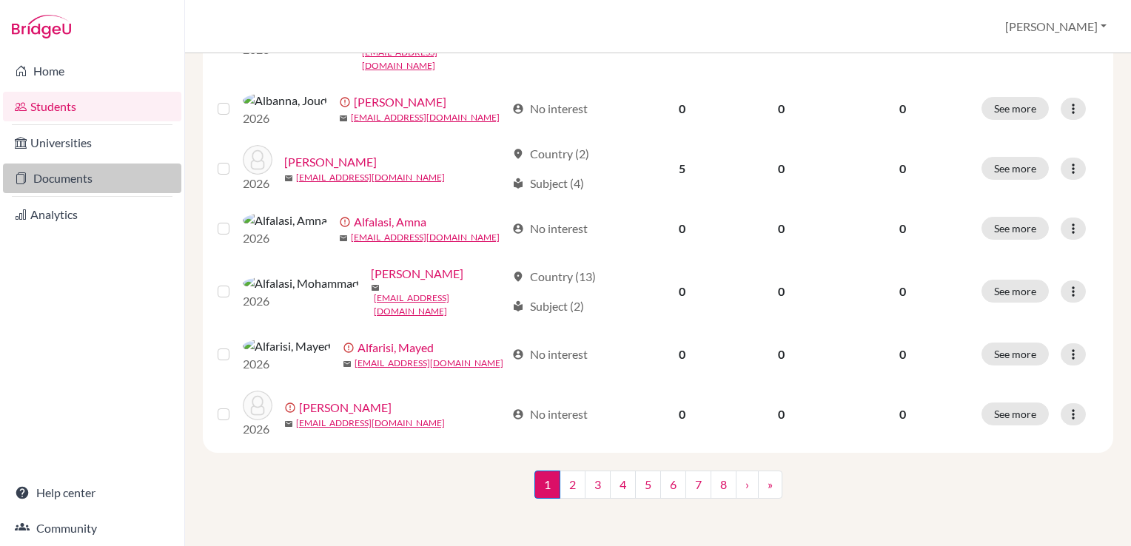
click at [57, 182] on link "Documents" at bounding box center [92, 179] width 178 height 30
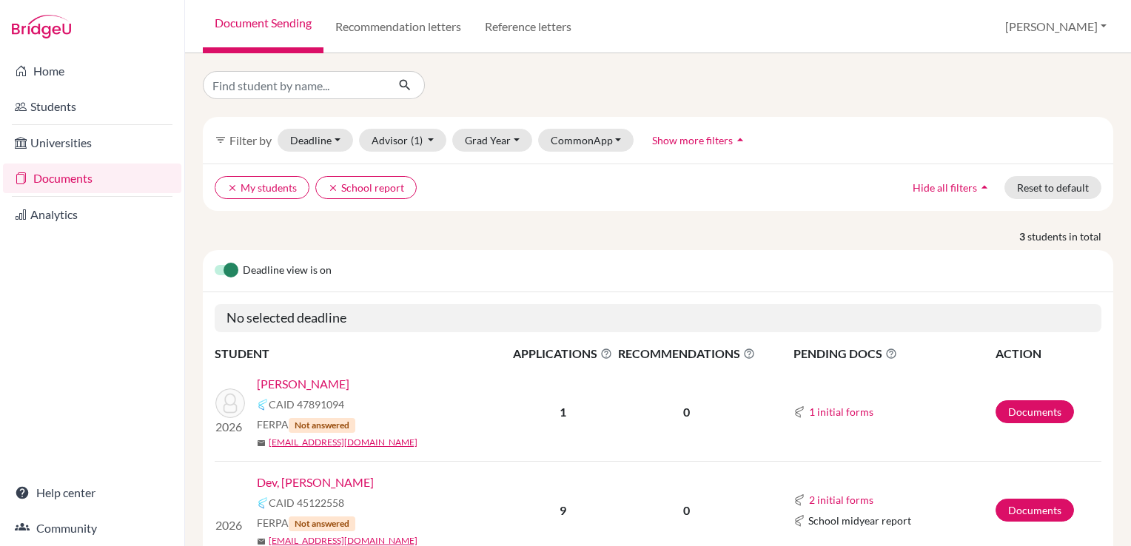
scroll to position [167, 0]
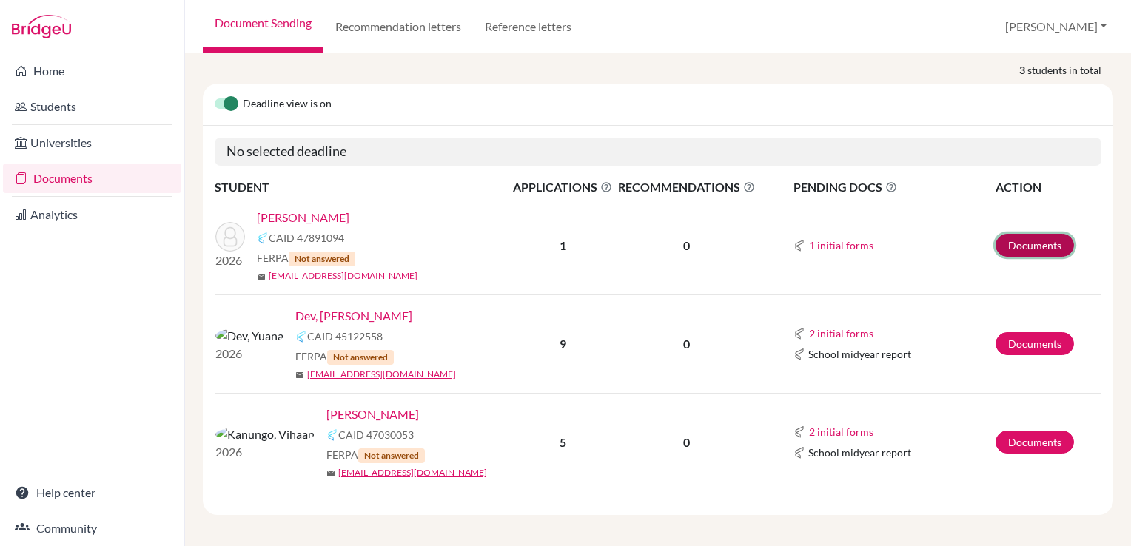
click at [1027, 244] on link "Documents" at bounding box center [1035, 245] width 78 height 23
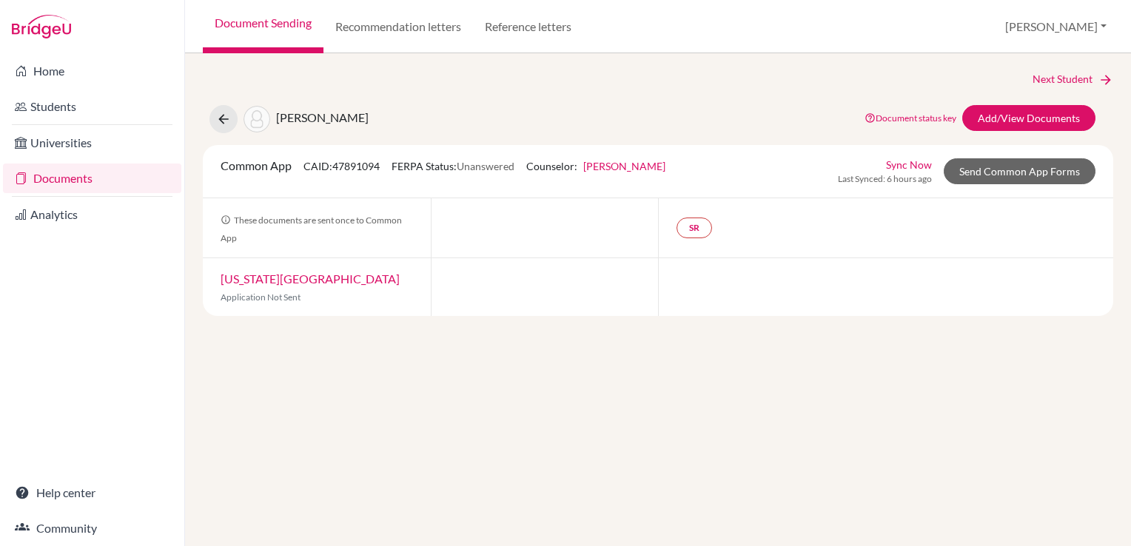
click at [281, 280] on link "[US_STATE][GEOGRAPHIC_DATA]" at bounding box center [310, 279] width 179 height 14
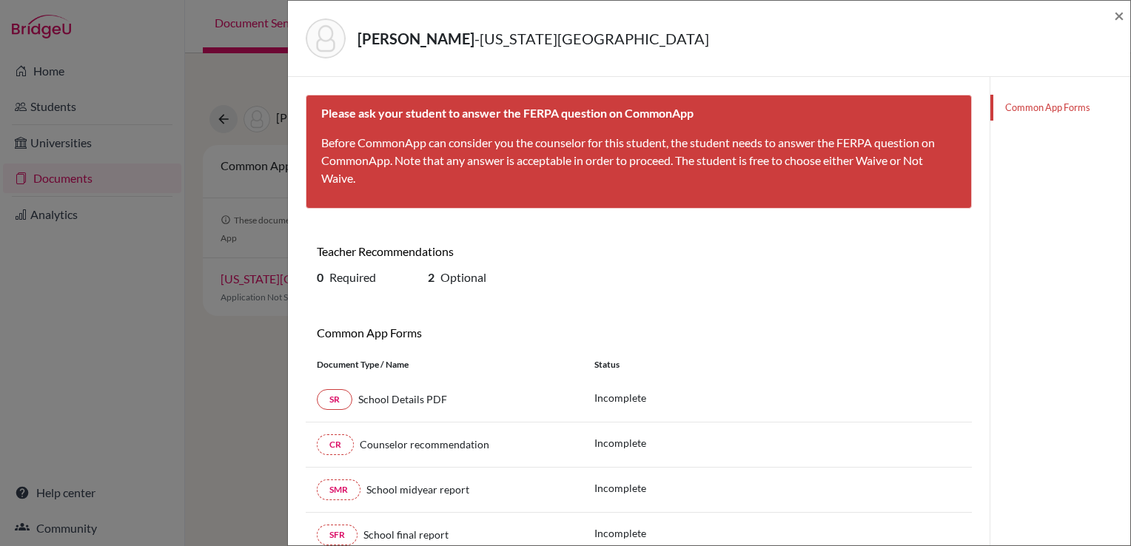
click at [259, 366] on div "[PERSON_NAME], Sama - [US_STATE][GEOGRAPHIC_DATA] × Please ask your student to …" at bounding box center [565, 273] width 1131 height 546
click at [1123, 13] on span "×" at bounding box center [1119, 14] width 10 height 21
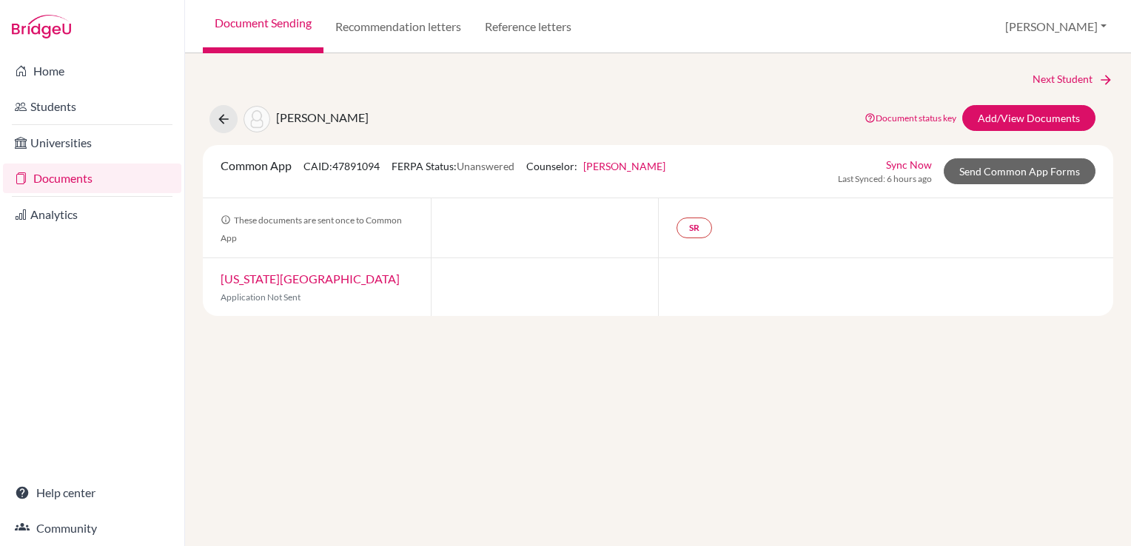
click at [912, 161] on link "Sync Now" at bounding box center [909, 165] width 46 height 16
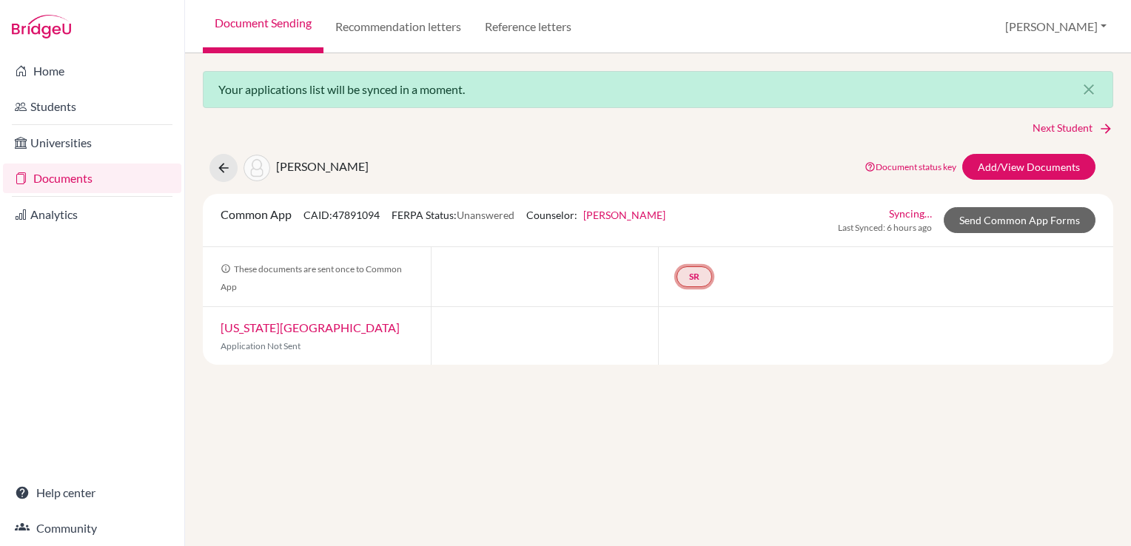
click at [686, 274] on link "SR" at bounding box center [695, 277] width 36 height 21
click at [681, 230] on link "School report" at bounding box center [694, 233] width 63 height 13
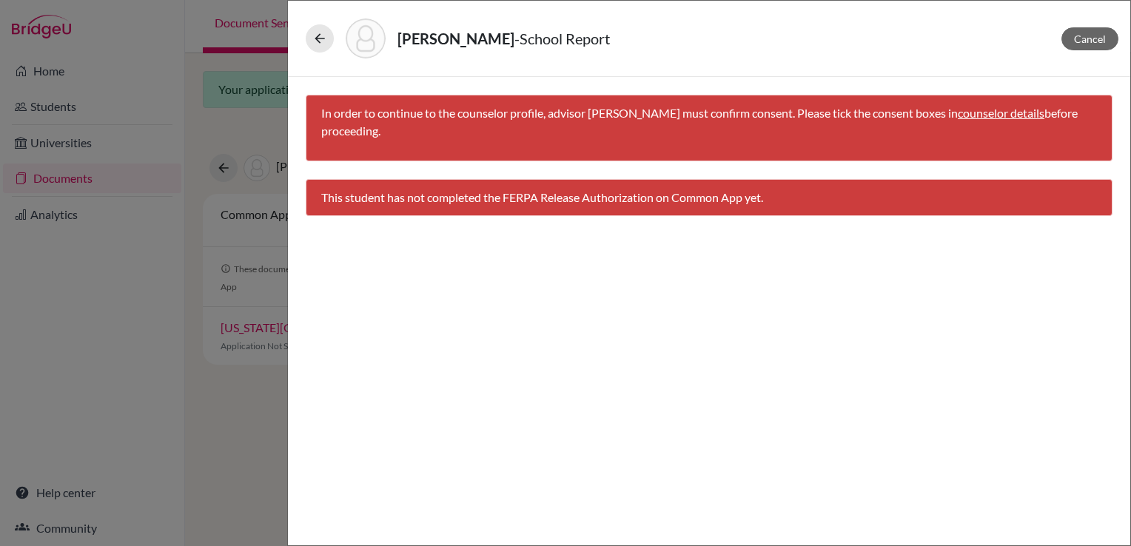
click at [1008, 113] on link "counselor details" at bounding box center [1001, 113] width 87 height 14
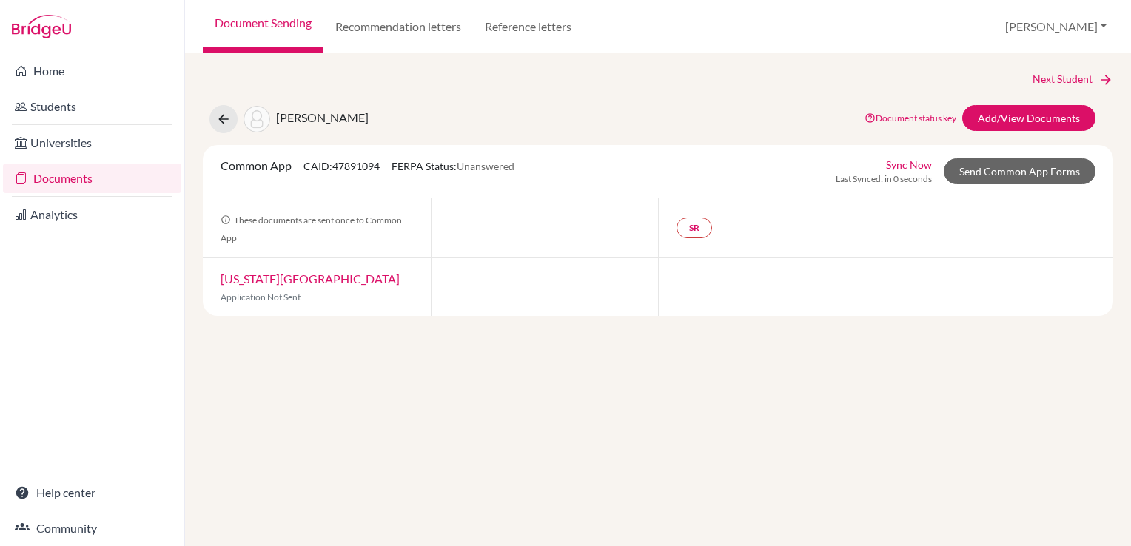
select select "465728"
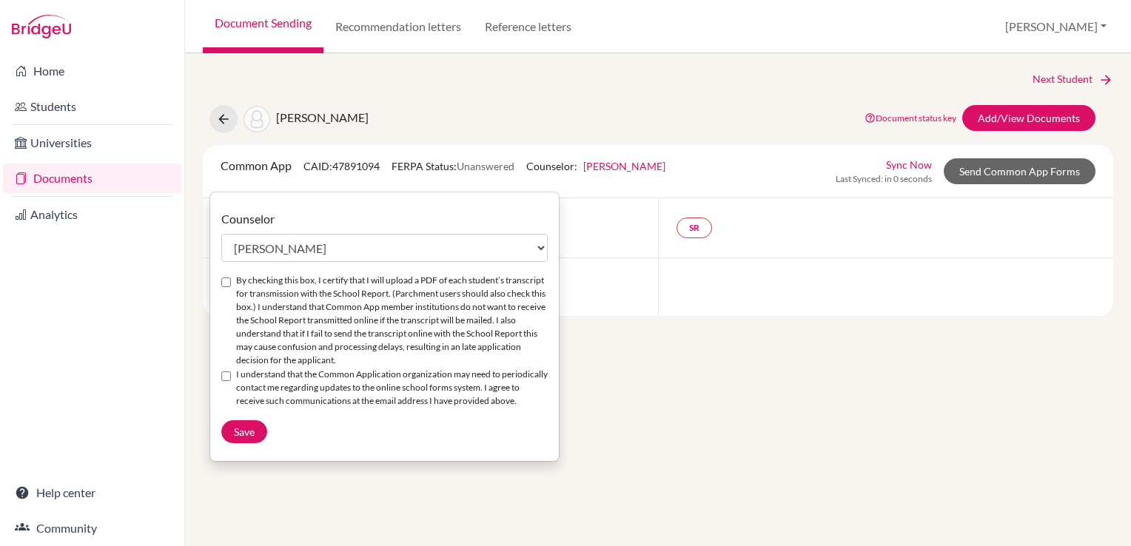
click at [228, 279] on input "By checking this box, I certify that I will upload a PDF of each student’s tran…" at bounding box center [226, 283] width 10 height 10
checkbox input "true"
click at [227, 379] on input "I understand that the Common Application organization may need to periodically …" at bounding box center [226, 377] width 10 height 10
checkbox input "true"
click at [243, 438] on span "Save" at bounding box center [244, 432] width 21 height 13
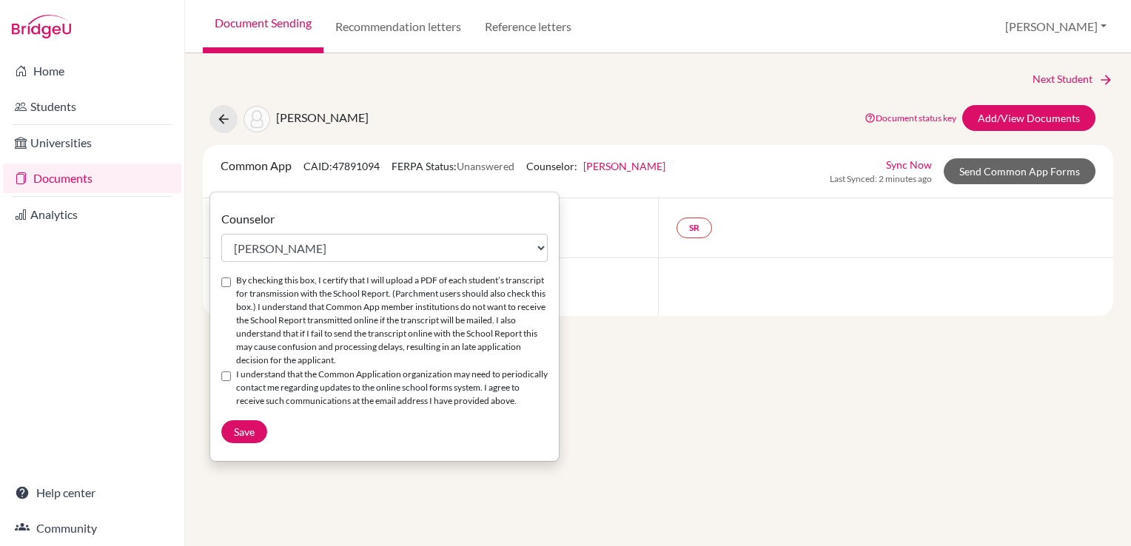
select select "465728"
click at [227, 281] on input "By checking this box, I certify that I will upload a PDF of each student’s tran…" at bounding box center [226, 283] width 10 height 10
checkbox input "true"
click at [229, 372] on input "I understand that the Common Application organization may need to periodically …" at bounding box center [226, 377] width 10 height 10
click at [254, 444] on button "Save" at bounding box center [244, 432] width 46 height 23
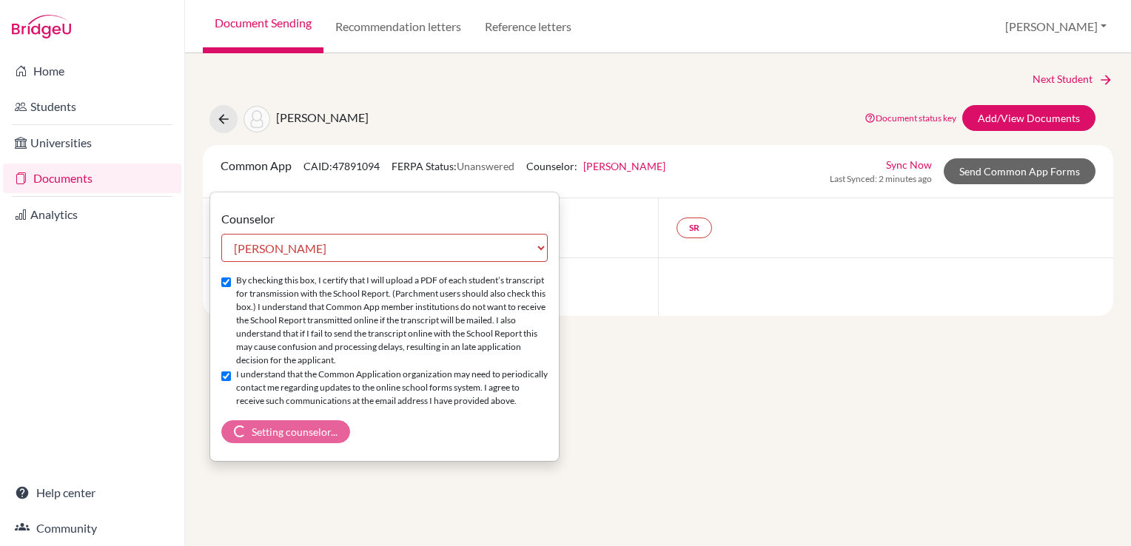
click at [226, 375] on input "I understand that the Common Application organization may need to periodically …" at bounding box center [226, 377] width 10 height 10
checkbox input "false"
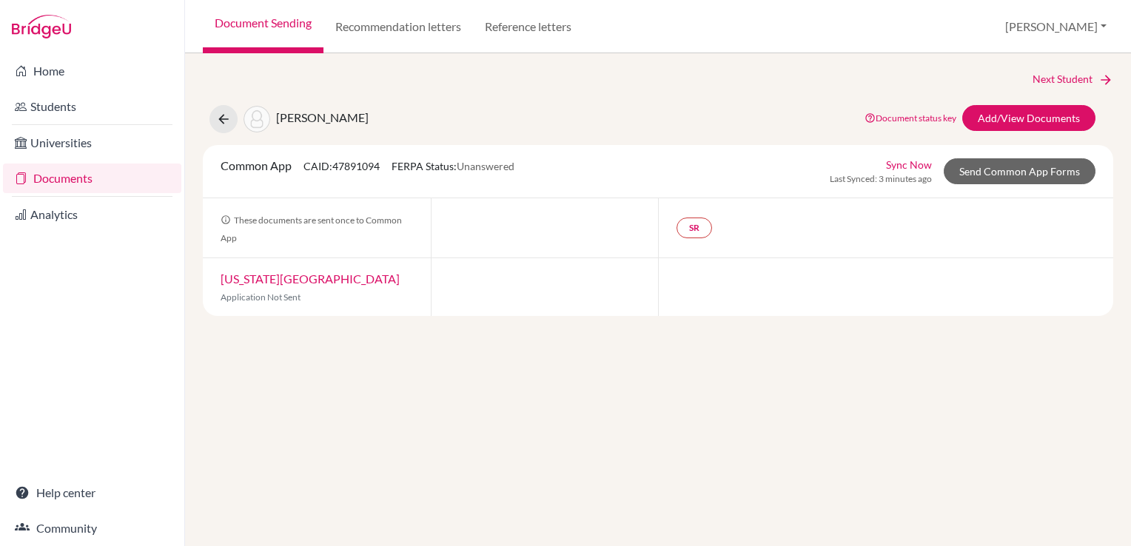
select select "465728"
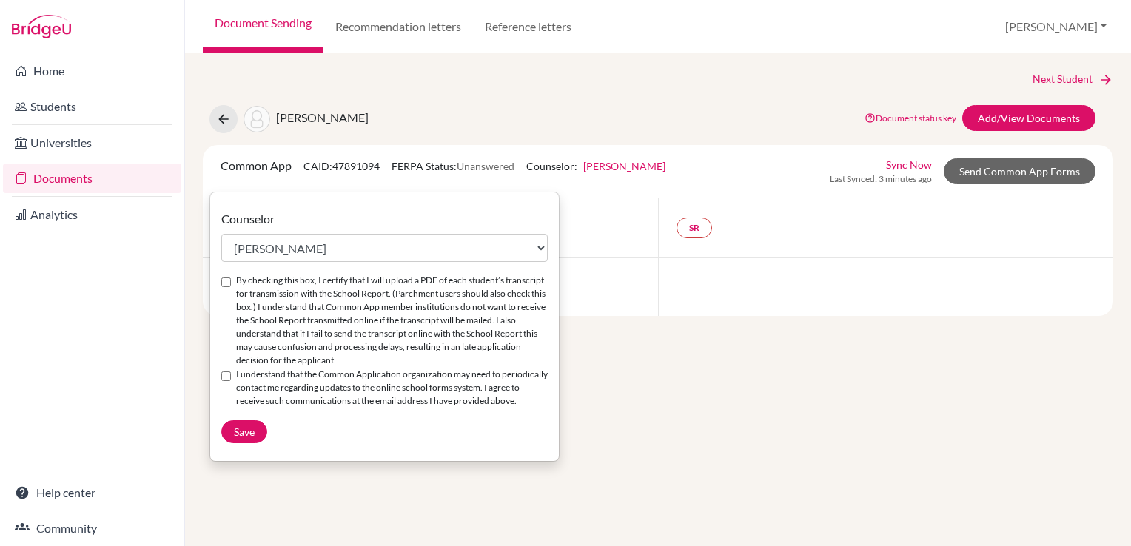
click at [228, 284] on input "By checking this box, I certify that I will upload a PDF of each student’s tran…" at bounding box center [226, 283] width 10 height 10
checkbox input "true"
click at [234, 444] on button "Save" at bounding box center [244, 432] width 46 height 23
click at [228, 375] on input "I understand that the Common Application organization may need to periodically …" at bounding box center [226, 377] width 10 height 10
checkbox input "true"
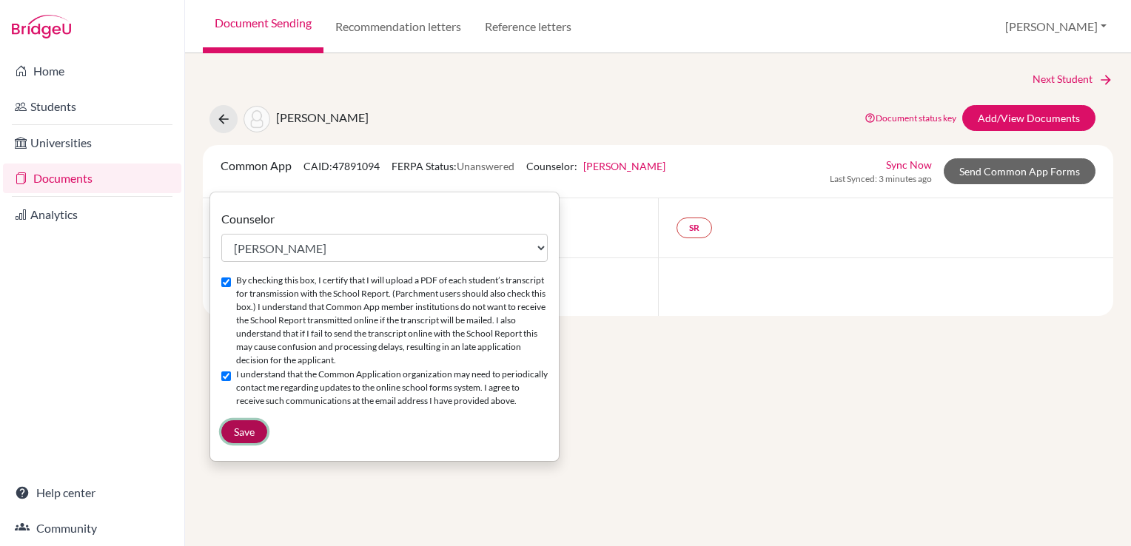
click at [238, 438] on span "Save" at bounding box center [244, 432] width 21 height 13
select select "465728"
click at [230, 281] on input "By checking this box, I certify that I will upload a PDF of each student’s tran…" at bounding box center [226, 283] width 10 height 10
checkbox input "true"
click at [228, 375] on input "I understand that the Common Application organization may need to periodically …" at bounding box center [226, 377] width 10 height 10
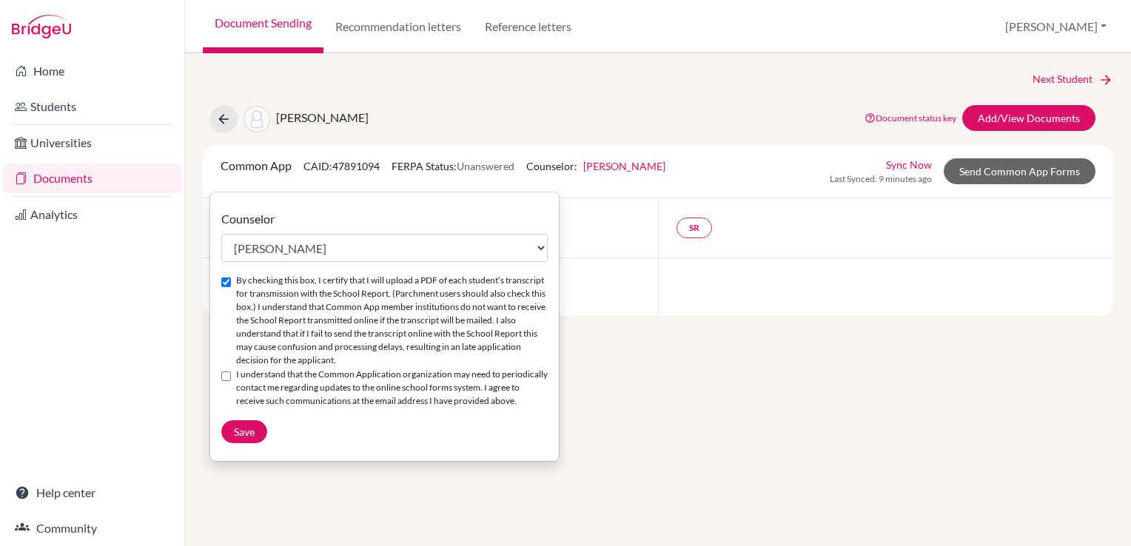
checkbox input "true"
click at [258, 436] on button "Save" at bounding box center [244, 432] width 46 height 23
select select "465728"
click at [228, 284] on input "By checking this box, I certify that I will upload a PDF of each student’s tran…" at bounding box center [226, 283] width 10 height 10
checkbox input "true"
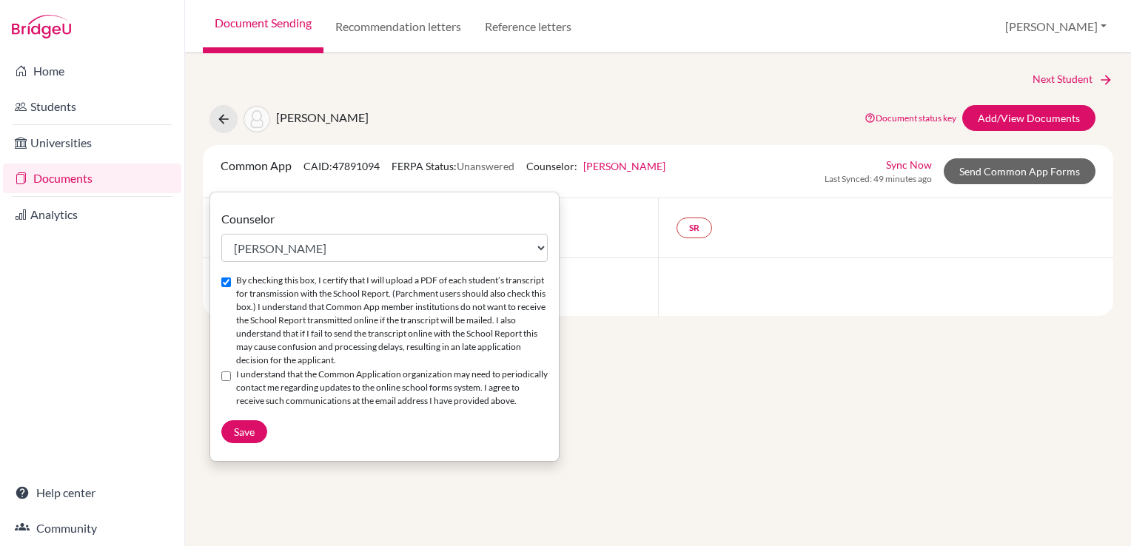
click at [225, 372] on input "I understand that the Common Application organization may need to periodically …" at bounding box center [226, 377] width 10 height 10
checkbox input "true"
click at [241, 444] on button "Save" at bounding box center [244, 432] width 46 height 23
